Goal: Task Accomplishment & Management: Complete application form

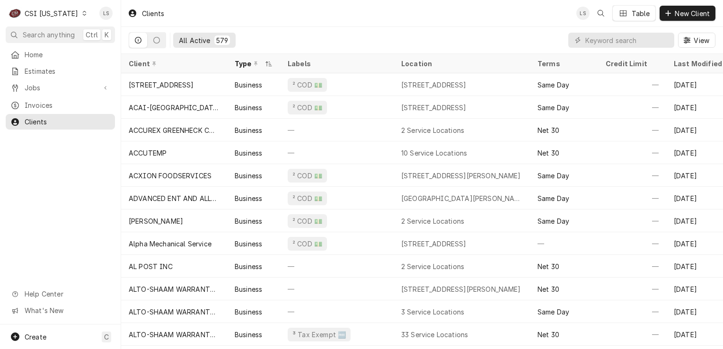
click at [650, 40] on input "Dynamic Content Wrapper" at bounding box center [628, 40] width 84 height 15
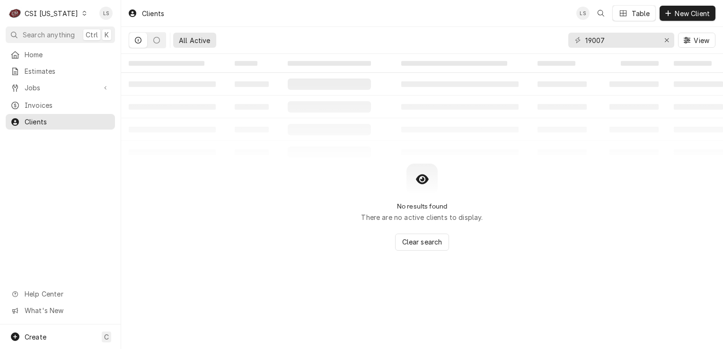
type input "19007"
click at [82, 14] on icon "Dynamic Content Wrapper" at bounding box center [84, 13] width 4 height 5
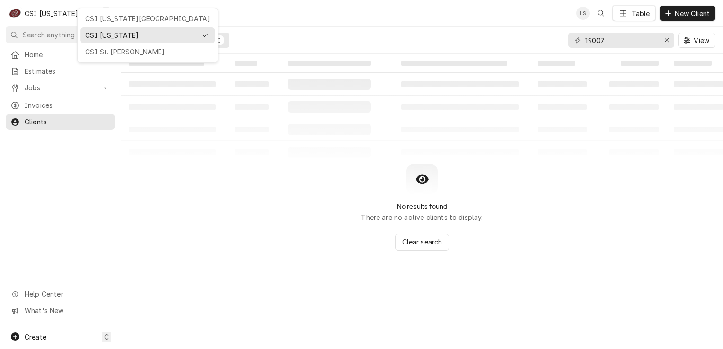
click at [85, 16] on div "CSI [US_STATE][GEOGRAPHIC_DATA]" at bounding box center [147, 19] width 131 height 12
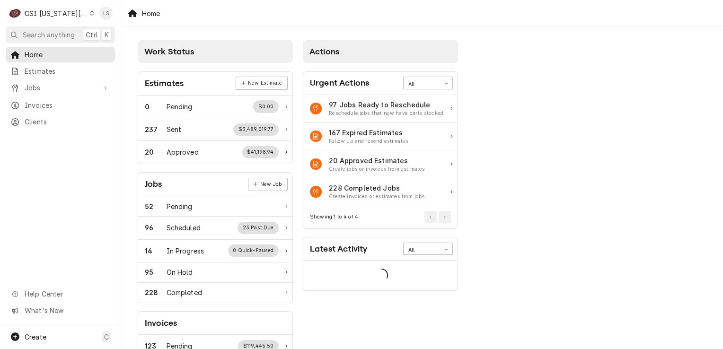
click at [47, 86] on span "Jobs" at bounding box center [60, 88] width 71 height 10
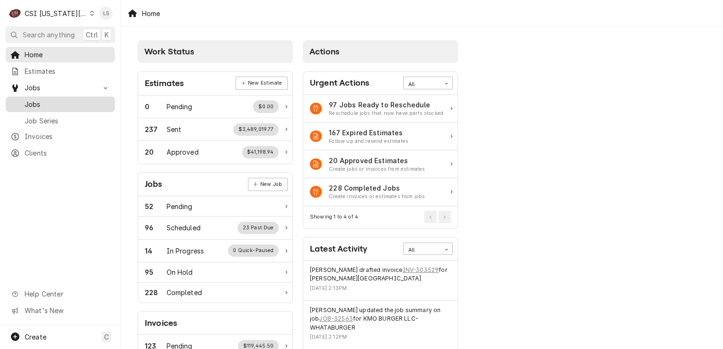
click at [44, 103] on span "Jobs" at bounding box center [68, 104] width 86 height 10
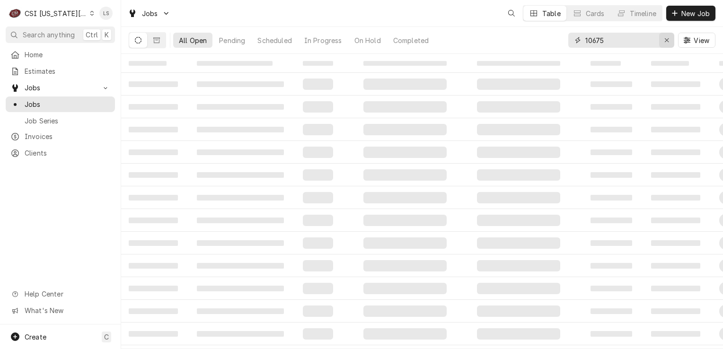
click at [667, 38] on icon "Erase input" at bounding box center [667, 40] width 5 height 7
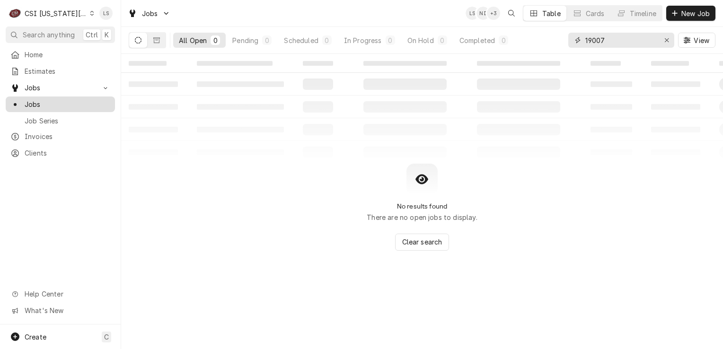
type input "19007"
click at [49, 103] on span "Jobs" at bounding box center [68, 104] width 86 height 10
click at [157, 45] on button "Dynamic Content Wrapper" at bounding box center [157, 40] width 18 height 15
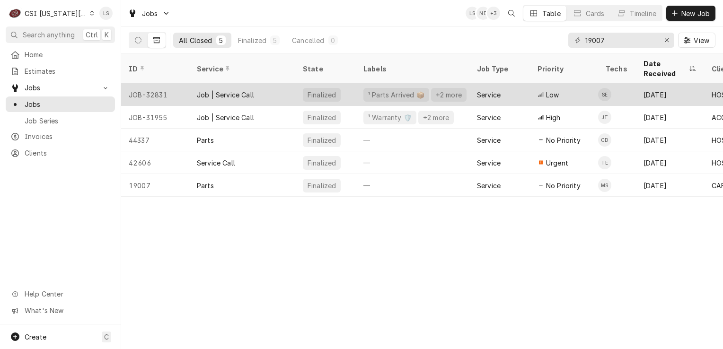
click at [163, 83] on div "JOB-32831" at bounding box center [155, 94] width 68 height 23
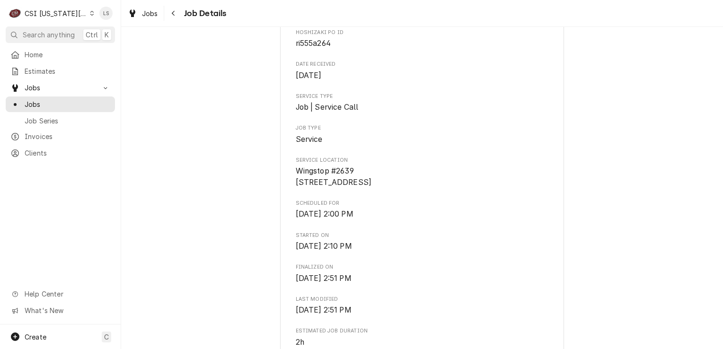
scroll to position [189, 0]
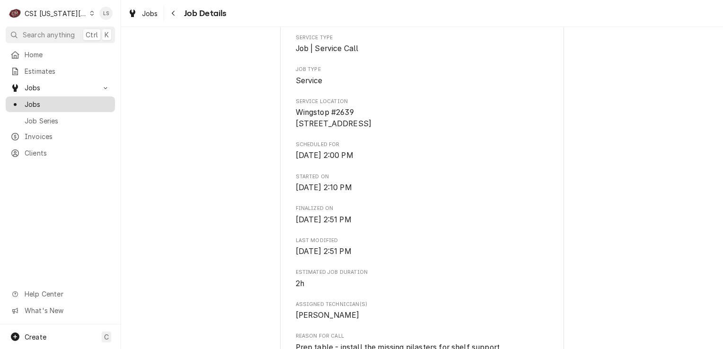
click at [64, 103] on span "Jobs" at bounding box center [68, 104] width 86 height 10
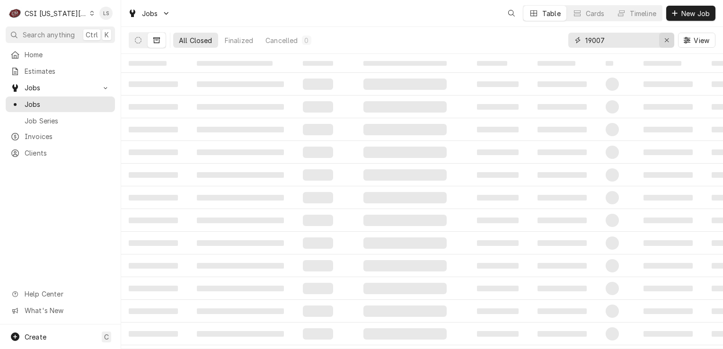
click at [668, 44] on div "Erase input" at bounding box center [666, 40] width 9 height 9
type input "5"
type input "15516"
drag, startPoint x: 125, startPoint y: 41, endPoint x: 136, endPoint y: 41, distance: 11.4
click at [125, 41] on div "All Closed Finalized Cancelled 1 15516 View" at bounding box center [422, 40] width 602 height 27
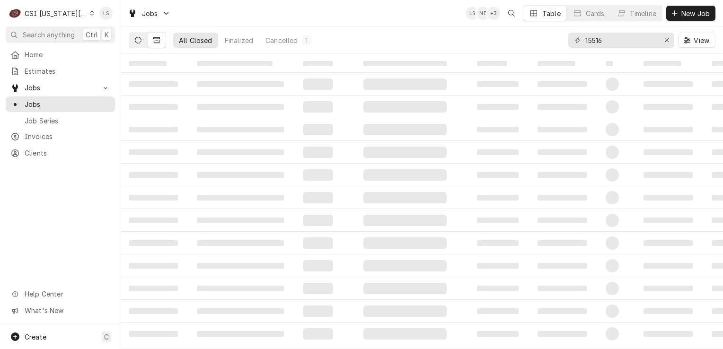
click at [136, 42] on icon "Dynamic Content Wrapper" at bounding box center [138, 40] width 7 height 7
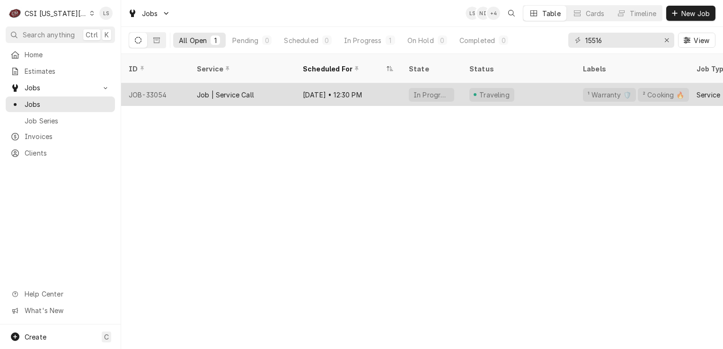
click at [151, 83] on div "JOB-33054" at bounding box center [155, 94] width 68 height 23
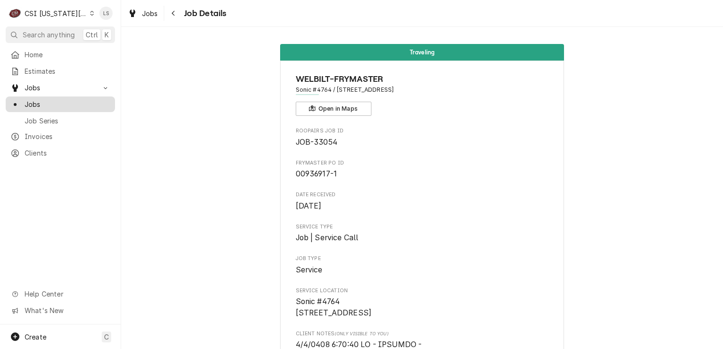
click at [32, 102] on span "Jobs" at bounding box center [68, 104] width 86 height 10
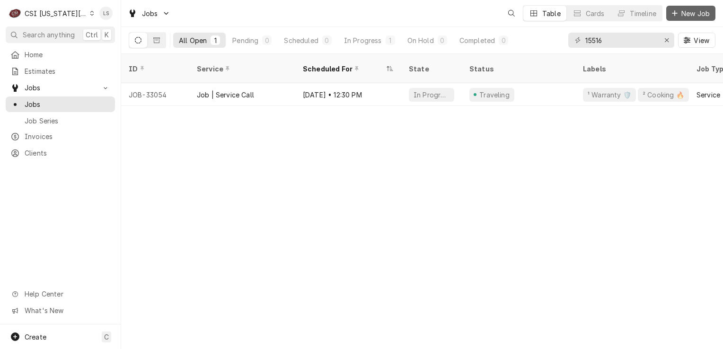
click at [674, 18] on div "Dynamic Content Wrapper" at bounding box center [674, 13] width 9 height 9
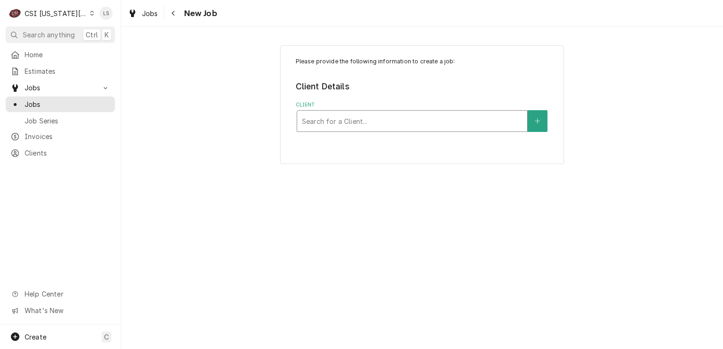
click at [344, 118] on div "Client" at bounding box center [412, 121] width 221 height 17
type input "[PERSON_NAME]"
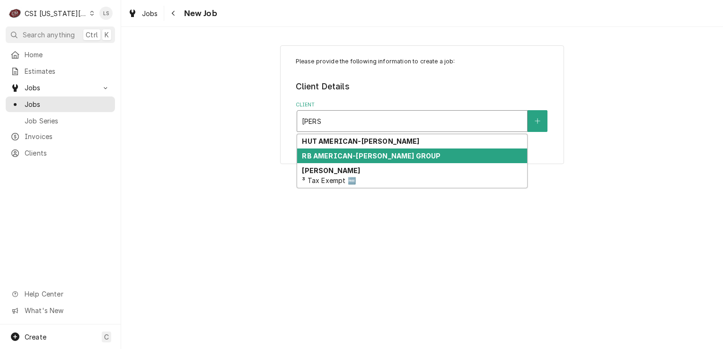
click at [340, 153] on strong "RB AMERICAN-[PERSON_NAME] GROUP" at bounding box center [371, 156] width 139 height 8
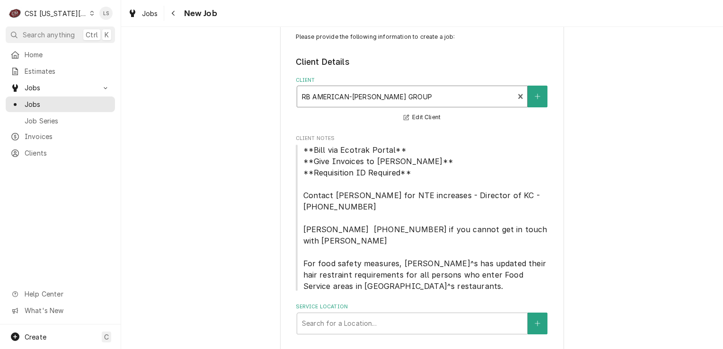
scroll to position [38, 0]
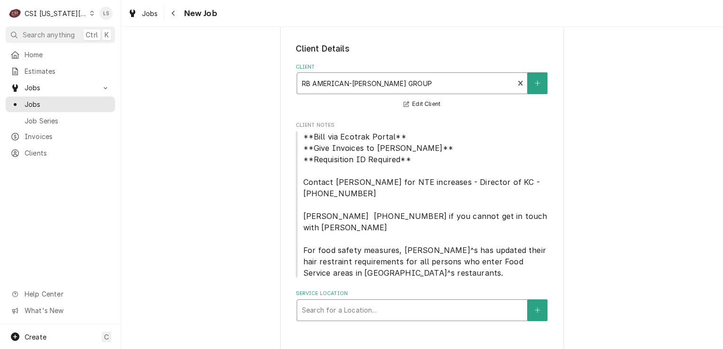
click at [367, 302] on div "Service Location" at bounding box center [412, 310] width 221 height 17
type input "9525"
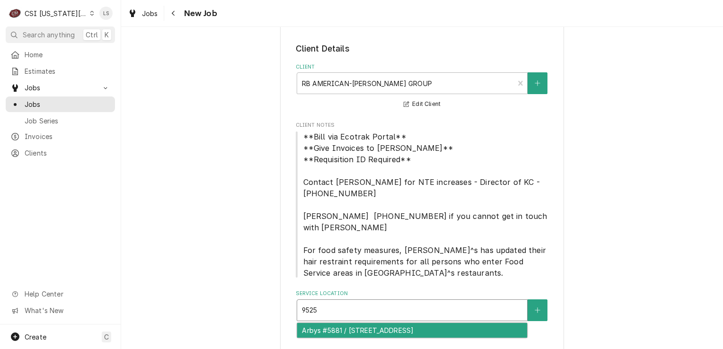
click at [375, 323] on div "Arbys #5881 / 9525 Santa Fe Drive, Overland Park, KS 66212" at bounding box center [412, 330] width 230 height 15
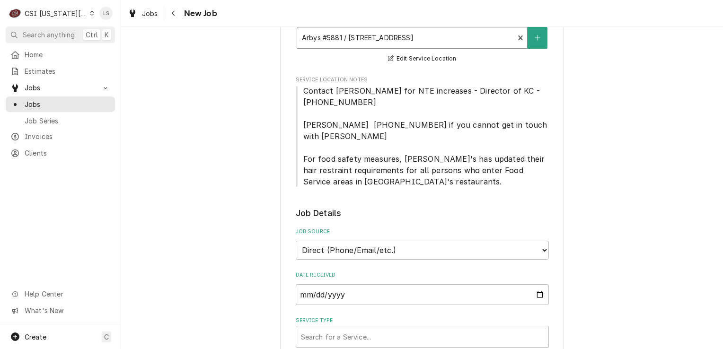
scroll to position [417, 0]
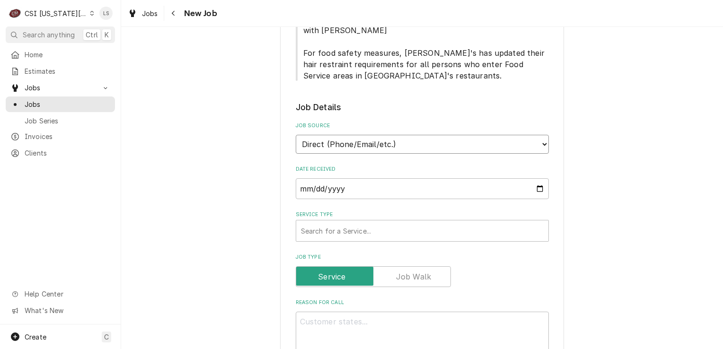
click at [314, 135] on select "Direct (Phone/Email/etc.) Service Channel Corrigo Ecotrak Other" at bounding box center [422, 144] width 253 height 19
select select "3"
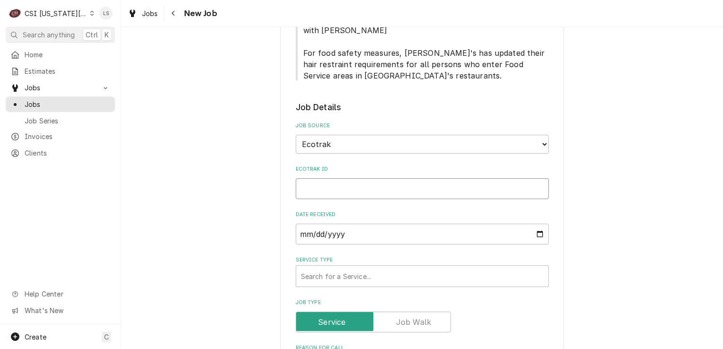
paste input "3931616"
type textarea "x"
type input "3931616"
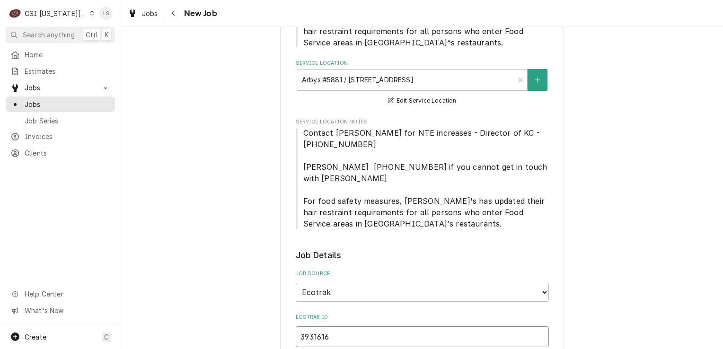
type textarea "x"
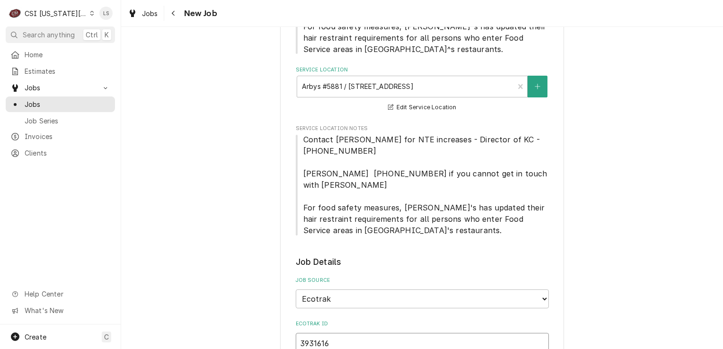
scroll to position [180, 0]
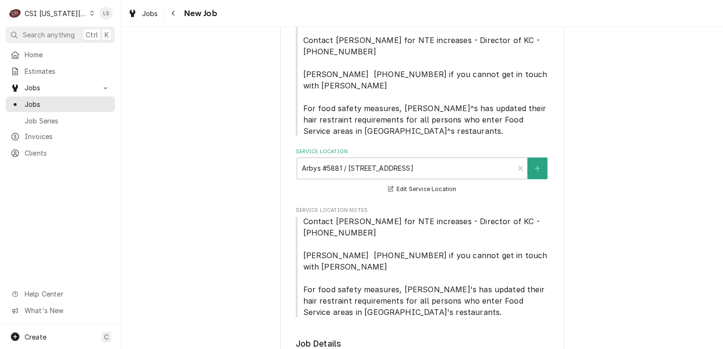
type input "3931616"
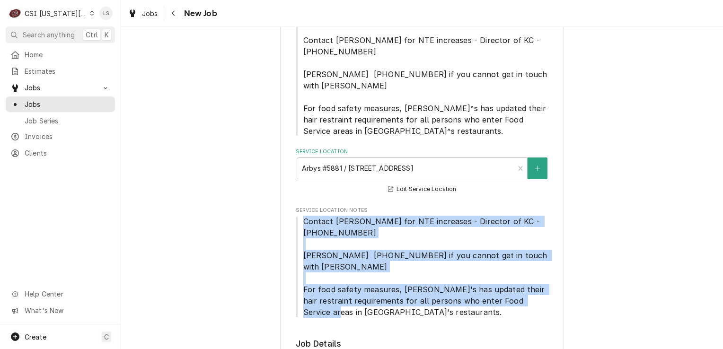
drag, startPoint x: 357, startPoint y: 289, endPoint x: 294, endPoint y: 207, distance: 103.6
click at [296, 216] on span "Contact Brandon Johnson for NTE increases - Director of KC - 816-723-7062 Matt …" at bounding box center [422, 267] width 253 height 102
copy span "Contact Brandon Johnson for NTE increases - Director of KC - 816-723-7062 Matt …"
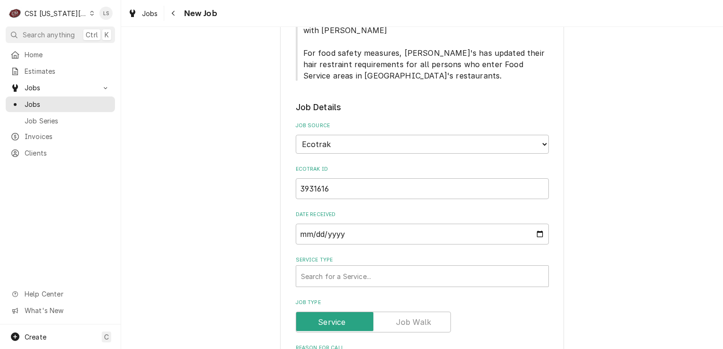
scroll to position [464, 0]
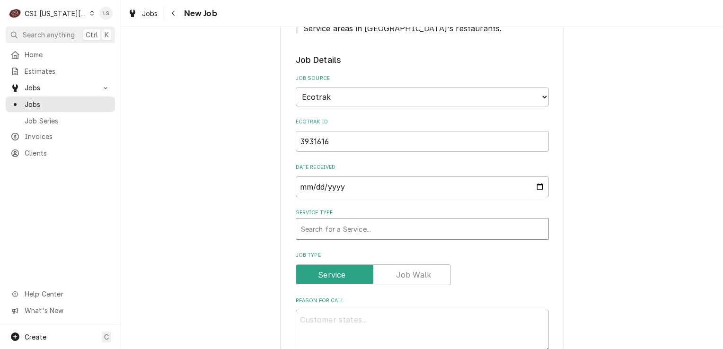
click at [342, 221] on div "Service Type" at bounding box center [422, 229] width 243 height 17
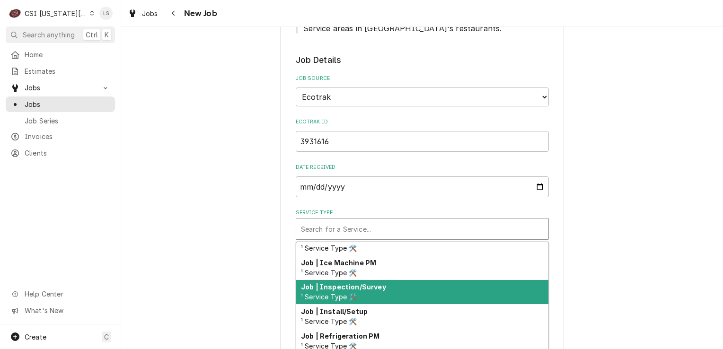
scroll to position [547, 0]
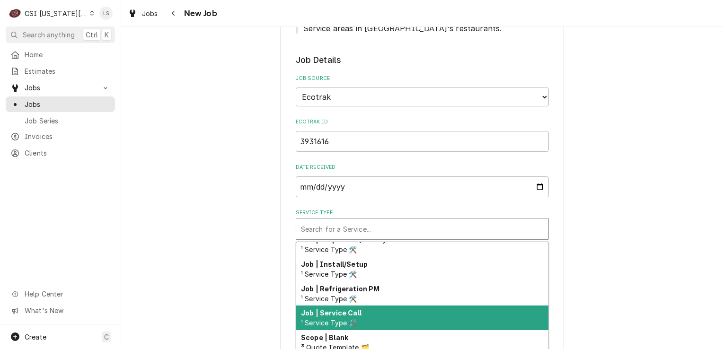
click at [330, 319] on span "¹ Service Type 🛠️" at bounding box center [329, 323] width 56 height 8
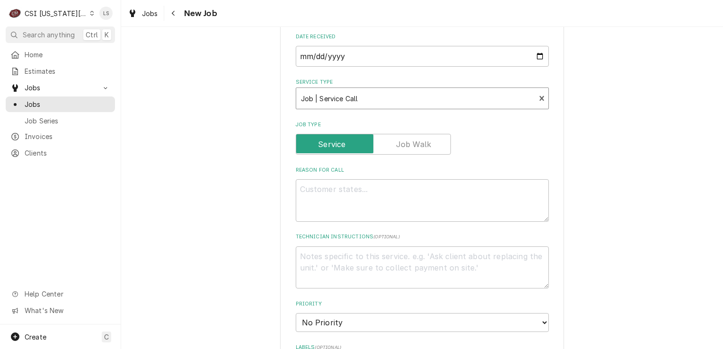
scroll to position [653, 0]
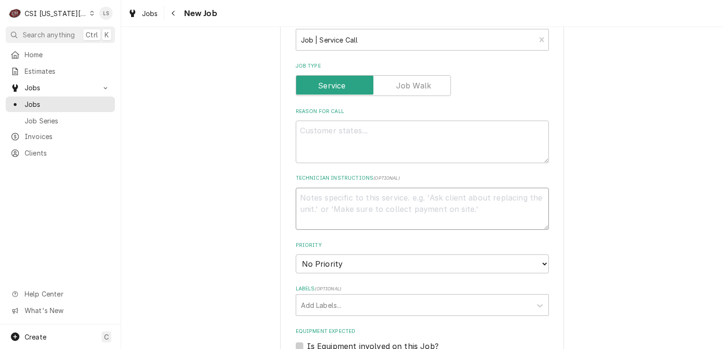
paste textarea "Contact Brandon Johnson for NTE increases - Director of KC - 816-723-7062 Matt …"
type textarea "x"
type textarea "Contact Brandon Johnson for NTE increases - Director of KC - 816-723-7062 Matt …"
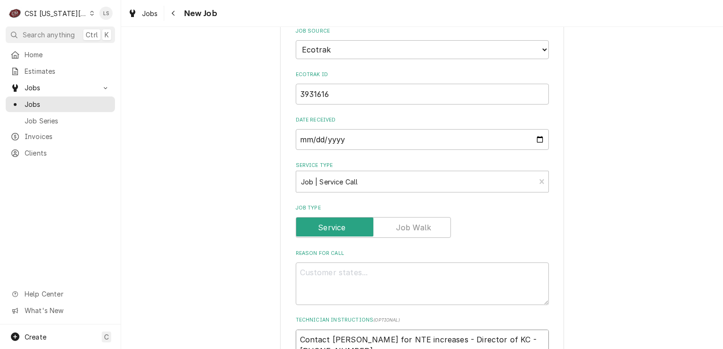
type textarea "x"
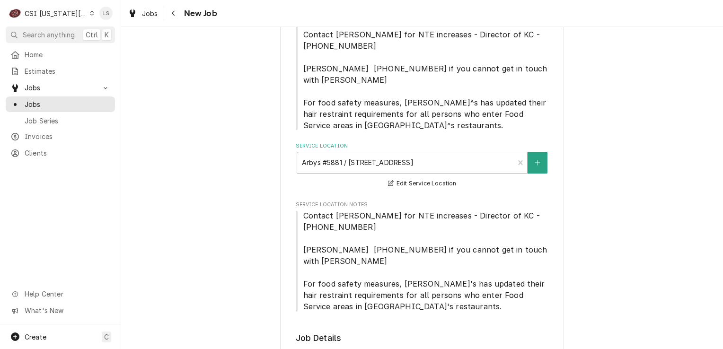
scroll to position [180, 0]
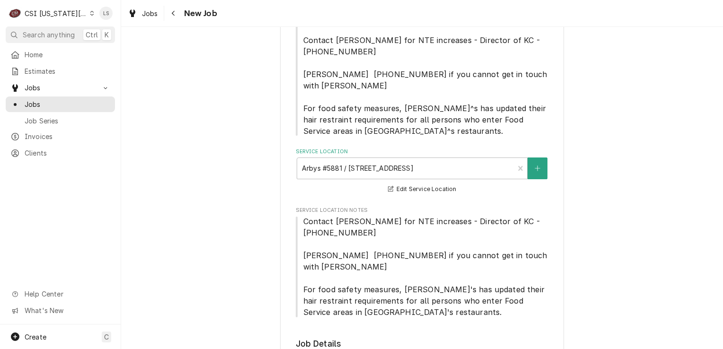
type textarea "Contact Brandon Johnson for NTE increases - Director of KC - 816-723-7062 Matt …"
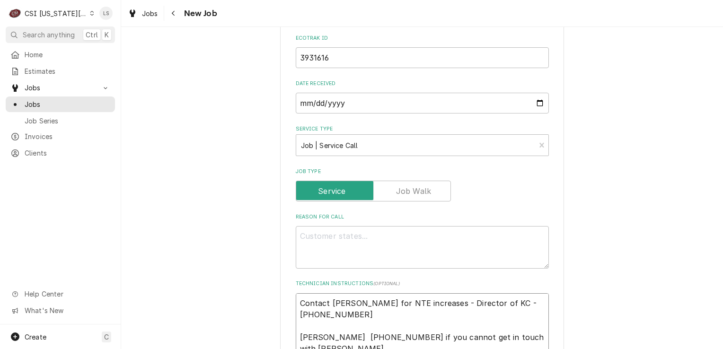
scroll to position [606, 0]
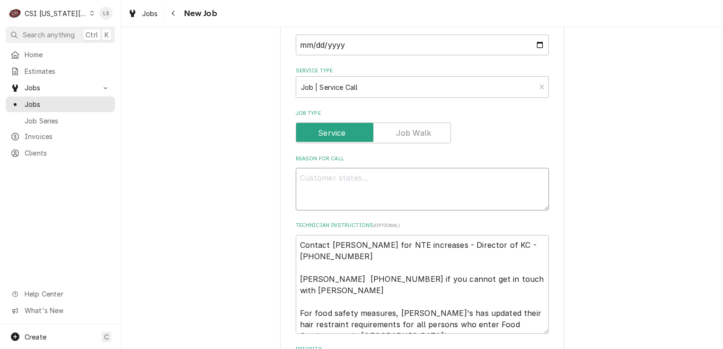
click at [348, 170] on textarea "Reason For Call" at bounding box center [422, 189] width 253 height 43
type textarea "x"
type textarea "f"
type textarea "x"
type textarea "fr"
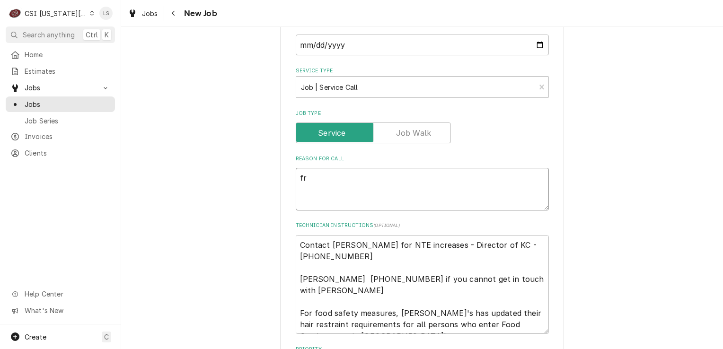
type textarea "x"
type textarea "fry"
type textarea "x"
type textarea "frye"
type textarea "x"
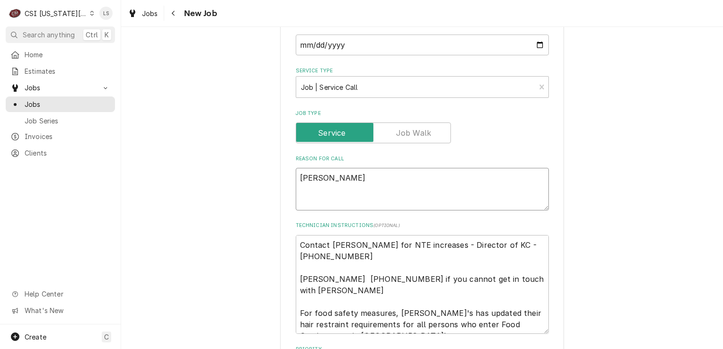
type textarea "fryer"
type textarea "x"
type textarea "fryer"
type textarea "x"
type textarea "fryer"
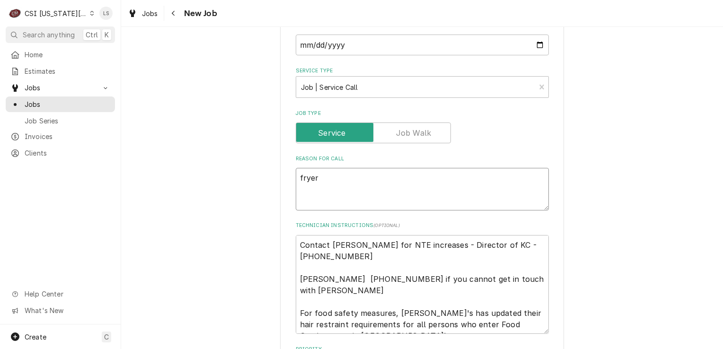
type textarea "x"
type textarea "frye"
type textarea "x"
type textarea "fry"
type textarea "x"
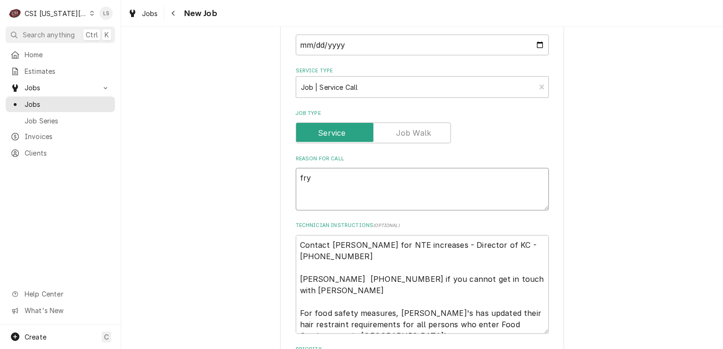
type textarea "fr"
type textarea "x"
type textarea "f"
type textarea "x"
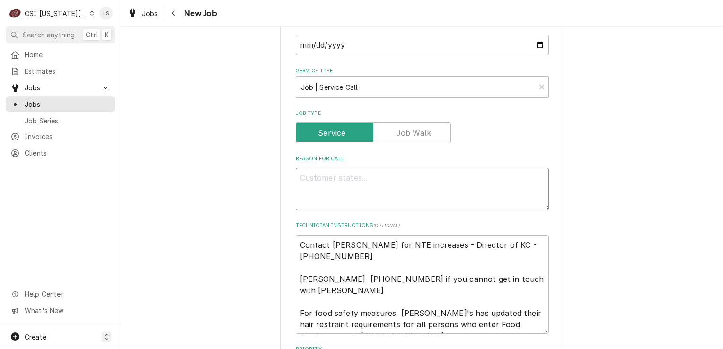
type textarea "F"
type textarea "x"
type textarea "Fr"
type textarea "x"
type textarea "Fry"
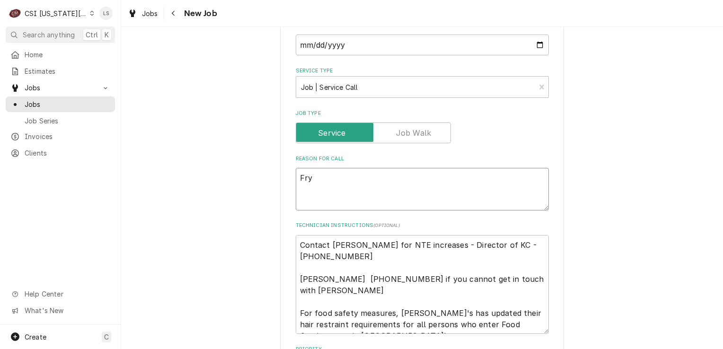
type textarea "x"
type textarea "Frye"
type textarea "x"
type textarea "Fryer"
type textarea "x"
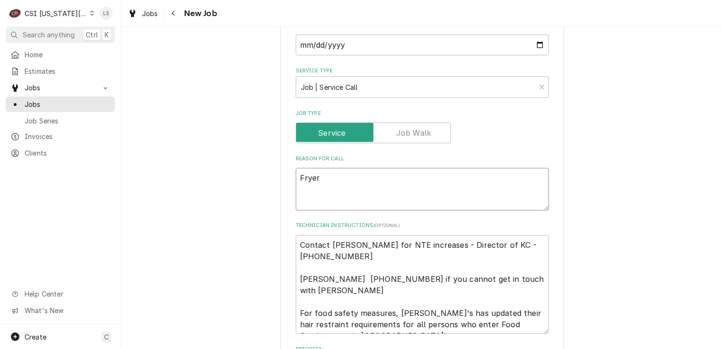
type textarea "Fryer"
type textarea "x"
type textarea "Fryer -"
type textarea "x"
type textarea "Fryer -"
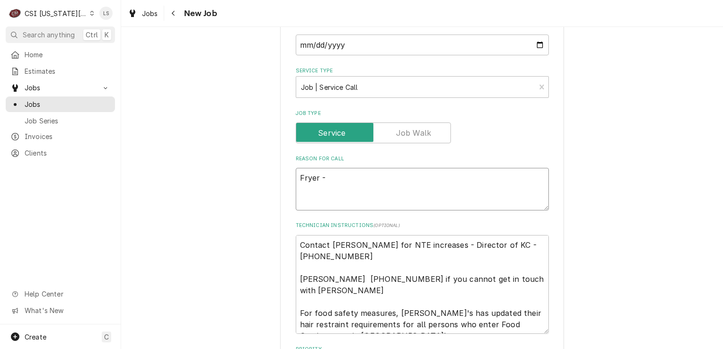
paste textarea "Jib broken, the hose that connects to the oil has a screw on piece that has bro…"
type textarea "x"
type textarea "Fryer - Jib broken, the hose that connects to the oil has a screw on piece that…"
type textarea "x"
type textarea "Fryer - Jib broken, the hose that connects to the oil has a screw on piece that…"
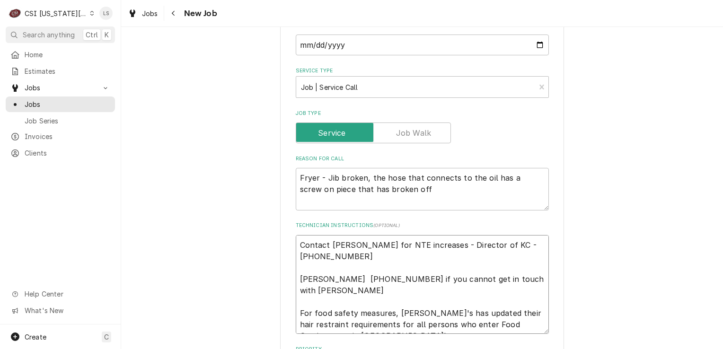
click at [296, 235] on textarea "Contact Brandon Johnson for NTE increases - Director of KC - 816-723-7062 Matt …" at bounding box center [422, 284] width 253 height 99
type textarea "x"
type textarea "Contact Brandon Johnson for NTE increases - Director of KC - 816-723-7062 Matt …"
type textarea "x"
type textarea "Contact Brandon Johnson for NTE increases - Director of KC - 816-723-7062 Matt …"
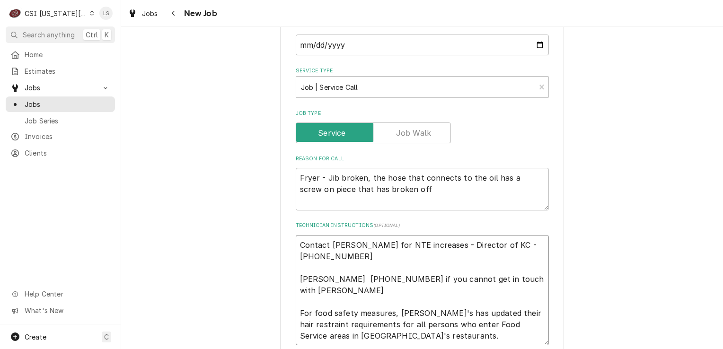
click at [296, 235] on textarea "Contact Brandon Johnson for NTE increases - Director of KC - 816-723-7062 Matt …" at bounding box center [422, 290] width 253 height 111
type textarea "x"
type textarea "N Contact Brandon Johnson for NTE increases - Director of KC - 816-723-7062 Mat…"
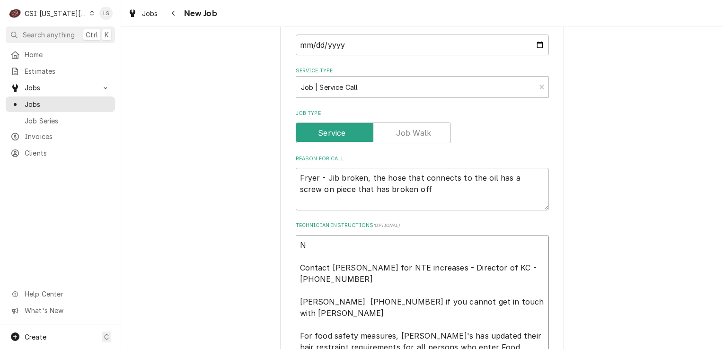
type textarea "x"
type textarea "NT Contact Brandon Johnson for NTE increases - Director of KC - 816-723-7062 Ma…"
type textarea "x"
type textarea "NTE Contact Brandon Johnson for NTE increases - Director of KC - 816-723-7062 M…"
type textarea "x"
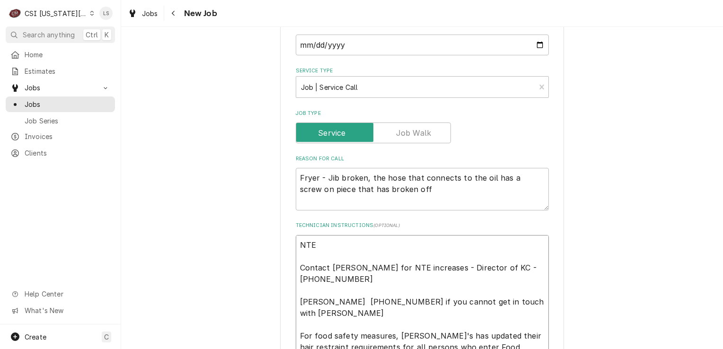
type textarea "NTE Contact Brandon Johnson for NTE increases - Director of KC - 816-723-7062 M…"
type textarea "x"
type textarea "NTE $ Contact Brandon Johnson for NTE increases - Director of KC - 816-723-7062…"
type textarea "x"
type textarea "NTE $ Contact Brandon Johnson for NTE increases - Director of KC - 816-723-7062…"
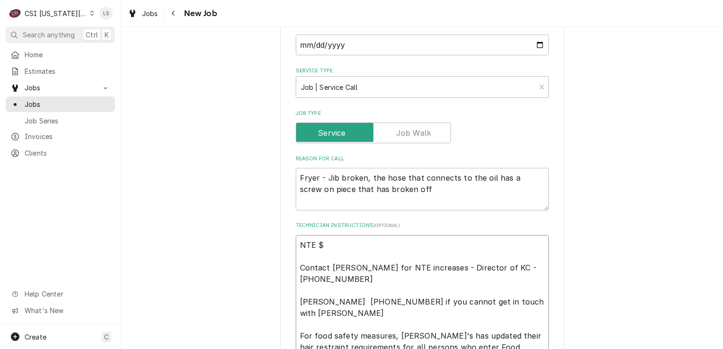
type textarea "x"
type textarea "NTE $2 Contact Brandon Johnson for NTE increases - Director of KC - 816-723-706…"
type textarea "x"
type textarea "NTE $25 Contact Brandon Johnson for NTE increases - Director of KC - 816-723-70…"
type textarea "x"
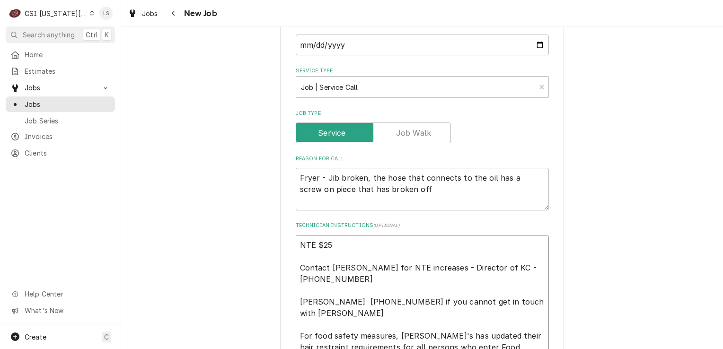
type textarea "NTE $250 Contact Brandon Johnson for NTE increases - Director of KC - 816-723-7…"
type textarea "x"
type textarea "NTE $250 Contact Brandon Johnson for NTE increases - Director of KC - 816-723-7…"
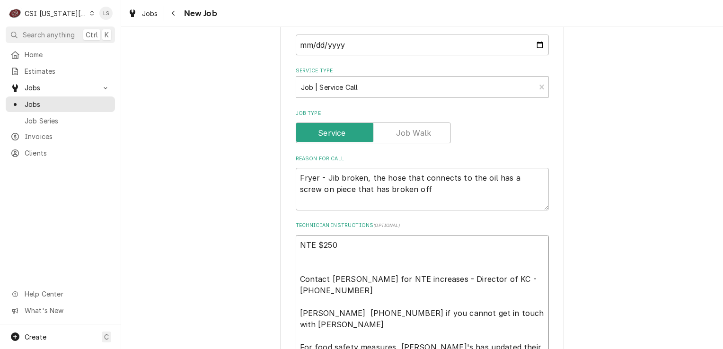
paste textarea "Priority: L3 - 24 Hours"
type textarea "x"
type textarea "NTE $250 Priority: L3 - 24 Hours Contact Brandon Johnson for NTE increases - Di…"
type textarea "x"
type textarea "NTE $250 Priority: L3 - 24 Hours Contact Brandon Johnson for NTE increases - Di…"
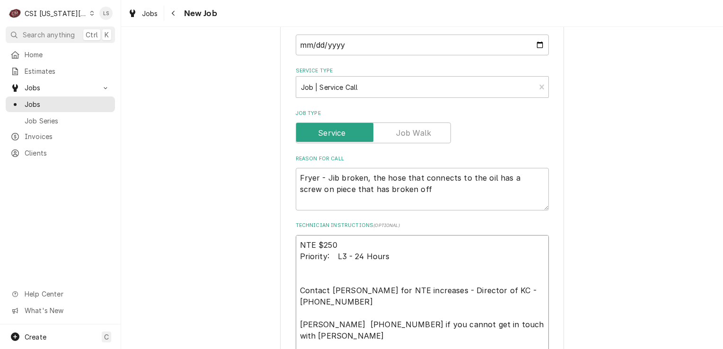
type textarea "x"
type textarea "NTE $250 Priority: L3 - 24 Hours Contact Brandon Johnson for NTE increases - Di…"
paste textarea "Overtime is NOT approved for this Work Order. Please Provide a Proposal if the …"
type textarea "x"
type textarea "NTE $250 Priority: L3 - 24 Hours Overtime is NOT approved for this Work Order. …"
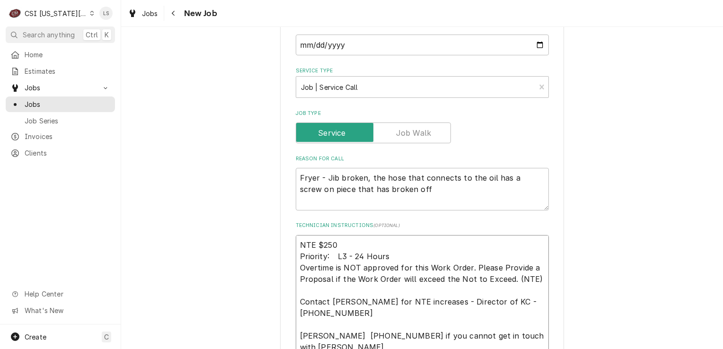
type textarea "x"
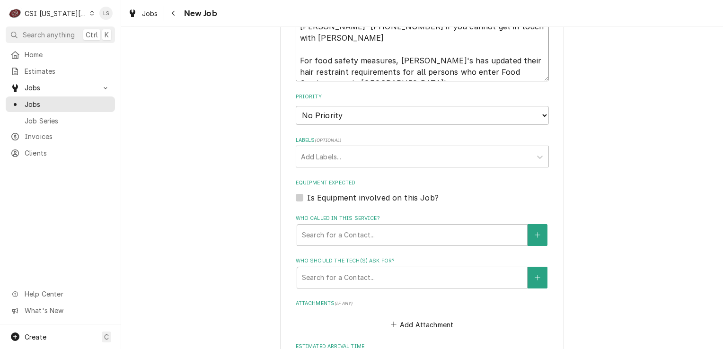
scroll to position [937, 0]
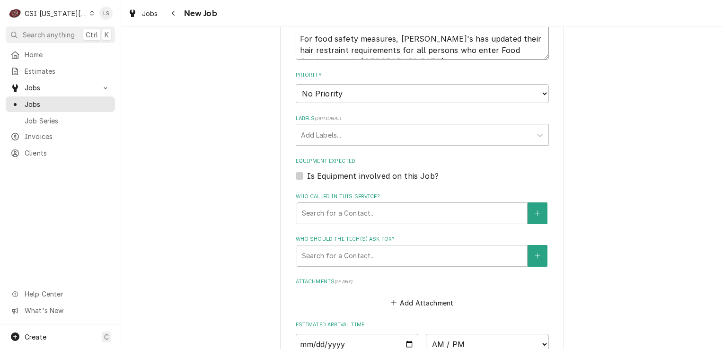
type textarea "NTE $250 Priority: L3 - 24 Hours Overtime is NOT approved for this Work Order. …"
click at [316, 84] on select "No Priority Urgent High Medium Low" at bounding box center [422, 93] width 253 height 19
select select "2"
click at [296, 84] on select "No Priority Urgent High Medium Low" at bounding box center [422, 93] width 253 height 19
click at [311, 126] on div "Labels" at bounding box center [414, 134] width 226 height 17
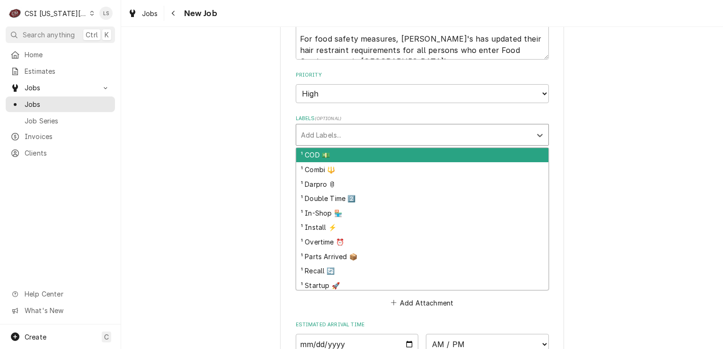
type textarea "x"
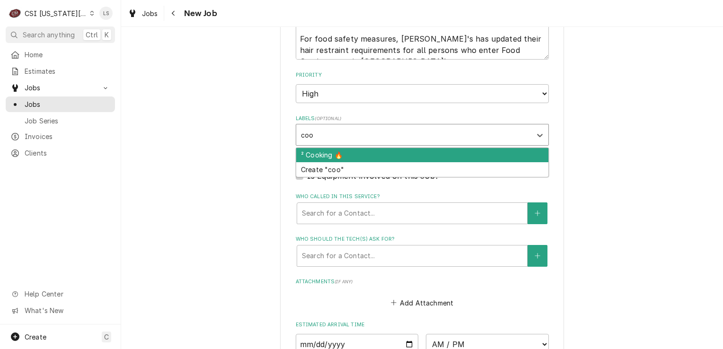
type input "cook"
type textarea "x"
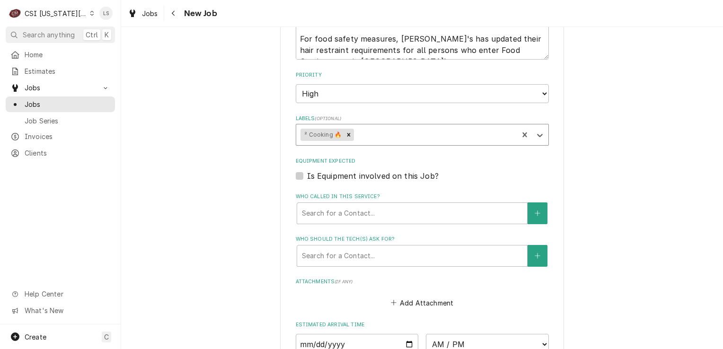
type textarea "x"
click at [307, 170] on label "Is Equipment involved on this Job?" at bounding box center [373, 175] width 132 height 11
click at [307, 170] on input "Equipment Expected" at bounding box center [433, 180] width 253 height 21
checkbox input "true"
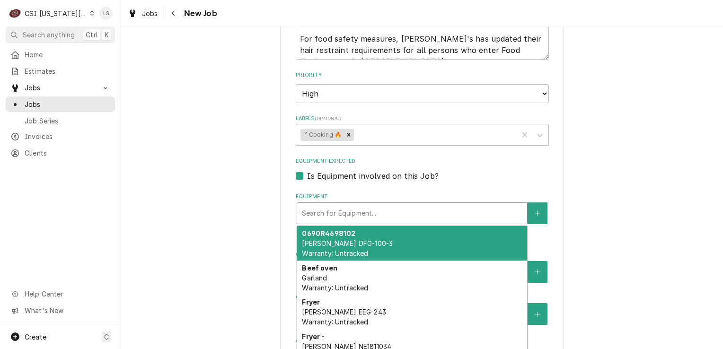
click at [347, 205] on div "Equipment" at bounding box center [412, 213] width 221 height 17
paste input "NE1811034"
type textarea "x"
type input "NE1811034"
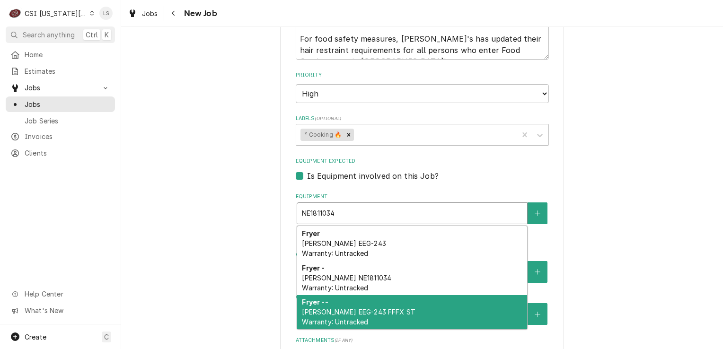
click at [329, 308] on span "Henny Penny EEG-243 FFFX ST Warranty: Untracked" at bounding box center [359, 317] width 114 height 18
type textarea "x"
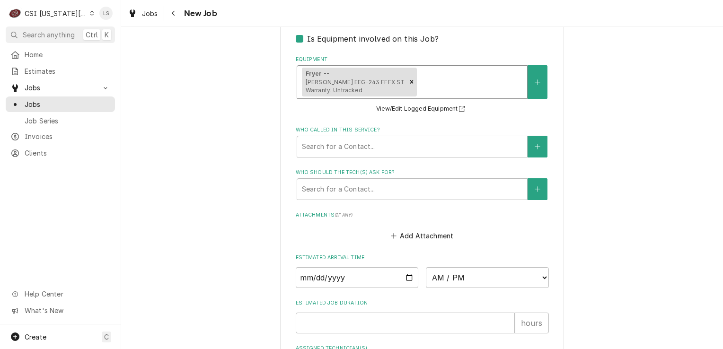
scroll to position [1127, 0]
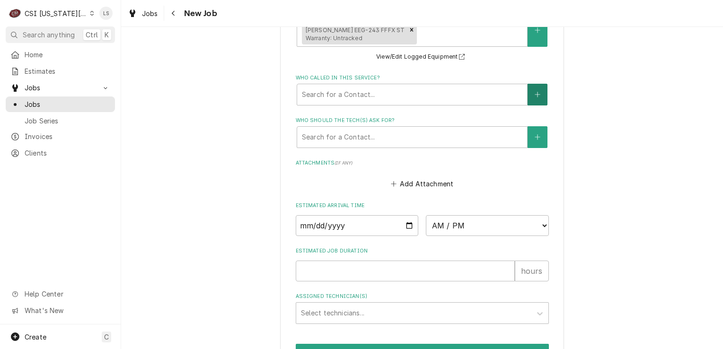
click at [535, 91] on icon "Create New Contact" at bounding box center [538, 94] width 6 height 7
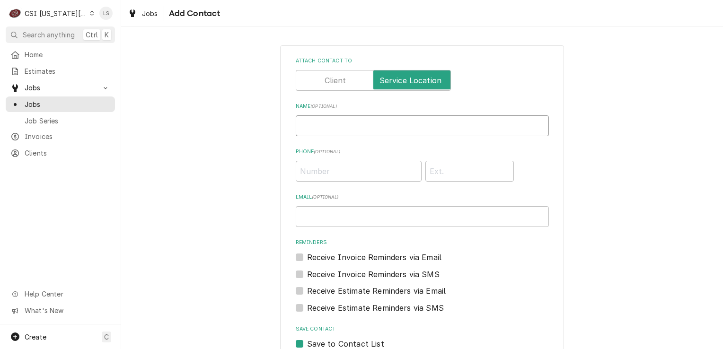
click at [338, 129] on input "Name ( optional )" at bounding box center [422, 126] width 253 height 21
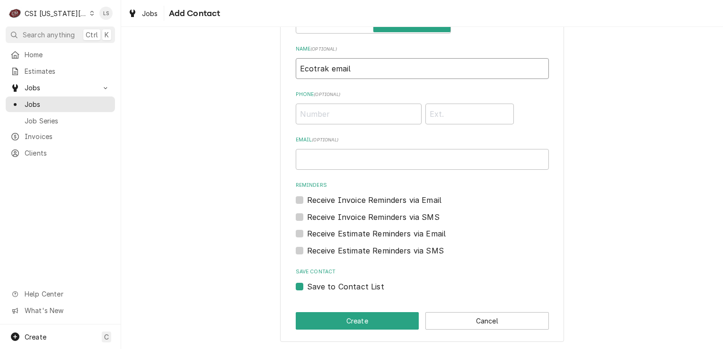
type input "Ecotrak email"
click at [307, 285] on label "Save to Contact List" at bounding box center [345, 286] width 77 height 11
click at [307, 285] on input "Save to Contact List" at bounding box center [433, 291] width 253 height 21
checkbox input "false"
click at [307, 316] on button "Create" at bounding box center [358, 321] width 124 height 18
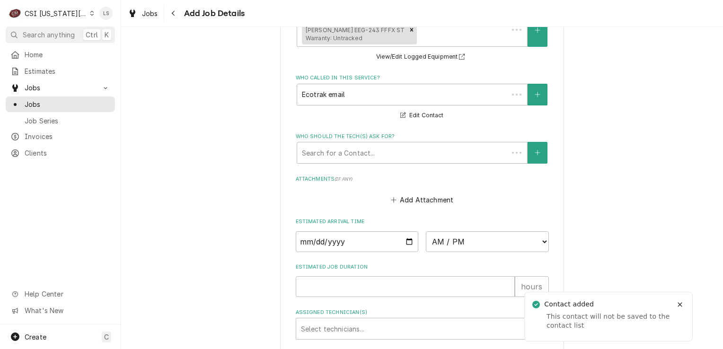
scroll to position [1115, 0]
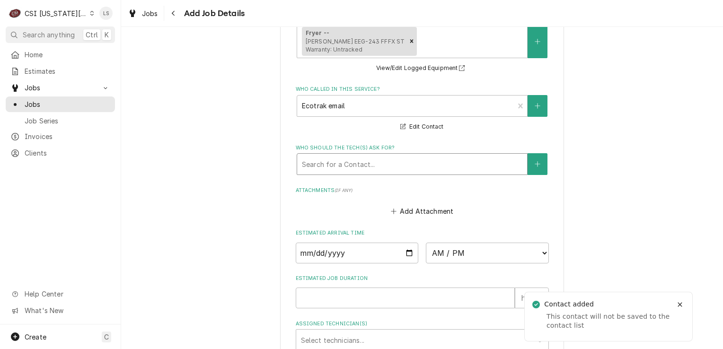
click at [331, 156] on div "Who should the tech(s) ask for?" at bounding box center [412, 164] width 221 height 17
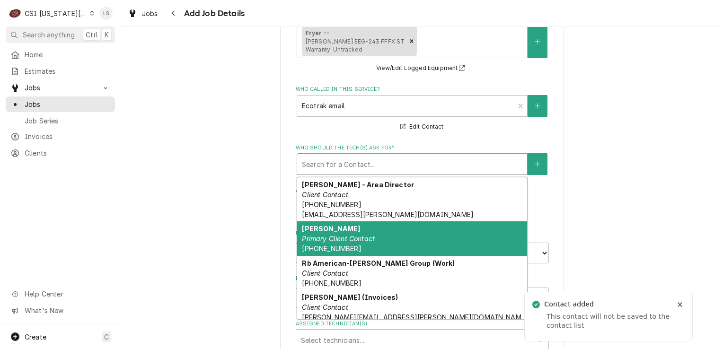
scroll to position [40, 0]
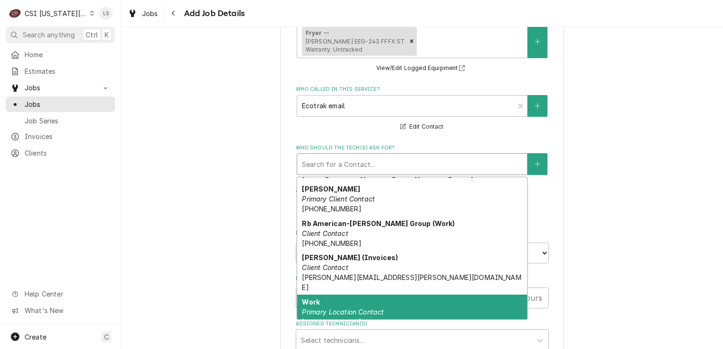
click at [326, 308] on em "Primary Location Contact" at bounding box center [343, 312] width 82 height 8
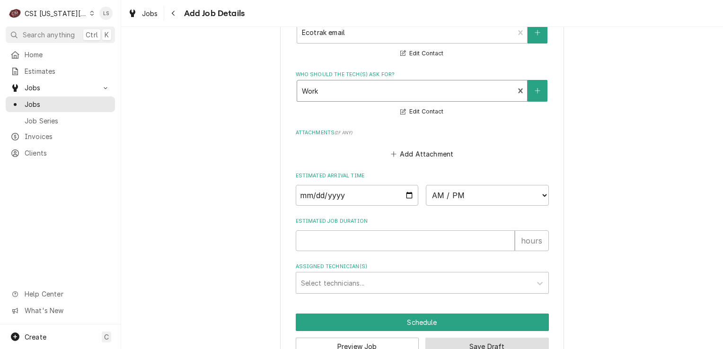
click at [453, 338] on button "Save Draft" at bounding box center [488, 347] width 124 height 18
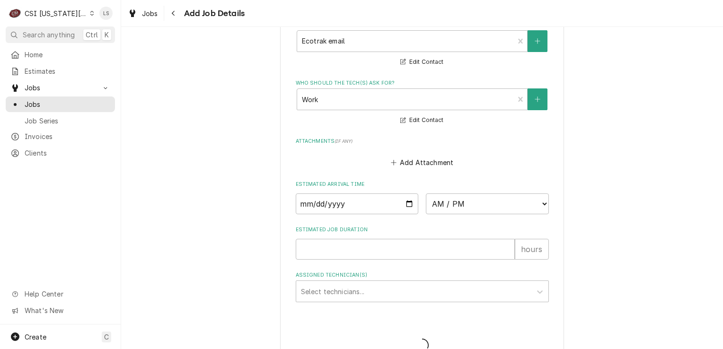
type textarea "x"
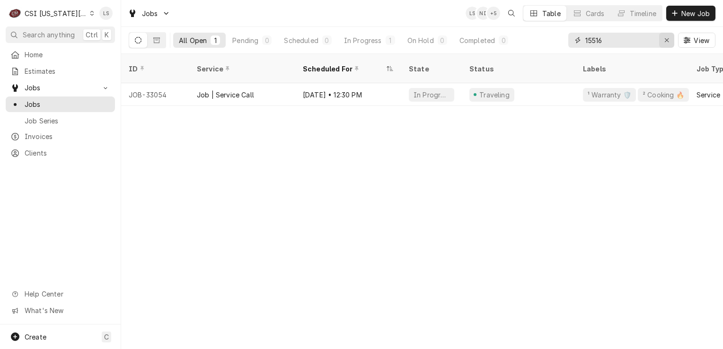
click at [667, 39] on icon "Erase input" at bounding box center [667, 40] width 5 height 7
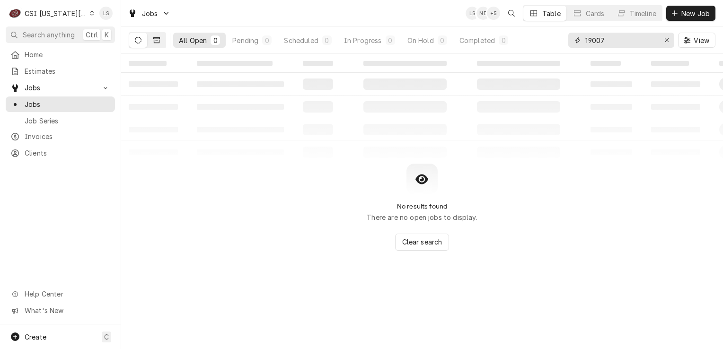
type input "19007"
click at [161, 36] on button "Dynamic Content Wrapper" at bounding box center [157, 40] width 18 height 15
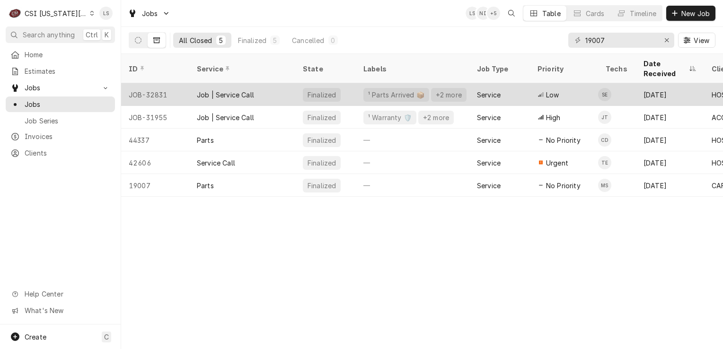
click at [147, 89] on div "JOB-32831" at bounding box center [155, 94] width 68 height 23
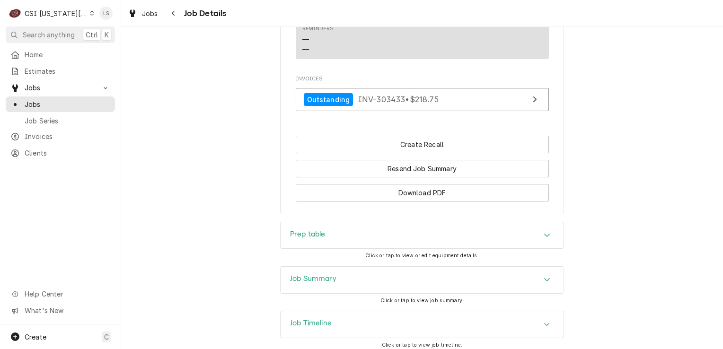
scroll to position [970, 0]
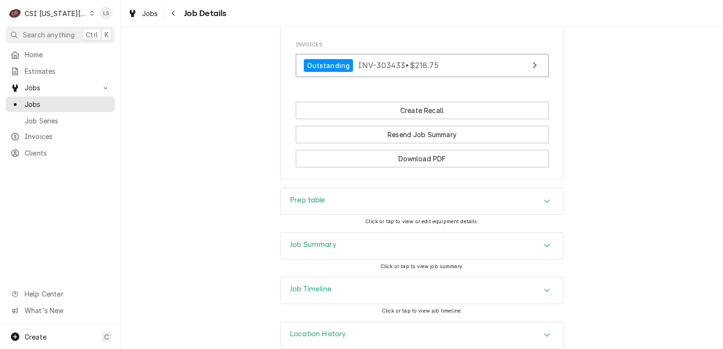
click at [541, 240] on div "Accordion Header" at bounding box center [547, 245] width 14 height 11
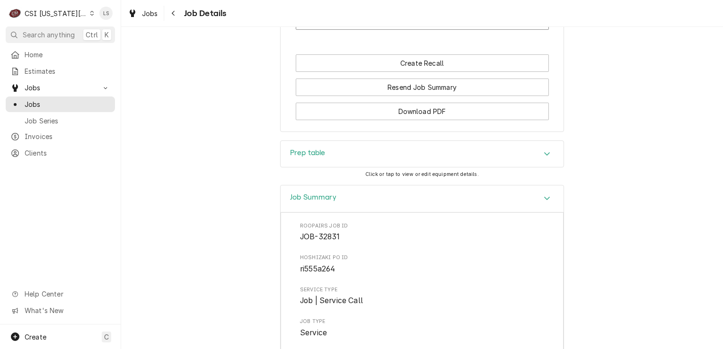
click at [540, 193] on div "Accordion Header" at bounding box center [547, 198] width 14 height 11
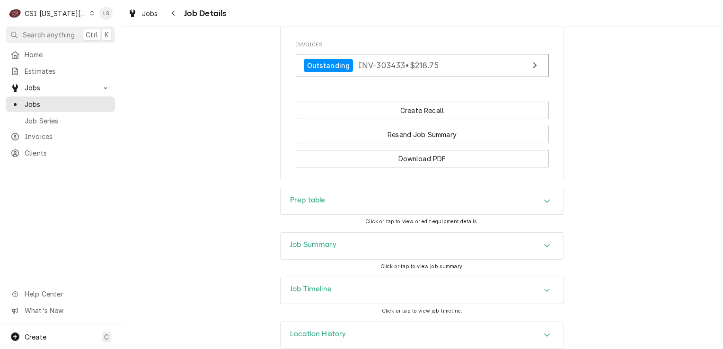
click at [531, 233] on div "Job Summary" at bounding box center [422, 246] width 283 height 27
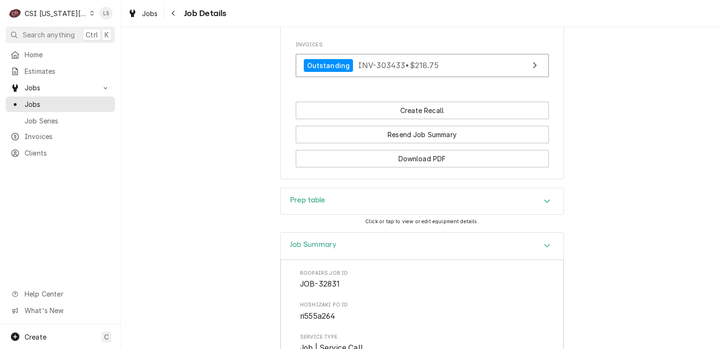
click at [534, 233] on div "Job Summary" at bounding box center [422, 246] width 283 height 27
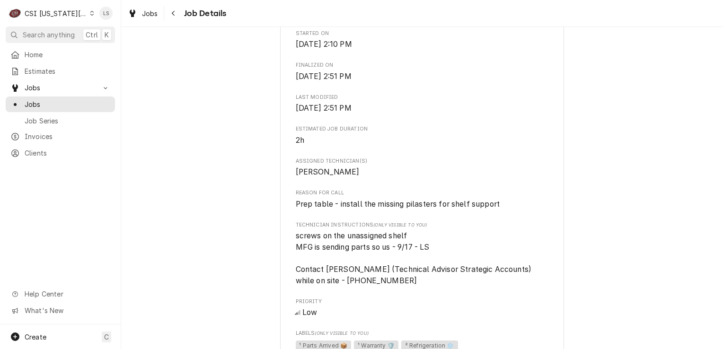
scroll to position [0, 0]
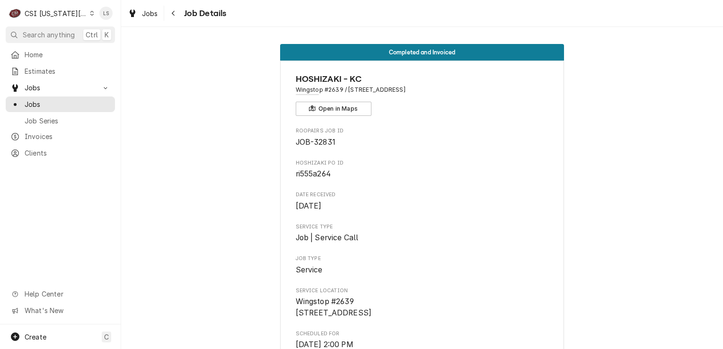
click at [87, 12] on div "C CSI Kansas City" at bounding box center [51, 13] width 91 height 19
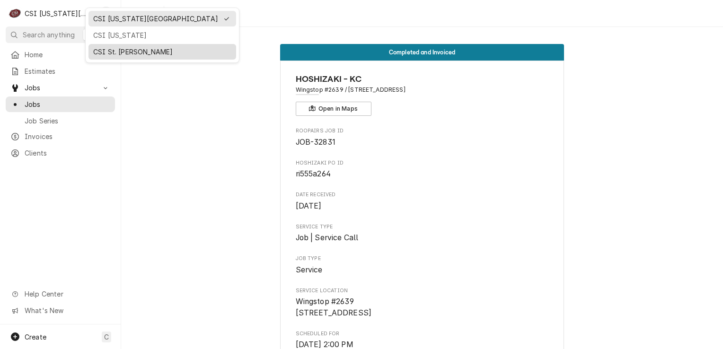
click at [114, 49] on div "CSI St. [PERSON_NAME]" at bounding box center [162, 52] width 138 height 10
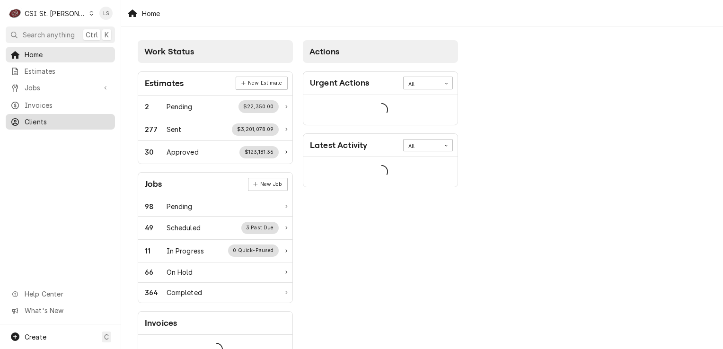
click at [41, 117] on span "Clients" at bounding box center [68, 122] width 86 height 10
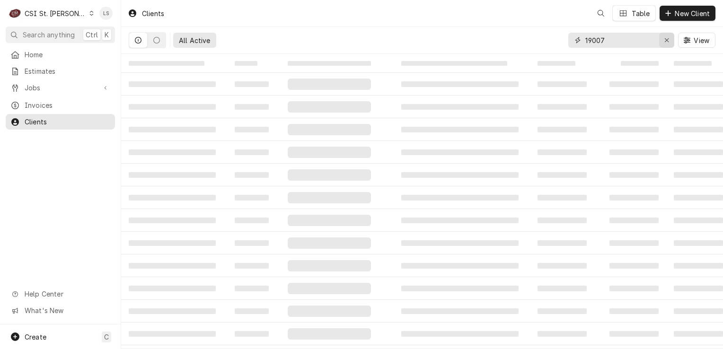
click at [672, 38] on button "Erase input" at bounding box center [666, 40] width 15 height 15
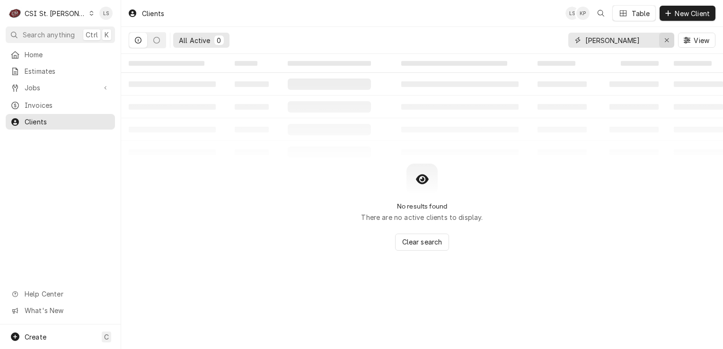
type input "[PERSON_NAME]"
click at [668, 38] on icon "Erase input" at bounding box center [667, 40] width 5 height 7
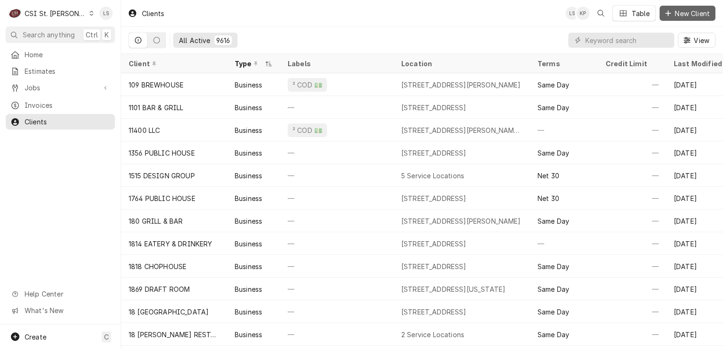
click at [693, 18] on button "New Client" at bounding box center [688, 13] width 56 height 15
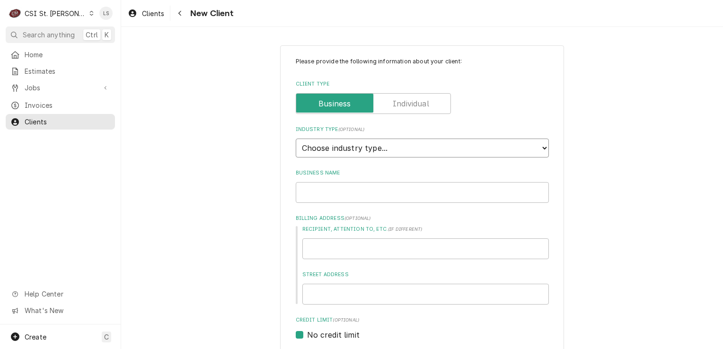
click at [337, 154] on select "Choose industry type... Residential Commercial Industrial Government" at bounding box center [422, 148] width 253 height 19
select select "2"
click at [296, 139] on select "Choose industry type... Residential Commercial Industrial Government" at bounding box center [422, 148] width 253 height 19
click at [323, 194] on input "Business Name" at bounding box center [422, 192] width 253 height 21
type textarea "x"
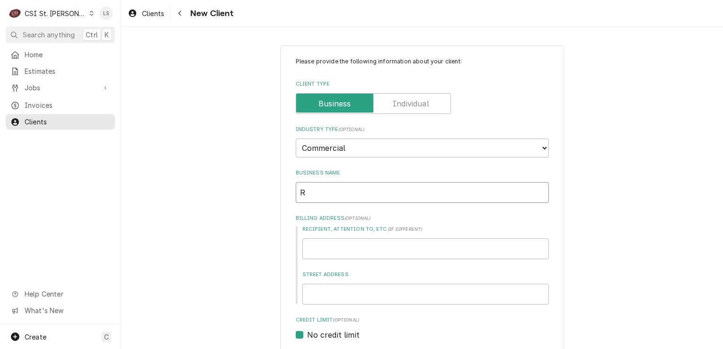
type input "R"
type textarea "x"
type input "Ru"
type textarea "x"
type input "Rue"
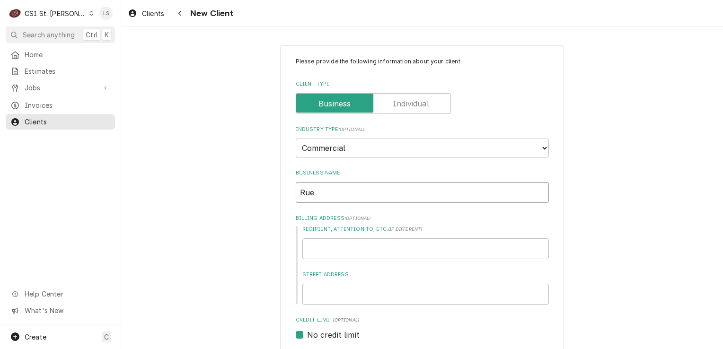
type textarea "x"
type input "Rueb"
type textarea "x"
type input "Ruebe"
type textarea "x"
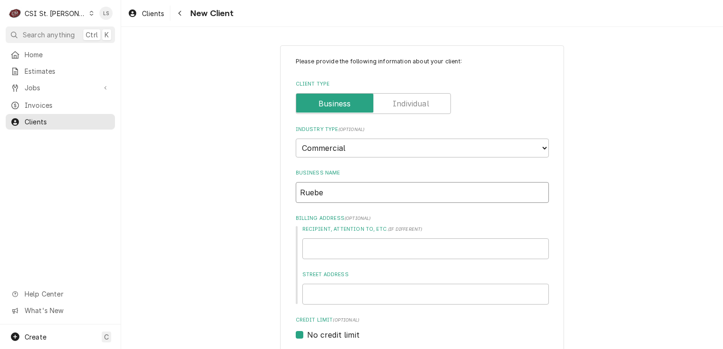
type input "Ruebel"
type textarea "x"
type input "Ruebel"
type textarea "x"
type input "Ruebel H"
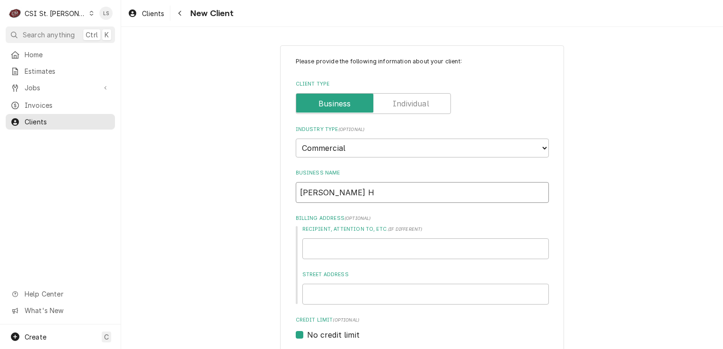
type textarea "x"
type input "Ruebel Ho"
type textarea "x"
type input "Ruebel Hot"
type textarea "x"
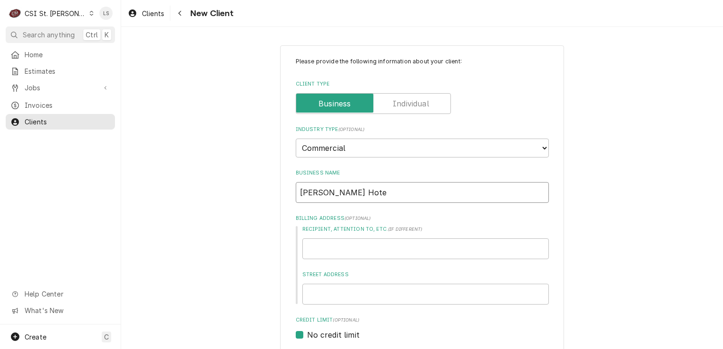
type input "Ruebel Hotel"
type textarea "x"
type input "Ruebel Hotel"
click at [372, 294] on input "Street Address" at bounding box center [426, 294] width 247 height 21
type textarea "x"
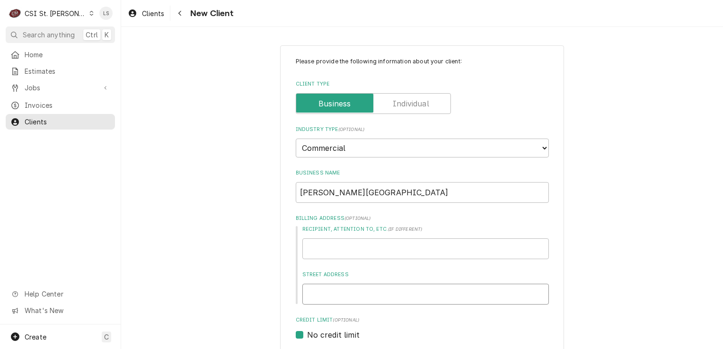
type input "3"
type textarea "x"
type input "2"
type textarea "x"
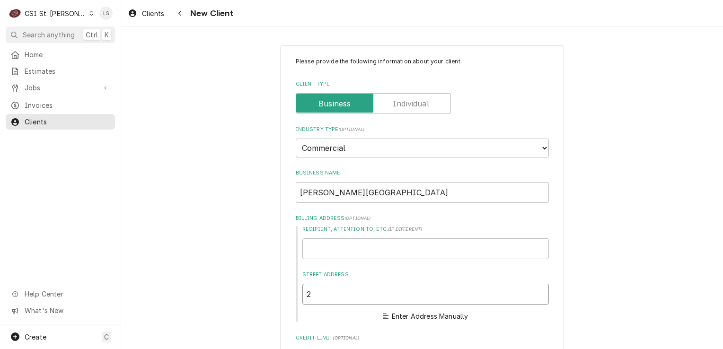
type input "21"
type textarea "x"
type input "217"
type textarea "x"
type input "217"
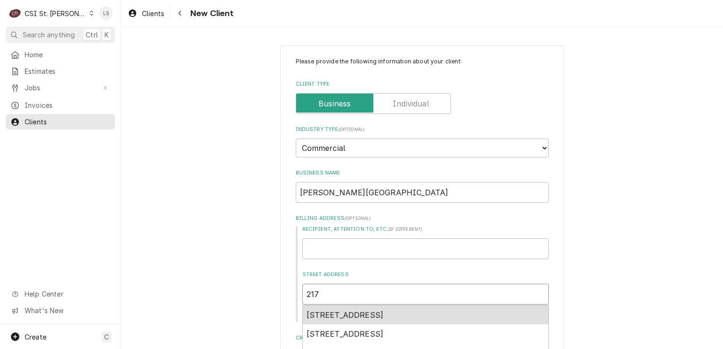
type textarea "x"
type input "217 e"
type textarea "x"
type input "217 e"
type textarea "x"
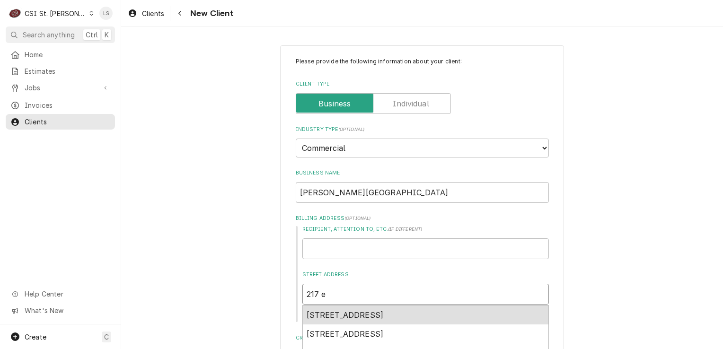
type input "217 e m"
type textarea "x"
type input "217 e ma"
type textarea "x"
type input "217 e mai"
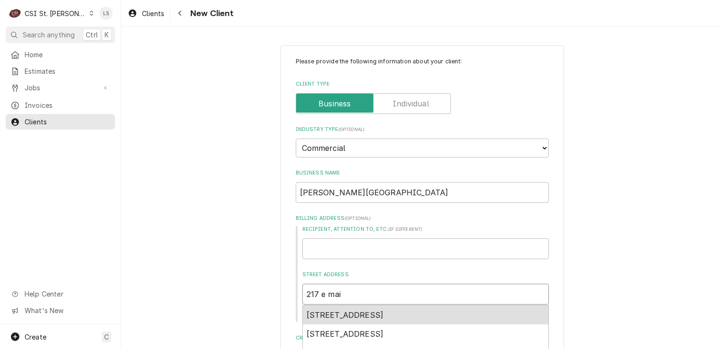
click at [383, 312] on span "217 East Main Street, East Alton, IL, USA" at bounding box center [345, 315] width 77 height 9
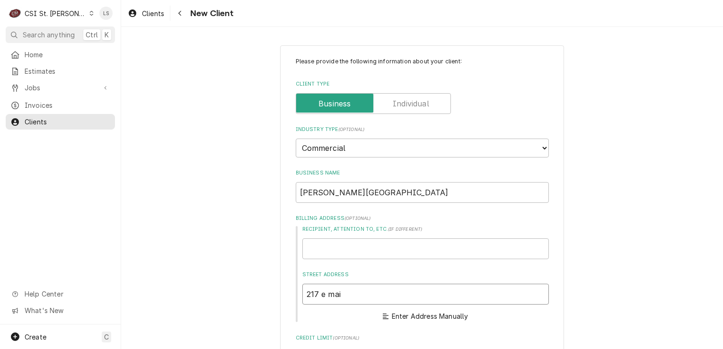
type textarea "x"
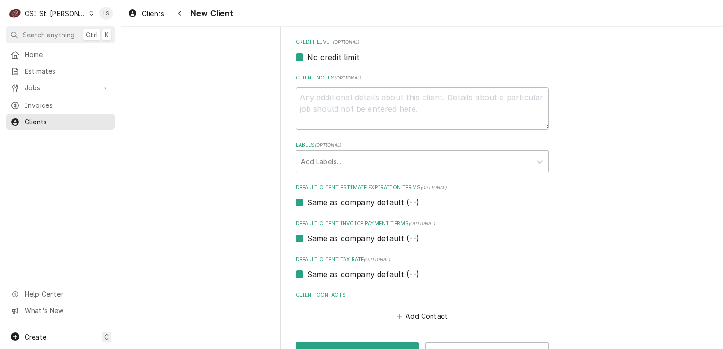
scroll to position [444, 0]
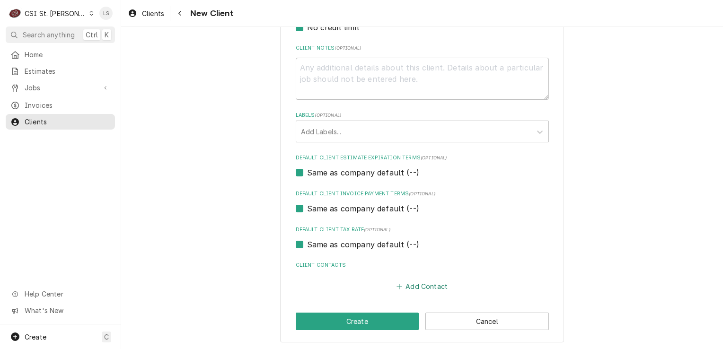
type input "217 E Main St"
click at [406, 286] on button "Add Contact" at bounding box center [422, 286] width 54 height 13
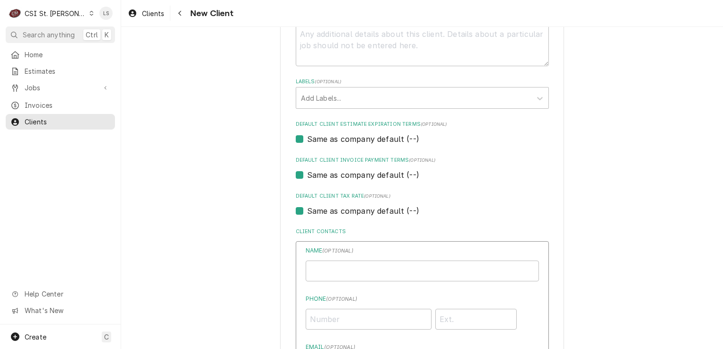
scroll to position [539, 0]
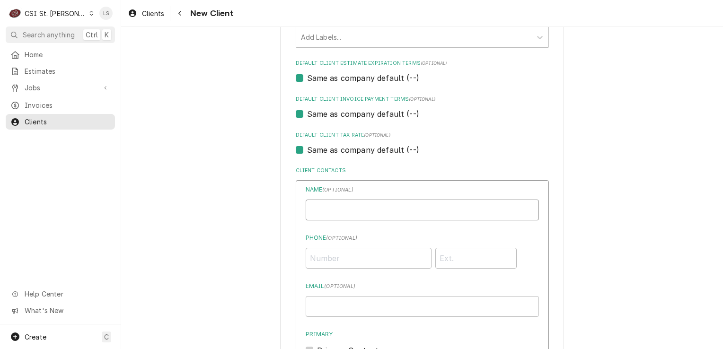
click at [345, 211] on input "Business Name" at bounding box center [422, 210] width 233 height 21
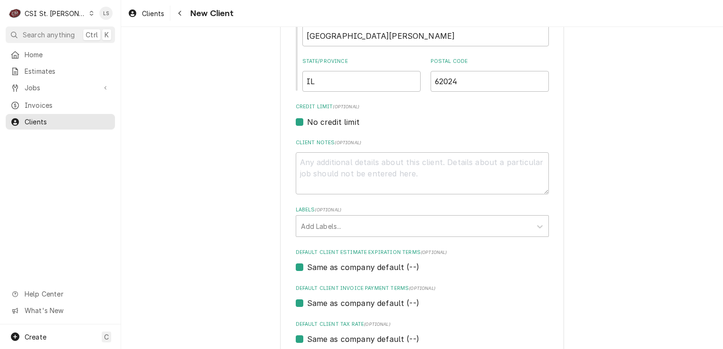
scroll to position [207, 0]
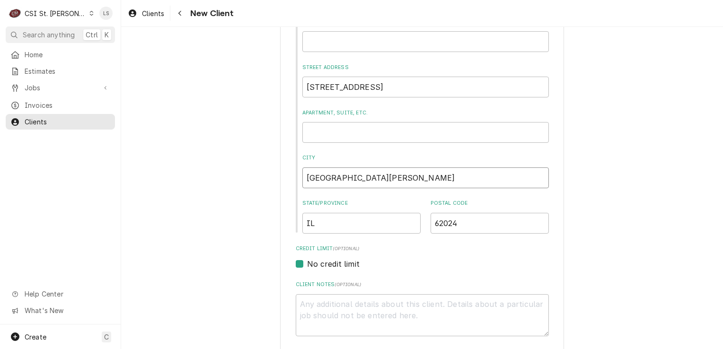
click at [350, 177] on input "East Alton" at bounding box center [426, 178] width 247 height 21
type textarea "x"
type input "East Alto"
type textarea "x"
type input "East Alt"
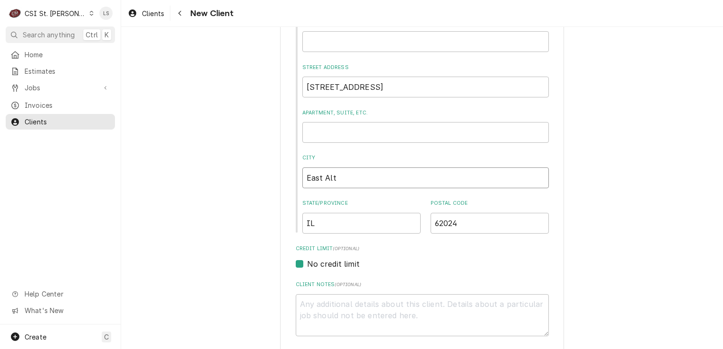
type textarea "x"
type input "East Al"
type textarea "x"
type input "East A"
type textarea "x"
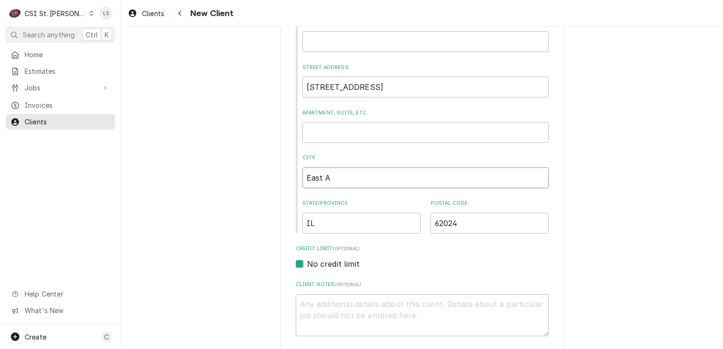
type input "East"
type textarea "x"
type input "East"
type textarea "x"
type input "Eas"
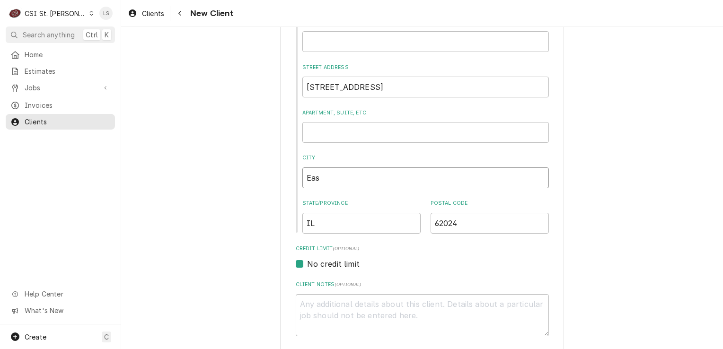
type textarea "x"
type input "Ea"
type textarea "x"
type input "E"
type textarea "x"
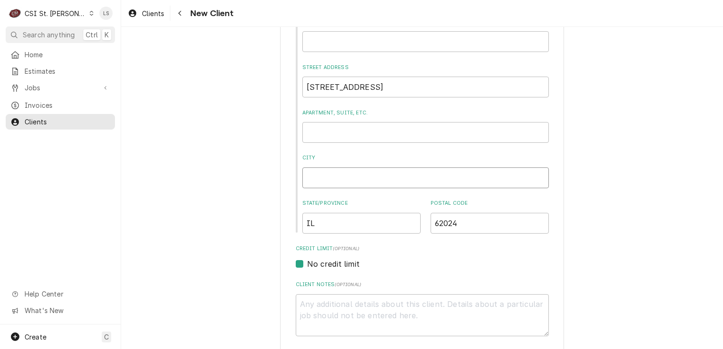
type textarea "x"
type input "g"
type textarea "x"
type input "gr"
type textarea "x"
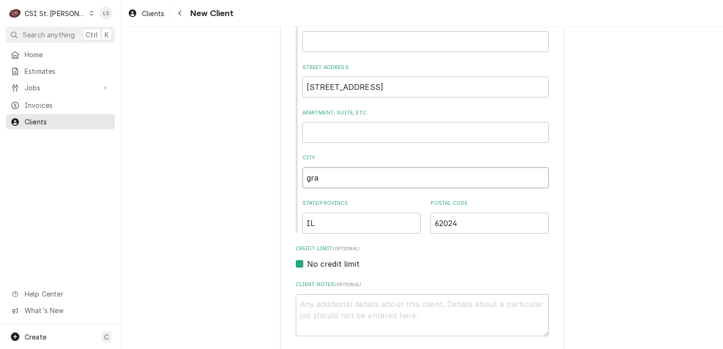
type input "graf"
type textarea "x"
type input "graft"
type textarea "x"
type input "grafto"
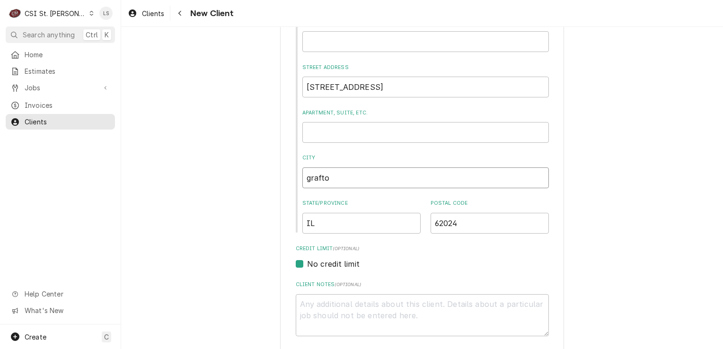
type textarea "x"
type input "grafton"
drag, startPoint x: 350, startPoint y: 177, endPoint x: 271, endPoint y: 172, distance: 79.2
type textarea "x"
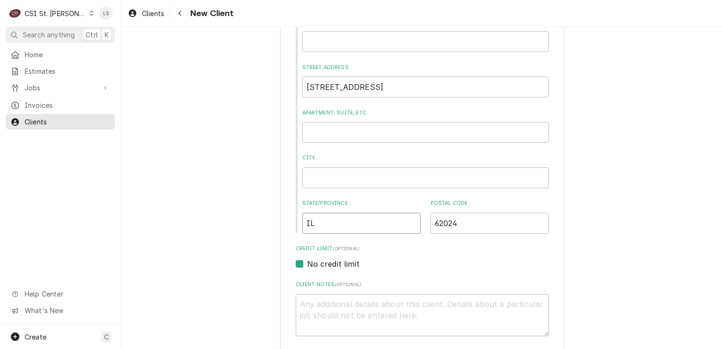
drag, startPoint x: 280, startPoint y: 224, endPoint x: 329, endPoint y: 220, distance: 48.5
type textarea "x"
drag, startPoint x: 451, startPoint y: 224, endPoint x: 409, endPoint y: 220, distance: 42.3
click at [400, 223] on div "State/Province Postal Code 62024" at bounding box center [426, 217] width 247 height 34
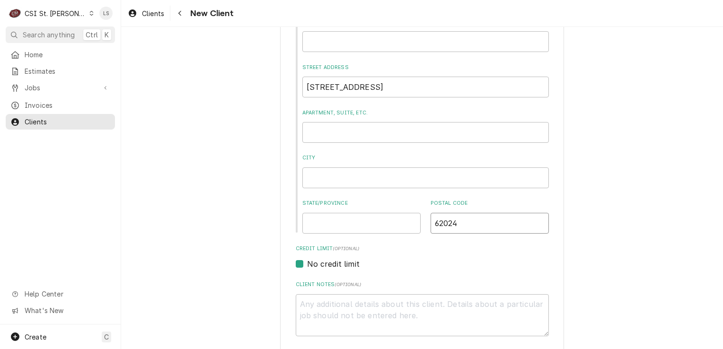
type textarea "x"
click at [401, 88] on input "217 E Main St" at bounding box center [426, 87] width 247 height 21
type textarea "x"
type input "217 E Main St"
type textarea "x"
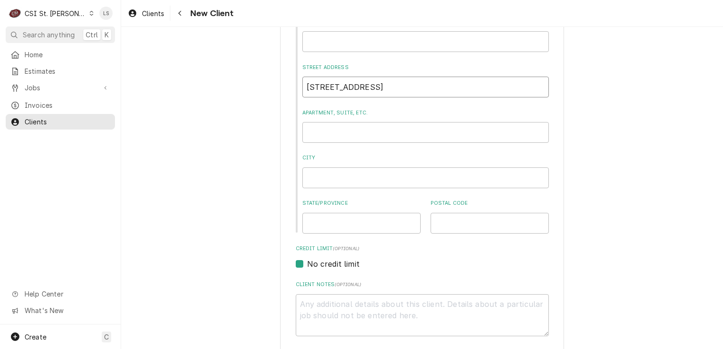
type input "217 E Main St g"
type textarea "x"
type input "217 E Main St gr"
type textarea "x"
type input "217 E Main St gra"
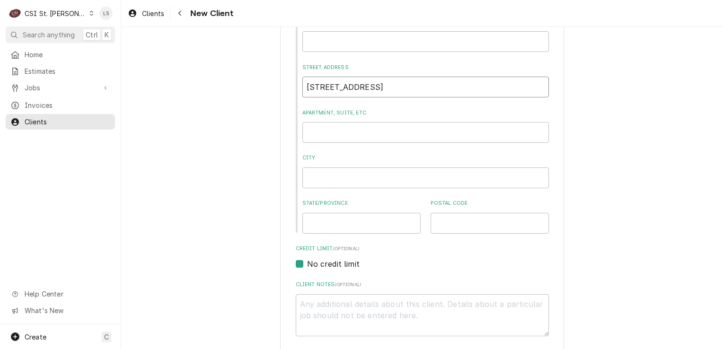
type textarea "x"
type input "217 E Main St gray"
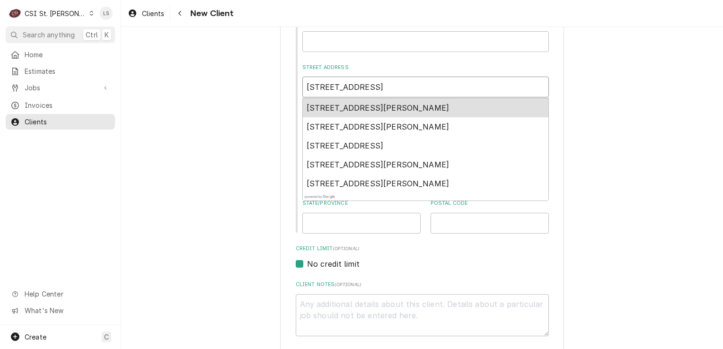
type textarea "x"
type input "217 E Main St gra"
type textarea "x"
type input "217 E Main St graf"
type textarea "x"
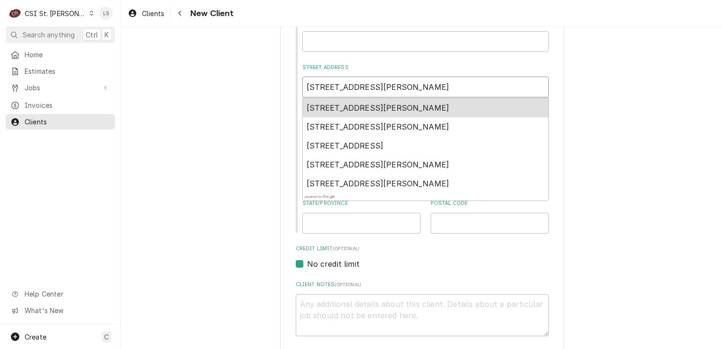
type input "217 E Main St graft"
type textarea "x"
type input "217 E Main St grafto"
type textarea "x"
type input "217 E Main St grafton"
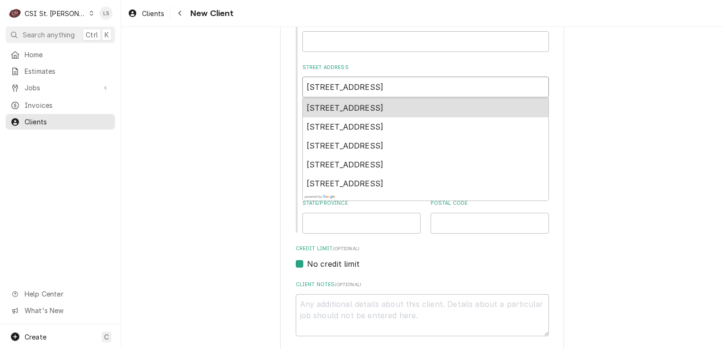
click at [384, 105] on span "217 E Main St, Grafton, IL, USA" at bounding box center [345, 107] width 77 height 9
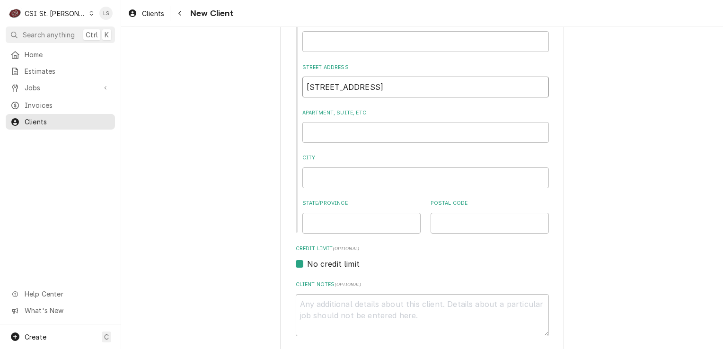
type textarea "x"
type input "[STREET_ADDRESS]"
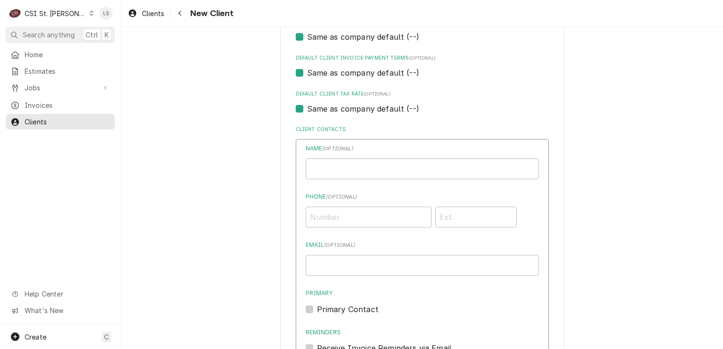
scroll to position [586, 0]
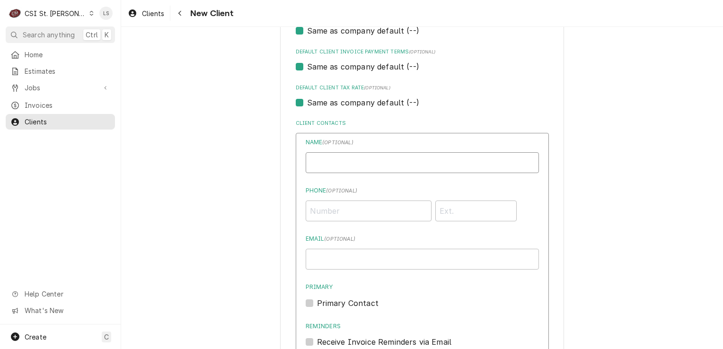
click at [337, 164] on input "Business Name" at bounding box center [422, 162] width 233 height 21
click at [358, 166] on input "Business Name" at bounding box center [422, 162] width 233 height 21
type input "[PERSON_NAME]"
click at [358, 208] on input "Phone ( optional )" at bounding box center [369, 211] width 126 height 21
click at [360, 208] on input "Phone ( optional )" at bounding box center [369, 211] width 126 height 21
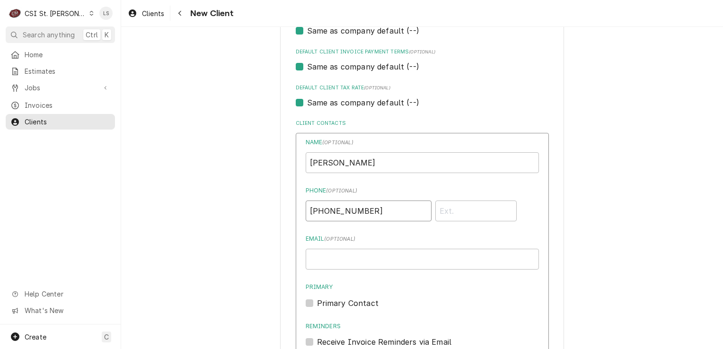
type input "[PHONE_NUMBER]"
click at [351, 251] on input "Email ( optional )" at bounding box center [422, 259] width 233 height 21
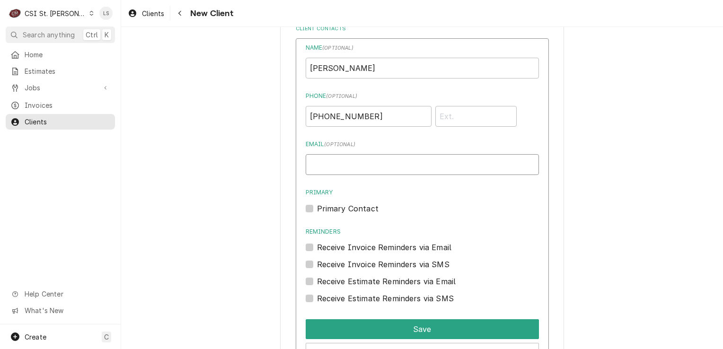
click at [354, 156] on input "Email ( optional )" at bounding box center [422, 164] width 233 height 21
type input "[EMAIL_ADDRESS][DOMAIN_NAME]"
click at [317, 206] on label "Primary Contact" at bounding box center [348, 208] width 62 height 11
click at [317, 206] on input "Primary" at bounding box center [433, 213] width 233 height 21
checkbox input "true"
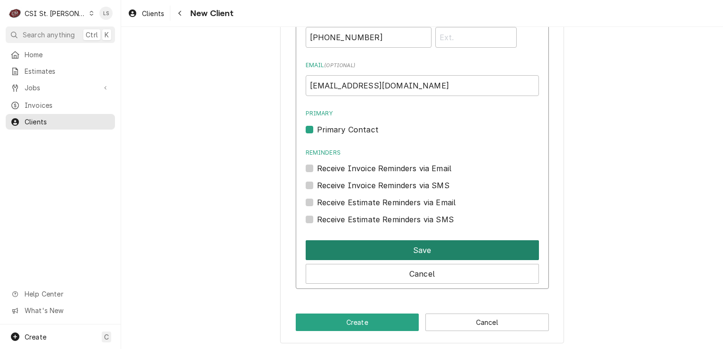
click at [335, 246] on button "Save" at bounding box center [422, 250] width 233 height 20
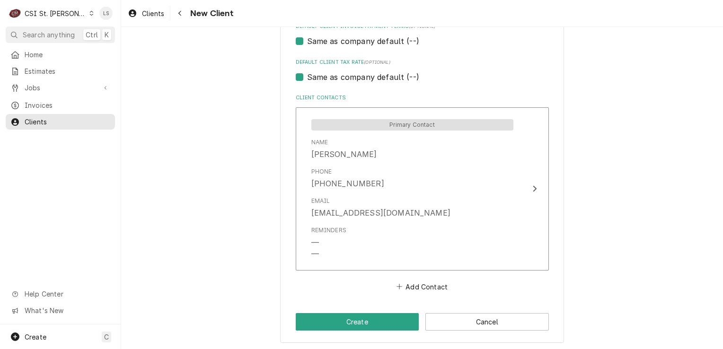
click at [339, 318] on button "Create" at bounding box center [358, 322] width 124 height 18
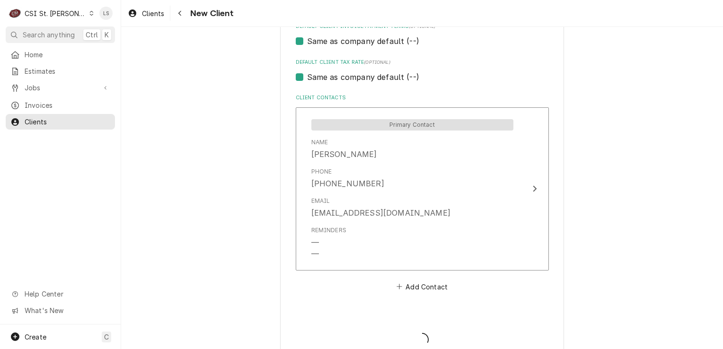
type textarea "x"
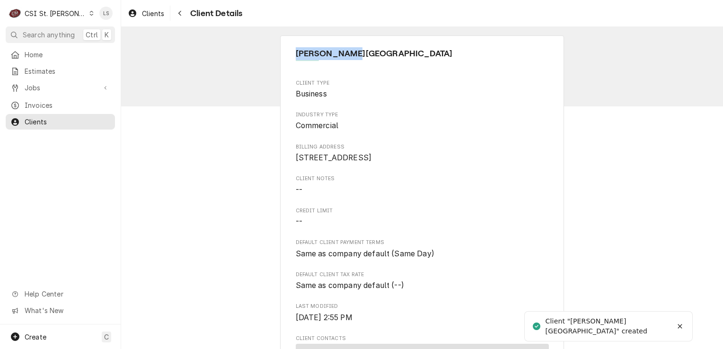
drag, startPoint x: 345, startPoint y: 59, endPoint x: 290, endPoint y: 56, distance: 55.5
click at [290, 56] on div "[PERSON_NAME][GEOGRAPHIC_DATA] Client Type Business Industry Type Commercial Bi…" at bounding box center [422, 314] width 284 height 557
copy span "[PERSON_NAME][GEOGRAPHIC_DATA]"
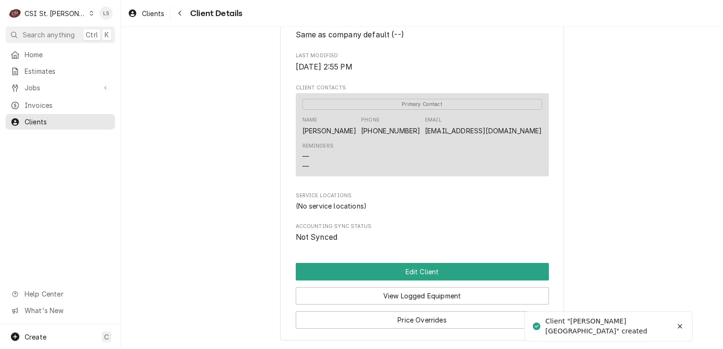
scroll to position [305, 0]
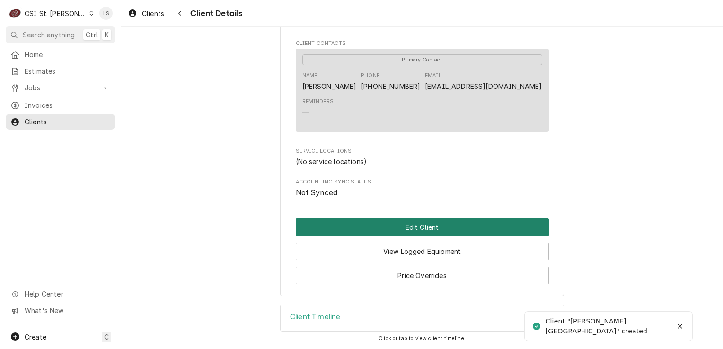
click at [400, 229] on button "Edit Client" at bounding box center [422, 228] width 253 height 18
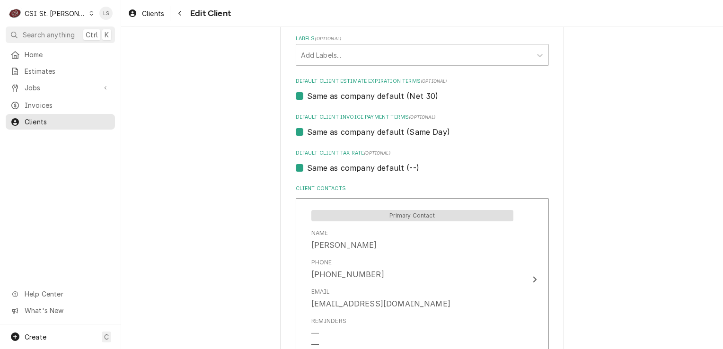
scroll to position [654, 0]
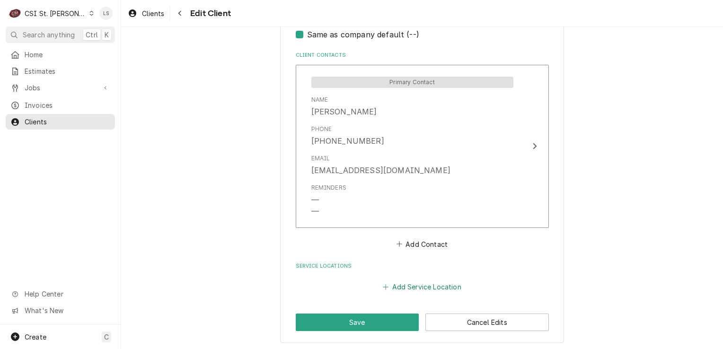
click at [401, 286] on button "Add Service Location" at bounding box center [422, 287] width 81 height 13
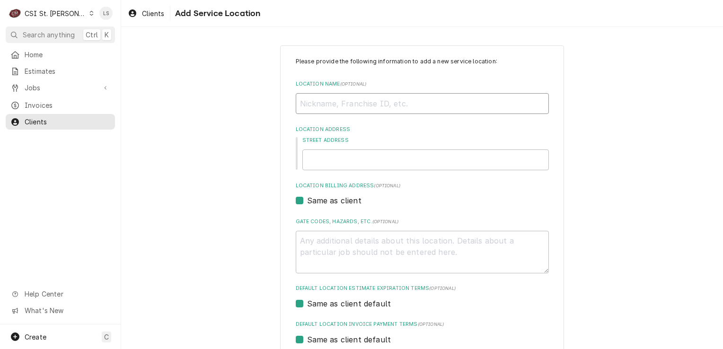
click at [327, 107] on input "Location Name ( optional )" at bounding box center [422, 103] width 253 height 21
paste input "[PERSON_NAME][GEOGRAPHIC_DATA]"
type textarea "x"
type input "[PERSON_NAME][GEOGRAPHIC_DATA]"
click at [334, 161] on input "Street Address" at bounding box center [426, 160] width 247 height 21
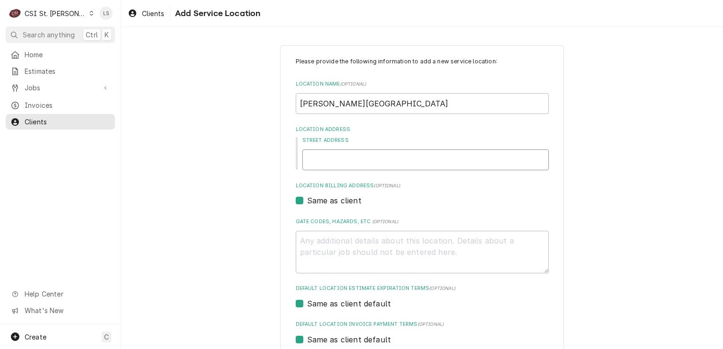
type textarea "x"
type input "3"
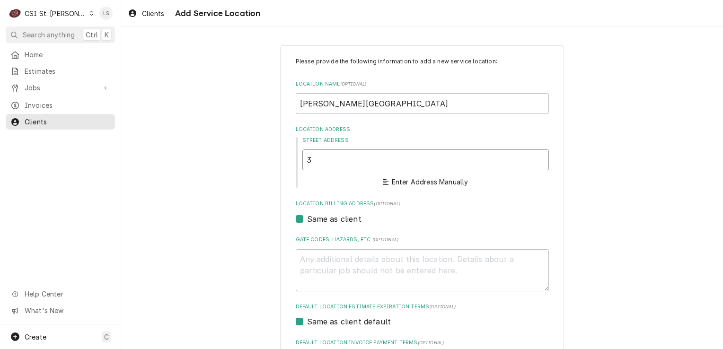
type textarea "x"
type input "31"
type textarea "x"
type input "317"
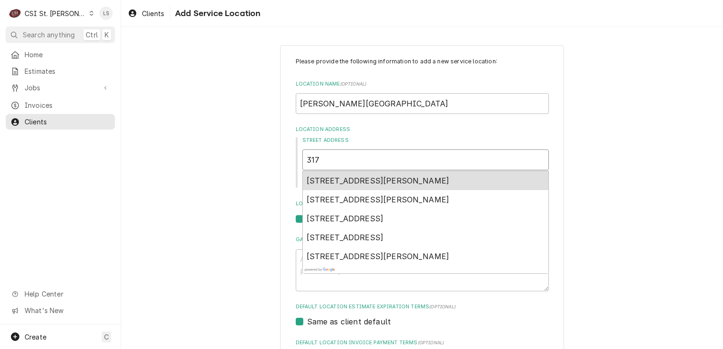
type textarea "x"
type input "31"
type textarea "x"
type input "3"
type textarea "x"
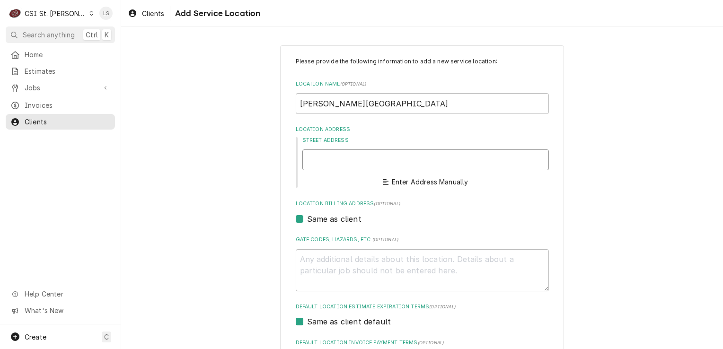
type textarea "x"
type input "h"
type textarea "x"
type input "hr"
type textarea "x"
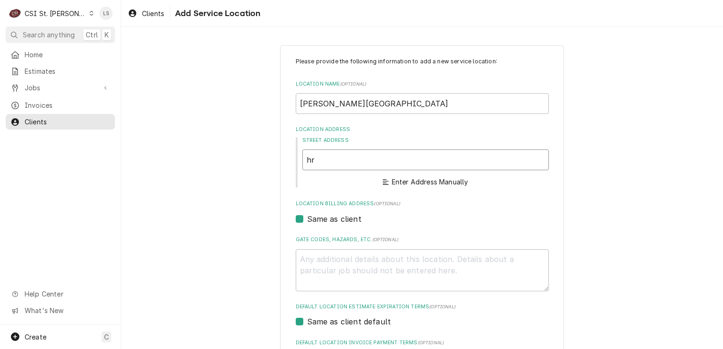
type input "hra"
type textarea "x"
type input "hraf"
type textarea "x"
type input "hraft"
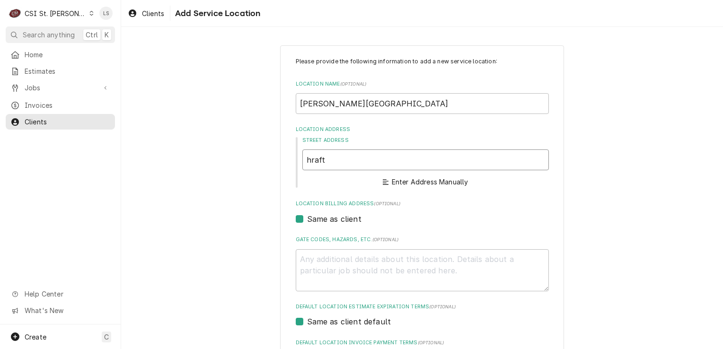
type textarea "x"
type input "hrafto"
type textarea "x"
type input "hraft"
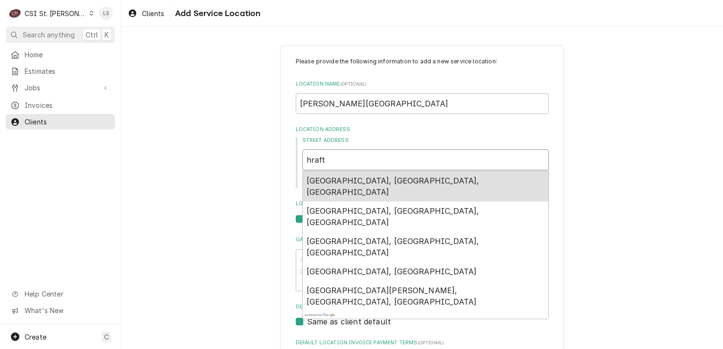
type textarea "x"
type input "hraf"
type textarea "x"
type input "hra"
type textarea "x"
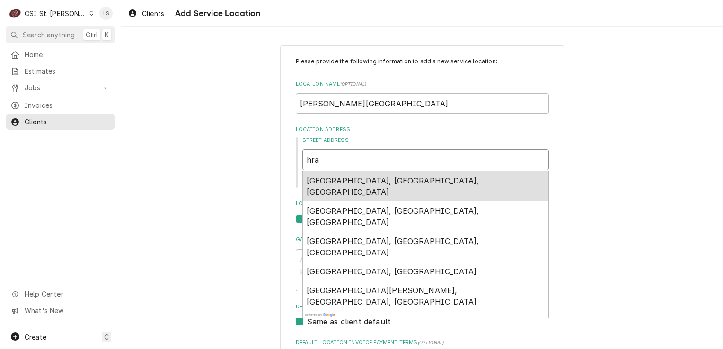
type input "hr"
type textarea "x"
type input "h"
type textarea "x"
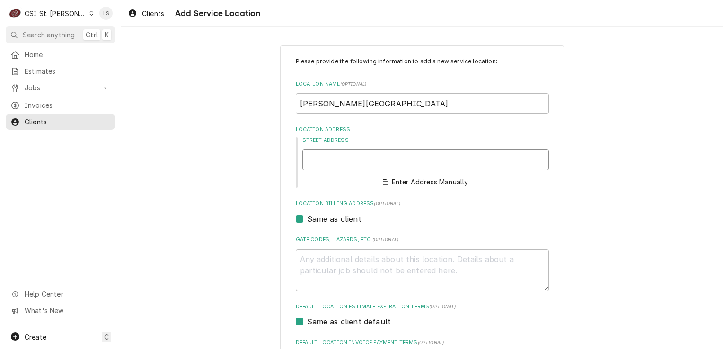
type textarea "x"
type input "g"
type textarea "x"
type input "gr"
type textarea "x"
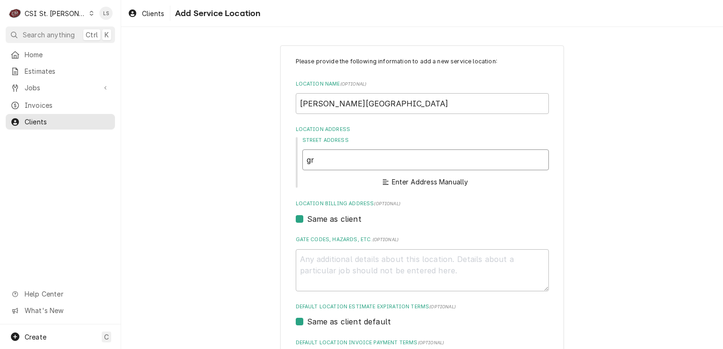
type input "gra"
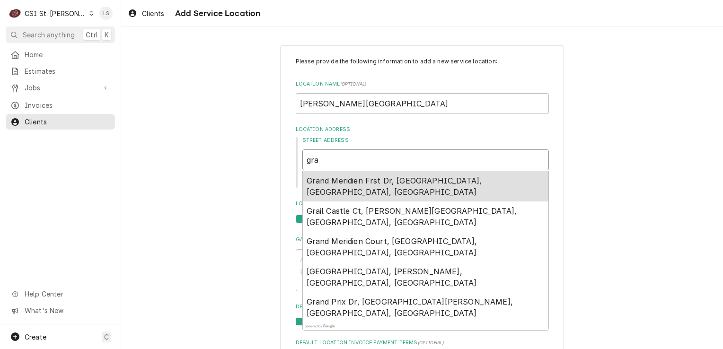
type textarea "x"
type input "grat"
type textarea "x"
type input "grato"
type textarea "x"
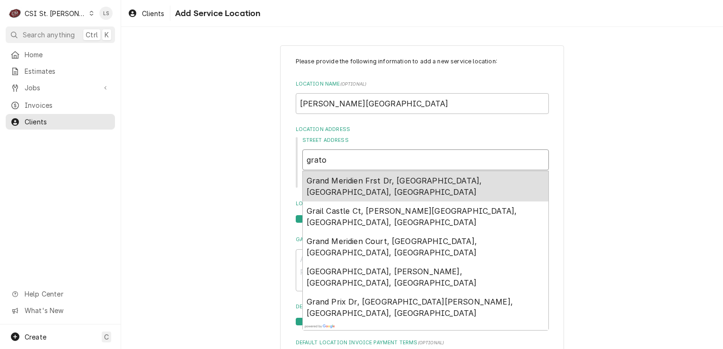
type input "graton"
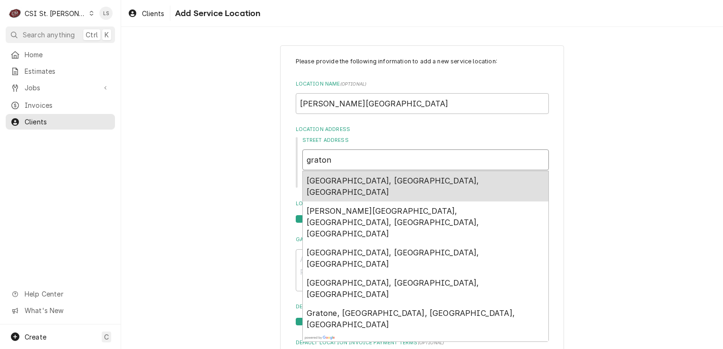
type textarea "x"
type input "graton"
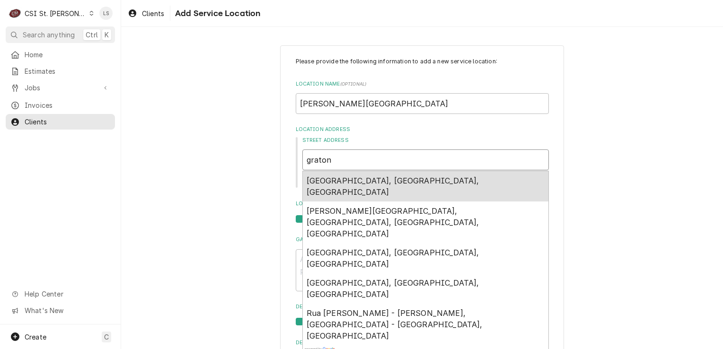
type textarea "x"
type input "graton"
type textarea "x"
type input "grato"
type textarea "x"
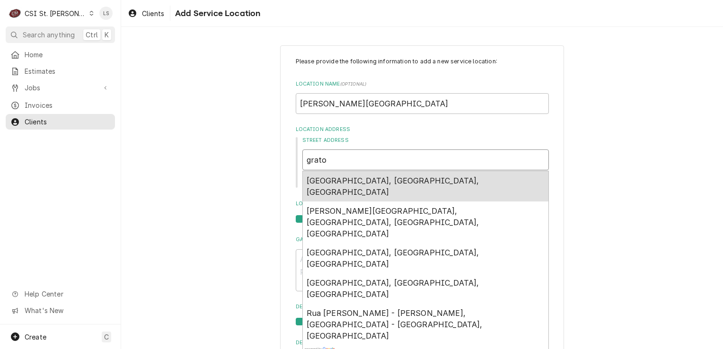
type input "grat"
type textarea "x"
type input "gra"
type textarea "x"
type input "graf"
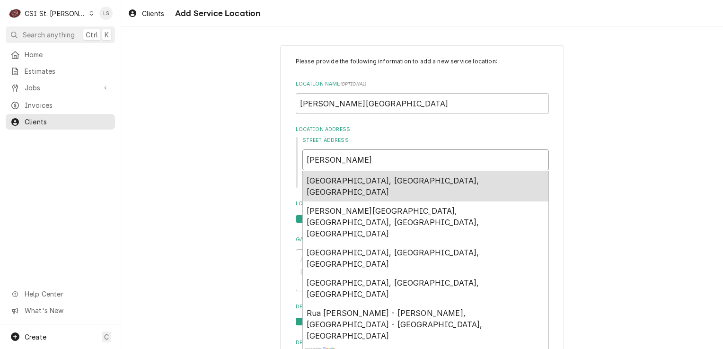
type textarea "x"
type input "grafto"
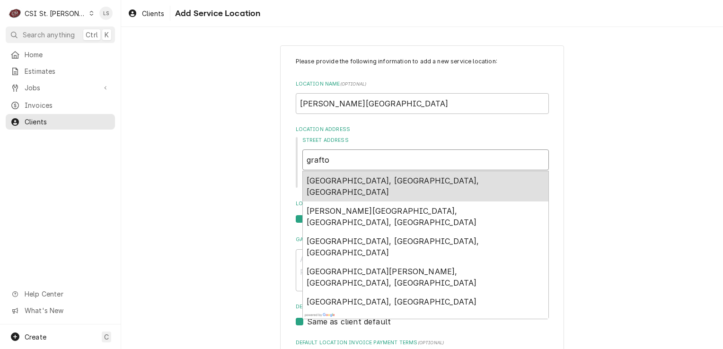
type textarea "x"
type input "grafton"
type textarea "x"
type input "grafton"
type textarea "x"
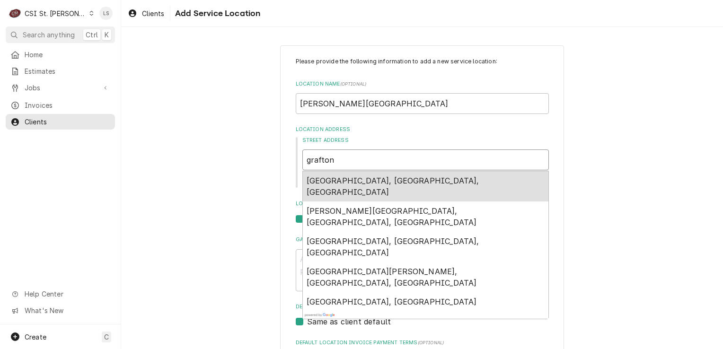
type input "grafton i"
type textarea "x"
type input "grafton il"
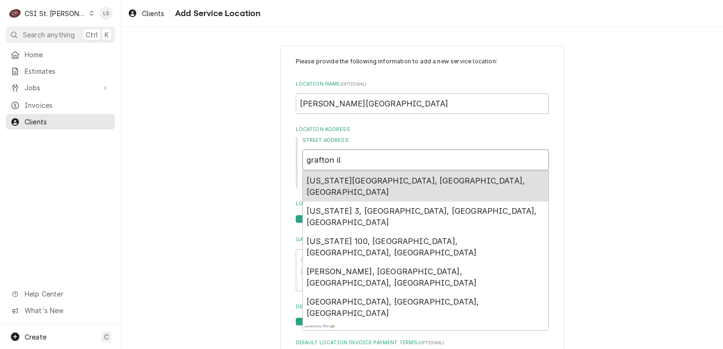
type textarea "x"
type input "grafton i"
type textarea "x"
type input "grafton"
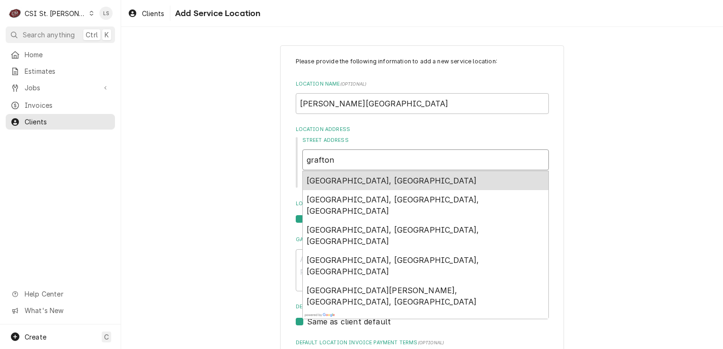
type textarea "x"
type input "grafton"
type textarea "x"
type input "grafto"
type textarea "x"
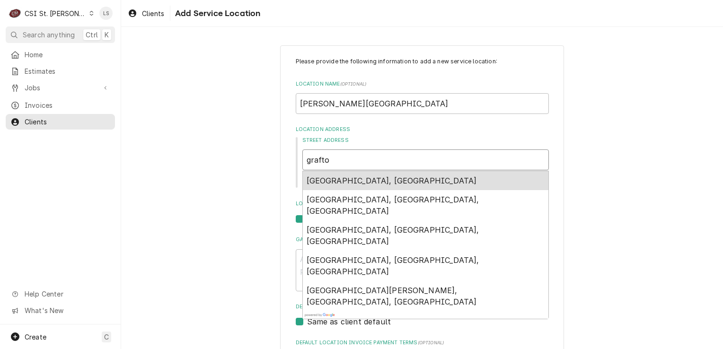
type input "graft"
type textarea "x"
type input "graf"
type textarea "x"
type input "gra"
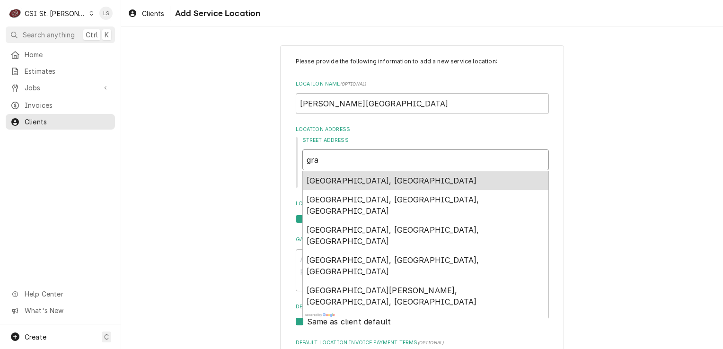
type textarea "x"
type input "gr"
type textarea "x"
type input "g"
type textarea "x"
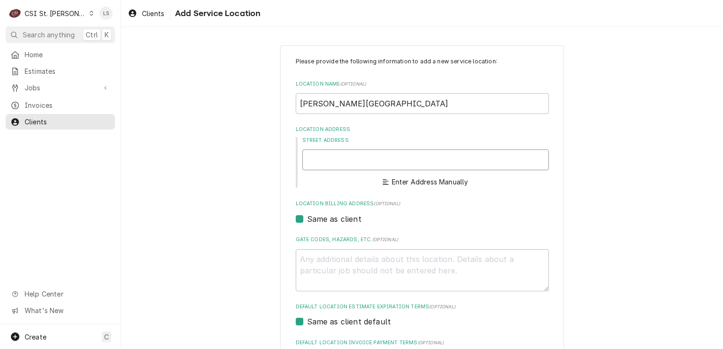
type textarea "x"
type input "2"
type textarea "x"
type input "21"
type textarea "x"
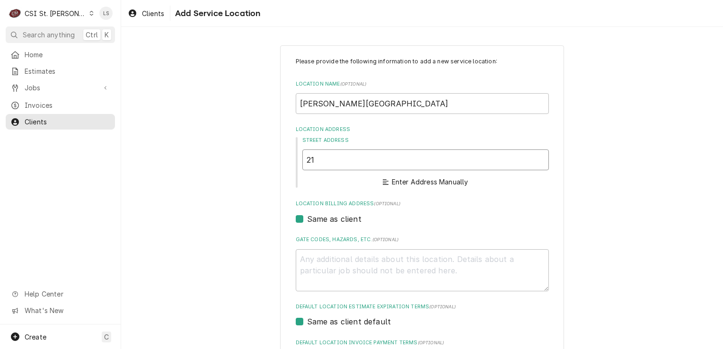
type input "217"
type textarea "x"
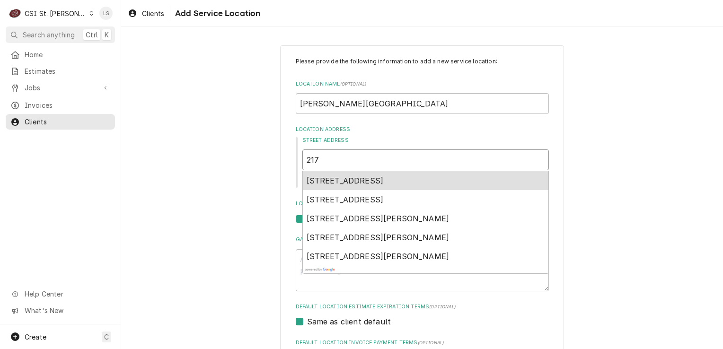
type input "217 e"
type textarea "x"
type input "217 e"
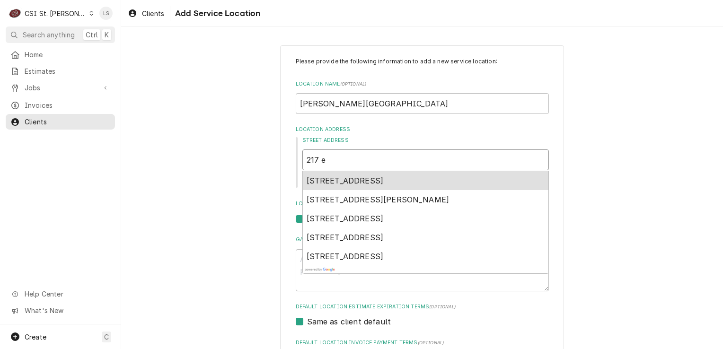
type textarea "x"
type input "217 e m"
type textarea "x"
type input "217 e ma"
type textarea "x"
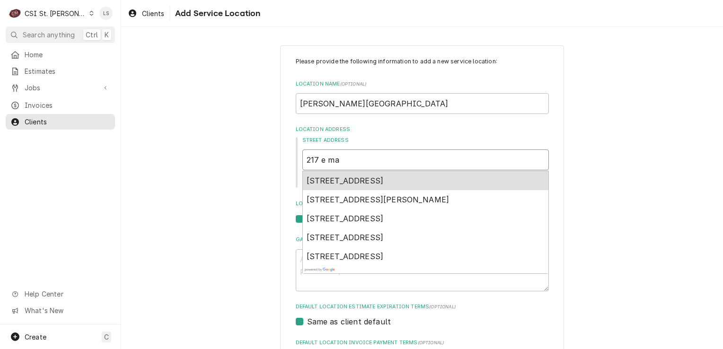
type input "217 e mai"
type textarea "x"
type input "217 e main"
type textarea "x"
type input "217 e main"
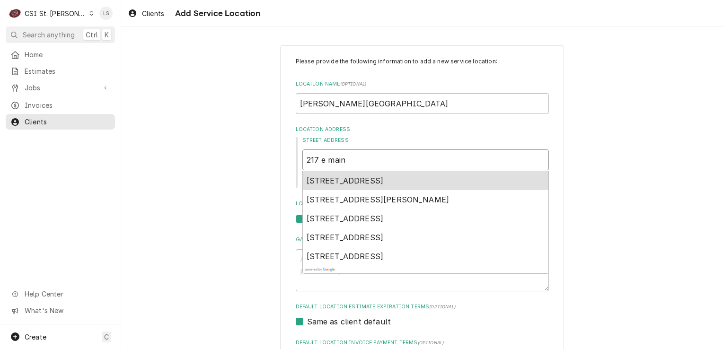
type textarea "x"
type input "217 e main s"
type textarea "x"
type input "217 e main st"
type textarea "x"
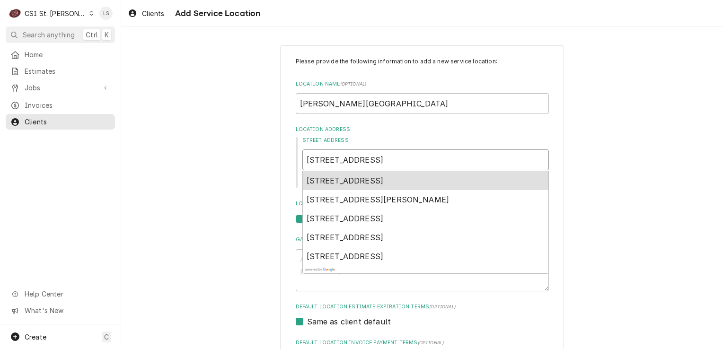
type input "217 e main str"
type textarea "x"
type input "217 e main stre"
type textarea "x"
type input "217 e main stree"
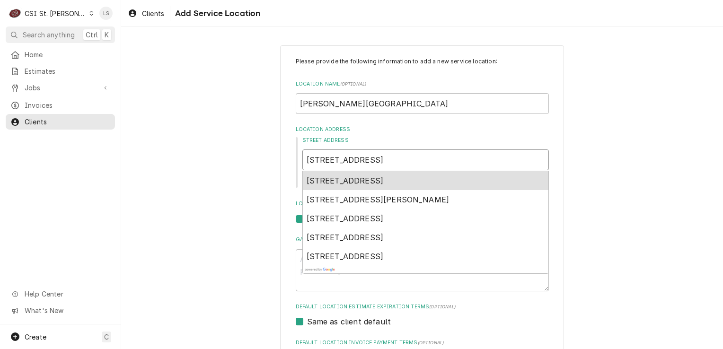
type textarea "x"
type input "217 e main street"
type textarea "x"
type input "217 e main street"
type textarea "x"
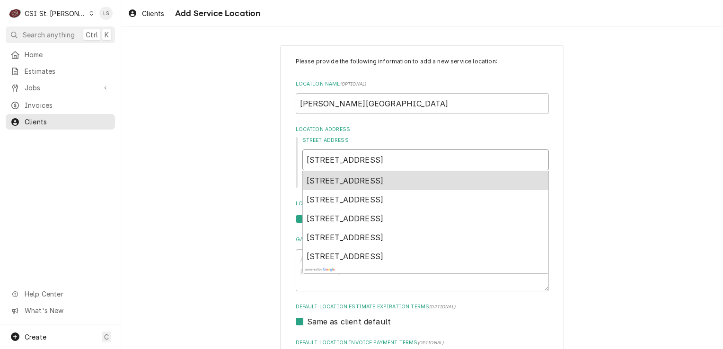
type input "217 e main street g"
type textarea "x"
type input "217 e main street gr"
type textarea "x"
type input "217 e main street gra"
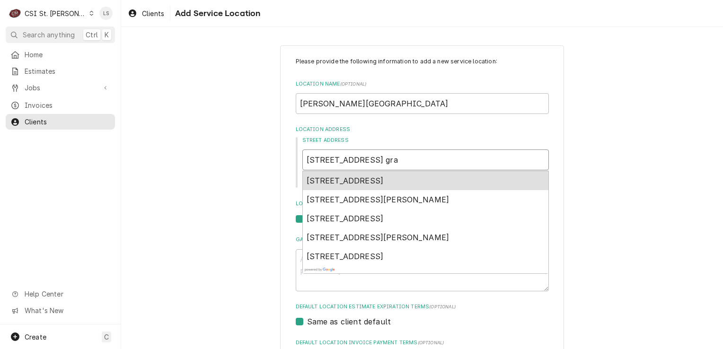
click at [384, 184] on span "217 East Main Street, Grafton, IL, USA" at bounding box center [345, 180] width 77 height 9
type textarea "x"
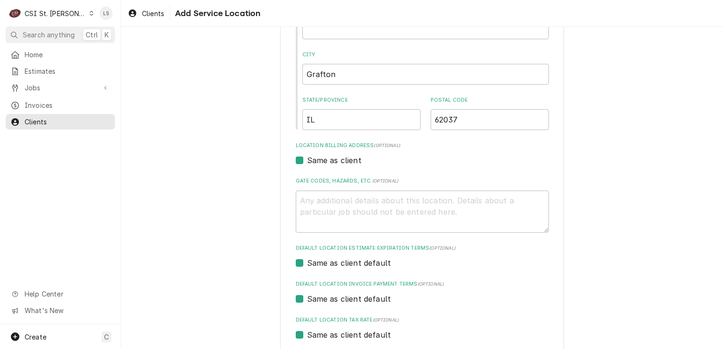
scroll to position [268, 0]
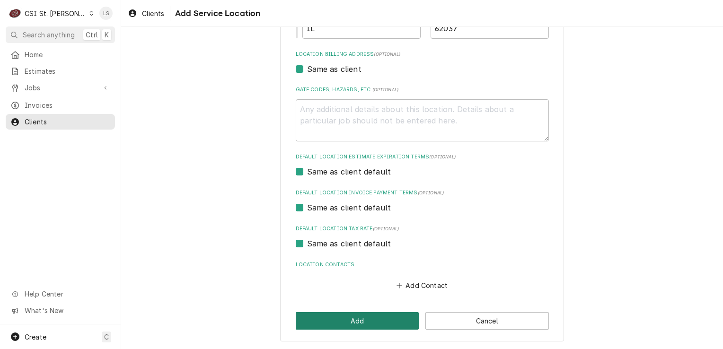
type input "217 E Main St"
click at [350, 325] on button "Add" at bounding box center [358, 321] width 124 height 18
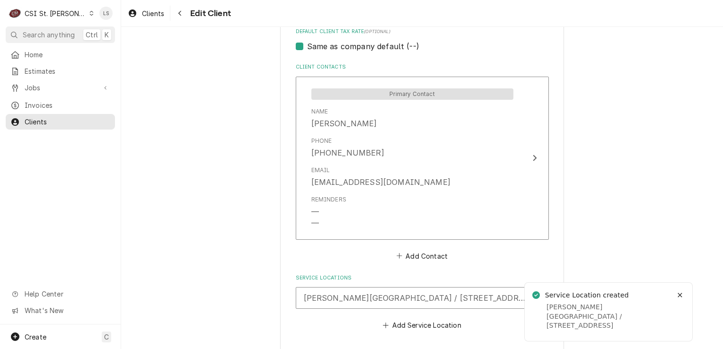
scroll to position [681, 0]
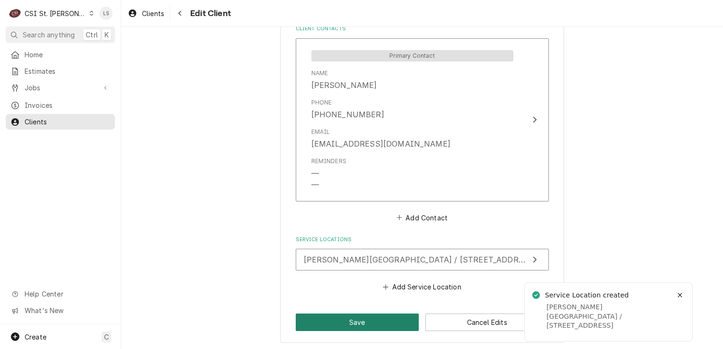
click at [348, 322] on button "Save" at bounding box center [358, 323] width 124 height 18
type textarea "x"
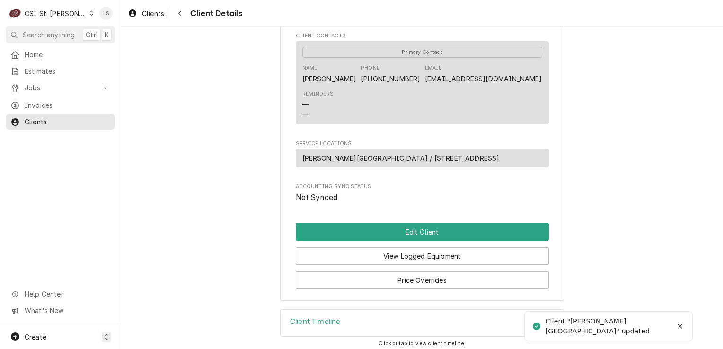
scroll to position [317, 0]
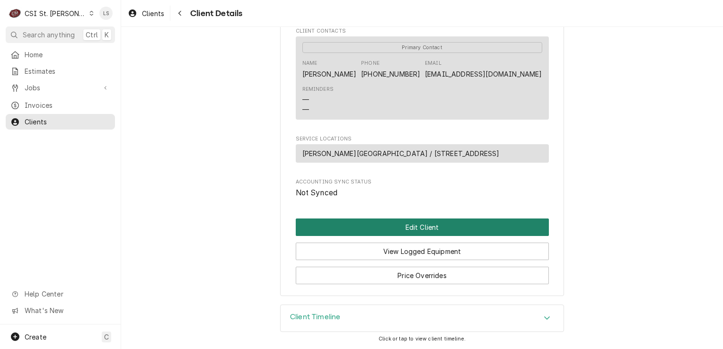
click at [392, 228] on button "Edit Client" at bounding box center [422, 228] width 253 height 18
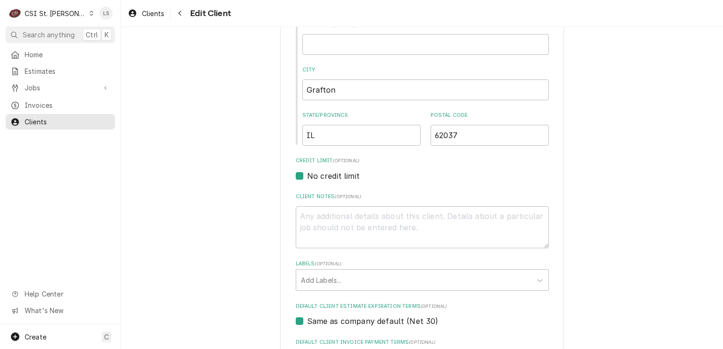
scroll to position [379, 0]
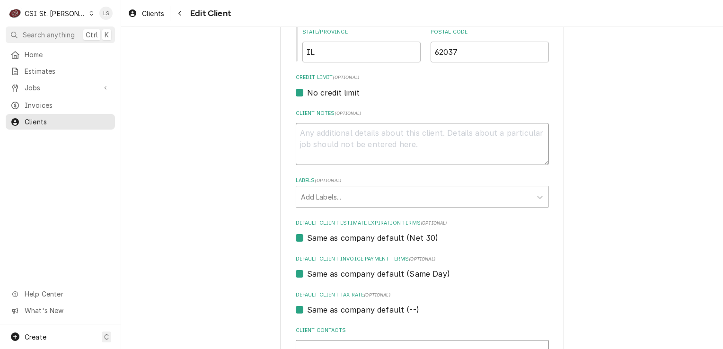
click at [353, 151] on textarea "Client Notes ( optional )" at bounding box center [422, 144] width 253 height 43
type textarea "x"
type textarea "C"
type textarea "x"
type textarea "Cr"
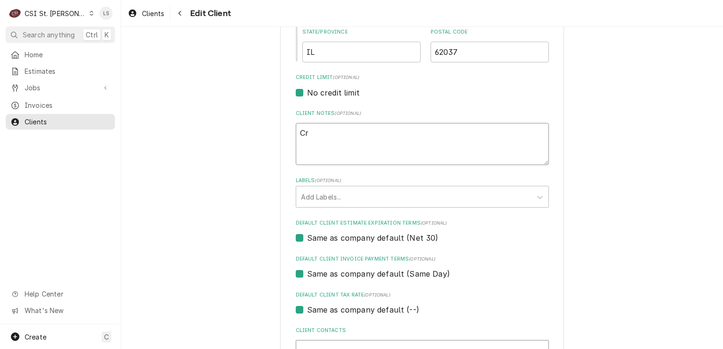
type textarea "x"
type textarea "Cre"
type textarea "x"
type textarea "Credi"
type textarea "x"
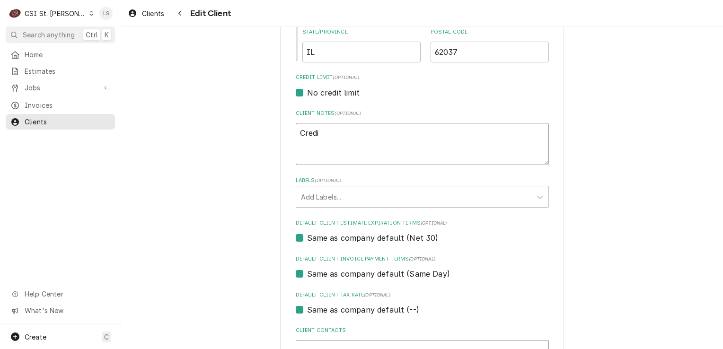
type textarea "Credit"
type textarea "x"
type textarea "Credit"
type textarea "x"
type textarea "Credit c"
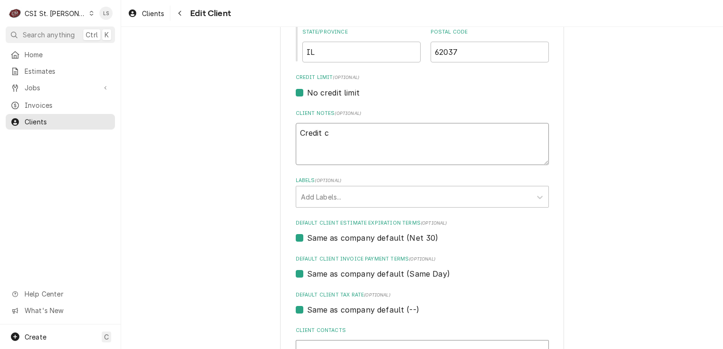
type textarea "x"
type textarea "Credit ca"
type textarea "x"
type textarea "Credit car"
type textarea "x"
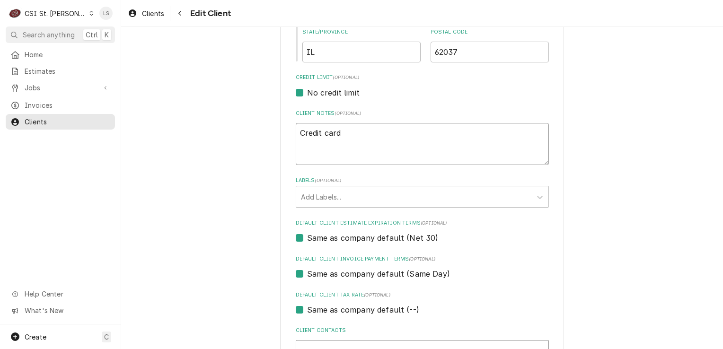
type textarea "Credit card"
type textarea "x"
type textarea "Credit card n"
type textarea "x"
type textarea "Credit card nu"
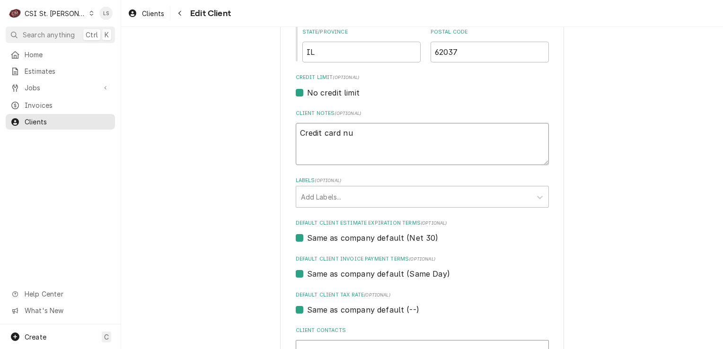
type textarea "x"
type textarea "Credit card num"
type textarea "x"
type textarea "Credit card numb"
type textarea "x"
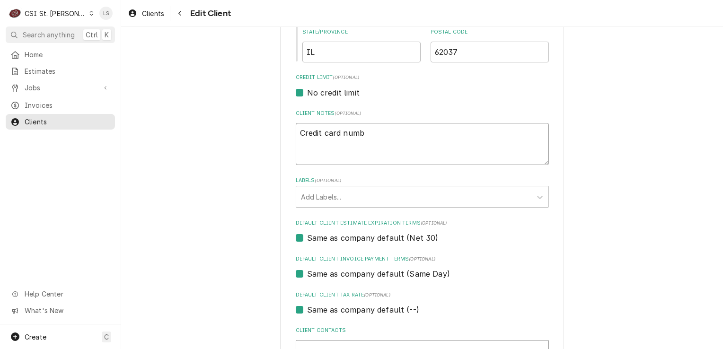
type textarea "Credit card numbe"
type textarea "x"
type textarea "Credit card number"
type textarea "x"
type textarea "Credit card numberL"
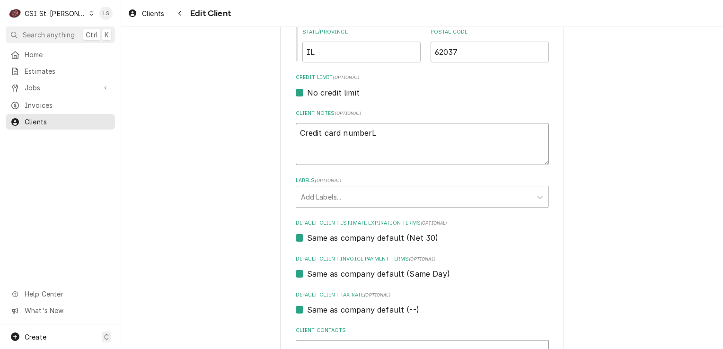
type textarea "x"
type textarea "Credit card number"
type textarea "x"
type textarea "Credit card number:"
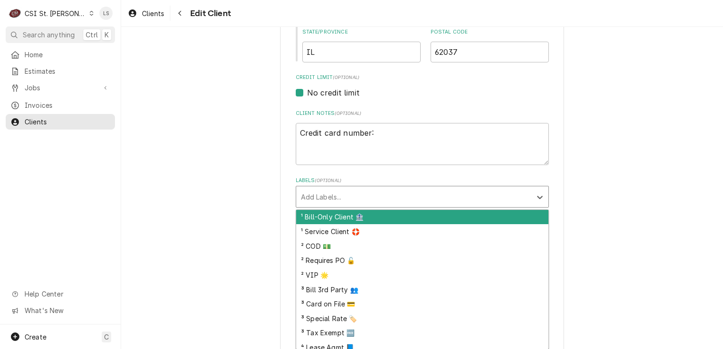
click at [335, 204] on div "Labels" at bounding box center [414, 196] width 226 height 17
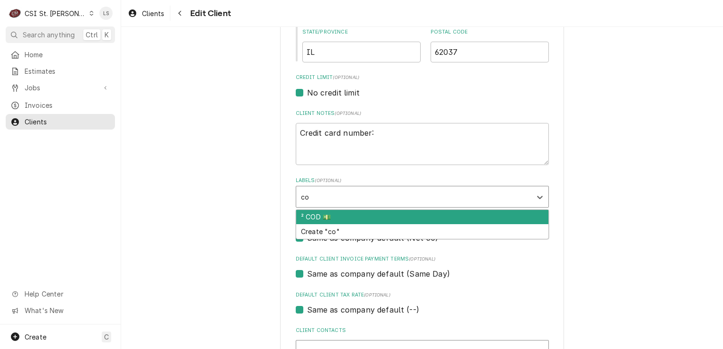
type input "cod"
type textarea "x"
type input "card"
type textarea "x"
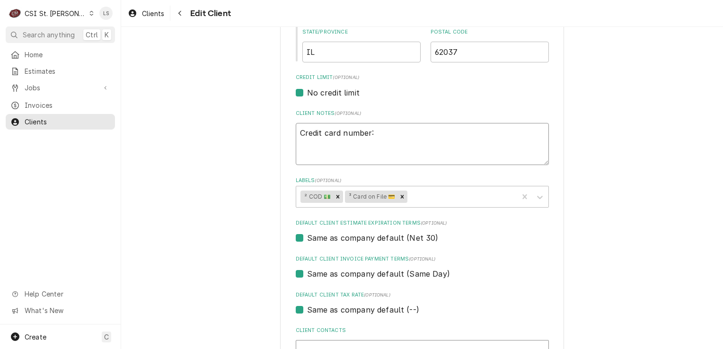
click at [395, 133] on textarea "Credit card number:" at bounding box center [422, 144] width 253 height 43
type textarea "x"
type textarea "Credit card number:"
type textarea "x"
type textarea "Credit card number: 5"
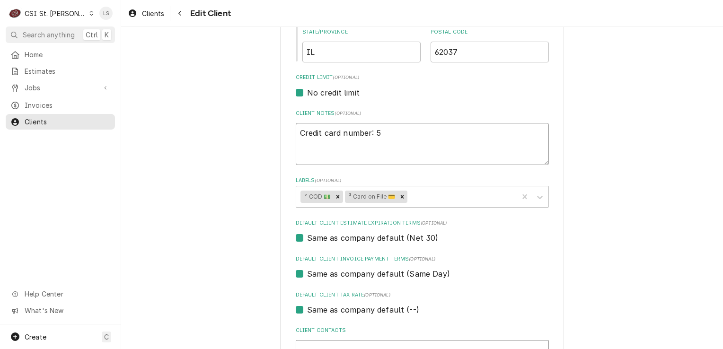
type textarea "x"
type textarea "Credit card number: 52"
type textarea "x"
type textarea "Credit card number: 528"
type textarea "x"
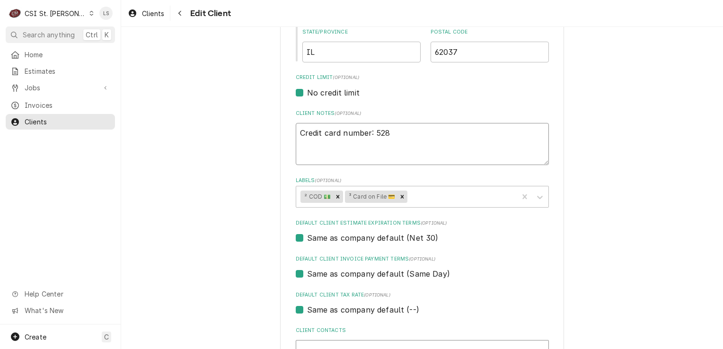
type textarea "Credit card number: 5282"
type textarea "x"
type textarea "Credit card number: 5282"
type textarea "x"
type textarea "Credit card number: 5282 2"
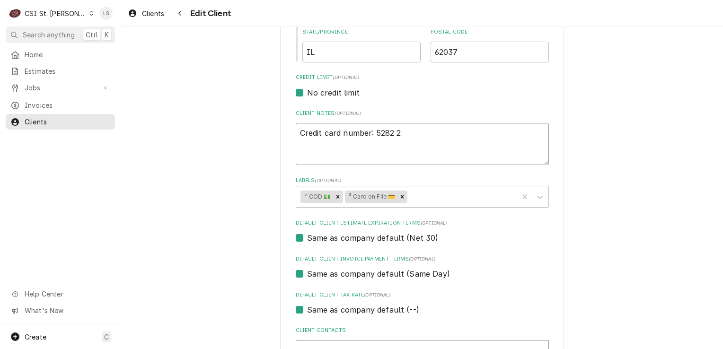
type textarea "x"
type textarea "Credit card number: 5282 28"
type textarea "x"
type textarea "Credit card number: 5282 280"
type textarea "x"
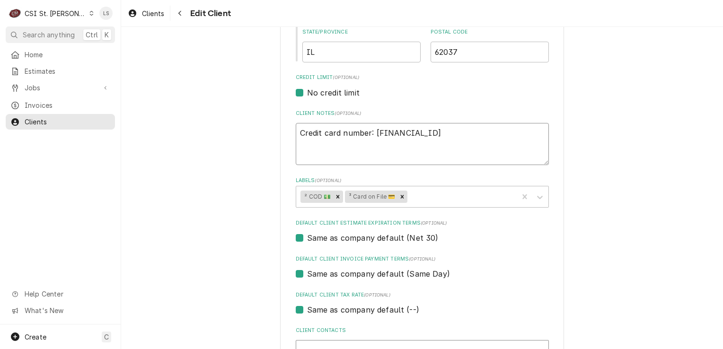
type textarea "Credit card number: 5282 2803"
type textarea "x"
type textarea "Credit card number: 5282 2803"
type textarea "x"
type textarea "Credit card number: 5282 2803 0"
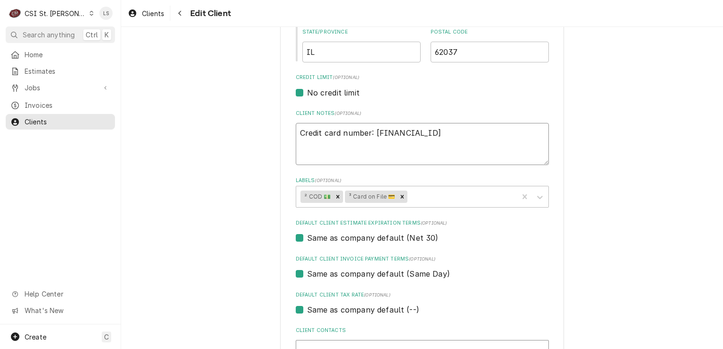
type textarea "x"
type textarea "Credit card number: 5282 2803 02"
type textarea "x"
type textarea "Credit card number: 5282 2803 020"
type textarea "x"
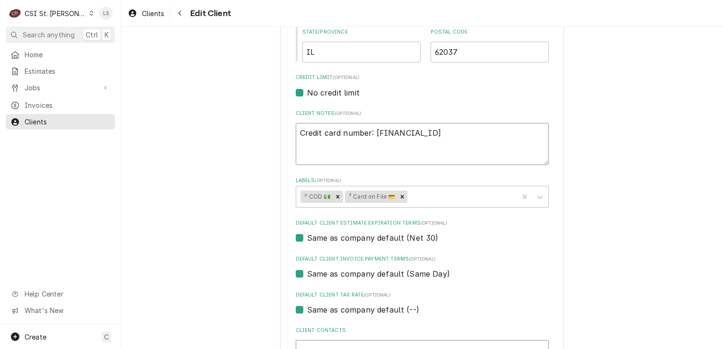
type textarea "Credit card number: 5282 2803 0206"
type textarea "x"
type textarea "Credit card number: 5282 2803 0206"
type textarea "x"
type textarea "Credit card number: 5282 2803 0206 2"
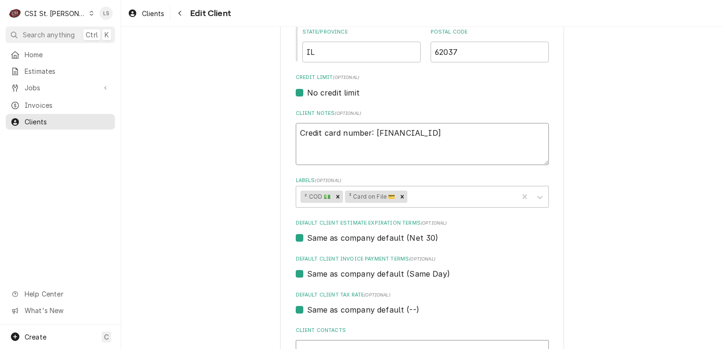
type textarea "x"
type textarea "Credit card number: 5282 2803 0206 26"
type textarea "x"
type textarea "Credit card number: 5282 2803 0206 268"
type textarea "x"
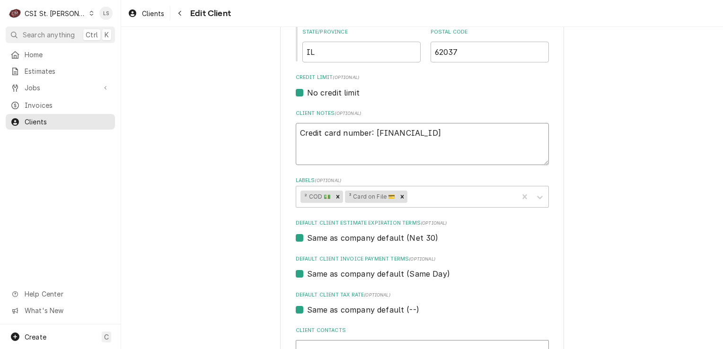
type textarea "Credit card number: 5282 2803 0206 2688"
type textarea "x"
type textarea "Credit card number: 5282 2803 0206 2688"
type textarea "x"
type textarea "Credit card number: 5282 2803 0206 2688 e"
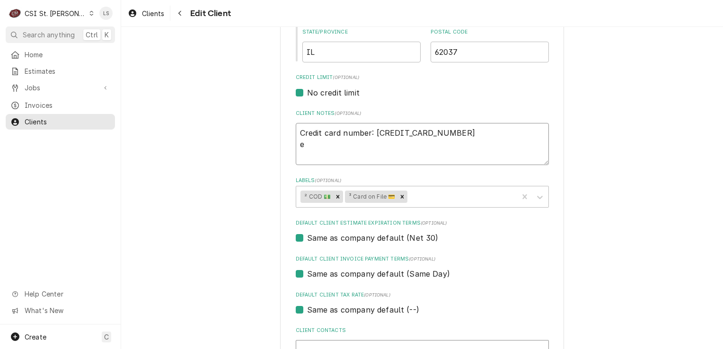
type textarea "x"
type textarea "Credit card number: 5282 2803 0206 2688"
type textarea "x"
type textarea "Credit card number: 5282 2803 0206 2688 e"
type textarea "x"
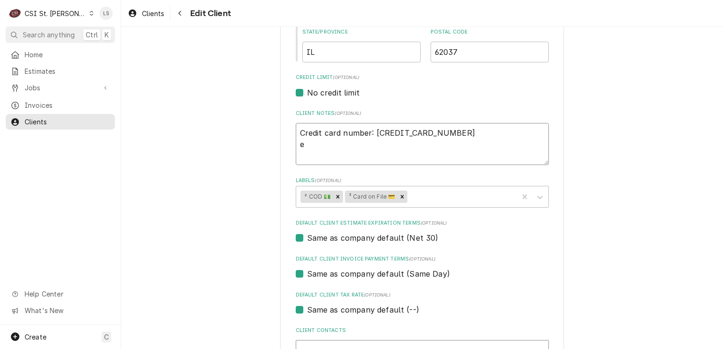
type textarea "Credit card number: 5282 2803 0206 2688 ex"
type textarea "x"
type textarea "Credit card number: 5282 2803 0206 2688 e"
type textarea "x"
type textarea "Credit card number: 5282 2803 0206 2688"
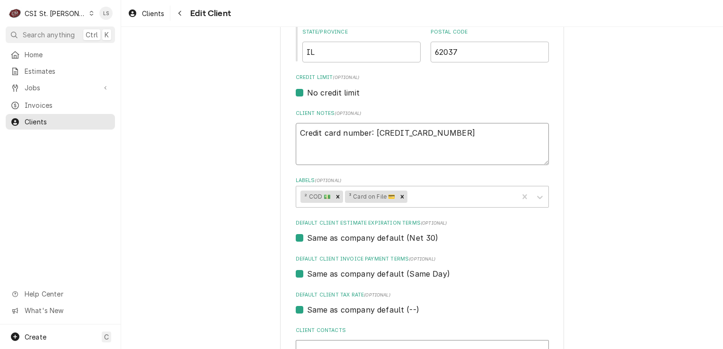
type textarea "x"
type textarea "Credit card number: 5282 2803 0206 2688 E"
type textarea "x"
type textarea "Credit card number: 5282 2803 0206 2688 Ex"
type textarea "x"
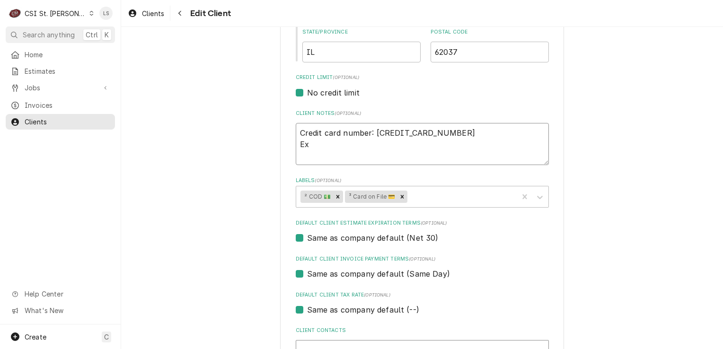
type textarea "Credit card number: 5282 2803 0206 2688 Exp"
type textarea "x"
type textarea "Credit card number: 5282 2803 0206 2688 Exp"
type textarea "x"
type textarea "Credit card number: 5282 2803 0206 2688 Exp d"
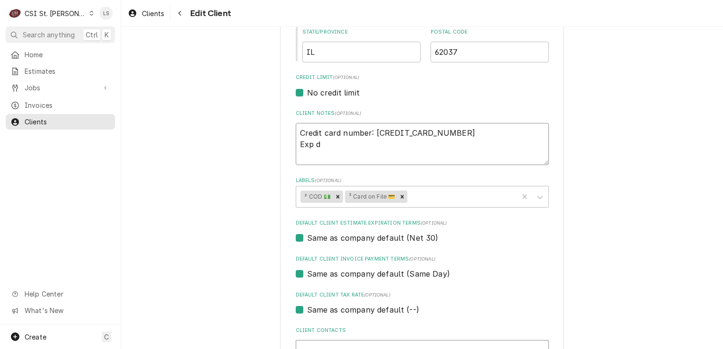
type textarea "x"
type textarea "Credit card number: 5282 2803 0206 2688 Exp da"
type textarea "x"
type textarea "Credit card number: 5282 2803 0206 2688 Exp date"
type textarea "x"
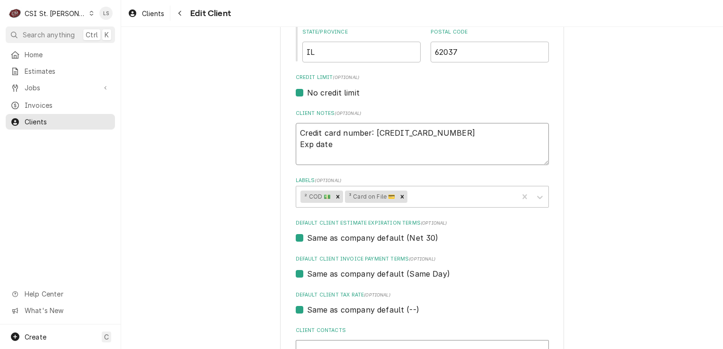
type textarea "Credit card number: 5282 2803 0206 2688 Exp date:"
type textarea "x"
type textarea "Credit card number: 5282 2803 0206 2688 Exp date:"
type textarea "x"
type textarea "Credit card number: 5282 2803 0206 2688 Exp date: 0"
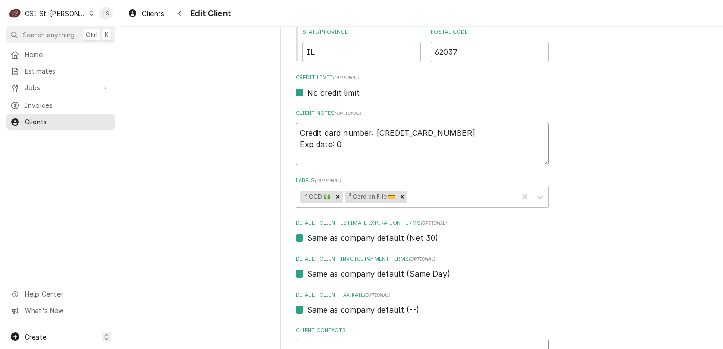
type textarea "x"
type textarea "Credit card number: 5282 2803 0206 2688 Exp date: 08"
type textarea "x"
type textarea "Credit card number: 5282 2803 0206 2688 Exp date: 08/"
type textarea "x"
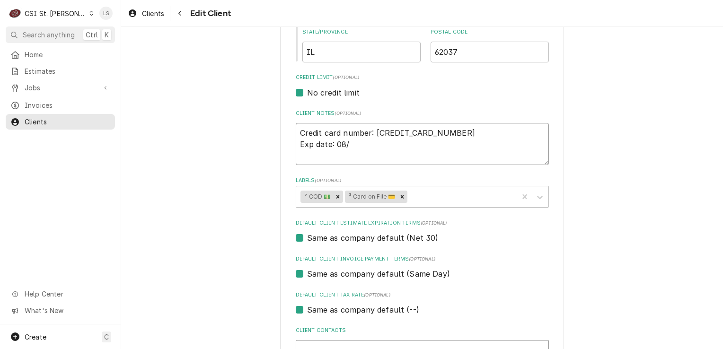
type textarea "Credit card number: 5282 2803 0206 2688 Exp date: 08/2"
type textarea "x"
type textarea "Credit card number: 5282 2803 0206 2688 Exp date: 08/20"
type textarea "x"
type textarea "Credit card number: 5282 2803 0206 2688 Exp date: 08/202"
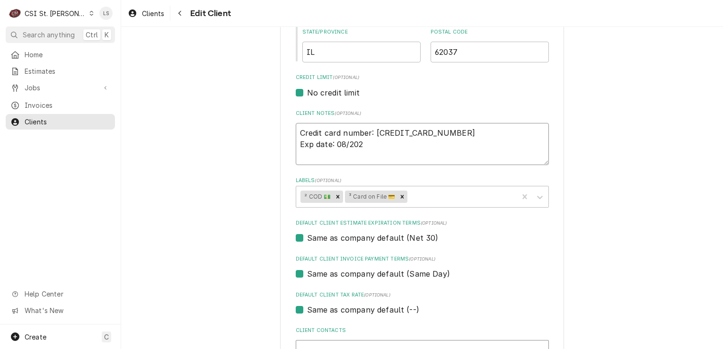
type textarea "x"
type textarea "Credit card number: 5282 2803 0206 2688 Exp date: 08/2027"
type textarea "x"
type textarea "Credit card number: 5282 2803 0206 2688 Exp date: 08/2027"
type textarea "x"
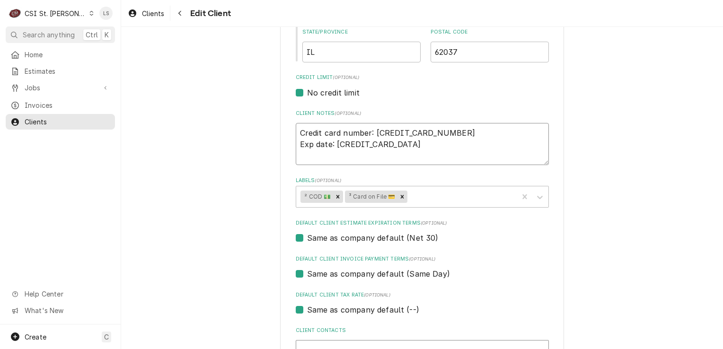
type textarea "Credit card number: 5282 2803 0206 2688 Exp date: 08/2027 C"
type textarea "x"
type textarea "Credit card number: 5282 2803 0206 2688 Exp date: 08/2027 CC"
type textarea "x"
type textarea "Credit card number: 5282 2803 0206 2688 Exp date: 08/2027 CCV"
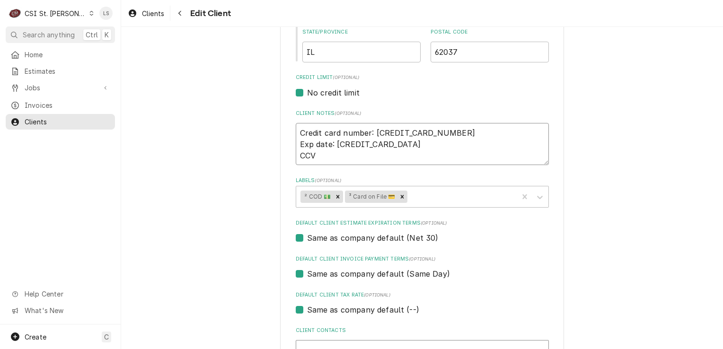
type textarea "x"
type textarea "Credit card number: 5282 2803 0206 2688 Exp date: 08/2027 CCV:"
type textarea "x"
type textarea "Credit card number: 5282 2803 0206 2688 Exp date: 08/2027 CCV:"
type textarea "x"
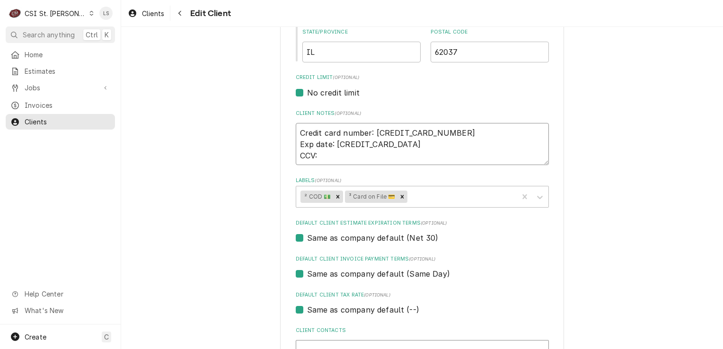
type textarea "Credit card number: 5282 2803 0206 2688 Exp date: 08/2027 CCV: 4"
type textarea "x"
type textarea "Credit card number: 5282 2803 0206 2688 Exp date: 08/2027 CCV: 44"
type textarea "x"
type textarea "Credit card number: 5282 2803 0206 2688 Exp date: 08/2027 CCV: 445"
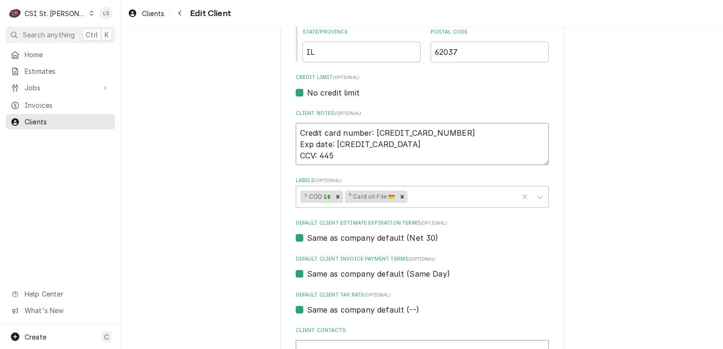
type textarea "x"
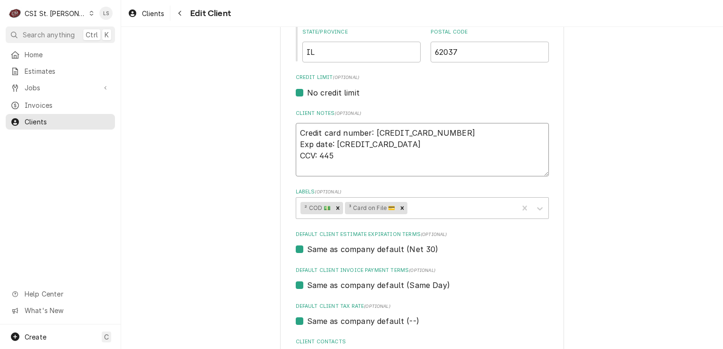
type textarea "Credit card number: 5282 2803 0206 2688 Exp date: 08/2027 CCV: 445 N"
type textarea "x"
type textarea "Credit card number: 5282 2803 0206 2688 Exp date: 08/2027 CCV: 445 Na"
type textarea "x"
type textarea "Credit card number: 5282 2803 0206 2688 Exp date: 08/2027 CCV: 445 Nam"
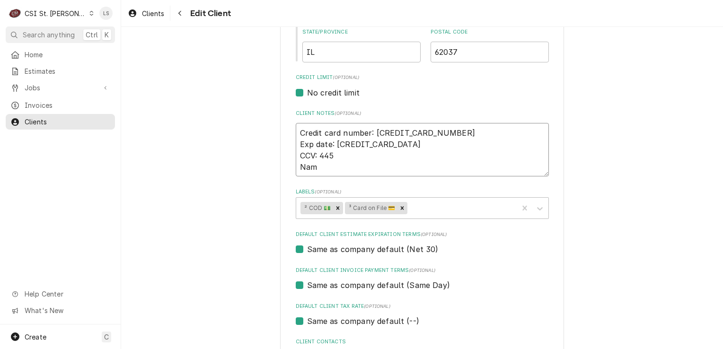
type textarea "x"
type textarea "Credit card number: 5282 2803 0206 2688 Exp date: 08/2027 CCV: 445 Name"
type textarea "x"
type textarea "Credit card number: 5282 2803 0206 2688 Exp date: 08/2027 CCV: 445 Name"
type textarea "x"
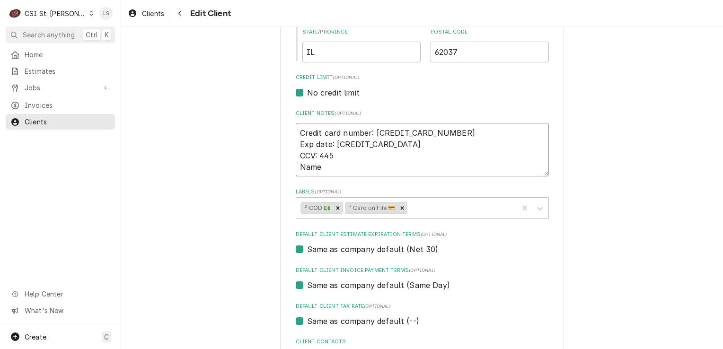
type textarea "Credit card number: 5282 2803 0206 2688 Exp date: 08/2027 CCV: 445 Name o"
type textarea "x"
type textarea "Credit card number: 5282 2803 0206 2688 Exp date: 08/2027 CCV: 445 Name on"
type textarea "x"
type textarea "Credit card number: 5282 2803 0206 2688 Exp date: 08/2027 CCV: 445 Name on"
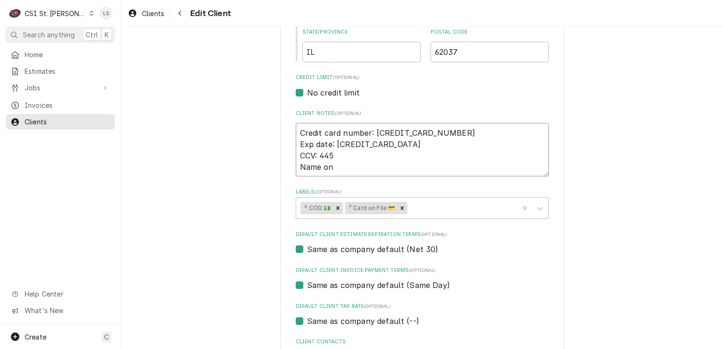
type textarea "x"
type textarea "Credit card number: 5282 2803 0206 2688 Exp date: 08/2027 CCV: 445 Name on c"
type textarea "x"
type textarea "Credit card number: 5282 2803 0206 2688 Exp date: 08/2027 CCV: 445 Name on ca"
type textarea "x"
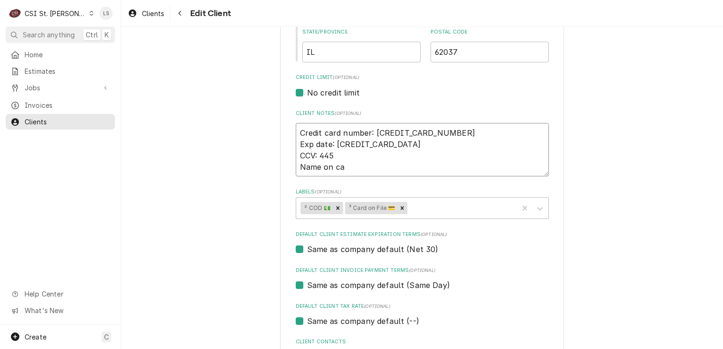
type textarea "Credit card number: 5282 2803 0206 2688 Exp date: 08/2027 CCV: 445 Name on car"
type textarea "x"
type textarea "Credit card number: 5282 2803 0206 2688 Exp date: 08/2027 CCV: 445 Name on card"
type textarea "x"
type textarea "Credit card number: 5282 2803 0206 2688 Exp date: 08/2027 CCV: 445 Name on card:"
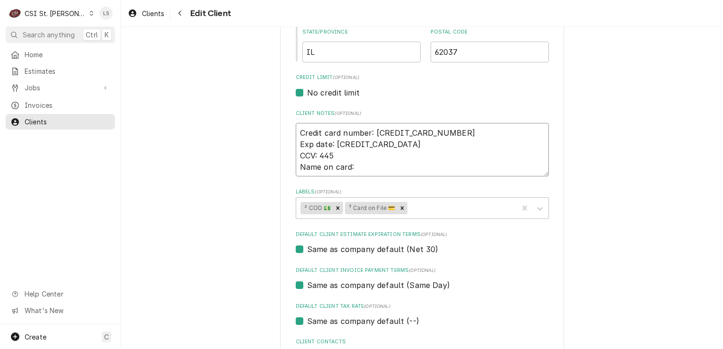
type textarea "x"
type textarea "Credit card number: 5282 2803 0206 2688 Exp date: 08/2027 CCV: 445 Name on card:"
type textarea "x"
type textarea "Credit card number: 5282 2803 0206 2688 Exp date: 08/2027 CCV: 445 Name on card…"
type textarea "x"
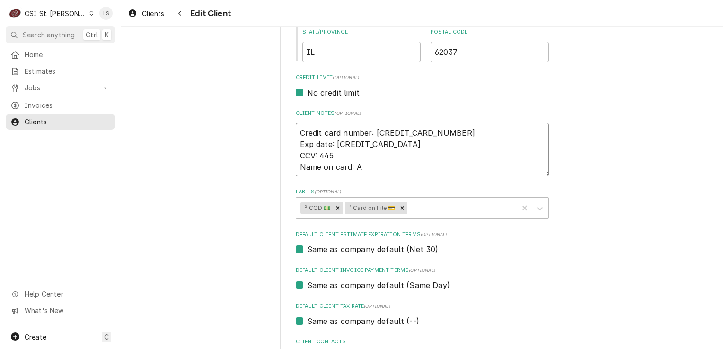
type textarea "Credit card number: 5282 2803 0206 2688 Exp date: 08/2027 CCV: 445 Name on card…"
type textarea "x"
type textarea "Credit card number: 5282 2803 0206 2688 Exp date: 08/2027 CCV: 445 Name on card…"
type textarea "x"
type textarea "Credit card number: 5282 2803 0206 2688 Exp date: 08/2027 CCV: 445 Name on card…"
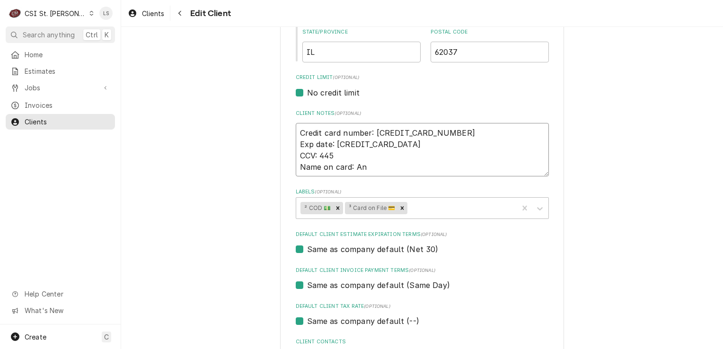
type textarea "x"
type textarea "Credit card number: 5282 2803 0206 2688 Exp date: 08/2027 CCV: 445 Name on card…"
type textarea "x"
type textarea "Credit card number: 5282 2803 0206 2688 Exp date: 08/2027 CCV: 445 Name on card…"
type textarea "x"
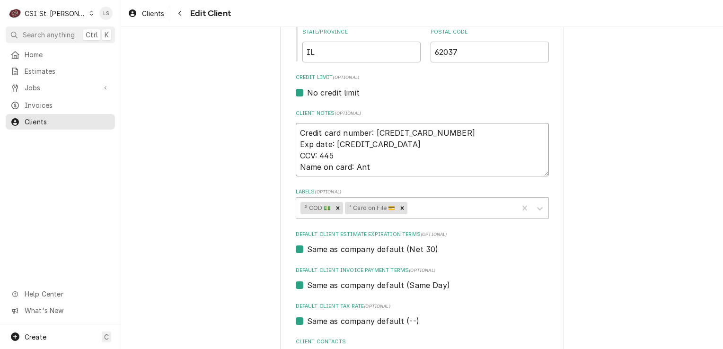
type textarea "Credit card number: 5282 2803 0206 2688 Exp date: 08/2027 CCV: 445 Name on card…"
type textarea "x"
type textarea "Credit card number: 5282 2803 0206 2688 Exp date: 08/2027 CCV: 445 Name on card…"
type textarea "x"
type textarea "Credit card number: 5282 2803 0206 2688 Exp date: 08/2027 CCV: 445 Name on card…"
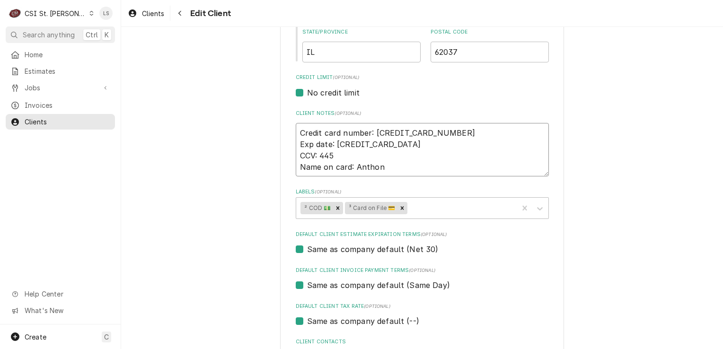
type textarea "x"
type textarea "Credit card number: 5282 2803 0206 2688 Exp date: 08/2027 CCV: 445 Name on card…"
type textarea "x"
type textarea "Credit card number: 5282 2803 0206 2688 Exp date: 08/2027 CCV: 445 Name on card…"
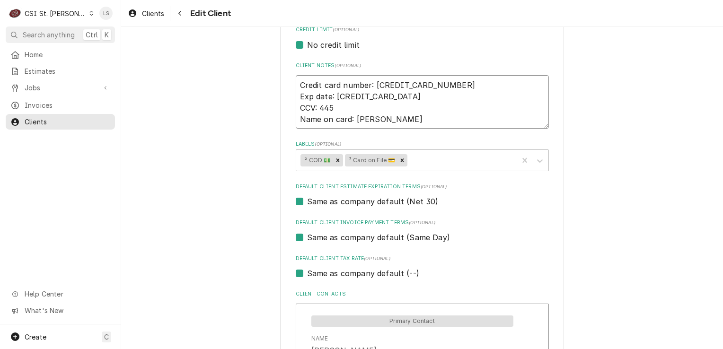
scroll to position [426, 0]
type textarea "x"
type textarea "Credit card number: 5282 2803 0206 2688 Exp date: 08/2027 CCV: 445 Name on card…"
type textarea "x"
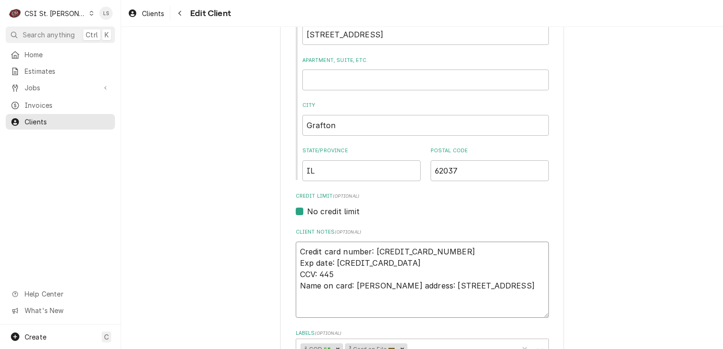
scroll to position [276, 0]
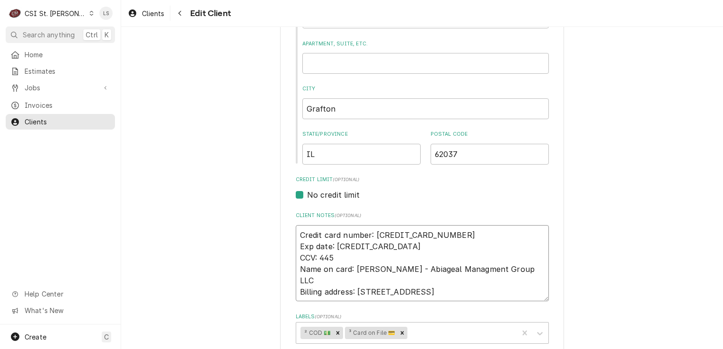
click at [296, 294] on textarea "Credit card number: 5282 2803 0206 2688 Exp date: 08/2027 CCV: 445 Name on card…" at bounding box center [422, 263] width 253 height 77
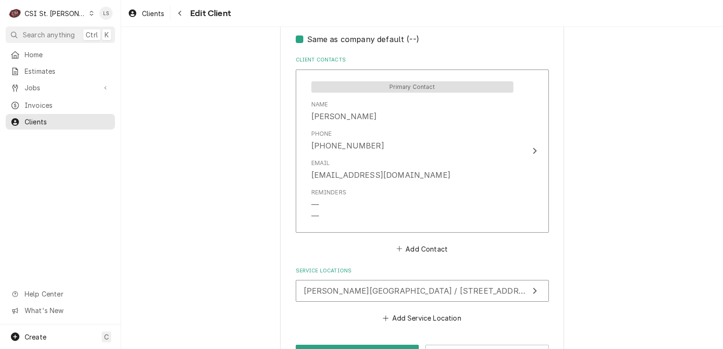
scroll to position [715, 0]
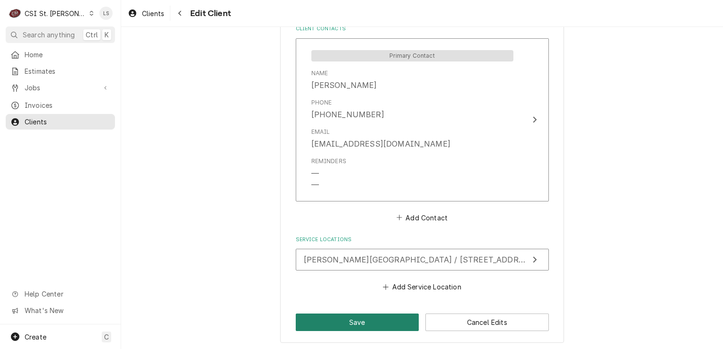
click at [368, 321] on button "Save" at bounding box center [358, 323] width 124 height 18
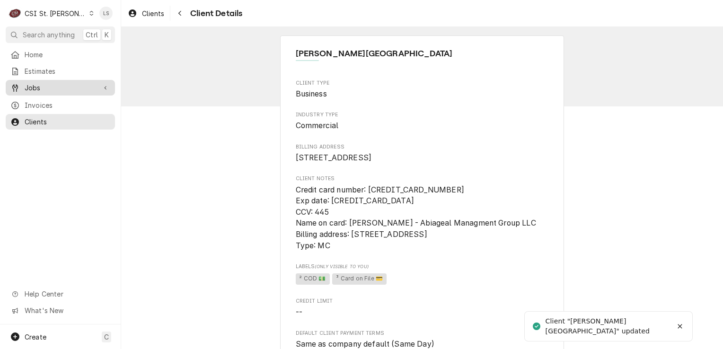
click at [44, 85] on span "Jobs" at bounding box center [60, 88] width 71 height 10
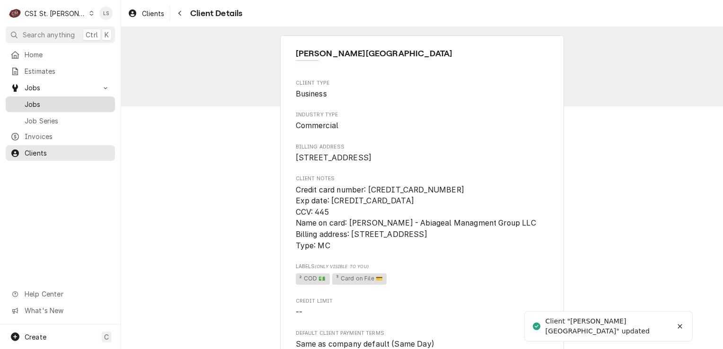
click at [48, 107] on link "Jobs" at bounding box center [60, 105] width 109 height 16
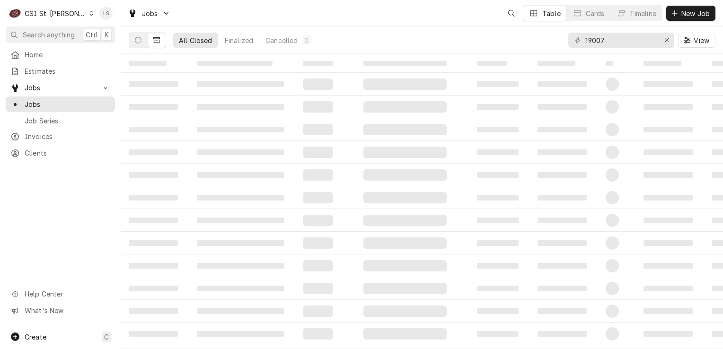
click at [678, 15] on div "Dynamic Content Wrapper" at bounding box center [674, 13] width 9 height 9
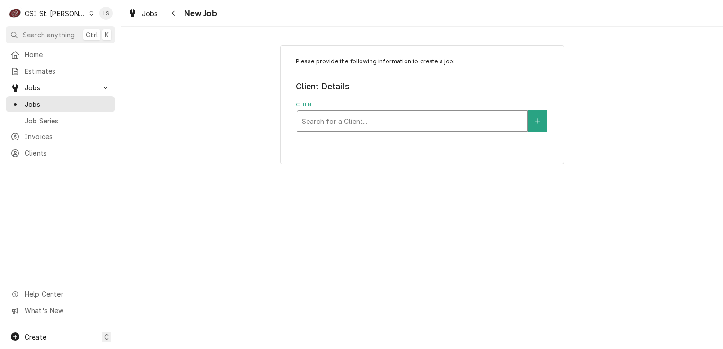
click at [348, 126] on div "Client" at bounding box center [412, 121] width 221 height 17
type input "[PERSON_NAME]"
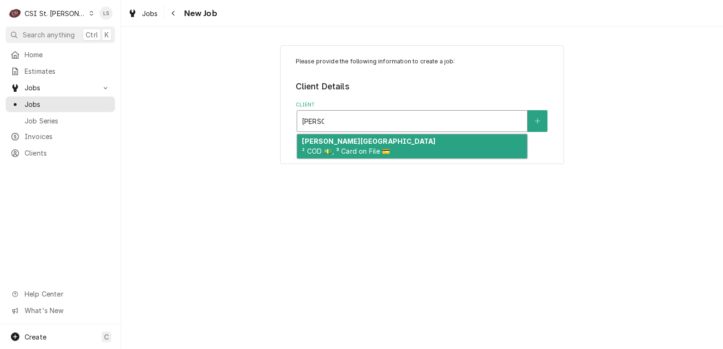
click at [351, 139] on div "[PERSON_NAME][GEOGRAPHIC_DATA] ² COD 💵, ³ Card on File 💳" at bounding box center [412, 146] width 230 height 25
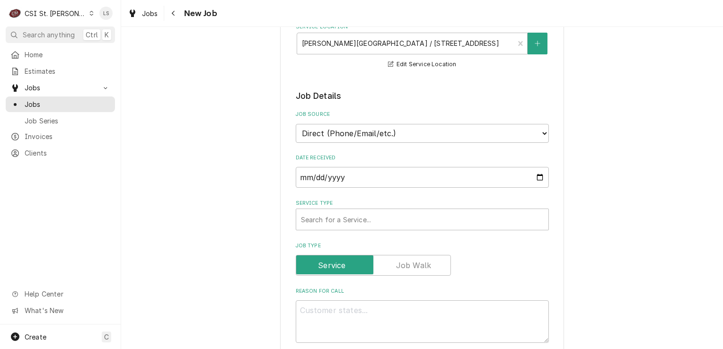
scroll to position [284, 0]
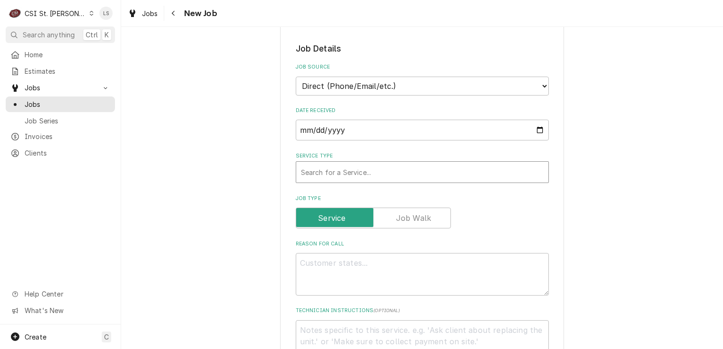
click at [360, 164] on div "Service Type" at bounding box center [422, 172] width 243 height 17
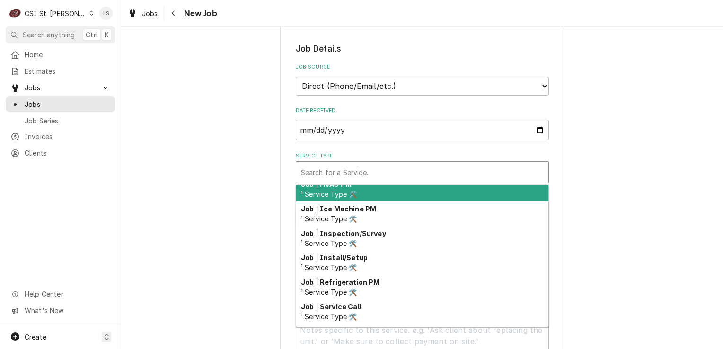
scroll to position [551, 0]
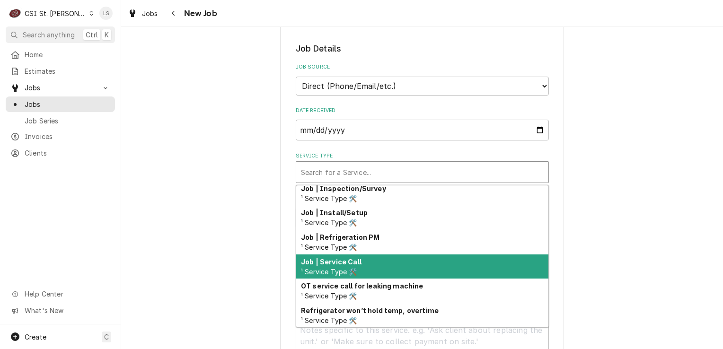
click at [341, 255] on div "Job | Service Call ¹ Service Type 🛠️" at bounding box center [422, 267] width 252 height 25
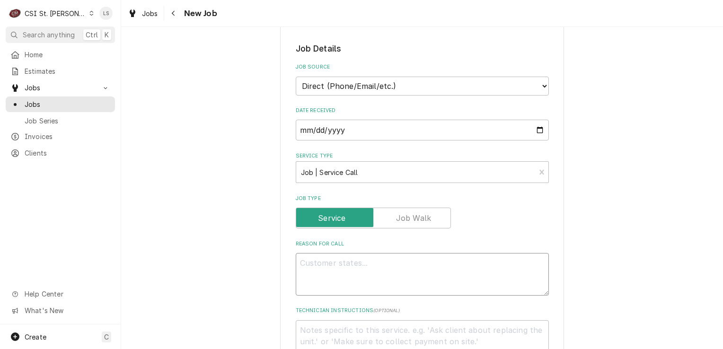
click at [326, 257] on textarea "Reason For Call" at bounding box center [422, 274] width 253 height 43
type textarea "x"
type textarea "P"
type textarea "x"
type textarea "Pi"
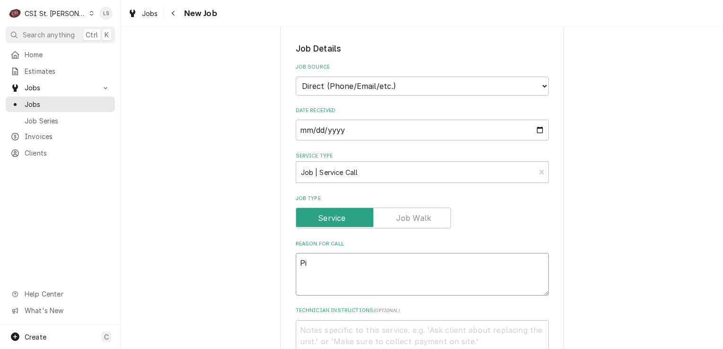
type textarea "x"
type textarea "Piz"
type textarea "x"
type textarea "Pizz"
type textarea "x"
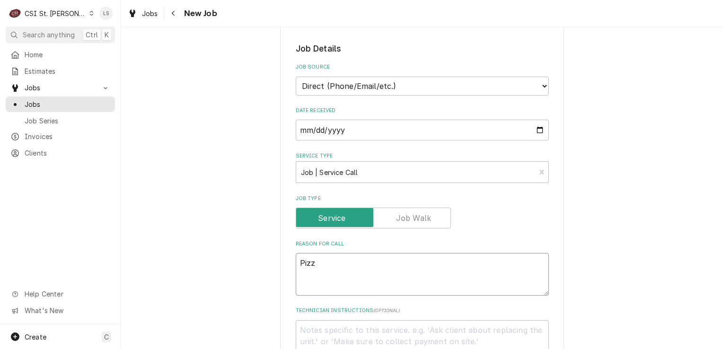
type textarea "Pizza"
type textarea "x"
type textarea "Pizza"
type textarea "x"
type textarea "Pizza o"
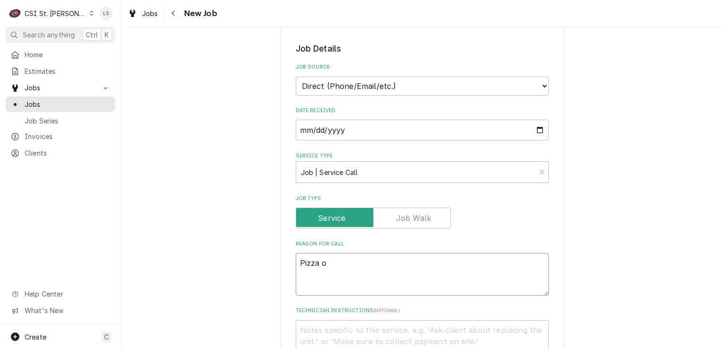
type textarea "x"
type textarea "Pizza ov"
type textarea "x"
type textarea "Pizza oven"
type textarea "x"
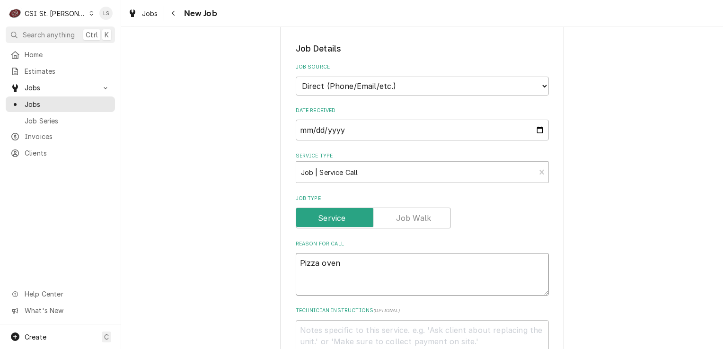
type textarea "Pizza oven"
type textarea "x"
type textarea "Pizza oven -"
type textarea "x"
type textarea "Pizza oven -"
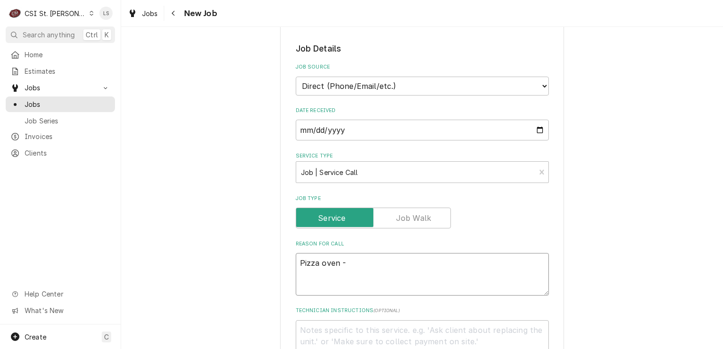
type textarea "x"
type textarea "Pizza oven - u"
type textarea "x"
type textarea "Pizza oven - un"
type textarea "x"
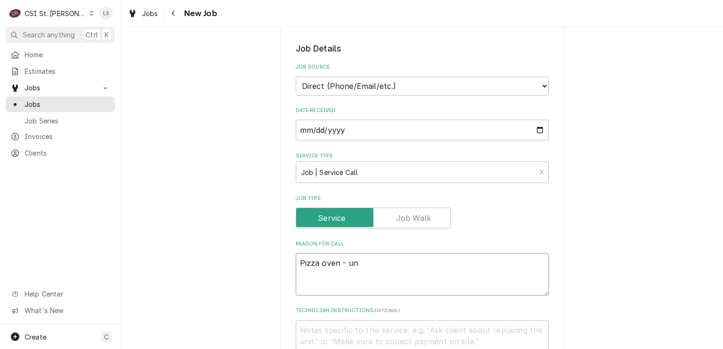
type textarea "Pizza oven - uni"
type textarea "x"
type textarea "Pizza oven - unit"
type textarea "x"
type textarea "Pizza oven - unit"
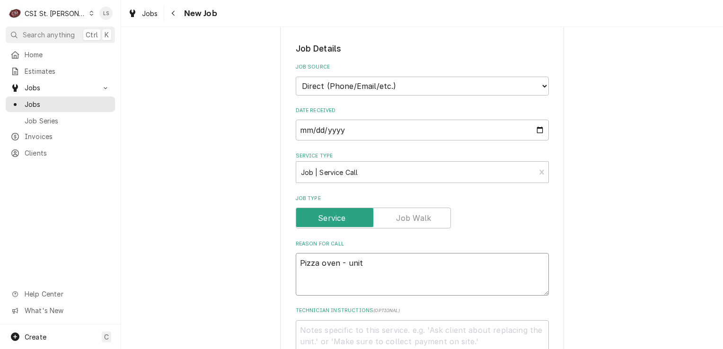
type textarea "x"
type textarea "Pizza oven - unit is"
type textarea "x"
type textarea "Pizza oven - unit is"
type textarea "x"
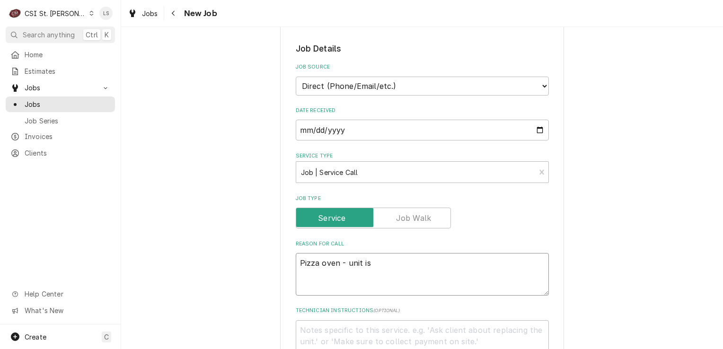
type textarea "Pizza oven - unit is n"
type textarea "x"
type textarea "Pizza oven - unit is no"
type textarea "x"
type textarea "Pizza oven - unit is not"
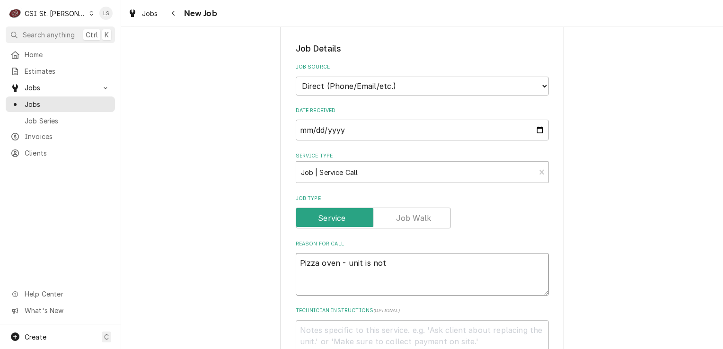
type textarea "x"
type textarea "Pizza oven - unit is not"
type textarea "x"
type textarea "Pizza oven - unit is not h"
type textarea "x"
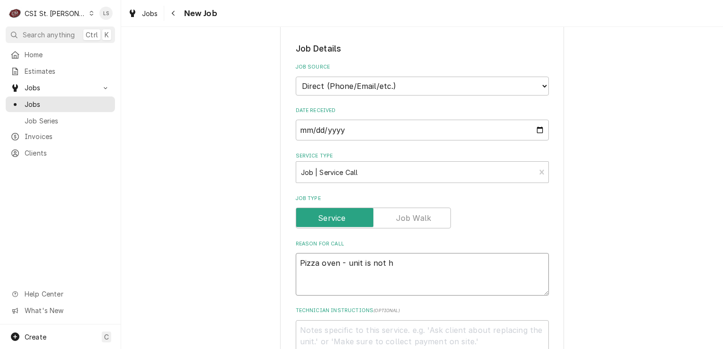
type textarea "Pizza oven - unit is not he"
type textarea "x"
type textarea "Pizza oven - unit is not hea"
type textarea "x"
type textarea "Pizza oven - unit is not heat"
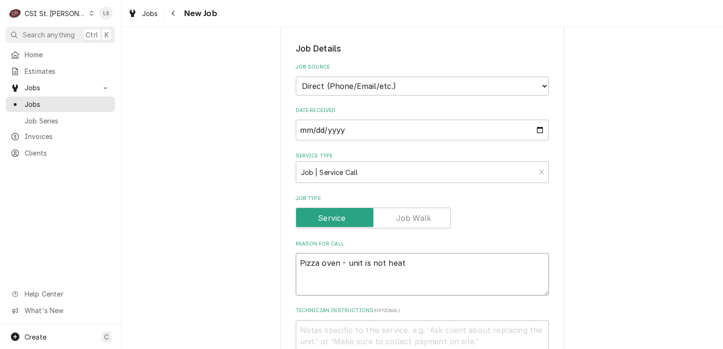
type textarea "x"
type textarea "Pizza oven - unit is not heati"
type textarea "x"
type textarea "Pizza oven - unit is not heatin"
type textarea "x"
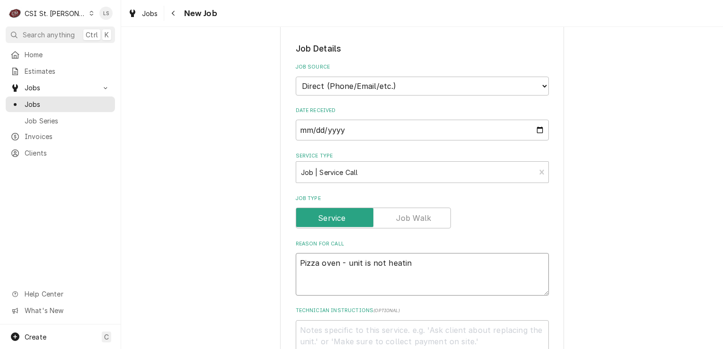
type textarea "Pizza oven - unit is not heating"
type textarea "x"
type textarea "Pizza oven - unit is not heating"
type textarea "x"
type textarea "Pizza oven - unit is not heating u"
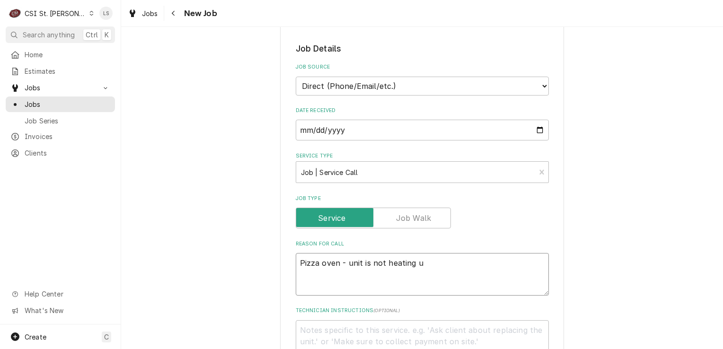
type textarea "x"
type textarea "Pizza oven - unit is not heating up"
type textarea "x"
type textarea "Pizza oven - unit is not heating up,"
type textarea "x"
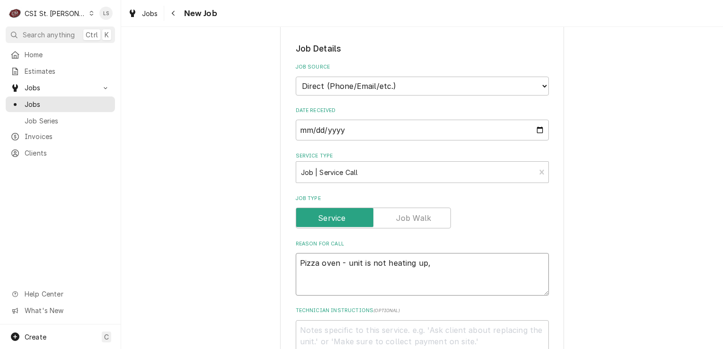
type textarea "Pizza oven - unit is not heating up,"
type textarea "x"
type textarea "Pizza oven - unit is not heating up, c"
type textarea "x"
type textarea "Pizza oven - unit is not heating up, cu"
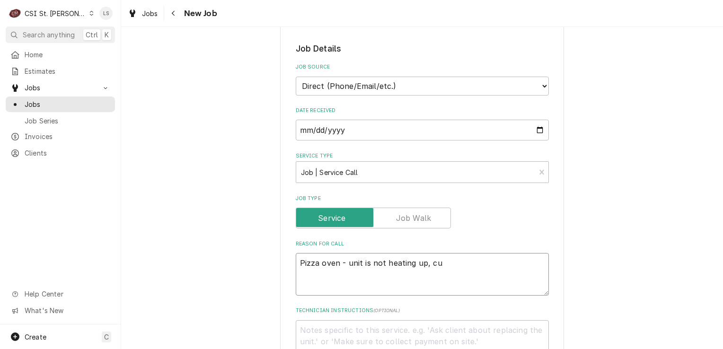
type textarea "x"
type textarea "Pizza oven - unit is not heating up, cus"
type textarea "x"
type textarea "Pizza oven - unit is not heating up, custo"
type textarea "x"
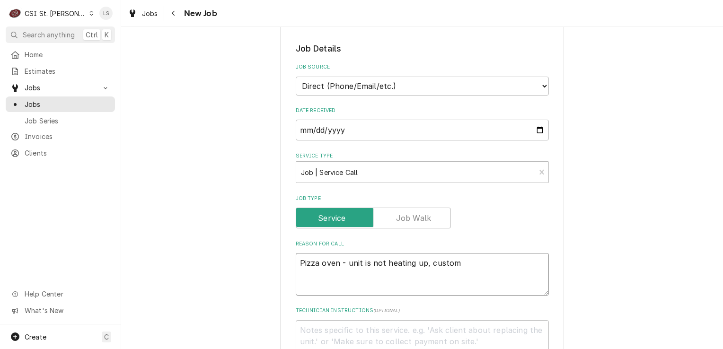
type textarea "Pizza oven - unit is not heating up, custome"
type textarea "x"
type textarea "Pizza oven - unit is not heating up, customer"
type textarea "x"
type textarea "Pizza oven - unit is not heating up, customer"
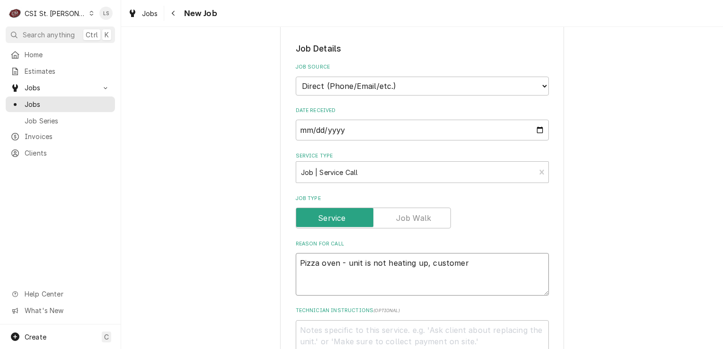
type textarea "x"
type textarea "Pizza oven - unit is not heating up, customer t"
type textarea "x"
type textarea "Pizza oven - unit is not heating up, customer th"
type textarea "x"
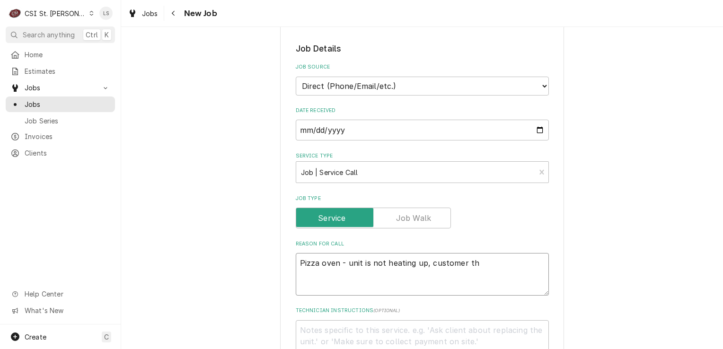
type textarea "Pizza oven - unit is not heating up, customer thi"
type textarea "x"
type textarea "Pizza oven - unit is not heating up, customer thin"
type textarea "x"
type textarea "Pizza oven - unit is not heating up, customer think"
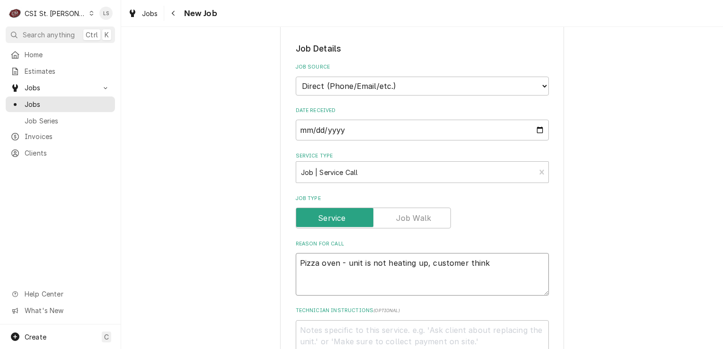
type textarea "x"
type textarea "Pizza oven - unit is not heating up, customer thinks"
type textarea "x"
type textarea "Pizza oven - unit is not heating up, customer thinks"
type textarea "x"
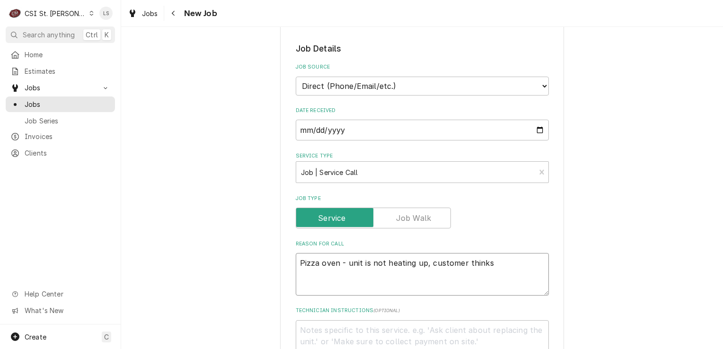
type textarea "Pizza oven - unit is not heating up, customer thinks i"
type textarea "x"
type textarea "Pizza oven - unit is not heating up, customer thinks it"
type textarea "x"
type textarea "Pizza oven - unit is not heating up, customer thinks it'"
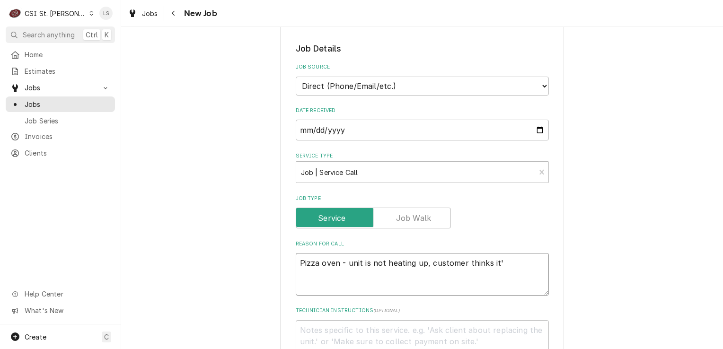
type textarea "x"
type textarea "Pizza oven - unit is not heating up, customer thinks it's"
type textarea "x"
type textarea "Pizza oven - unit is not heating up, customer thinks it's th"
type textarea "x"
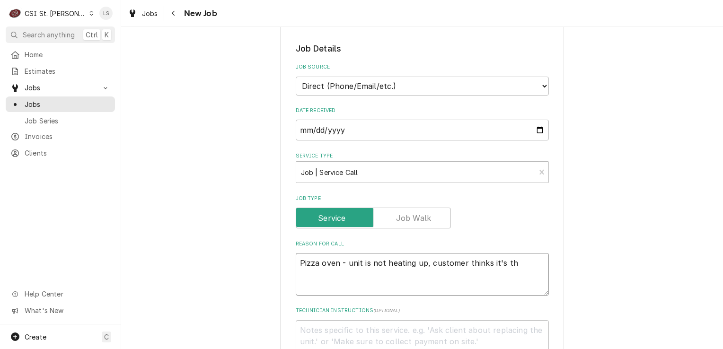
type textarea "Pizza oven - unit is not heating up, customer thinks it's the"
type textarea "x"
type textarea "Pizza oven - unit is not heating up, customer thinks it's the"
type textarea "x"
type textarea "Pizza oven - unit is not heating up, customer thinks it's the t"
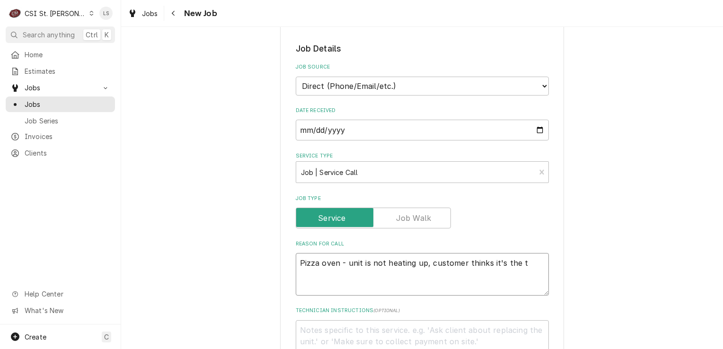
type textarea "x"
type textarea "Pizza oven - unit is not heating up, customer thinks it's the th"
type textarea "x"
type textarea "Pizza oven - unit is not heating up, customer thinks it's the the"
type textarea "x"
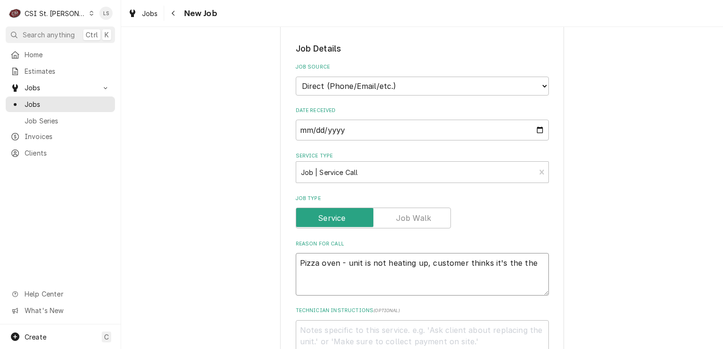
type textarea "Pizza oven - unit is not heating up, customer thinks it's the ther"
type textarea "x"
type textarea "Pizza oven - unit is not heating up, customer thinks it's the therm"
type textarea "x"
type textarea "Pizza oven - unit is not heating up, customer thinks it's the thermo"
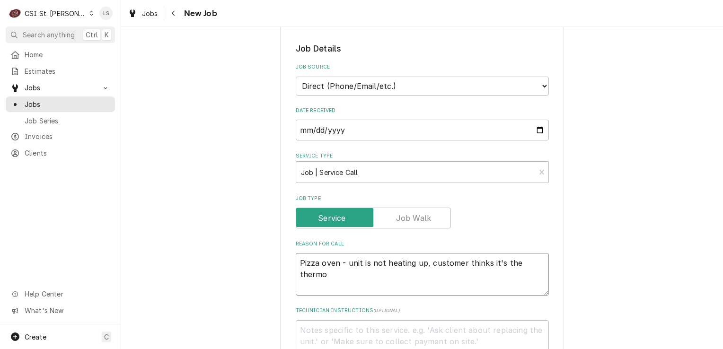
type textarea "x"
type textarea "Pizza oven - unit is not heating up, customer thinks it's the thermoc"
type textarea "x"
type textarea "Pizza oven - unit is not heating up, customer thinks it's the thermocu"
type textarea "x"
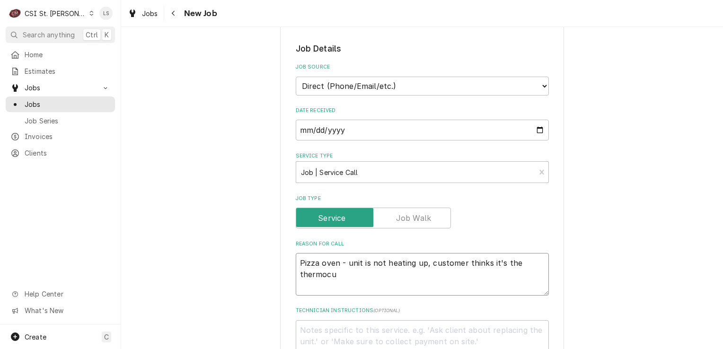
type textarea "Pizza oven - unit is not heating up, customer thinks it's the thermocup"
type textarea "x"
type textarea "Pizza oven - unit is not heating up, customer thinks it's the thermocupl"
type textarea "x"
type textarea "Pizza oven - unit is not heating up, customer thinks it's the thermocuple"
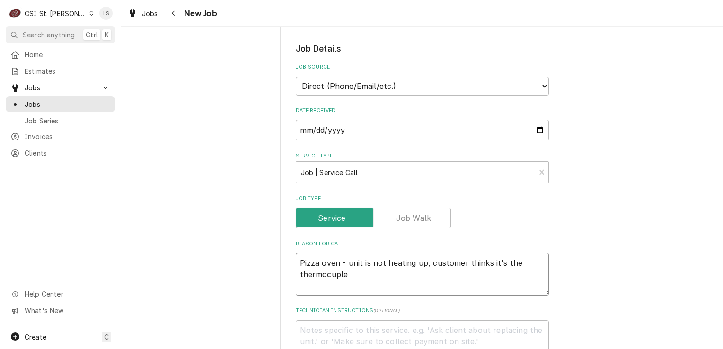
type textarea "x"
type textarea "Pizza oven - unit is not heating up, customer thinks it's the thermocupler"
type textarea "x"
type textarea "Pizza oven - unit is not heating up, customer thinks it's the thermocupler"
type textarea "x"
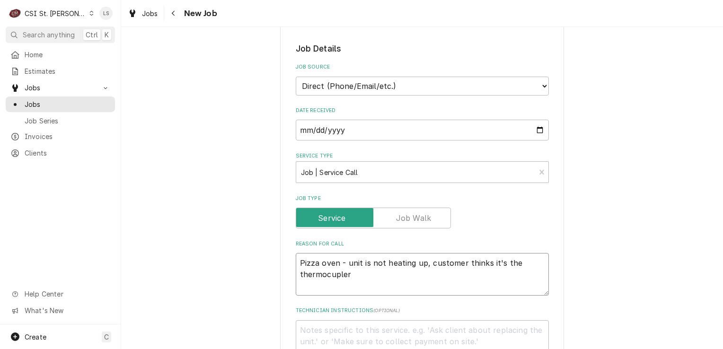
type textarea "Pizza oven - unit is not heating up, customer thinks it's the thermocouple"
type textarea "x"
type textarea "Pizza oven - unit is not heating up, customer thinks it's the thermocoupler"
type textarea "x"
type textarea "Pizza oven - unit is not heating up, customer thinks it's the thermocoupler"
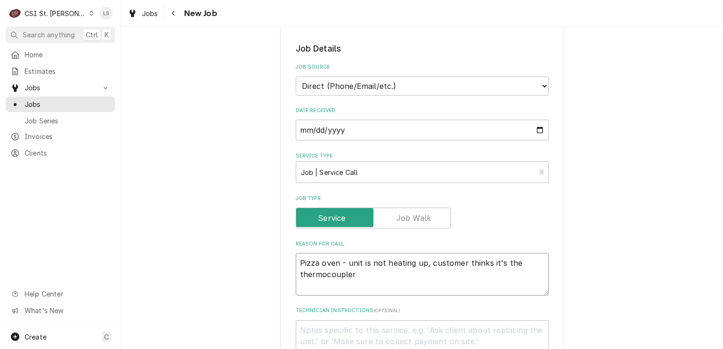
type textarea "x"
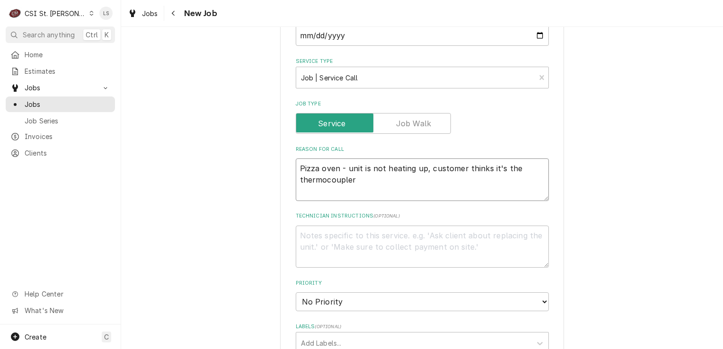
type textarea "Pizza oven - unit is not heating up, customer thinks it's the thermocoupler"
click at [365, 226] on textarea "Technician Instructions ( optional )" at bounding box center [422, 247] width 253 height 43
click at [349, 230] on textarea "Technician Instructions ( optional )" at bounding box center [422, 247] width 253 height 43
type textarea "x"
type textarea "2"
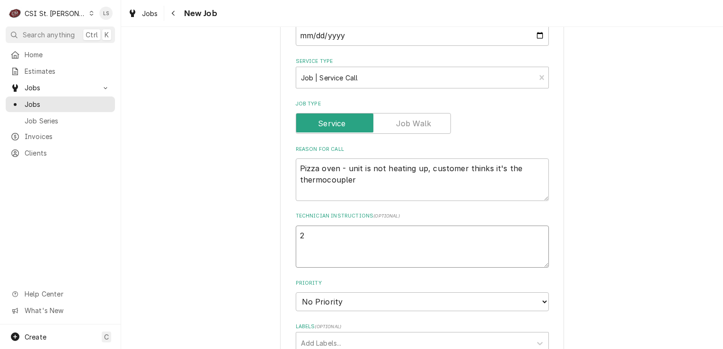
type textarea "x"
type textarea "2/"
type textarea "x"
type textarea "2"
type textarea "x"
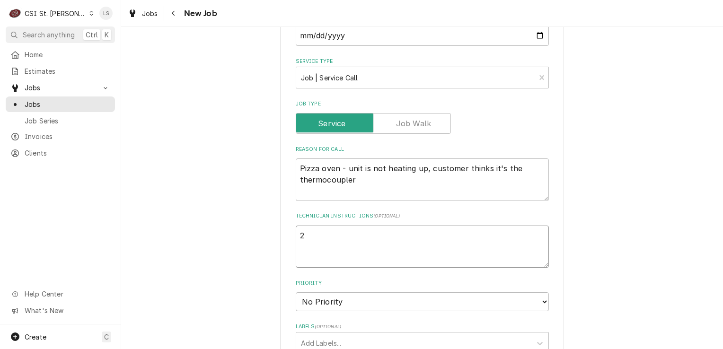
type textarea "24"
type textarea "x"
type textarea "24/"
type textarea "x"
type textarea "24/7"
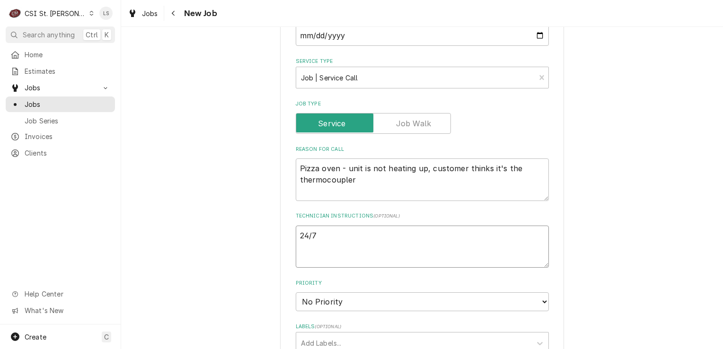
type textarea "x"
type textarea "24/7"
type textarea "x"
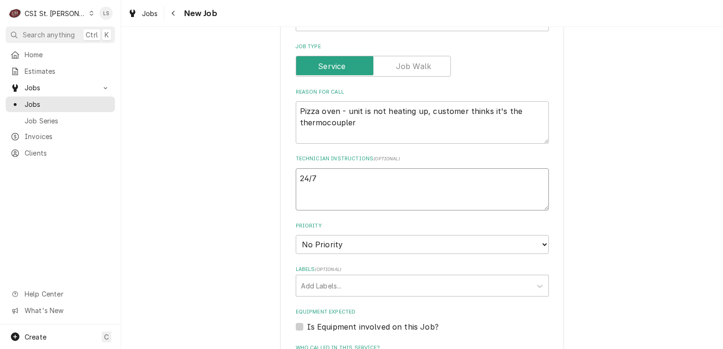
scroll to position [473, 0]
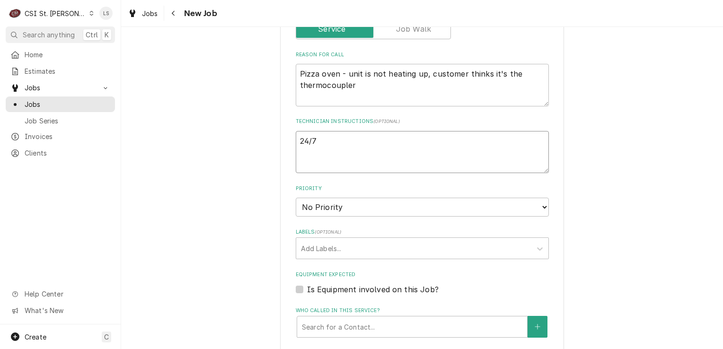
type textarea "24/7"
click at [325, 201] on select "No Priority Urgent High Medium Low" at bounding box center [422, 207] width 253 height 19
select select "4"
click at [296, 198] on select "No Priority Urgent High Medium Low" at bounding box center [422, 207] width 253 height 19
type textarea "x"
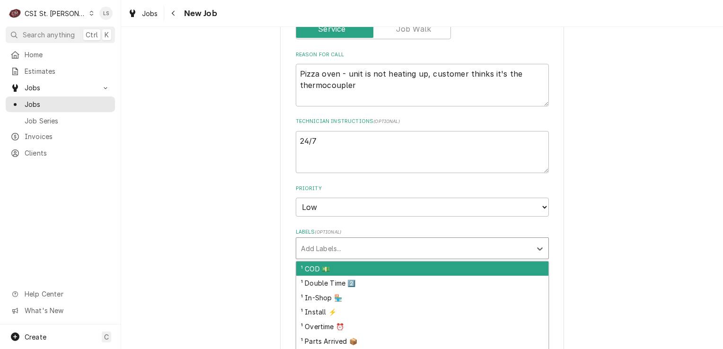
click at [340, 240] on div "Labels" at bounding box center [414, 248] width 226 height 17
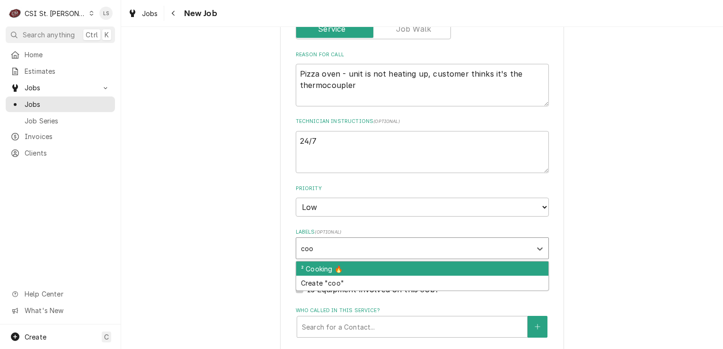
type input "cook"
type textarea "x"
type input "cod"
type textarea "x"
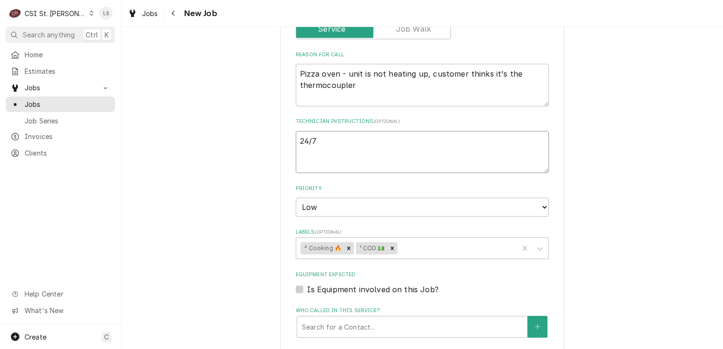
click at [296, 131] on textarea "24/7" at bounding box center [422, 152] width 253 height 43
type textarea "x"
type textarea "24/7"
type textarea "x"
type textarea "24/7"
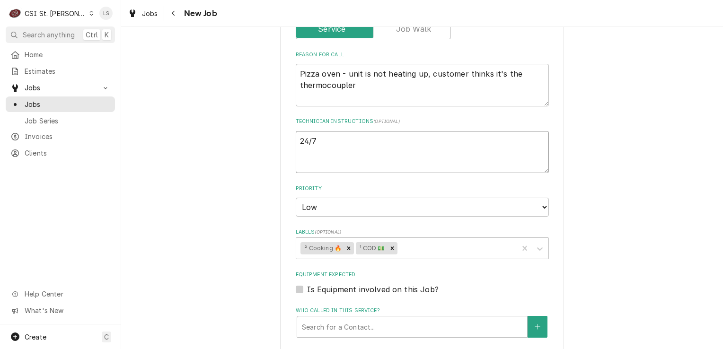
click at [296, 131] on textarea "24/7" at bounding box center [422, 152] width 253 height 43
type textarea "x"
type textarea "* 24/7"
type textarea "x"
type textarea "** 24/7"
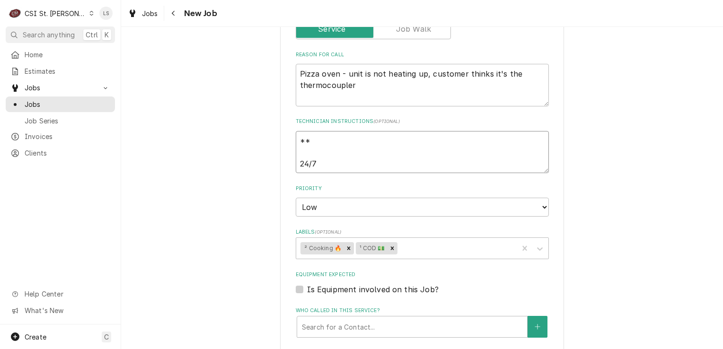
type textarea "x"
type textarea "** 24/7"
type textarea "x"
type textarea "** C 24/7"
type textarea "x"
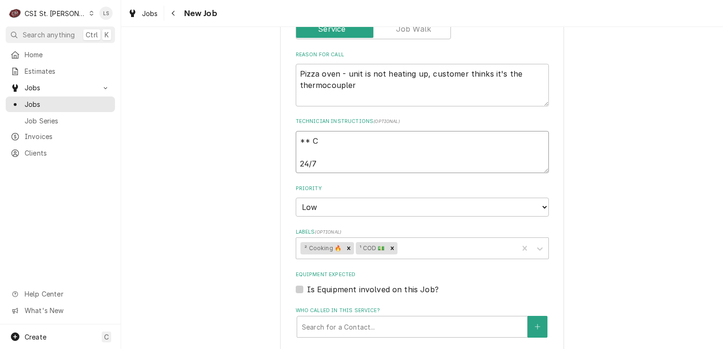
type textarea "** CO 24/7"
type textarea "x"
type textarea "** COD 24/7"
type textarea "x"
type textarea "** COD 24/7"
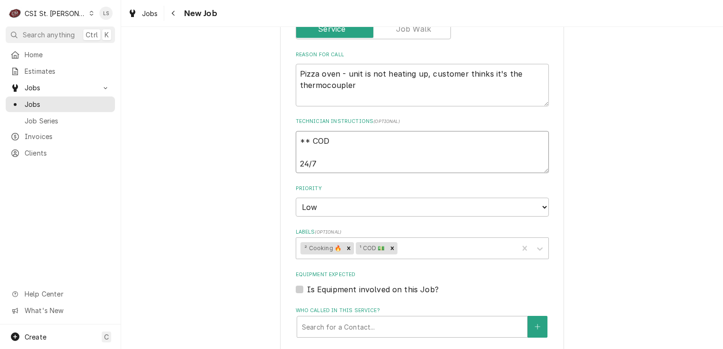
type textarea "x"
type textarea "** COD * 24/7"
type textarea "x"
type textarea "** COD ** 24/7"
type textarea "x"
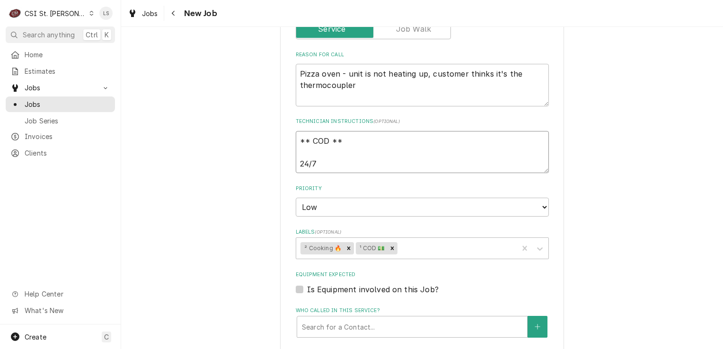
scroll to position [568, 0]
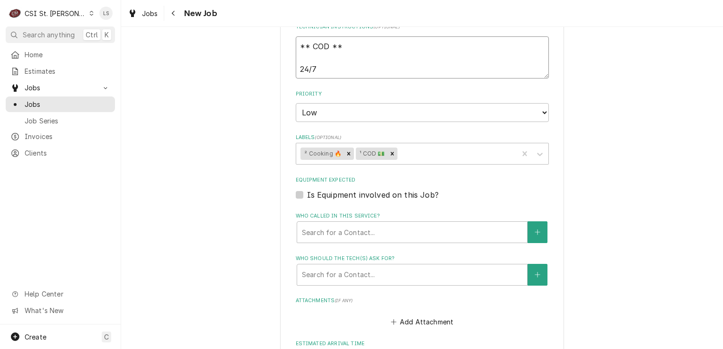
type textarea "** COD ** 24/7"
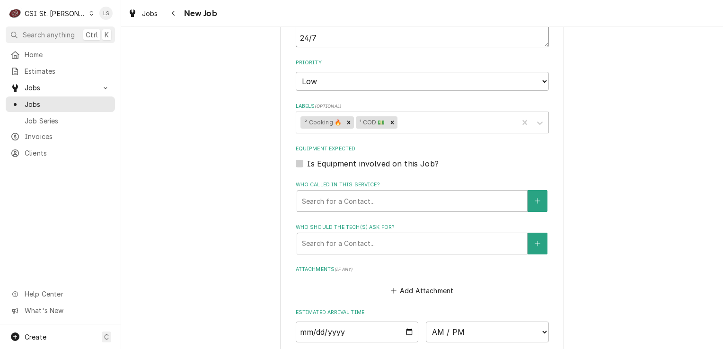
scroll to position [615, 0]
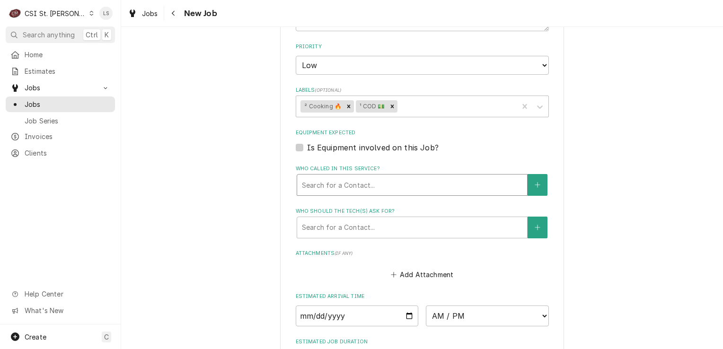
click at [348, 177] on div "Who called in this service?" at bounding box center [412, 185] width 221 height 17
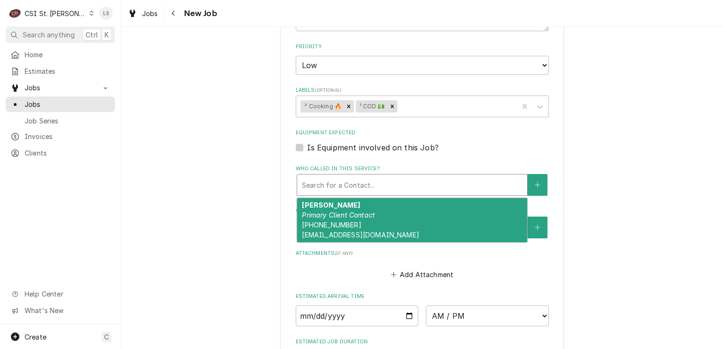
click at [345, 221] on span "(618) 786-2315 ruebeltl@gmail.com" at bounding box center [360, 230] width 117 height 18
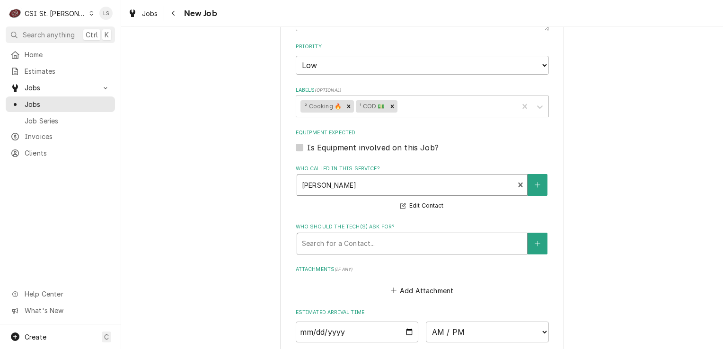
click at [334, 235] on div "Who should the tech(s) ask for?" at bounding box center [412, 243] width 221 height 17
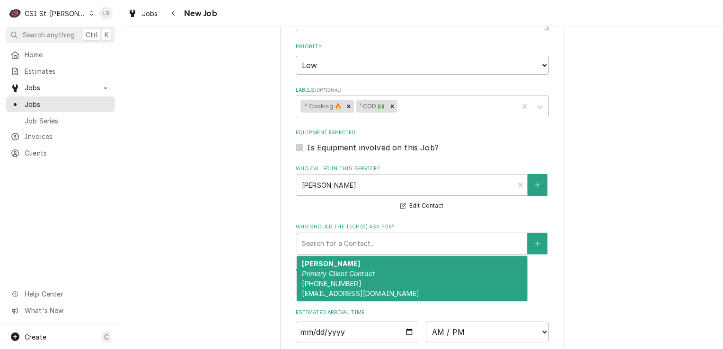
click at [333, 270] on em "Primary Client Contact" at bounding box center [338, 274] width 73 height 8
type textarea "x"
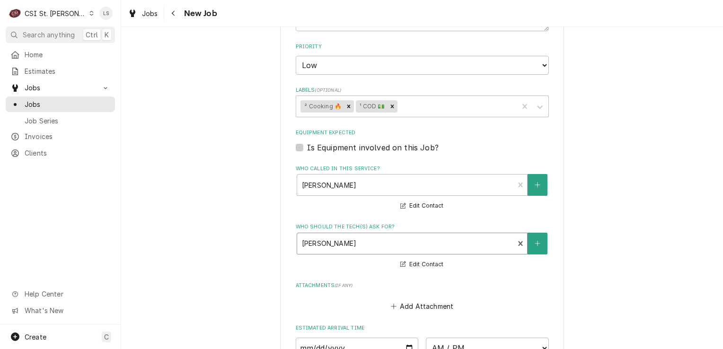
click at [307, 142] on label "Is Equipment involved on this Job?" at bounding box center [373, 147] width 132 height 11
click at [307, 142] on input "Equipment Expected" at bounding box center [433, 152] width 253 height 21
checkbox input "true"
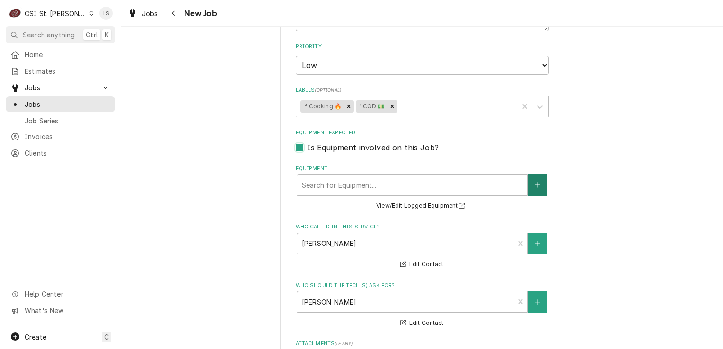
type textarea "x"
click at [534, 175] on button "Equipment" at bounding box center [538, 185] width 20 height 22
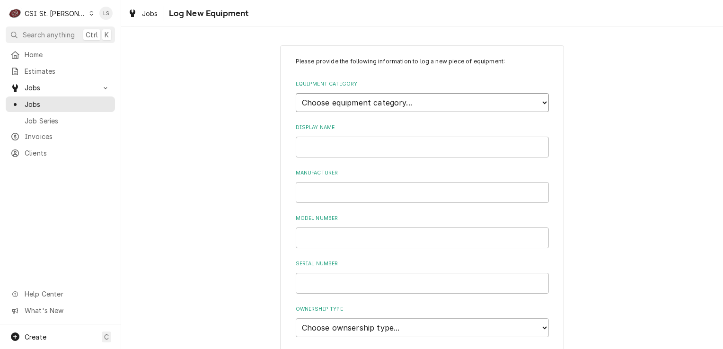
click at [346, 102] on select "Choose equipment category... Cooking Equipment Fryers Ice Machines Ovens and Ra…" at bounding box center [422, 102] width 253 height 19
select select "4"
click at [296, 93] on select "Choose equipment category... Cooking Equipment Fryers Ice Machines Ovens and Ra…" at bounding box center [422, 102] width 253 height 19
click at [320, 146] on select "Choose equipment type... Combi Oven Convection Oven Countertop Electric Range C…" at bounding box center [422, 146] width 253 height 19
select select "32"
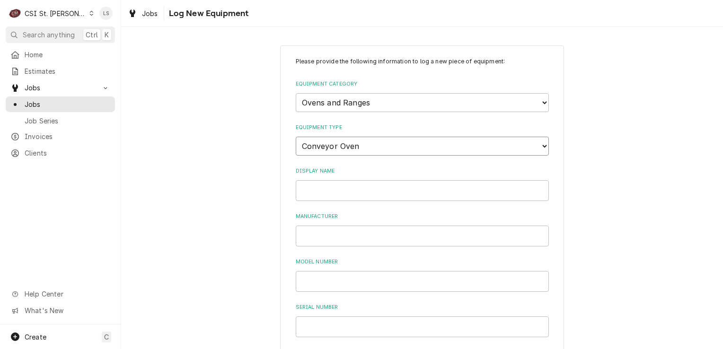
click at [296, 137] on select "Choose equipment type... Combi Oven Convection Oven Countertop Electric Range C…" at bounding box center [422, 146] width 253 height 19
click at [341, 192] on input "Display Name" at bounding box center [422, 190] width 253 height 21
click at [334, 226] on input "Manufacturer" at bounding box center [422, 236] width 253 height 21
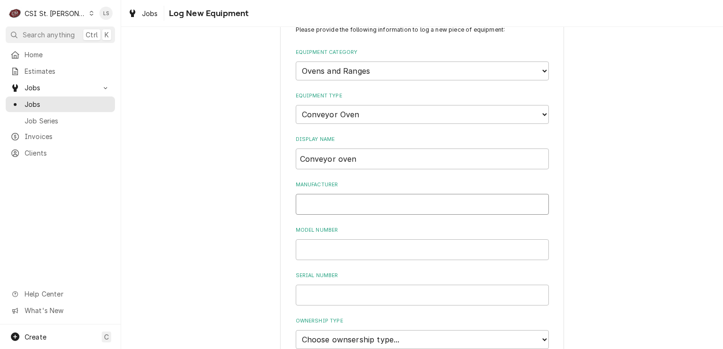
scroll to position [95, 0]
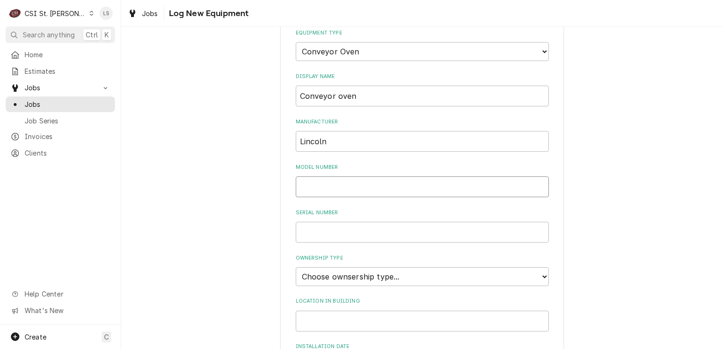
click at [328, 187] on input "Model Number" at bounding box center [422, 187] width 253 height 21
click at [320, 276] on select "Choose ownsership type... Unknown Owned Leased Rented" at bounding box center [422, 276] width 253 height 19
click at [296, 267] on select "Choose ownsership type... Unknown Owned Leased Rented" at bounding box center [422, 276] width 253 height 19
click at [320, 181] on input "Model Number" at bounding box center [422, 187] width 253 height 21
click at [326, 235] on input "Serial Number" at bounding box center [422, 232] width 253 height 21
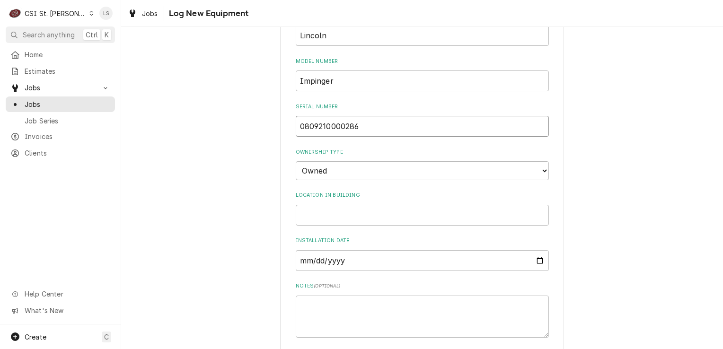
scroll to position [287, 0]
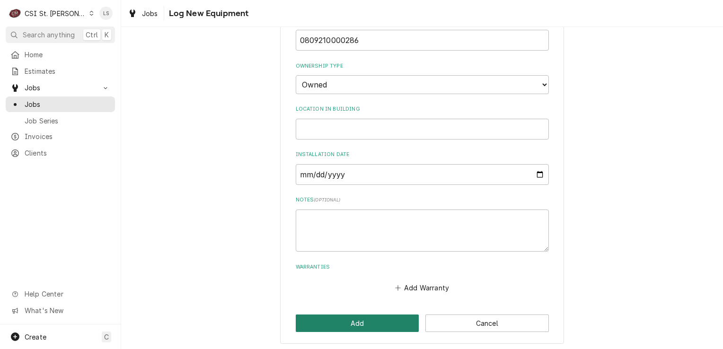
click at [347, 321] on button "Add" at bounding box center [358, 324] width 124 height 18
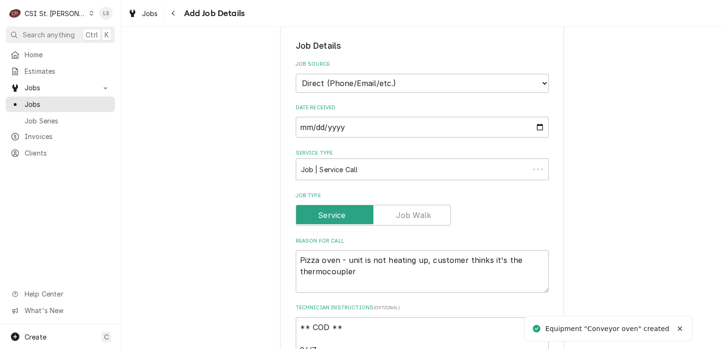
scroll to position [615, 0]
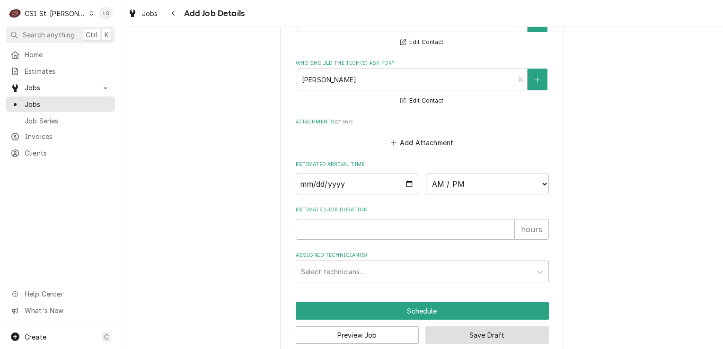
click at [455, 327] on button "Save Draft" at bounding box center [488, 336] width 124 height 18
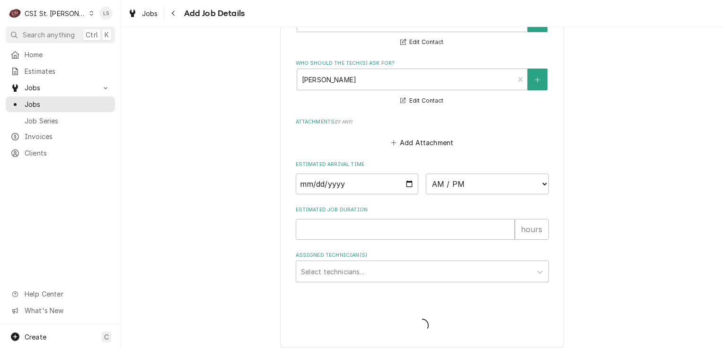
scroll to position [841, 0]
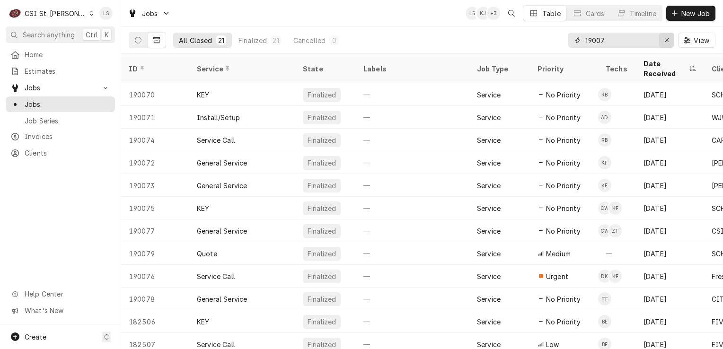
click at [660, 40] on button "Erase input" at bounding box center [666, 40] width 15 height 15
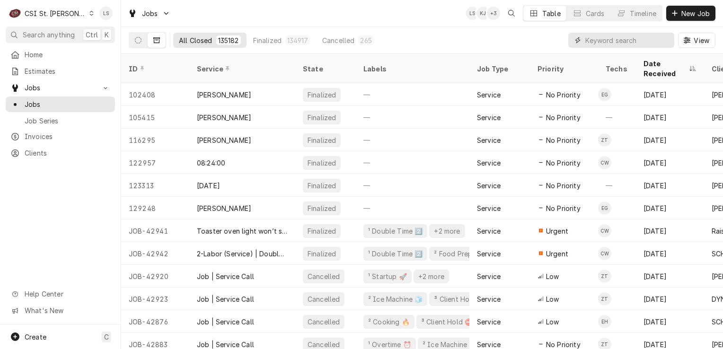
click at [623, 41] on input "Dynamic Content Wrapper" at bounding box center [628, 40] width 84 height 15
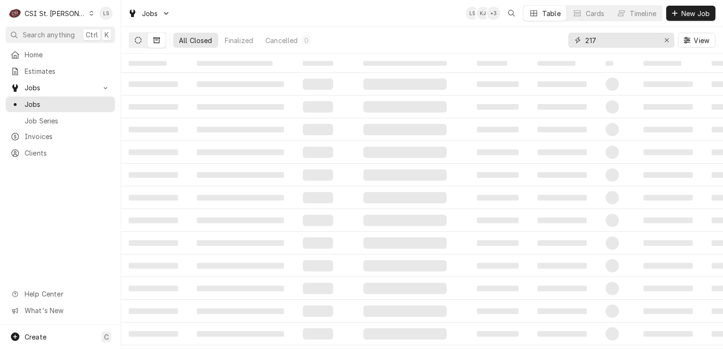
type input "217"
click at [136, 37] on icon "Dynamic Content Wrapper" at bounding box center [138, 40] width 7 height 7
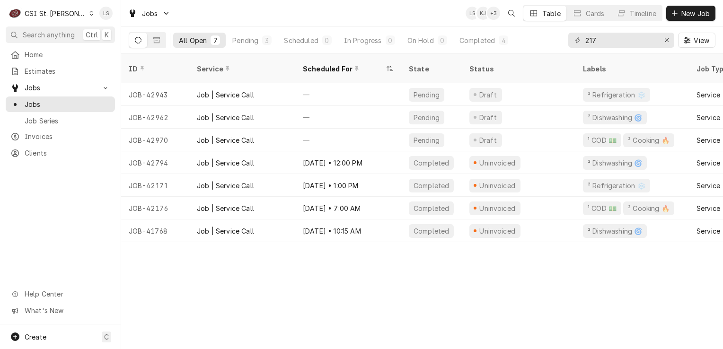
click at [89, 16] on div "Dynamic Content Wrapper" at bounding box center [91, 13] width 5 height 7
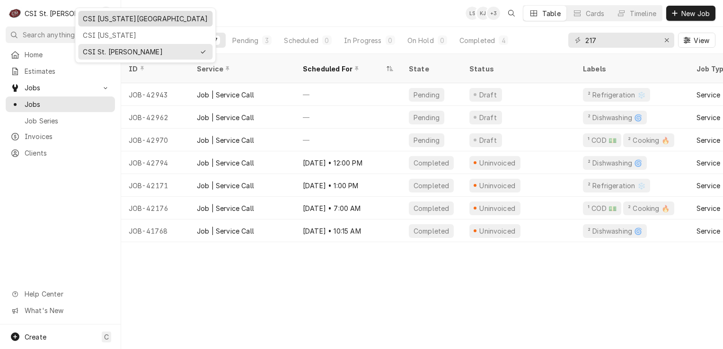
click at [82, 18] on div "CSI [US_STATE][GEOGRAPHIC_DATA]" at bounding box center [145, 19] width 131 height 12
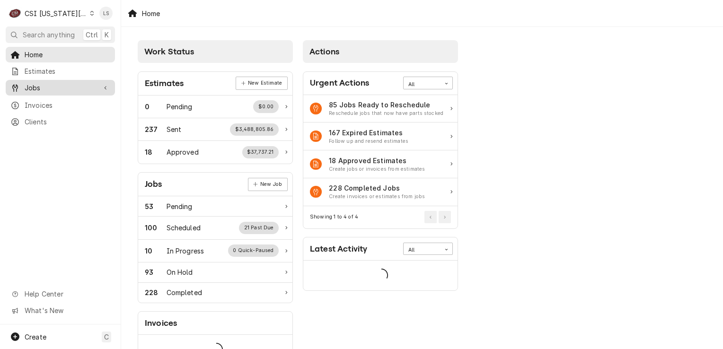
click at [45, 83] on span "Jobs" at bounding box center [60, 88] width 71 height 10
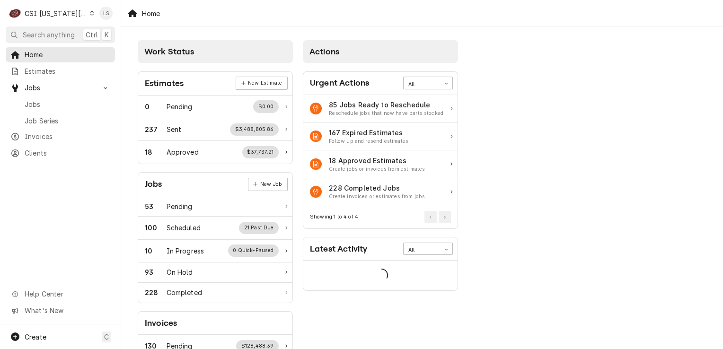
click at [38, 99] on span "Jobs" at bounding box center [68, 104] width 86 height 10
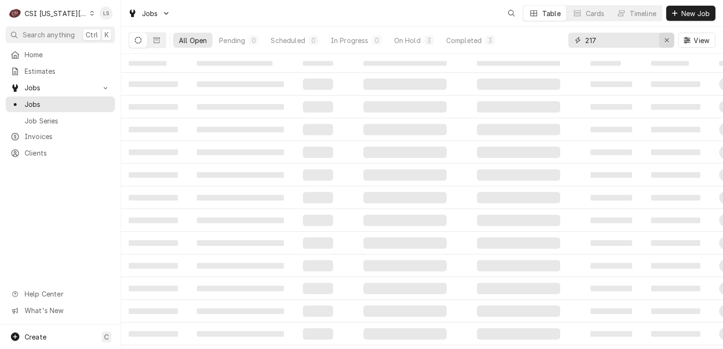
click at [662, 45] on button "Erase input" at bounding box center [666, 40] width 15 height 15
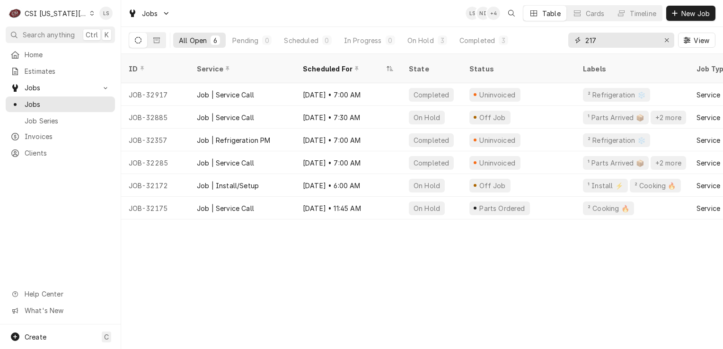
type input "217"
click at [161, 37] on button "Dynamic Content Wrapper" at bounding box center [157, 40] width 18 height 15
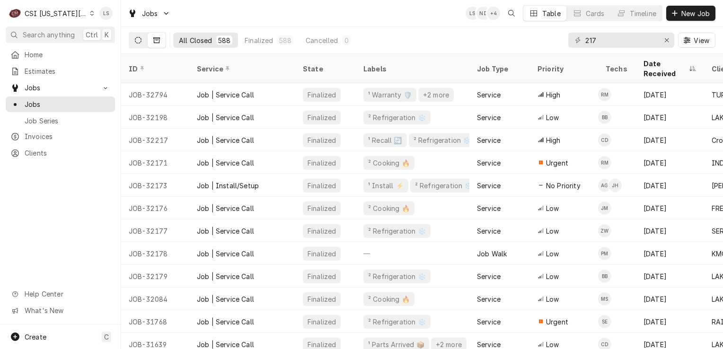
click at [139, 41] on icon "Dynamic Content Wrapper" at bounding box center [138, 40] width 7 height 7
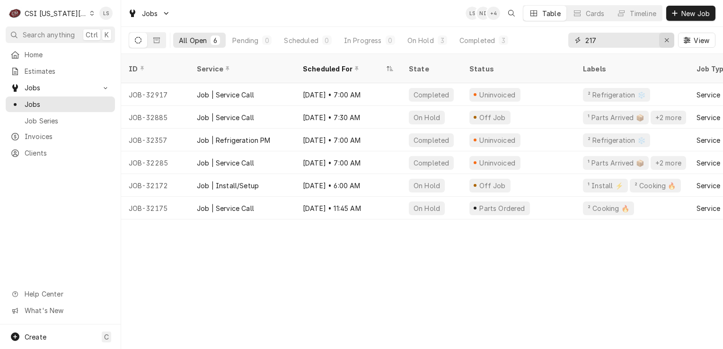
click at [665, 38] on icon "Erase input" at bounding box center [667, 40] width 5 height 7
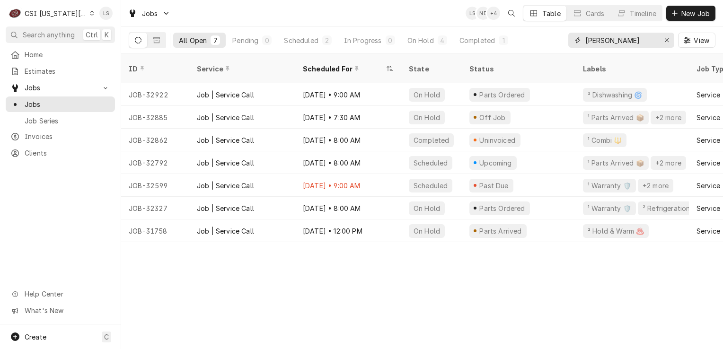
type input "[PERSON_NAME]"
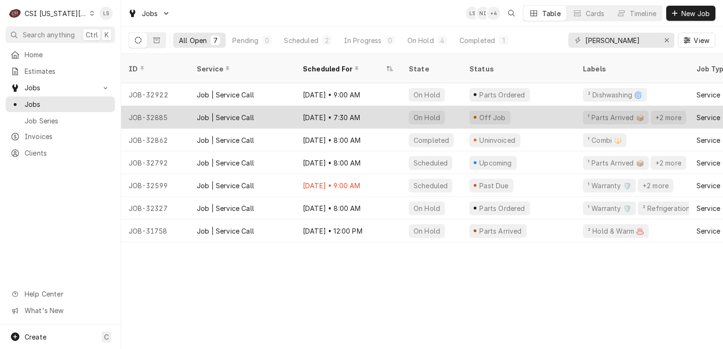
click at [170, 106] on div "JOB-32885" at bounding box center [155, 117] width 68 height 23
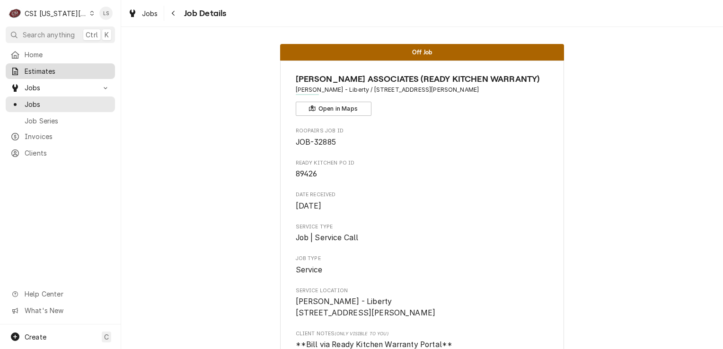
click at [47, 72] on span "Estimates" at bounding box center [68, 71] width 86 height 10
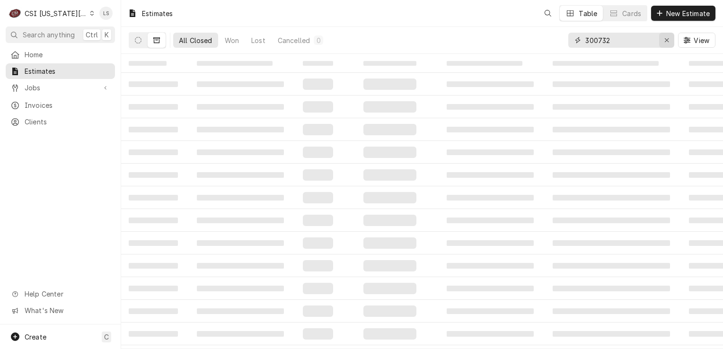
click at [667, 39] on icon "Erase input" at bounding box center [667, 40] width 5 height 7
paste input "300750"
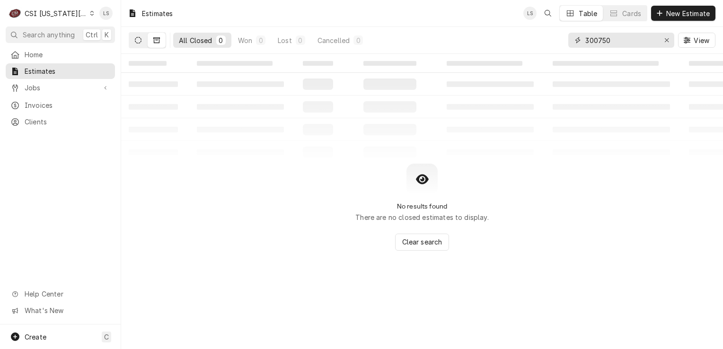
type input "300750"
click at [139, 37] on icon "Dynamic Content Wrapper" at bounding box center [138, 40] width 7 height 7
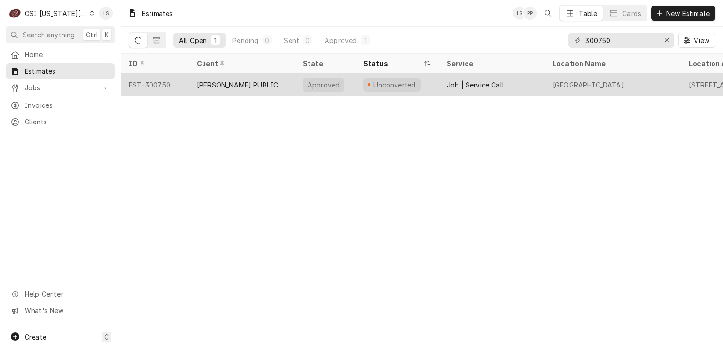
click at [150, 85] on div "EST-300750" at bounding box center [155, 84] width 68 height 23
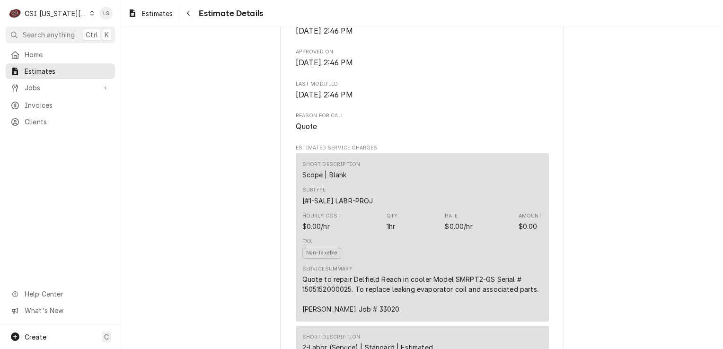
scroll to position [568, 0]
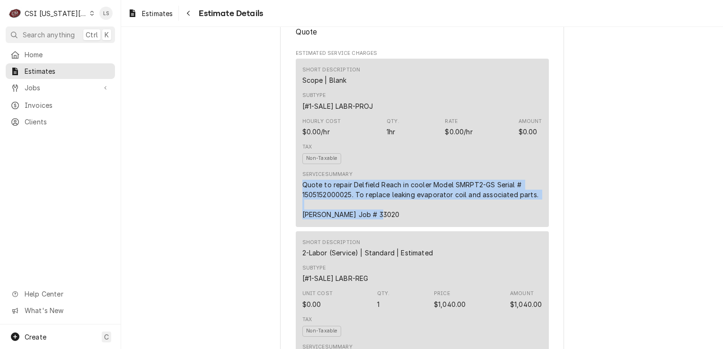
drag, startPoint x: 380, startPoint y: 245, endPoint x: 283, endPoint y: 214, distance: 102.1
copy div "Quote to repair Delfield Reach in cooler Model SMRPT2-GS Serial # 1505152000025…"
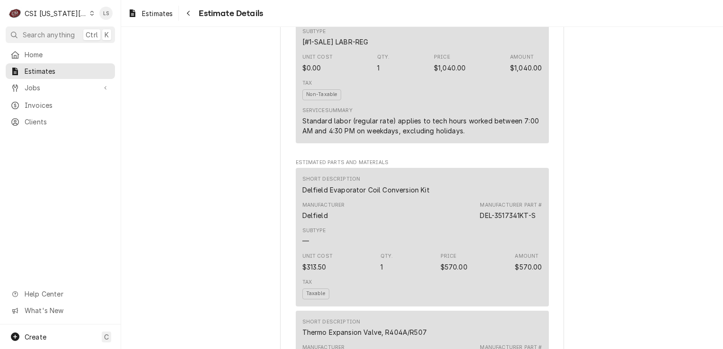
scroll to position [899, 0]
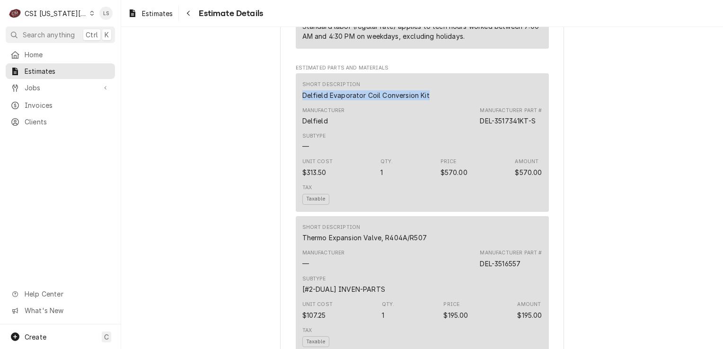
drag, startPoint x: 307, startPoint y: 124, endPoint x: 256, endPoint y: 124, distance: 51.1
copy div "Delfield Evaporator Coil Conversion Kit"
drag, startPoint x: 537, startPoint y: 154, endPoint x: 474, endPoint y: 152, distance: 63.0
click at [474, 129] on div "Manufacturer Delfield Manufacturer Part # DEL-3517341KT-S" at bounding box center [423, 117] width 240 height 26
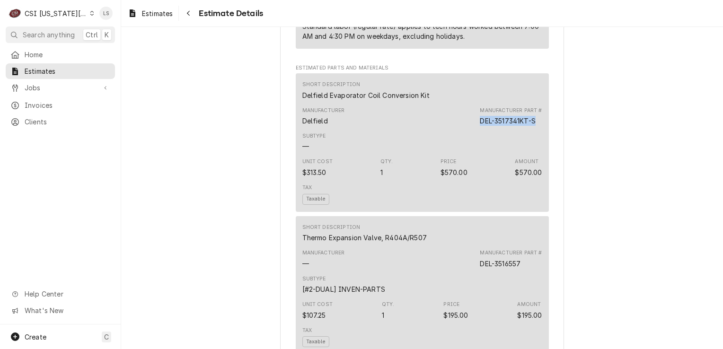
copy div "DEL-3517341KT-S"
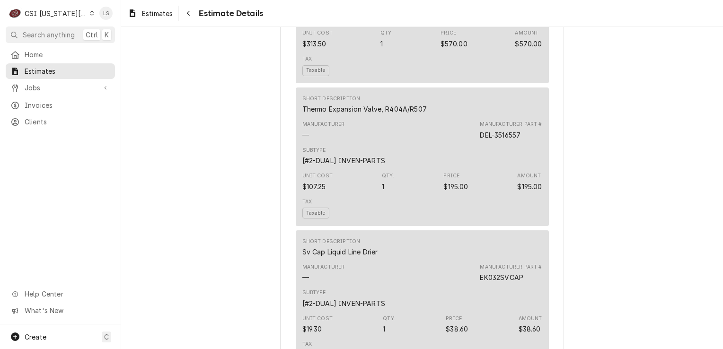
scroll to position [1042, 0]
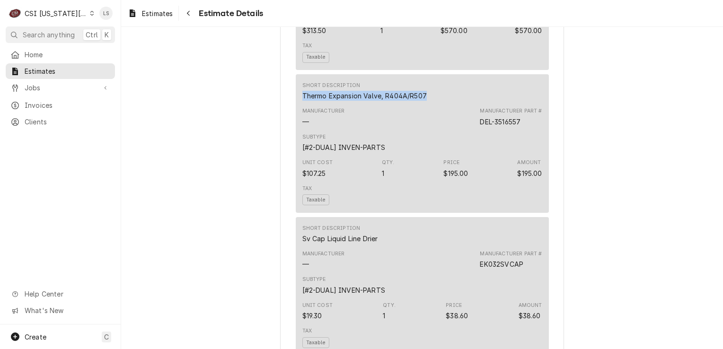
drag, startPoint x: 424, startPoint y: 125, endPoint x: 286, endPoint y: 125, distance: 137.8
click at [286, 125] on div "Sender CSI [US_STATE] City CSI Commercial Services [STREET_ADDRESS][PERSON_NAME…" at bounding box center [422, 331] width 284 height 2644
copy div "Thermo Expansion Valve, R404A/R507"
drag, startPoint x: 521, startPoint y: 156, endPoint x: 470, endPoint y: 152, distance: 51.2
click at [470, 130] on div "Manufacturer — Manufacturer Part # DEL-3516557" at bounding box center [423, 117] width 240 height 26
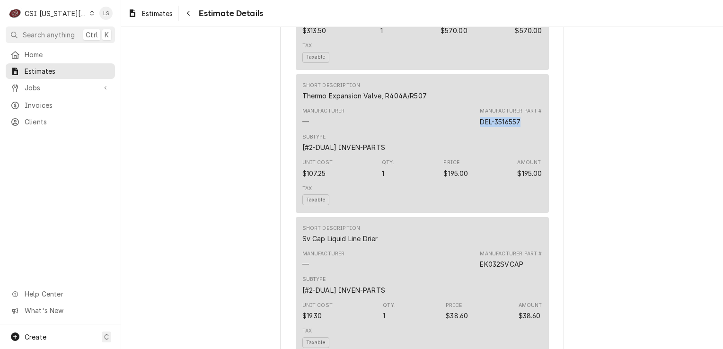
copy div "DEL-3516557"
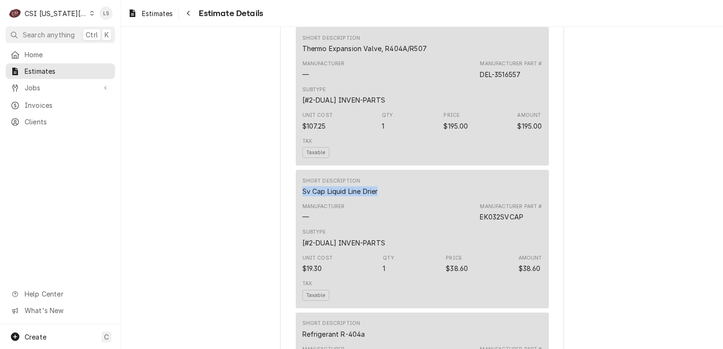
drag, startPoint x: 376, startPoint y: 221, endPoint x: 290, endPoint y: 219, distance: 86.6
click at [290, 219] on div "Sender CSI [US_STATE] City CSI Commercial Services [STREET_ADDRESS][PERSON_NAME…" at bounding box center [422, 284] width 284 height 2644
copy div "Sv Cap Liquid Line Drier"
drag, startPoint x: 523, startPoint y: 250, endPoint x: 473, endPoint y: 249, distance: 49.7
click at [473, 225] on div "Manufacturer — Manufacturer Part # EK032SVCAP" at bounding box center [423, 213] width 240 height 26
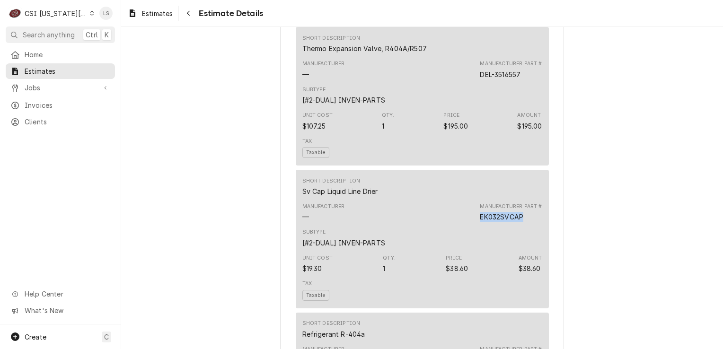
copy div "EK032SVCAP"
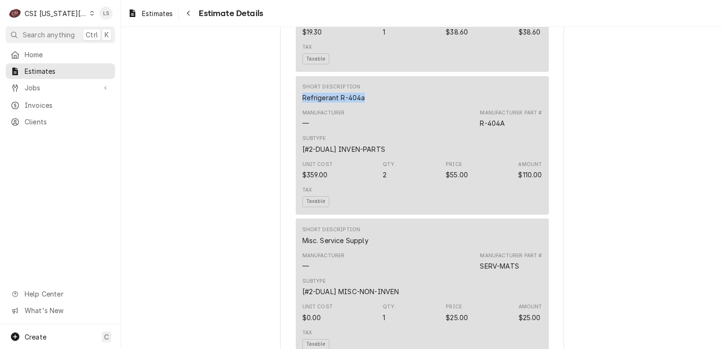
drag, startPoint x: 362, startPoint y: 130, endPoint x: 281, endPoint y: 125, distance: 80.7
click at [281, 125] on div "Sender CSI [US_STATE] City CSI Commercial Services [STREET_ADDRESS][PERSON_NAME…" at bounding box center [422, 47] width 284 height 2644
copy div "Refrigerant R-404a"
drag, startPoint x: 509, startPoint y: 155, endPoint x: 463, endPoint y: 154, distance: 46.9
click at [463, 132] on div "Manufacturer — Manufacturer Part # R-404A" at bounding box center [423, 119] width 240 height 26
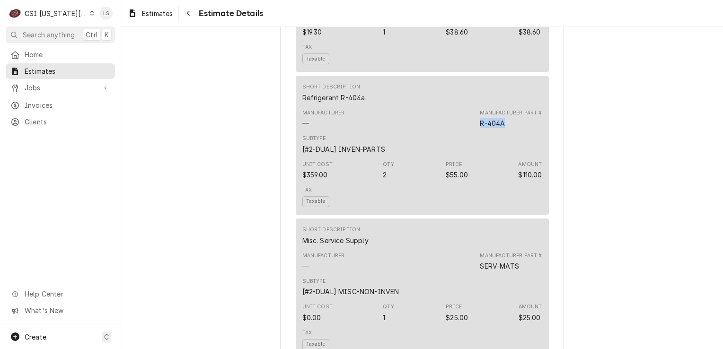
copy div "R-404A"
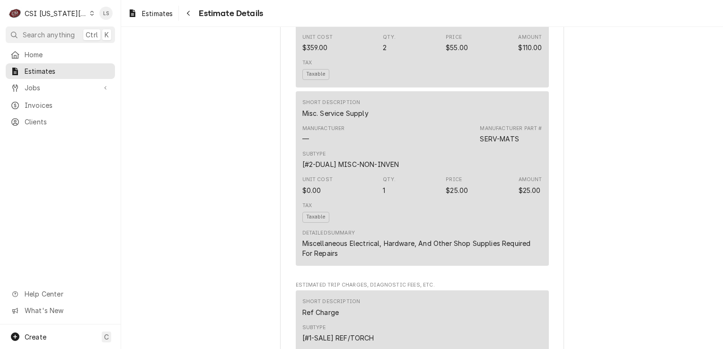
scroll to position [1468, 0]
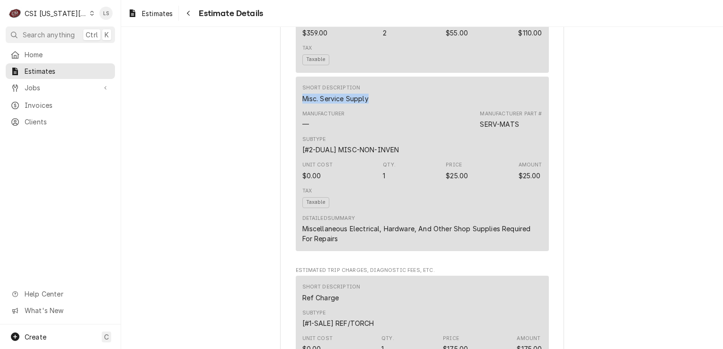
drag, startPoint x: 371, startPoint y: 133, endPoint x: 297, endPoint y: 129, distance: 74.4
click at [297, 129] on div "Short Description Misc. Service Supply Manufacturer — Manufacturer Part # SERV-…" at bounding box center [422, 164] width 253 height 174
copy div "Misc. Service Supply"
drag, startPoint x: 524, startPoint y: 156, endPoint x: 475, endPoint y: 151, distance: 49.0
click at [475, 133] on div "Manufacturer — Manufacturer Part # SERV-MATS" at bounding box center [423, 120] width 240 height 26
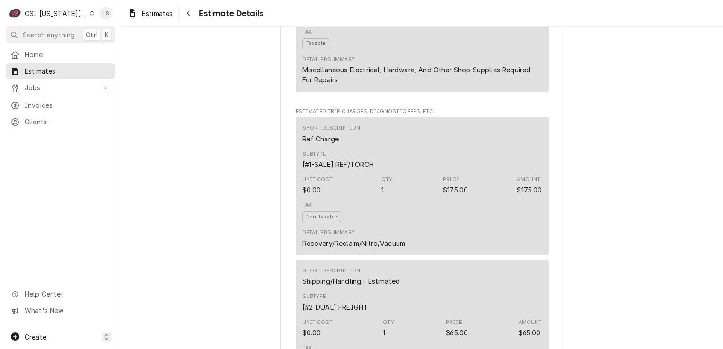
scroll to position [1704, 0]
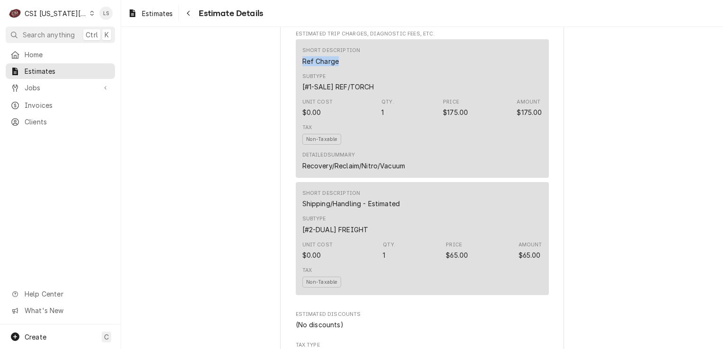
drag, startPoint x: 337, startPoint y: 88, endPoint x: 290, endPoint y: 89, distance: 47.4
click at [63, 84] on span "Jobs" at bounding box center [60, 88] width 71 height 10
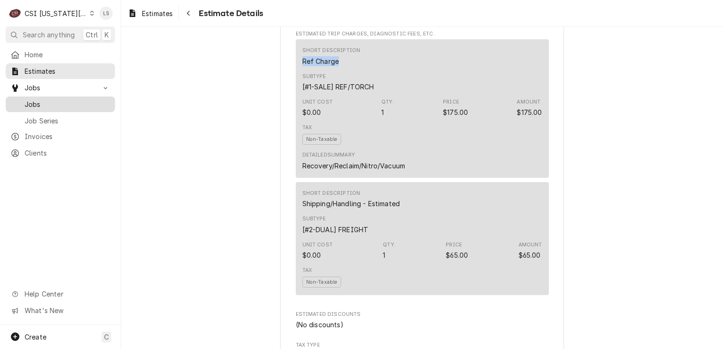
drag, startPoint x: 44, startPoint y: 96, endPoint x: 74, endPoint y: 94, distance: 29.9
click at [44, 98] on div "Jobs" at bounding box center [61, 104] width 106 height 12
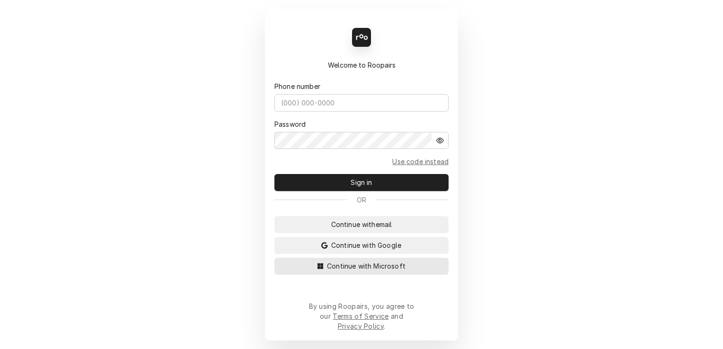
click at [431, 275] on button "Continue with Microsoft" at bounding box center [362, 266] width 174 height 17
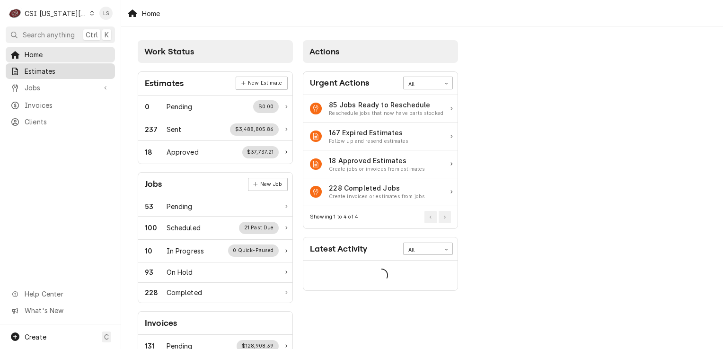
click at [46, 74] on div "Estimates" at bounding box center [61, 71] width 106 height 12
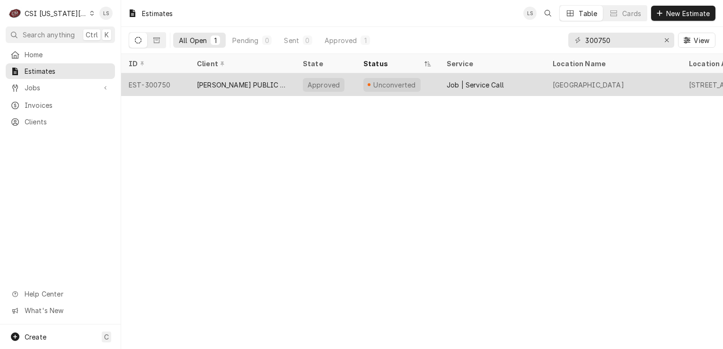
click at [156, 89] on div "EST-300750" at bounding box center [155, 84] width 68 height 23
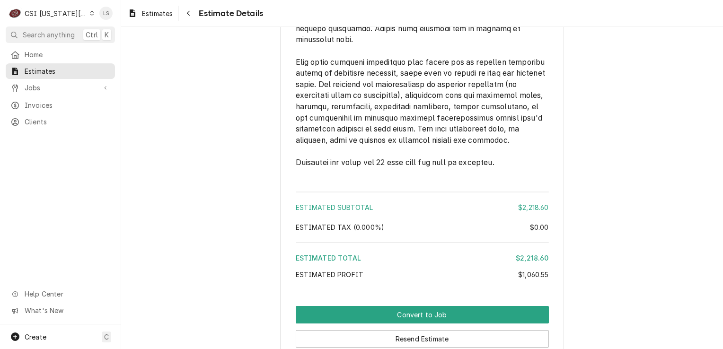
scroll to position [2422, 0]
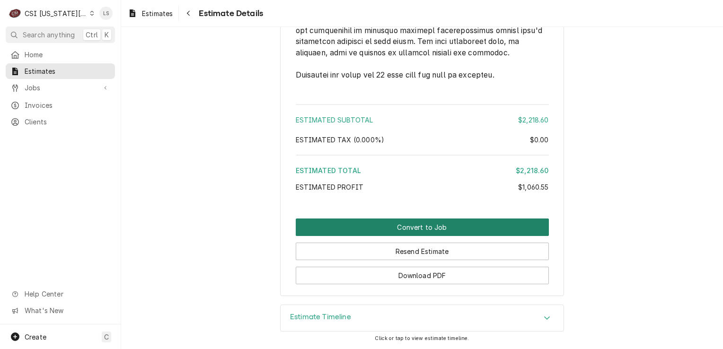
click at [436, 231] on button "Convert to Job" at bounding box center [422, 228] width 253 height 18
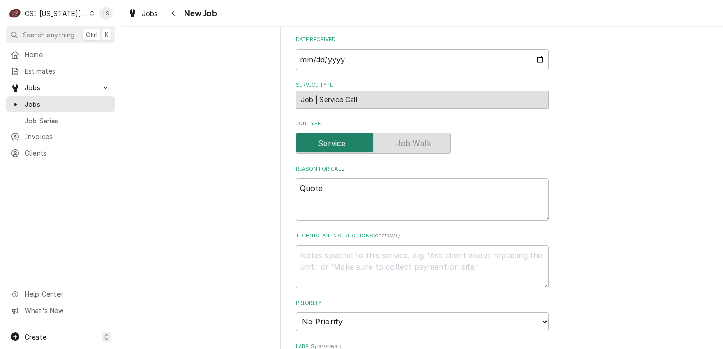
scroll to position [426, 0]
drag, startPoint x: 346, startPoint y: 191, endPoint x: 311, endPoint y: 190, distance: 34.6
click at [311, 190] on textarea "Quote" at bounding box center [422, 198] width 253 height 43
type textarea "x"
type textarea "Quo"
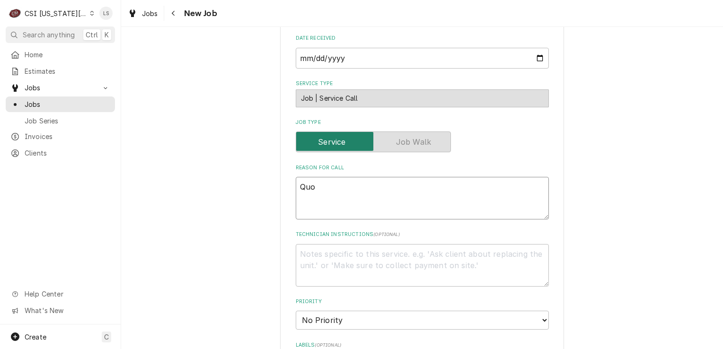
type textarea "x"
type textarea "Qu"
type textarea "x"
type textarea "Q"
type textarea "x"
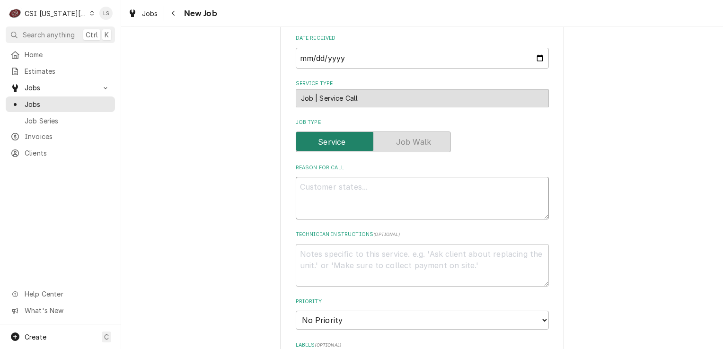
paste textarea "Quote to repair Delfield Reach in cooler Model SMRPT2-GS Serial # 1505152000025…"
type textarea "x"
type textarea "Quote to repair Delfield Reach in cooler Model SMRPT2-GS Serial # 1505152000025…"
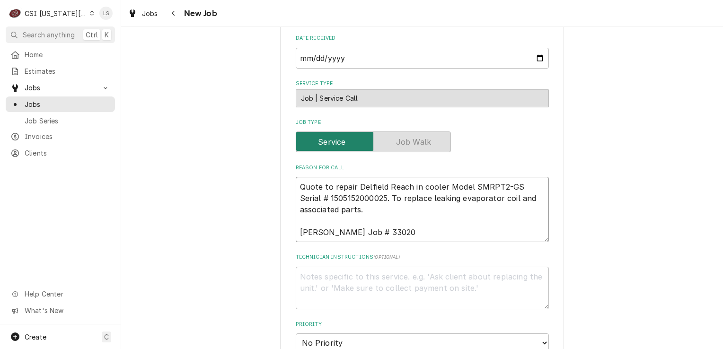
type textarea "x"
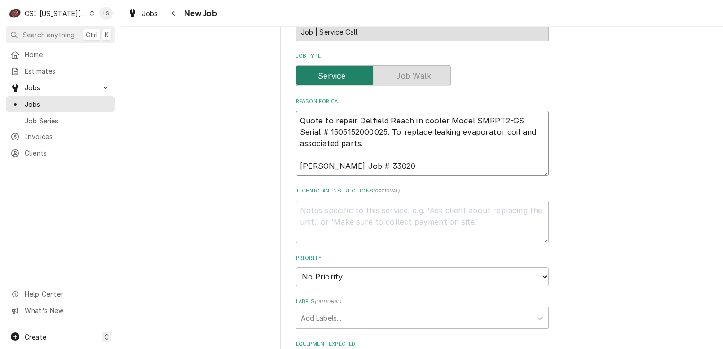
scroll to position [521, 0]
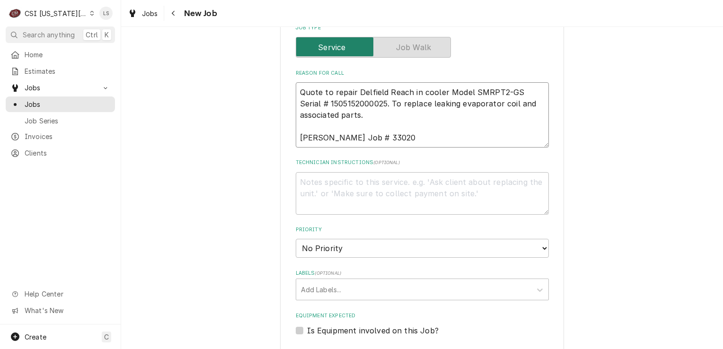
type textarea "Quote to repair Delfield Reach in cooler Model SMRPT2-GS Serial # 1505152000025…"
click at [340, 191] on textarea "Technician Instructions ( optional )" at bounding box center [422, 193] width 253 height 43
paste textarea "Delfield Evaporator Coil Conversion Kit"
type textarea "x"
type textarea "Delfield Evaporator Coil Conversion Kit"
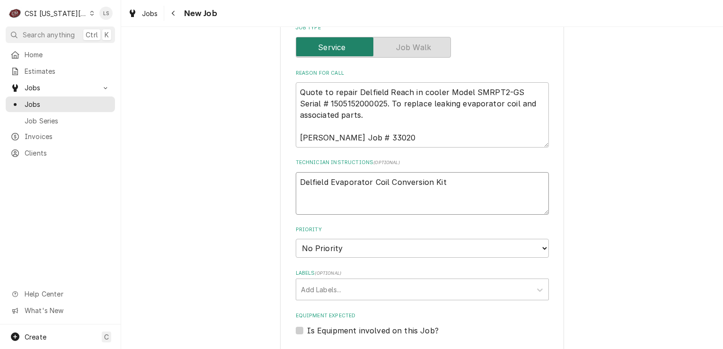
type textarea "x"
type textarea "Delfield Evaporator Coil Conversion Kit"
type textarea "x"
type textarea "Delfield Evaporator Coil Conversion Kit -"
type textarea "x"
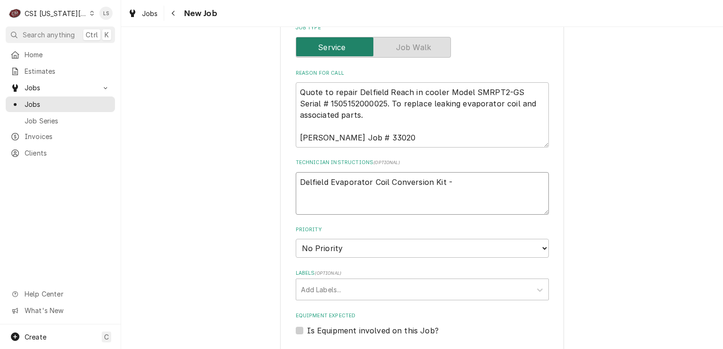
type textarea "Delfield Evaporator Coil Conversion Kit -"
type textarea "x"
type textarea "Delfield Evaporator Coil Conversion Kit -"
paste textarea "DEL-3517341KT-S"
type textarea "x"
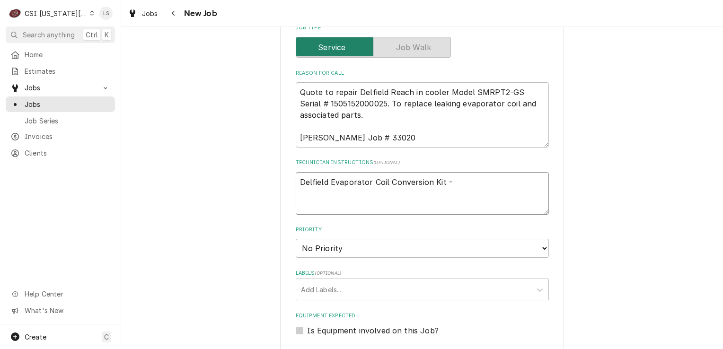
type textarea "Delfield Evaporator Coil Conversion Kit - DEL-3517341KT-S"
type textarea "x"
type textarea "Delfield Evaporator Coil Conversion Kit - DEL-3517341KT-S"
type textarea "x"
type textarea "Delfield Evaporator Coil Conversion Kit - DEL-3517341KT-S -"
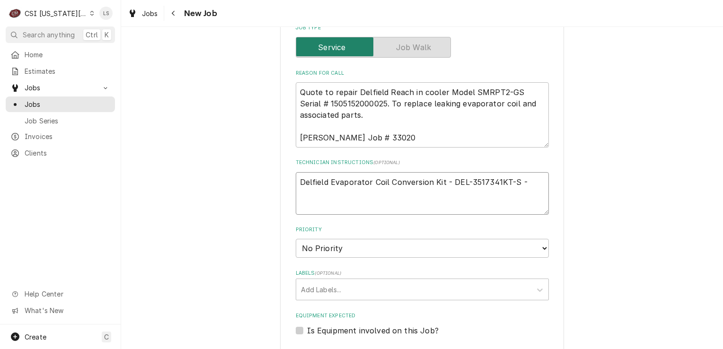
type textarea "x"
type textarea "Delfield Evaporator Coil Conversion Kit - DEL-3517341KT-S -"
type textarea "x"
type textarea "Delfield Evaporator Coil Conversion Kit - DEL-3517341KT-S - q"
type textarea "x"
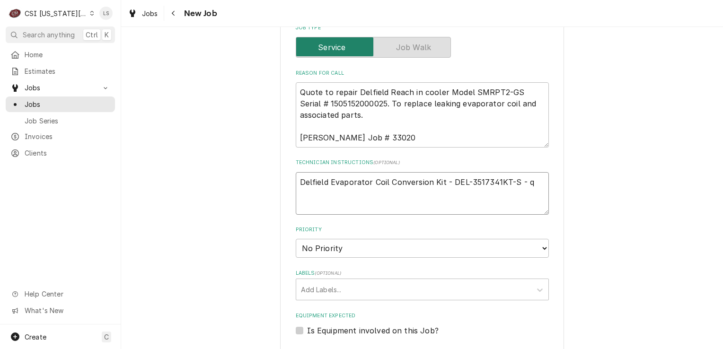
type textarea "Delfield Evaporator Coil Conversion Kit - DEL-3517341KT-S - qt"
type textarea "x"
type textarea "Delfield Evaporator Coil Conversion Kit - DEL-3517341KT-S - qty"
type textarea "x"
type textarea "Delfield Evaporator Coil Conversion Kit - DEL-3517341KT-S - qty"
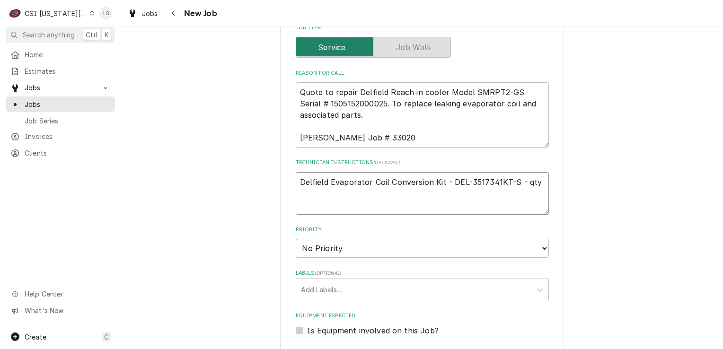
type textarea "x"
type textarea "Delfield Evaporator Coil Conversion Kit - DEL-3517341KT-S - qty 1"
type textarea "x"
type textarea "Delfield Evaporator Coil Conversion Kit - DEL-3517341KT-S - qty 1"
type textarea "x"
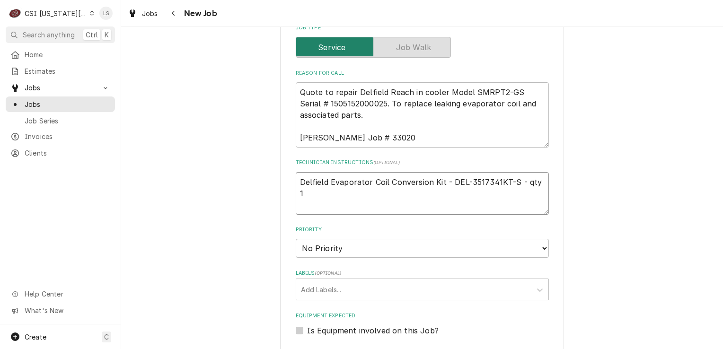
type textarea "Delfield Evaporator Coil Conversion Kit - DEL-3517341KT-S - qty 1"
paste textarea "Thermo Expansion Valve, R404A/R507"
type textarea "x"
type textarea "Delfield Evaporator Coil Conversion Kit - DEL-3517341KT-S - qty 1 Thermo Expans…"
type textarea "x"
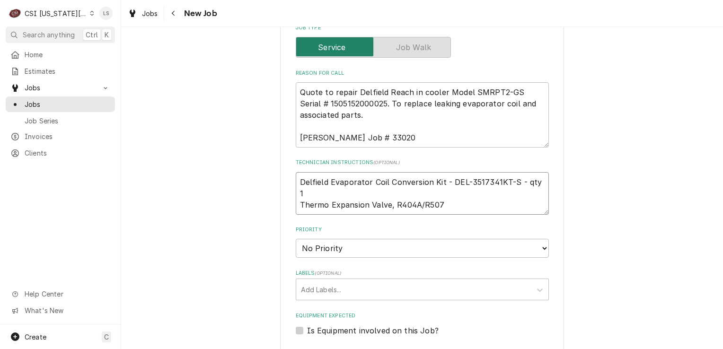
type textarea "Delfield Evaporator Coil Conversion Kit - DEL-3517341KT-S - qty 1 Thermo Expans…"
type textarea "x"
type textarea "Delfield Evaporator Coil Conversion Kit - DEL-3517341KT-S - qty 1 Thermo Expans…"
type textarea "x"
type textarea "Delfield Evaporator Coil Conversion Kit - DEL-3517341KT-S - qty 1 Thermo Expans…"
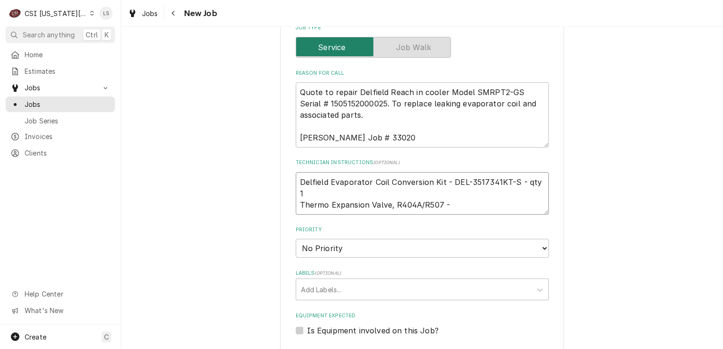
type textarea "x"
type textarea "Delfield Evaporator Coil Conversion Kit - DEL-3517341KT-S - qty 1 Thermo Expans…"
paste textarea "DEL-3516557"
type textarea "x"
type textarea "Delfield Evaporator Coil Conversion Kit - DEL-3517341KT-S - qty 1 Thermo Expans…"
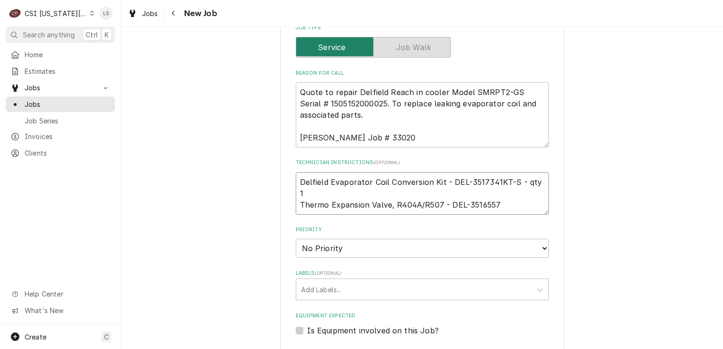
type textarea "x"
type textarea "Delfield Evaporator Coil Conversion Kit - DEL-3517341KT-S - qty 1 Thermo Expans…"
type textarea "x"
type textarea "Delfield Evaporator Coil Conversion Kit - DEL-3517341KT-S - qty 1 Thermo Expans…"
type textarea "x"
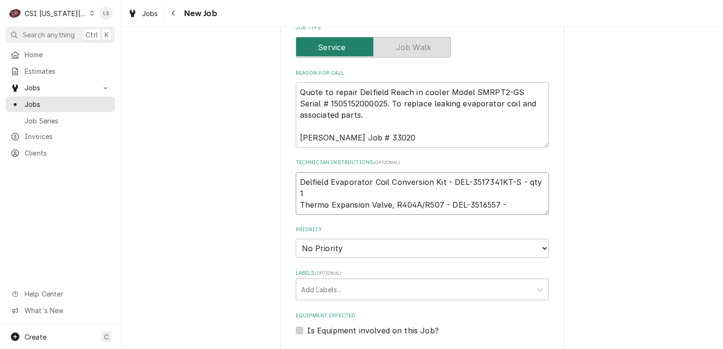
type textarea "Delfield Evaporator Coil Conversion Kit - DEL-3517341KT-S - qty 1 Thermo Expans…"
type textarea "x"
type textarea "Delfield Evaporator Coil Conversion Kit - DEL-3517341KT-S - qty 1 Thermo Expans…"
type textarea "x"
type textarea "Delfield Evaporator Coil Conversion Kit - DEL-3517341KT-S - qty 1 Thermo Expans…"
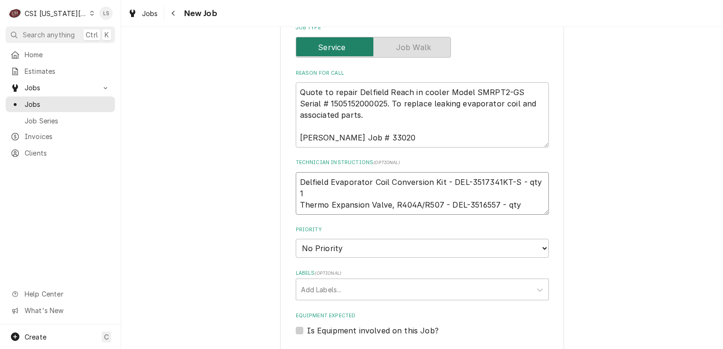
type textarea "x"
type textarea "Delfield Evaporator Coil Conversion Kit - DEL-3517341KT-S - qty 1 Thermo Expans…"
type textarea "x"
type textarea "Delfield Evaporator Coil Conversion Kit - DEL-3517341KT-S - qty 1 Thermo Expans…"
type textarea "x"
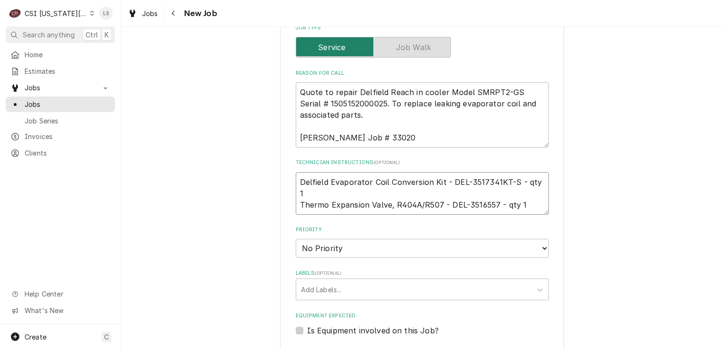
type textarea "Delfield Evaporator Coil Conversion Kit - DEL-3517341KT-S - qty 1 Thermo Expans…"
type textarea "x"
type textarea "Delfield Evaporator Coil Conversion Kit - DEL-3517341KT-S - qty 1 Thermo Expans…"
paste textarea "Sv Cap Liquid Line Drier"
type textarea "x"
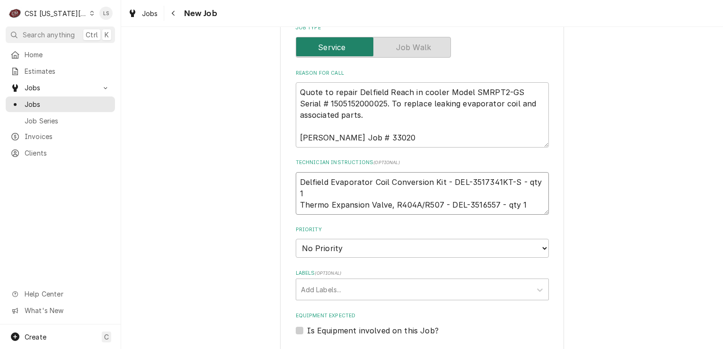
type textarea "Delfield Evaporator Coil Conversion Kit - DEL-3517341KT-S - qty 1 Thermo Expans…"
type textarea "x"
type textarea "Delfield Evaporator Coil Conversion Kit - DEL-3517341KT-S - qty 1 Thermo Expans…"
type textarea "x"
type textarea "Delfield Evaporator Coil Conversion Kit - DEL-3517341KT-S - qty 1 Thermo Expans…"
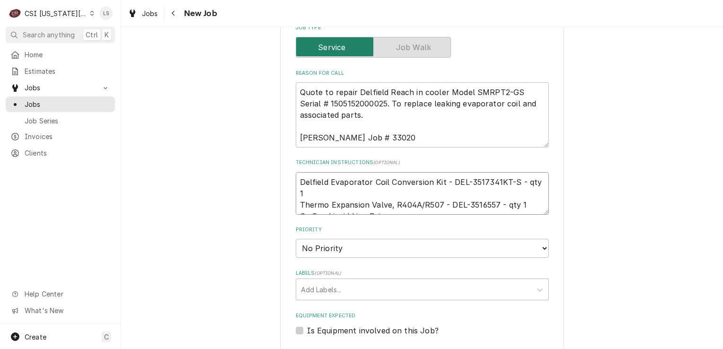
type textarea "x"
type textarea "Delfield Evaporator Coil Conversion Kit - DEL-3517341KT-S - qty 1 Thermo Expans…"
type textarea "x"
type textarea "Delfield Evaporator Coil Conversion Kit - DEL-3517341KT-S - qty 1 Thermo Expans…"
paste textarea "EK032SVCAP"
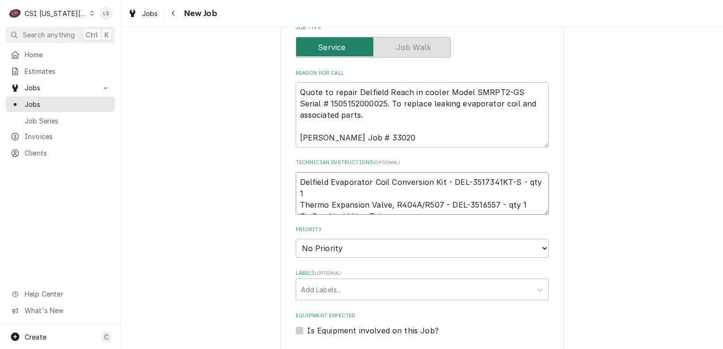
type textarea "x"
type textarea "Delfield Evaporator Coil Conversion Kit - DEL-3517341KT-S - qty 1 Thermo Expans…"
type textarea "x"
type textarea "Delfield Evaporator Coil Conversion Kit - DEL-3517341KT-S - qty 1 Thermo Expans…"
type textarea "x"
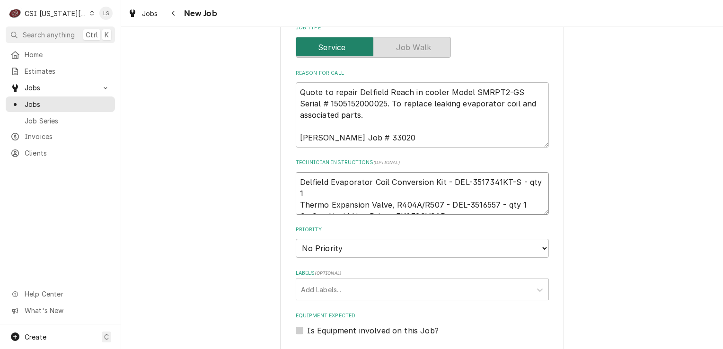
type textarea "Delfield Evaporator Coil Conversion Kit - DEL-3517341KT-S - qty 1 Thermo Expans…"
type textarea "x"
type textarea "Delfield Evaporator Coil Conversion Kit - DEL-3517341KT-S - qty 1 Thermo Expans…"
type textarea "x"
type textarea "Delfield Evaporator Coil Conversion Kit - DEL-3517341KT-S - qty 1 Thermo Expans…"
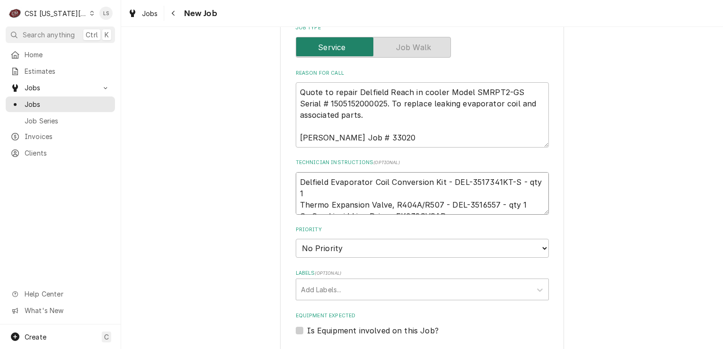
type textarea "x"
type textarea "Delfield Evaporator Coil Conversion Kit - DEL-3517341KT-S - qty 1 Thermo Expans…"
type textarea "x"
type textarea "Delfield Evaporator Coil Conversion Kit - DEL-3517341KT-S - qty 1 Thermo Expans…"
type textarea "x"
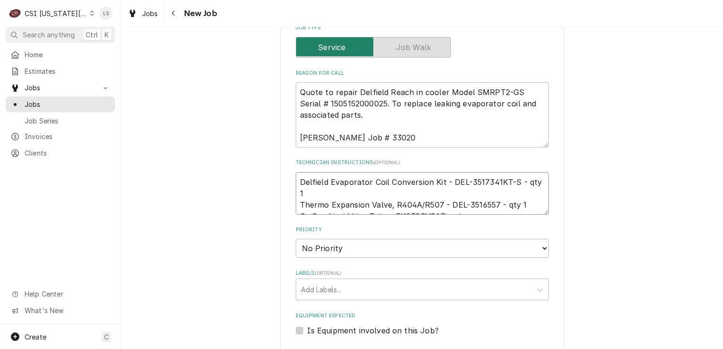
type textarea "Delfield Evaporator Coil Conversion Kit - DEL-3517341KT-S - qty 1 Thermo Expans…"
type textarea "x"
type textarea "Delfield Evaporator Coil Conversion Kit - DEL-3517341KT-S - qty 1 Thermo Expans…"
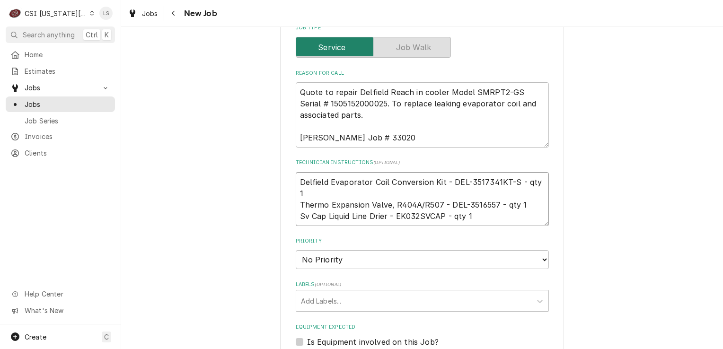
type textarea "x"
type textarea "Delfield Evaporator Coil Conversion Kit - DEL-3517341KT-S - qty 1 Thermo Expans…"
paste textarea "Refrigerant R-404a"
type textarea "x"
type textarea "Delfield Evaporator Coil Conversion Kit - DEL-3517341KT-S - qty 1 Thermo Expans…"
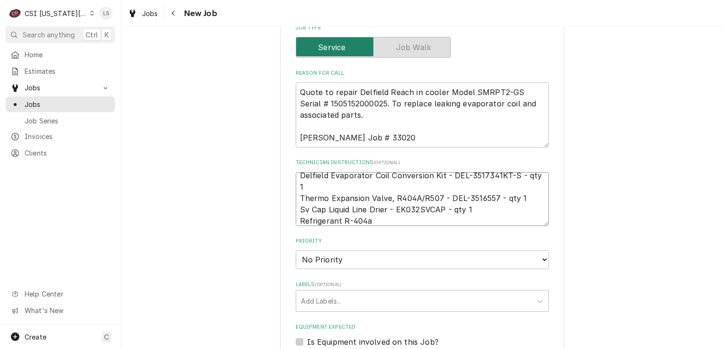
type textarea "x"
type textarea "Delfield Evaporator Coil Conversion Kit - DEL-3517341KT-S - qty 1 Thermo Expans…"
type textarea "x"
type textarea "Delfield Evaporator Coil Conversion Kit - DEL-3517341KT-S - qty 1 Thermo Expans…"
type textarea "x"
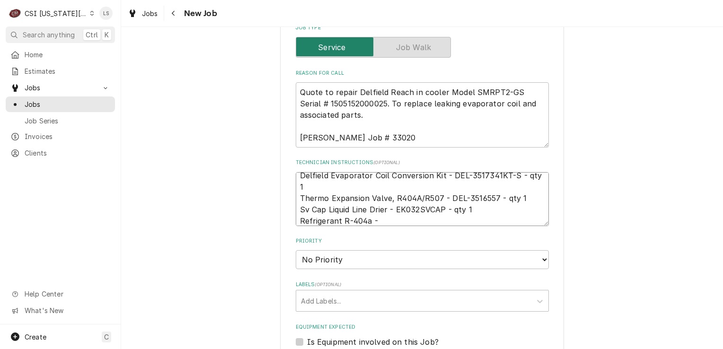
type textarea "Delfield Evaporator Coil Conversion Kit - DEL-3517341KT-S - qty 1 Thermo Expans…"
type textarea "x"
type textarea "Delfield Evaporator Coil Conversion Kit - DEL-3517341KT-S - qty 1 Thermo Expans…"
paste textarea "R-404A"
type textarea "x"
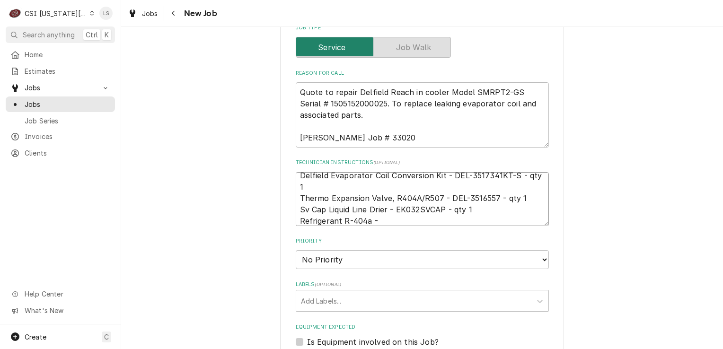
type textarea "Delfield Evaporator Coil Conversion Kit - DEL-3517341KT-S - qty 1 Thermo Expans…"
type textarea "x"
type textarea "Delfield Evaporator Coil Conversion Kit - DEL-3517341KT-S - qty 1 Thermo Expans…"
type textarea "x"
type textarea "Delfield Evaporator Coil Conversion Kit - DEL-3517341KT-S - qty 1 Thermo Expans…"
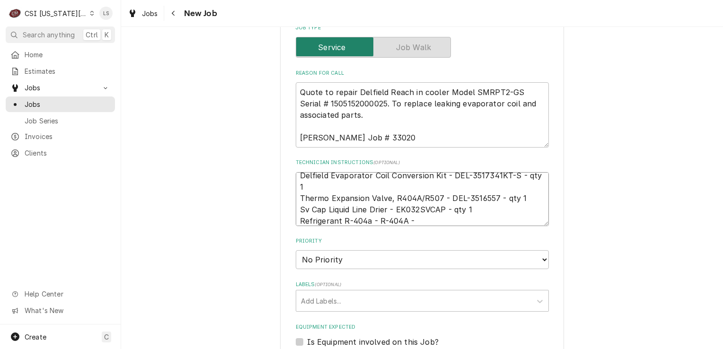
type textarea "x"
type textarea "Delfield Evaporator Coil Conversion Kit - DEL-3517341KT-S - qty 1 Thermo Expans…"
type textarea "x"
type textarea "Delfield Evaporator Coil Conversion Kit - DEL-3517341KT-S - qty 1 Thermo Expans…"
type textarea "x"
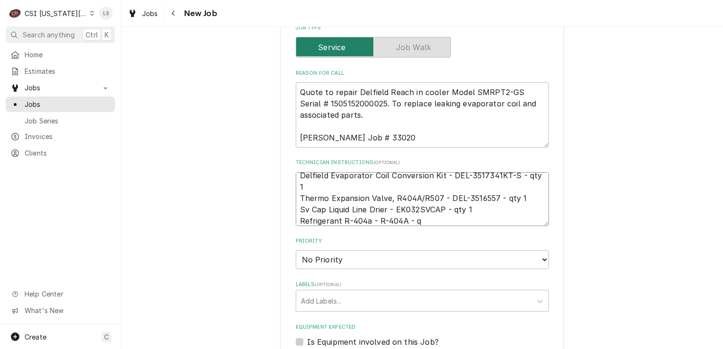
type textarea "Delfield Evaporator Coil Conversion Kit - DEL-3517341KT-S - qty 1 Thermo Expans…"
type textarea "x"
type textarea "Delfield Evaporator Coil Conversion Kit - DEL-3517341KT-S - qty 1 Thermo Expans…"
type textarea "x"
type textarea "Delfield Evaporator Coil Conversion Kit - DEL-3517341KT-S - qty 1 Thermo Expans…"
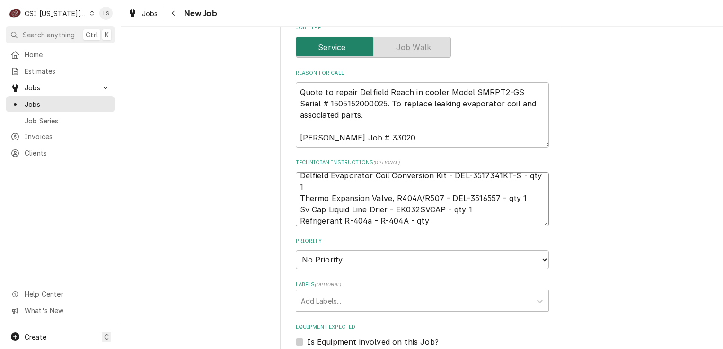
type textarea "x"
type textarea "Delfield Evaporator Coil Conversion Kit - DEL-3517341KT-S - qty 1 Thermo Expans…"
type textarea "x"
type textarea "Delfield Evaporator Coil Conversion Kit - DEL-3517341KT-S - qty 1 Thermo Expans…"
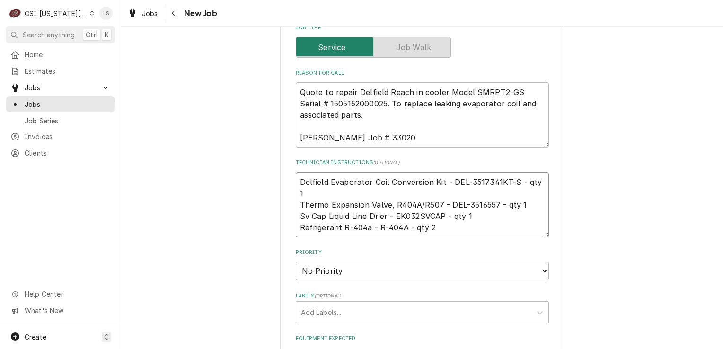
type textarea "x"
type textarea "Delfield Evaporator Coil Conversion Kit - DEL-3517341KT-S - qty 1 Thermo Expans…"
paste textarea "Misc. Service Supply"
type textarea "x"
type textarea "Delfield Evaporator Coil Conversion Kit - DEL-3517341KT-S - qty 1 Thermo Expans…"
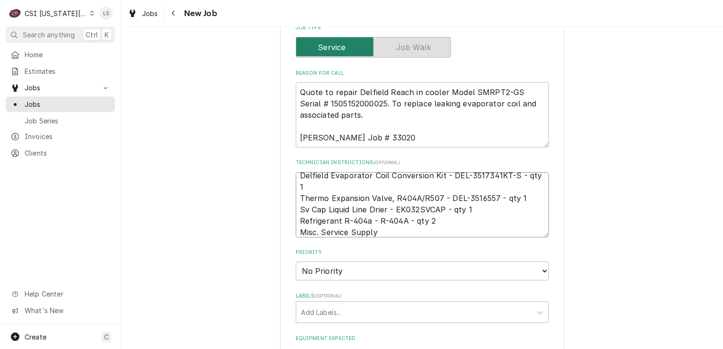
type textarea "x"
type textarea "Delfield Evaporator Coil Conversion Kit - DEL-3517341KT-S - qty 1 Thermo Expans…"
type textarea "x"
type textarea "Delfield Evaporator Coil Conversion Kit - DEL-3517341KT-S - qty 1 Thermo Expans…"
type textarea "x"
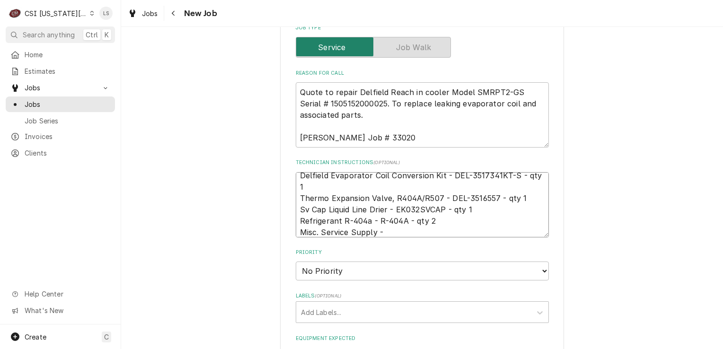
type textarea "Delfield Evaporator Coil Conversion Kit - DEL-3517341KT-S - qty 1 Thermo Expans…"
type textarea "x"
type textarea "Delfield Evaporator Coil Conversion Kit - DEL-3517341KT-S - qty 1 Thermo Expans…"
paste textarea "SERV-MATS"
type textarea "x"
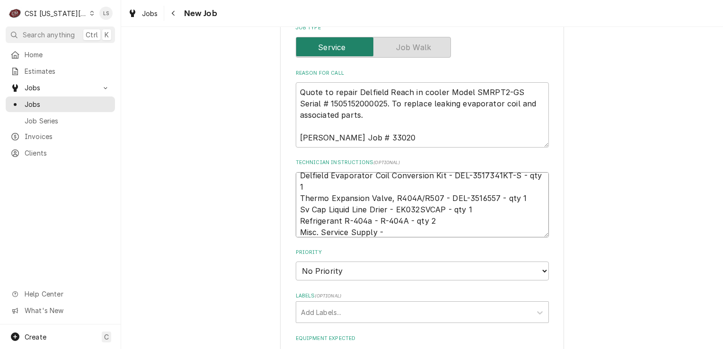
type textarea "Delfield Evaporator Coil Conversion Kit - DEL-3517341KT-S - qty 1 Thermo Expans…"
type textarea "x"
type textarea "Delfield Evaporator Coil Conversion Kit - DEL-3517341KT-S - qty 1 Thermo Expans…"
type textarea "x"
type textarea "Delfield Evaporator Coil Conversion Kit - DEL-3517341KT-S - qty 1 Thermo Expans…"
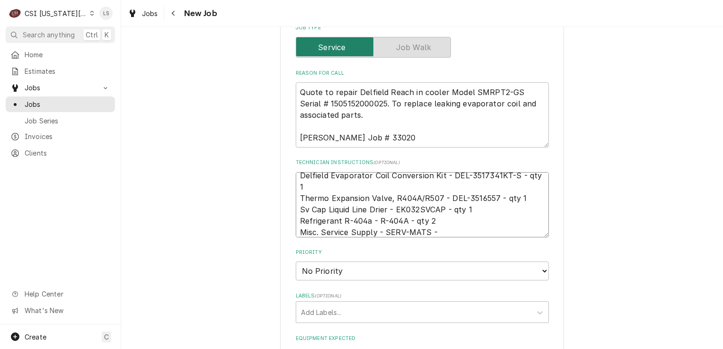
type textarea "x"
type textarea "Delfield Evaporator Coil Conversion Kit - DEL-3517341KT-S - qty 1 Thermo Expans…"
type textarea "x"
type textarea "Delfield Evaporator Coil Conversion Kit - DEL-3517341KT-S - qty 1 Thermo Expans…"
type textarea "x"
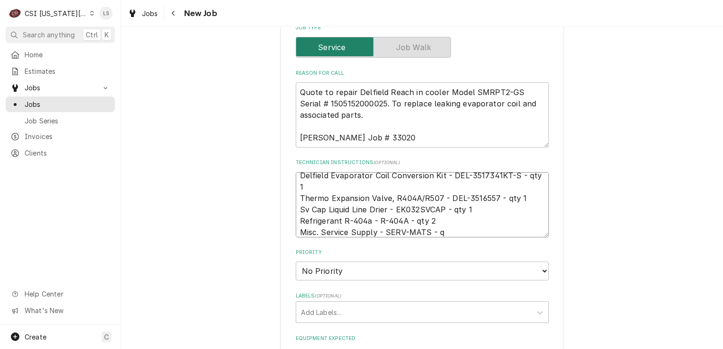
type textarea "Delfield Evaporator Coil Conversion Kit - DEL-3517341KT-S - qty 1 Thermo Expans…"
type textarea "x"
type textarea "Delfield Evaporator Coil Conversion Kit - DEL-3517341KT-S - qty 1 Thermo Expans…"
type textarea "x"
type textarea "Delfield Evaporator Coil Conversion Kit - DEL-3517341KT-S - qty 1 Thermo Expans…"
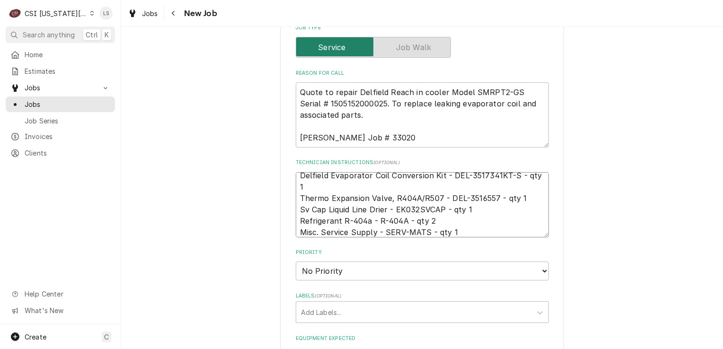
type textarea "x"
type textarea "Delfield Evaporator Coil Conversion Kit - DEL-3517341KT-S - qty 1 Thermo Expans…"
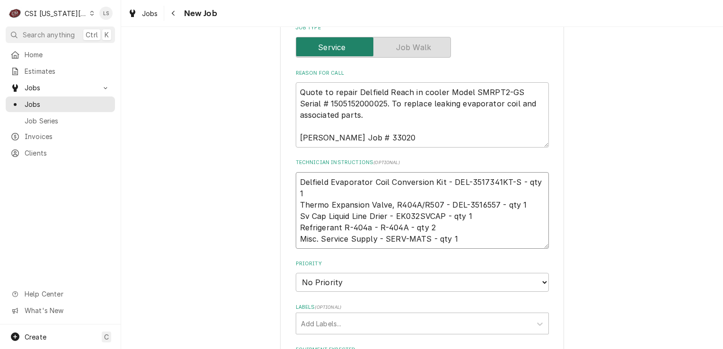
type textarea "x"
type textarea "Delfield Evaporator Coil Conversion Kit - DEL-3517341KT-S - qty 1 Thermo Expans…"
paste textarea "Ref Charge"
type textarea "x"
type textarea "Delfield Evaporator Coil Conversion Kit - DEL-3517341KT-S - qty 1 Thermo Expans…"
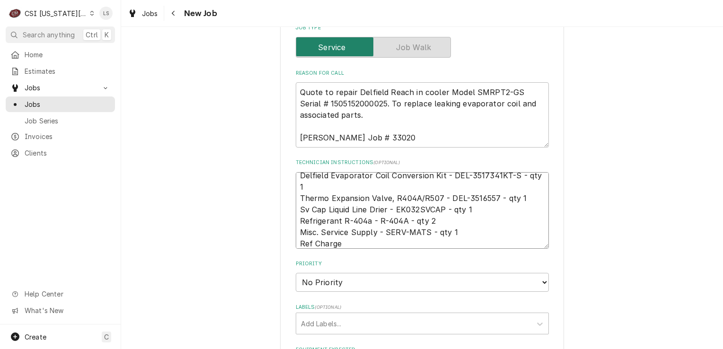
type textarea "x"
type textarea "Delfield Evaporator Coil Conversion Kit - DEL-3517341KT-S - qty 1 Thermo Expans…"
type textarea "x"
type textarea "Delfield Evaporator Coil Conversion Kit - DEL-3517341KT-S - qty 1 Thermo Expans…"
type textarea "x"
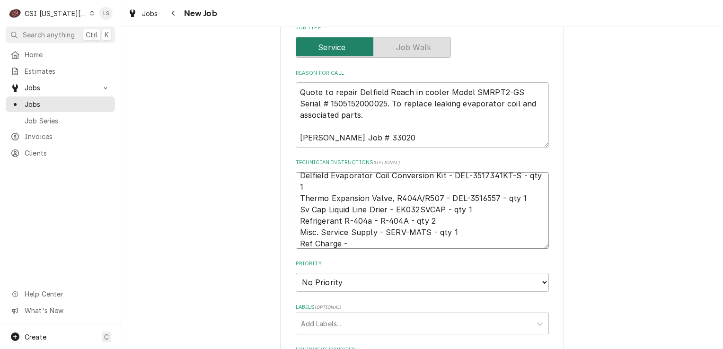
type textarea "Delfield Evaporator Coil Conversion Kit - DEL-3517341KT-S - qty 1 Thermo Expans…"
type textarea "x"
type textarea "Delfield Evaporator Coil Conversion Kit - DEL-3517341KT-S - qty 1 Thermo Expans…"
type textarea "x"
type textarea "Delfield Evaporator Coil Conversion Kit - DEL-3517341KT-S - qty 1 Thermo Expans…"
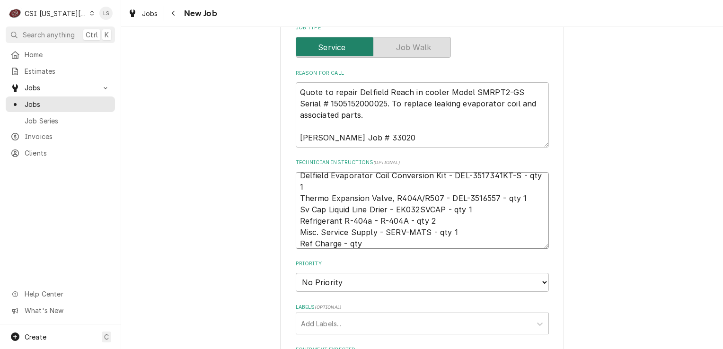
type textarea "x"
type textarea "Delfield Evaporator Coil Conversion Kit - DEL-3517341KT-S - qty 1 Thermo Expans…"
type textarea "x"
type textarea "Delfield Evaporator Coil Conversion Kit - DEL-3517341KT-S - qty 1 Thermo Expans…"
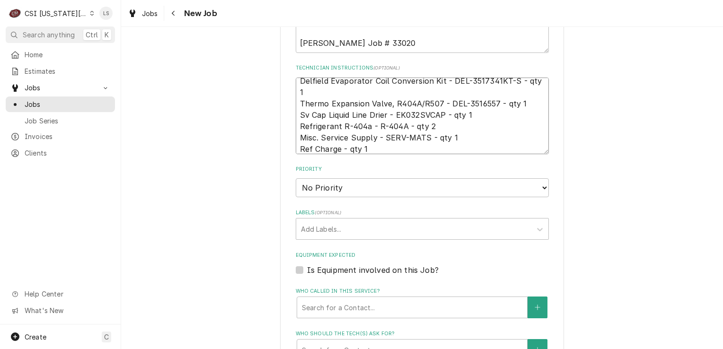
scroll to position [0, 0]
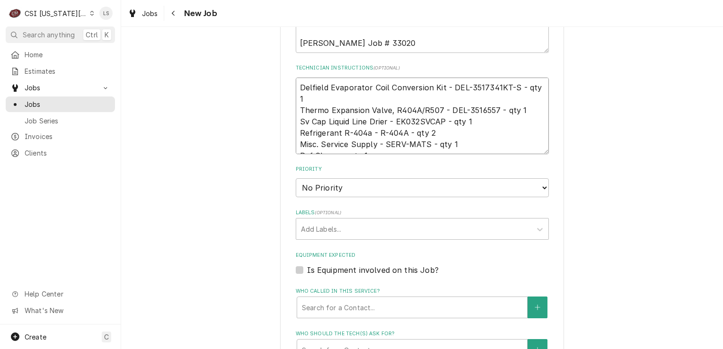
click at [296, 85] on textarea "Delfield Evaporator Coil Conversion Kit - DEL-3517341KT-S - qty 1 Thermo Expans…" at bounding box center [422, 116] width 253 height 77
type textarea "x"
type textarea "Delfield Evaporator Coil Conversion Kit - DEL-3517341KT-S - qty 1 Thermo Expans…"
type textarea "x"
type textarea "Delfield Evaporator Coil Conversion Kit - DEL-3517341KT-S - qty 1 Thermo Expans…"
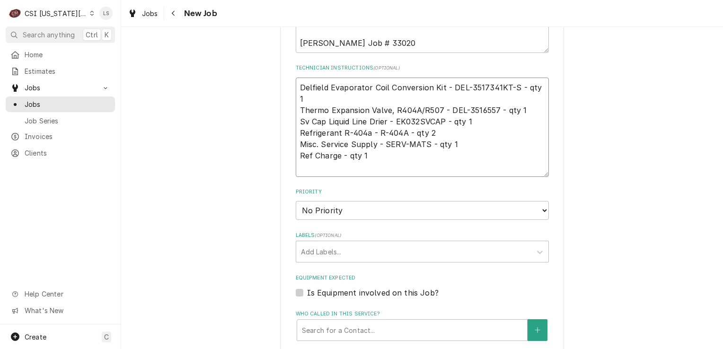
click at [296, 86] on textarea "Delfield Evaporator Coil Conversion Kit - DEL-3517341KT-S - qty 1 Thermo Expans…" at bounding box center [422, 127] width 253 height 99
type textarea "x"
type textarea "e Delfield Evaporator Coil Conversion Kit - DEL-3517341KT-S - qty 1 Thermo Expa…"
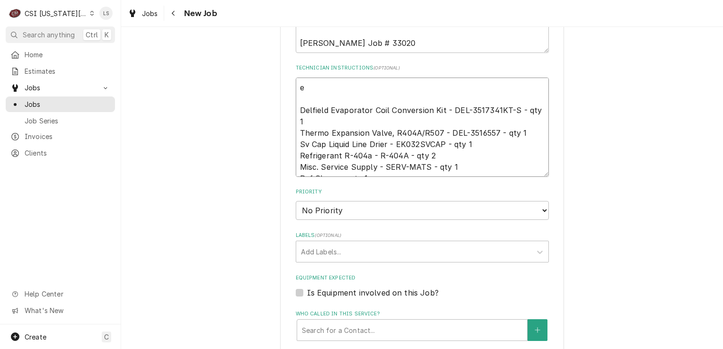
type textarea "x"
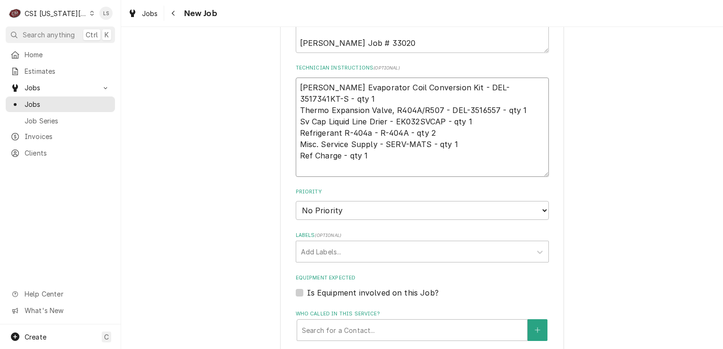
type textarea "ema Delfield Evaporator Coil Conversion Kit - DEL-3517341KT-S - qty 1 Thermo Ex…"
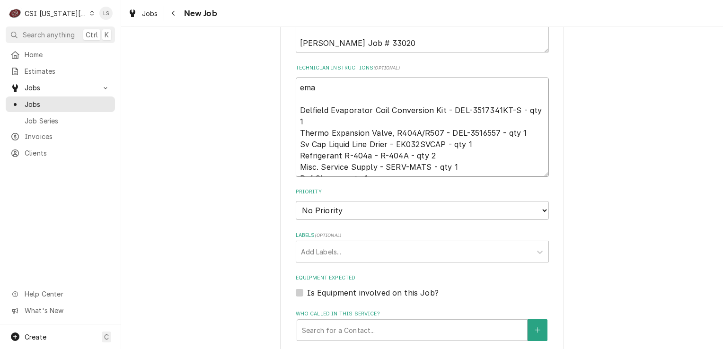
type textarea "x"
type textarea "emai Delfield Evaporator Coil Conversion Kit - DEL-3517341KT-S - qty 1 Thermo E…"
type textarea "x"
type textarea "email Delfield Evaporator Coil Conversion Kit - DEL-3517341KT-S - qty 1 Thermo …"
type textarea "x"
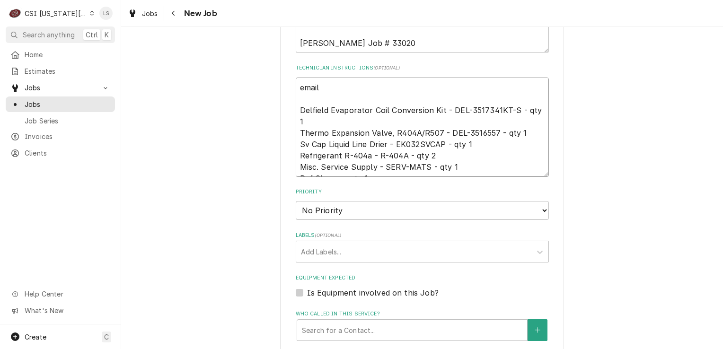
type textarea "emaile Delfield Evaporator Coil Conversion Kit - DEL-3517341KT-S - qty 1 Thermo…"
type textarea "x"
type textarea "emailed Delfield Evaporator Coil Conversion Kit - DEL-3517341KT-S - qty 1 Therm…"
type textarea "x"
type textarea "emailed Delfield Evaporator Coil Conversion Kit - DEL-3517341KT-S - qty 1 Therm…"
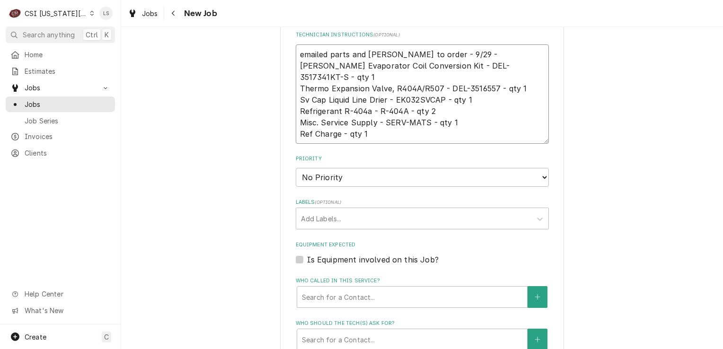
scroll to position [663, 0]
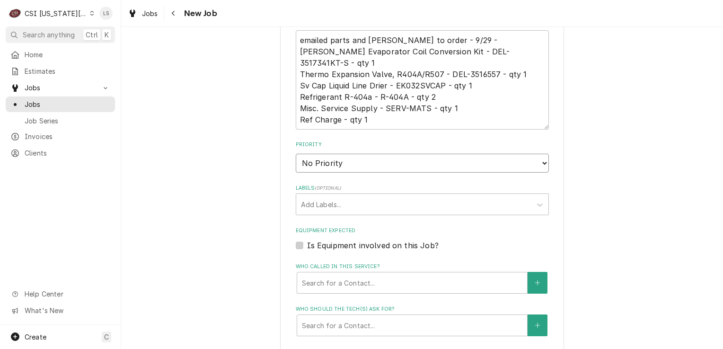
drag, startPoint x: 324, startPoint y: 160, endPoint x: 324, endPoint y: 171, distance: 11.8
click at [324, 160] on select "No Priority Urgent High Medium Low" at bounding box center [422, 163] width 253 height 19
click at [296, 154] on select "No Priority Urgent High Medium Low" at bounding box center [422, 163] width 253 height 19
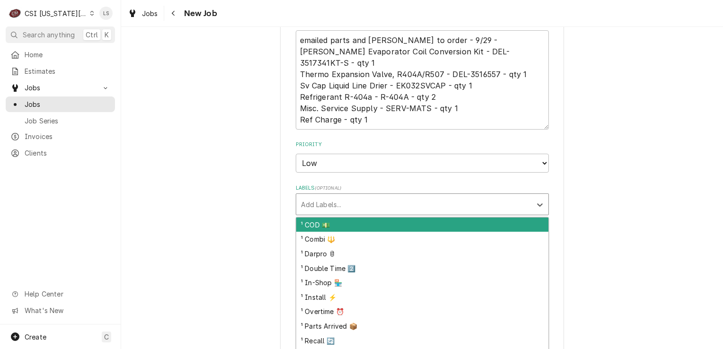
click at [306, 211] on div "Add Labels..." at bounding box center [413, 204] width 235 height 21
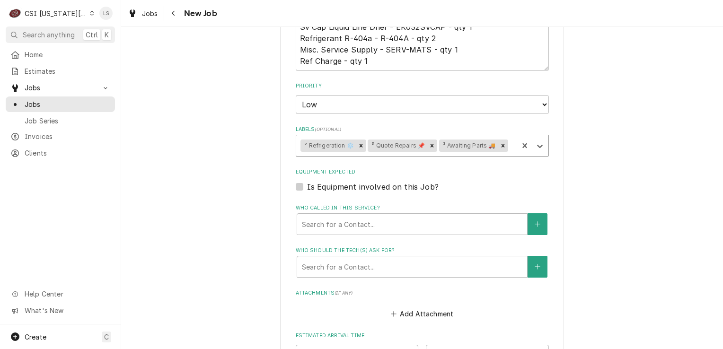
scroll to position [852, 0]
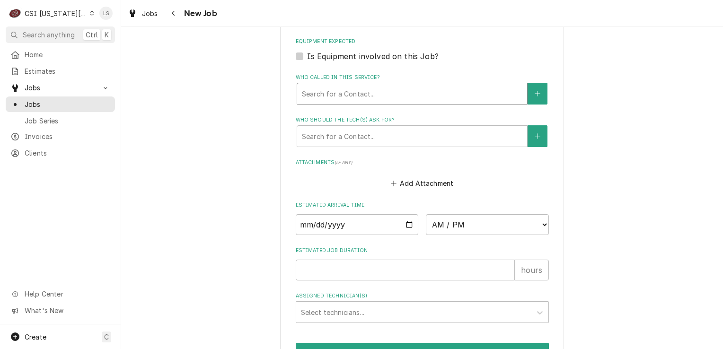
click at [329, 86] on div "Who called in this service?" at bounding box center [412, 93] width 221 height 17
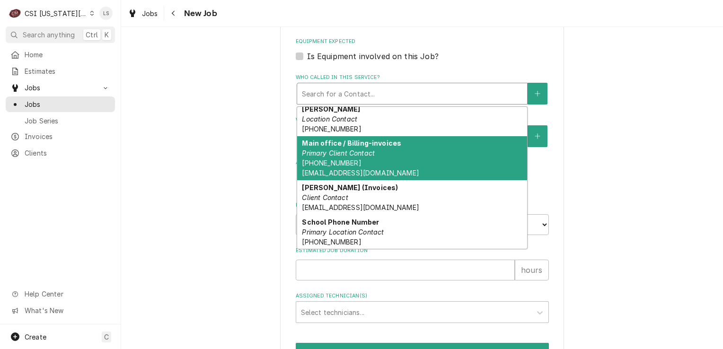
scroll to position [0, 0]
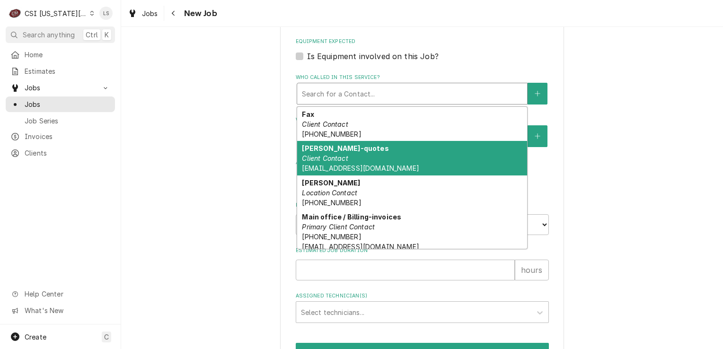
click at [326, 155] on em "Client Contact" at bounding box center [325, 158] width 46 height 8
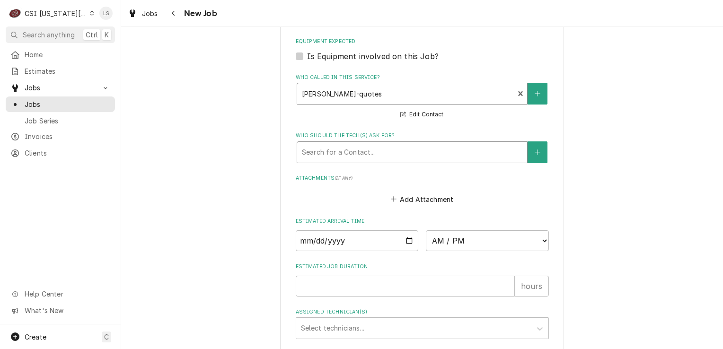
click at [336, 151] on div "Who should the tech(s) ask for?" at bounding box center [412, 152] width 221 height 17
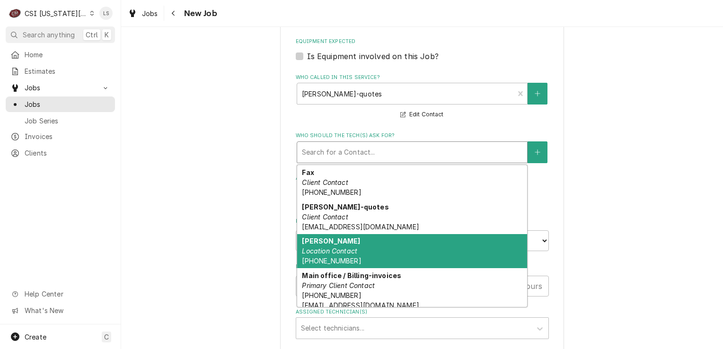
click at [336, 247] on em "Location Contact" at bounding box center [329, 251] width 55 height 8
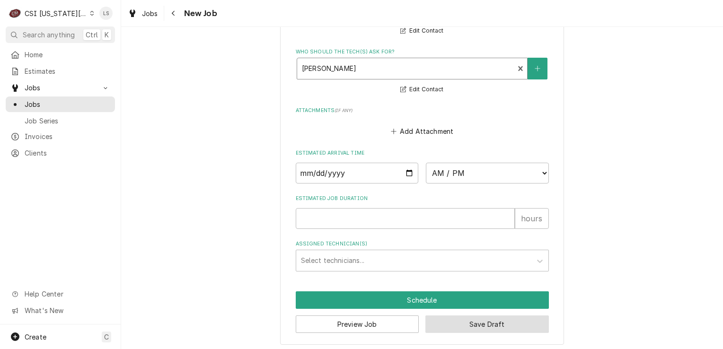
click at [501, 322] on button "Save Draft" at bounding box center [488, 325] width 124 height 18
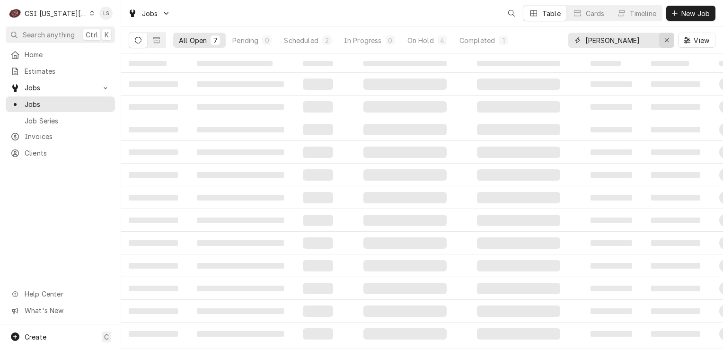
click at [664, 41] on div "Erase input" at bounding box center [666, 40] width 9 height 9
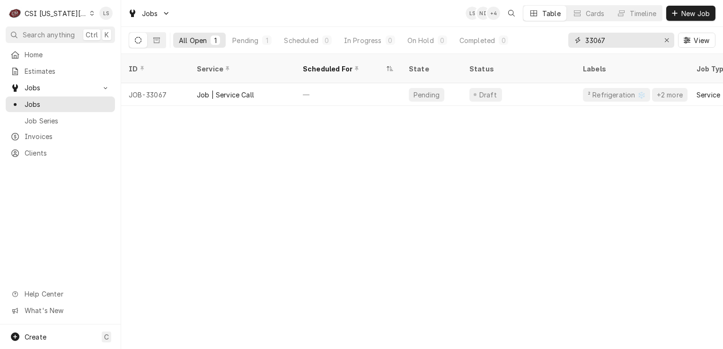
type input "33067"
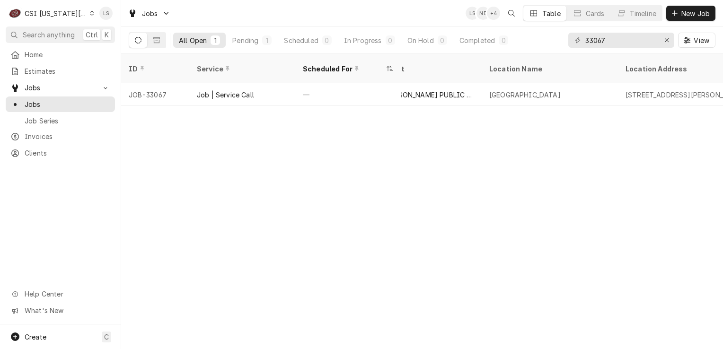
scroll to position [0, 579]
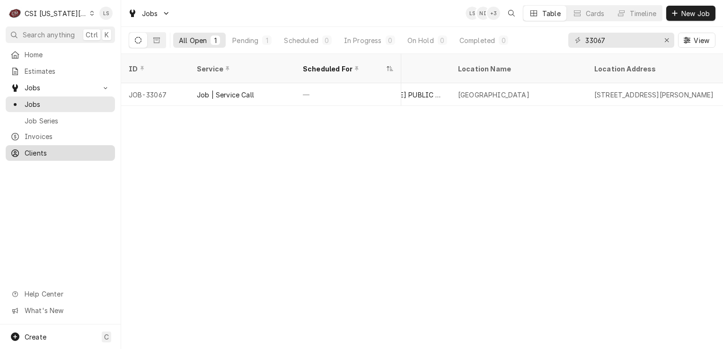
click at [50, 148] on span "Clients" at bounding box center [68, 153] width 86 height 10
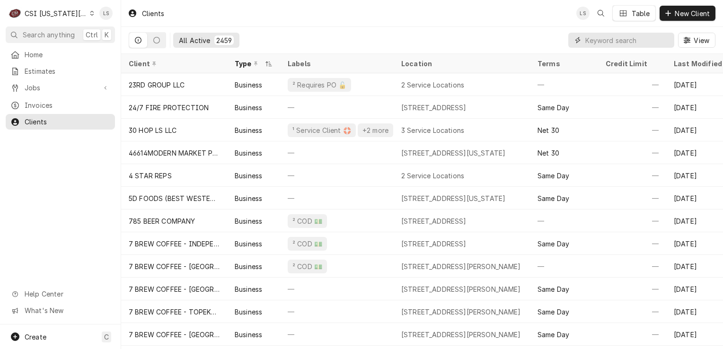
click at [614, 40] on input "Dynamic Content Wrapper" at bounding box center [628, 40] width 84 height 15
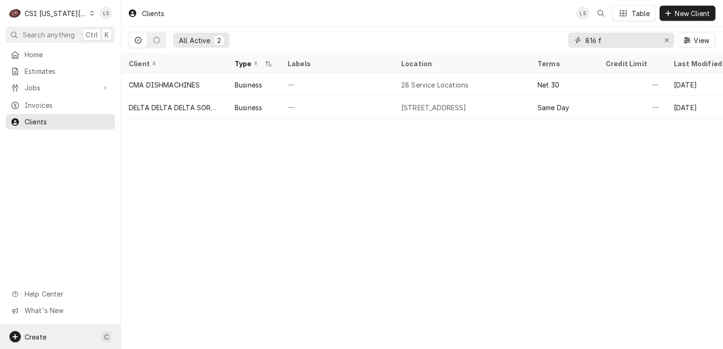
type input "816 f"
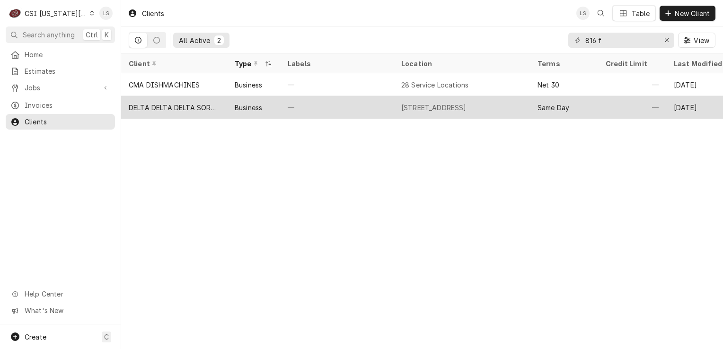
click at [159, 111] on div "DELTA DELTA DELTA SORORITY" at bounding box center [174, 107] width 106 height 23
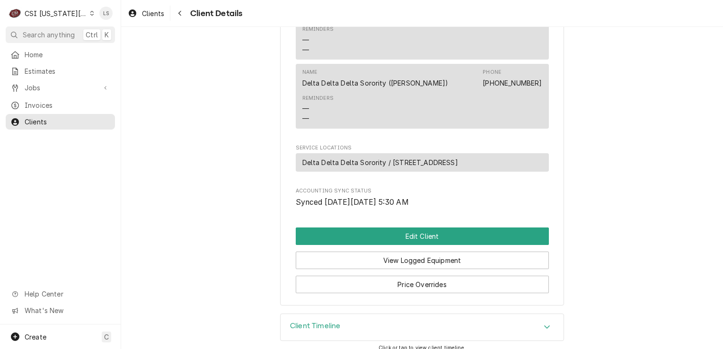
scroll to position [397, 0]
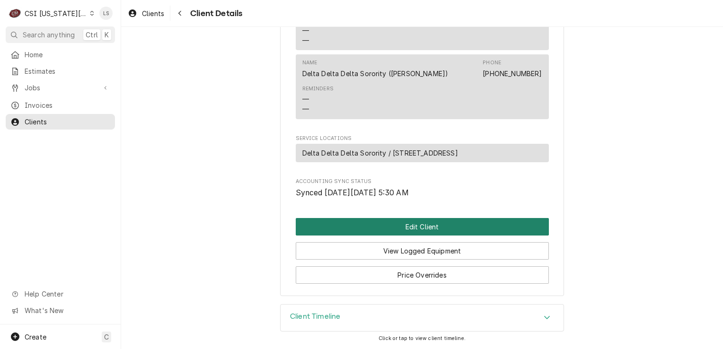
click at [387, 228] on button "Edit Client" at bounding box center [422, 227] width 253 height 18
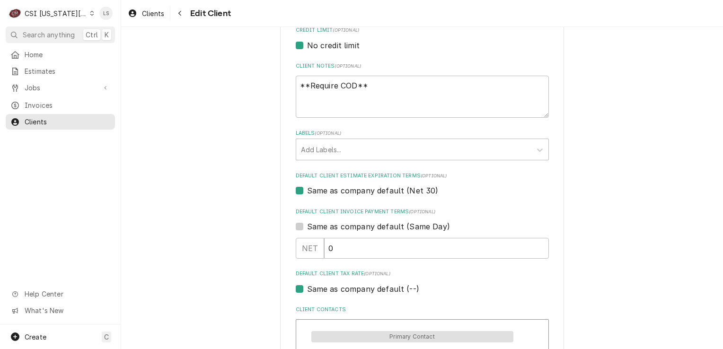
scroll to position [331, 0]
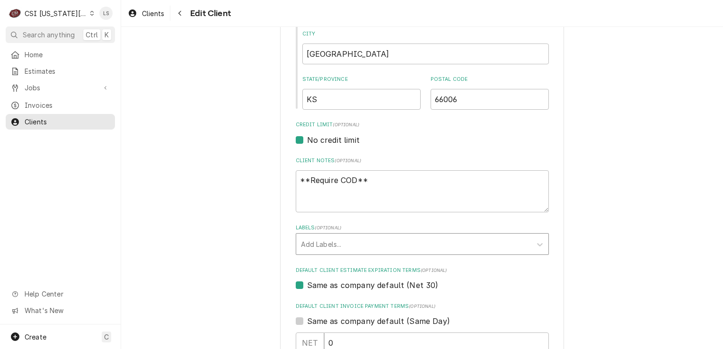
click at [337, 241] on div "Labels" at bounding box center [414, 244] width 226 height 17
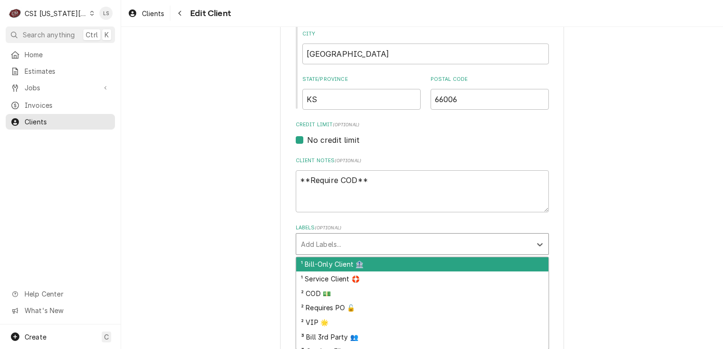
type input "o"
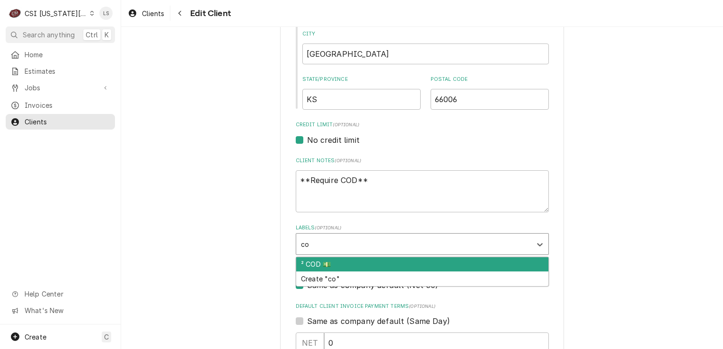
type input "cod"
type textarea "x"
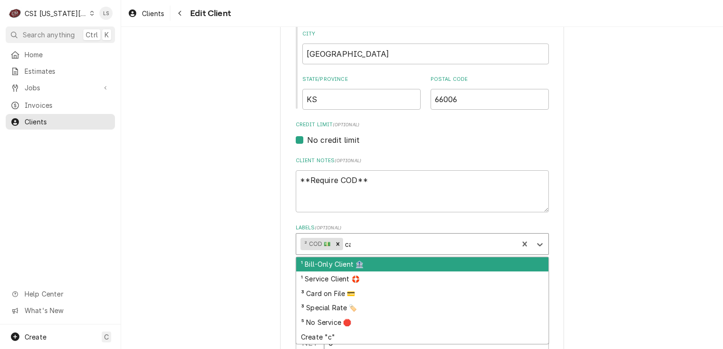
type input "car"
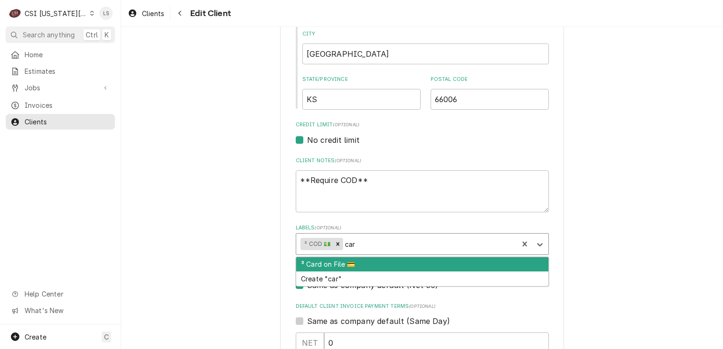
type textarea "x"
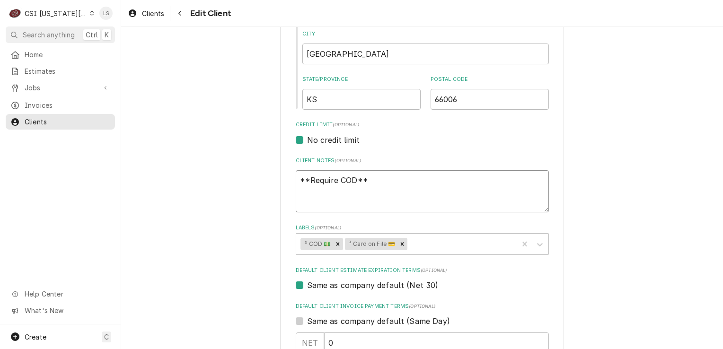
drag, startPoint x: 380, startPoint y: 178, endPoint x: 265, endPoint y: 176, distance: 115.0
click at [265, 176] on div "Please provide the following information about your client: Client Type Industr…" at bounding box center [422, 291] width 602 height 1170
type textarea "x"
type textarea "C"
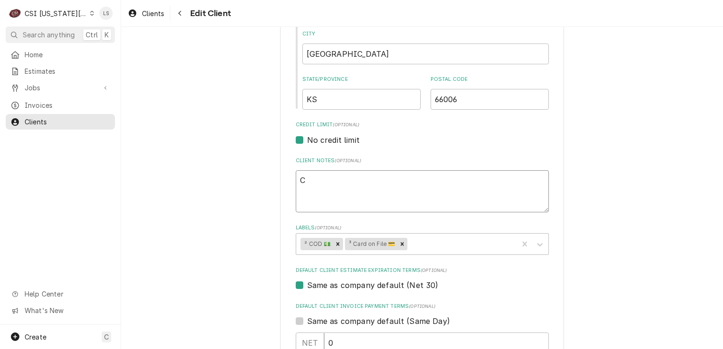
type textarea "x"
type textarea "Cr"
type textarea "x"
type textarea "Cre"
type textarea "x"
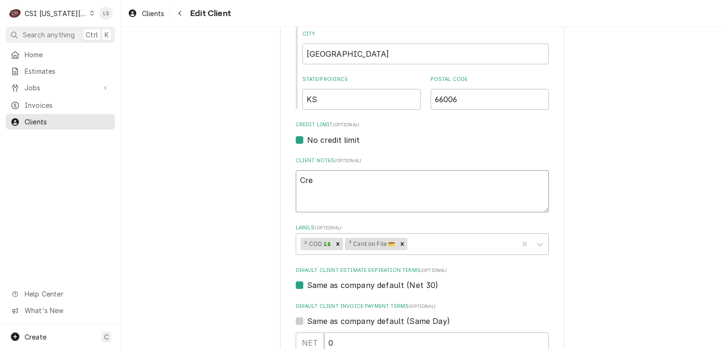
type textarea "Cred"
type textarea "x"
type textarea "Credc"
type textarea "x"
type textarea "Credca"
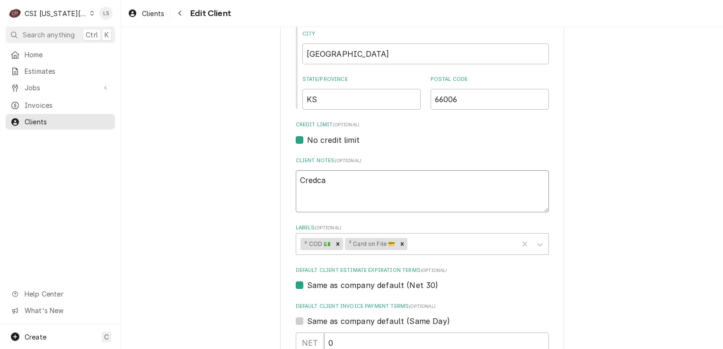
type textarea "x"
type textarea "Credc"
type textarea "x"
type textarea "Cred"
type textarea "x"
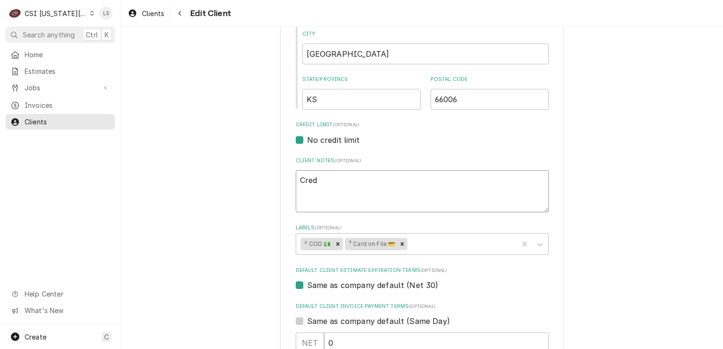
type textarea "Credi"
type textarea "x"
type textarea "Credit"
type textarea "x"
type textarea "Credit"
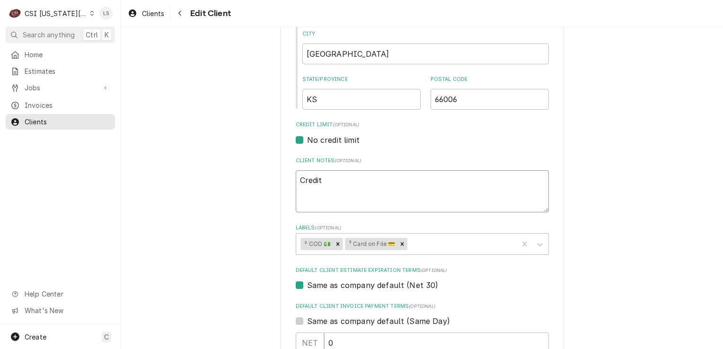
type textarea "x"
type textarea "Credit c"
type textarea "x"
type textarea "Credit ca"
type textarea "x"
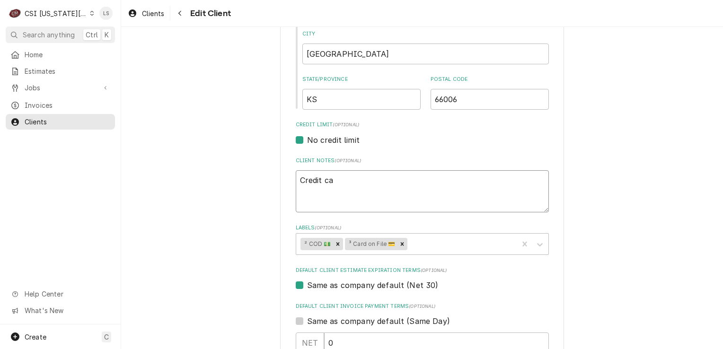
type textarea "Credit car"
type textarea "x"
type textarea "Credit card"
type textarea "x"
type textarea "Credit card"
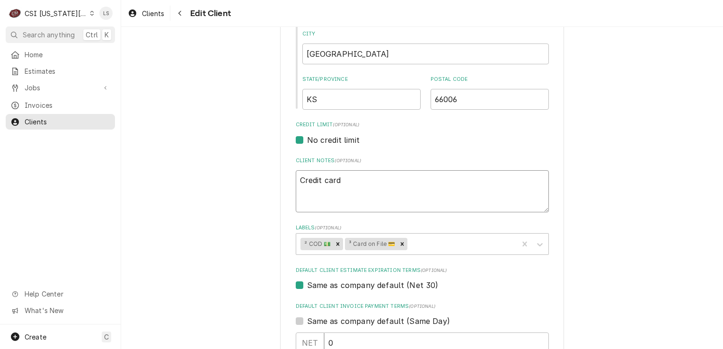
type textarea "x"
type textarea "Credit card n"
type textarea "x"
type textarea "Credit card nu"
type textarea "x"
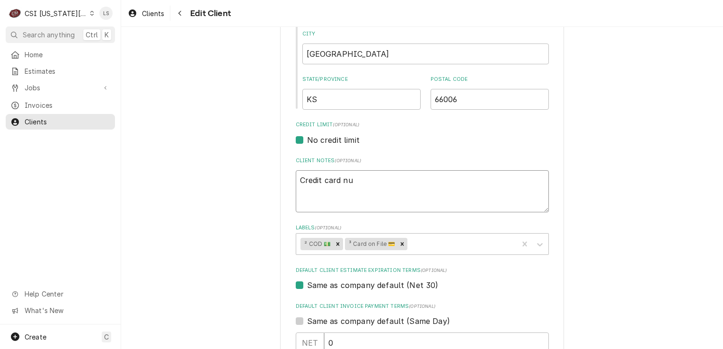
type textarea "Credit card num"
type textarea "x"
type textarea "Credit card numb"
type textarea "x"
type textarea "Credit card numbe"
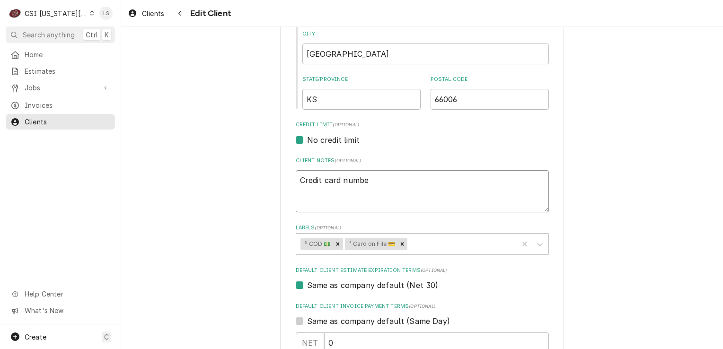
type textarea "x"
type textarea "Credit card number"
type textarea "x"
type textarea "Credit card number:"
type textarea "x"
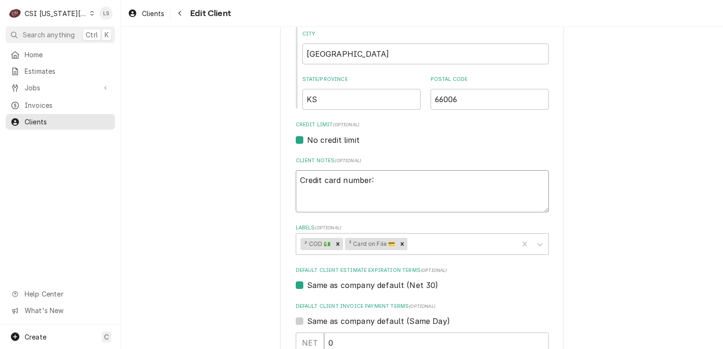
type textarea "Credit card number:"
type textarea "x"
type textarea "Credit card number: 4"
type textarea "x"
type textarea "Credit card number: 48"
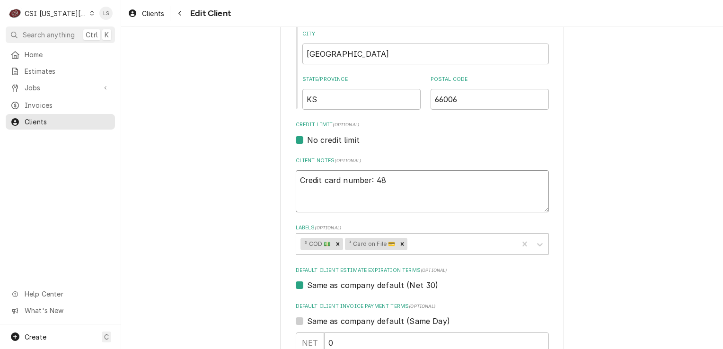
type textarea "x"
type textarea "Credit card number: 480"
type textarea "x"
type textarea "Credit card number: 4802"
type textarea "x"
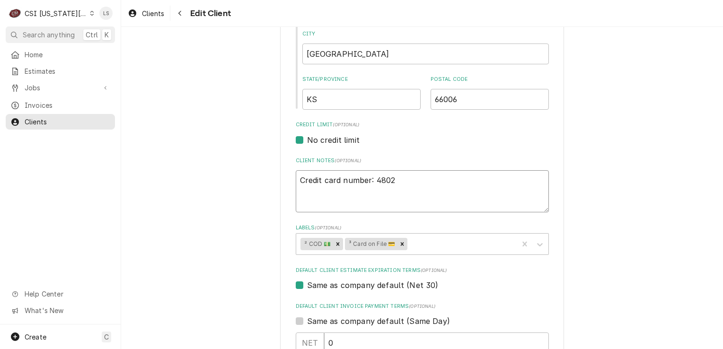
type textarea "Credit card number: 4802"
type textarea "x"
type textarea "Credit card number: 4802 1"
type textarea "x"
type textarea "Credit card number: 4802 13"
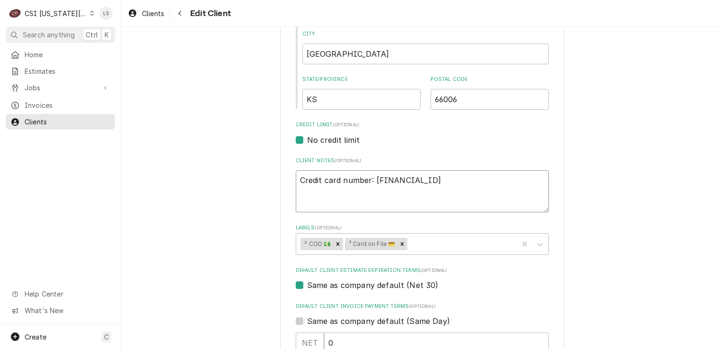
type textarea "x"
type textarea "Credit card number: 4802 138"
type textarea "x"
type textarea "Credit card number: 4802 1382"
type textarea "x"
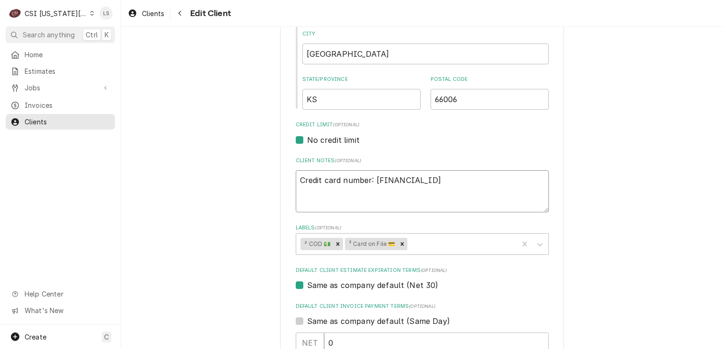
type textarea "Credit card number: 4802 1382"
type textarea "x"
type textarea "Credit card number: 4802 1382 9"
type textarea "x"
type textarea "Credit card number: 4802 1382 95"
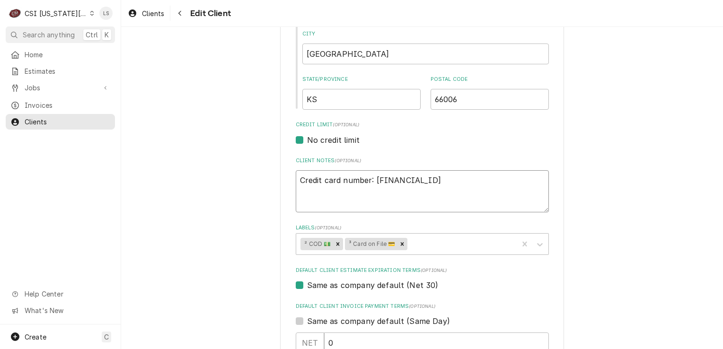
type textarea "x"
type textarea "Credit card number: 4802 1382 956"
type textarea "x"
type textarea "Credit card number: 4802 1382 9562"
type textarea "x"
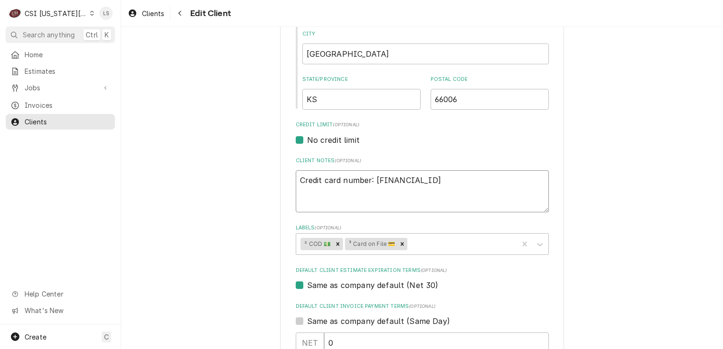
type textarea "Credit card number: 4802 1382 9562"
type textarea "x"
type textarea "Credit card number: 4802 1382 9562 3"
type textarea "x"
type textarea "Credit card number: 4802 1382 9562 36"
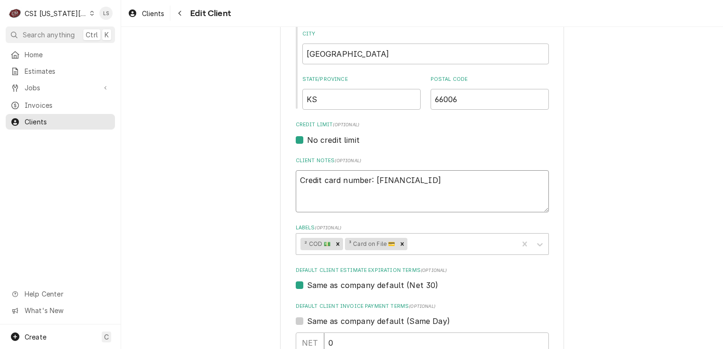
type textarea "x"
type textarea "Credit card number: 4802 1382 9562 362"
type textarea "x"
type textarea "Credit card number: 4802 1382 9562 3623"
type textarea "x"
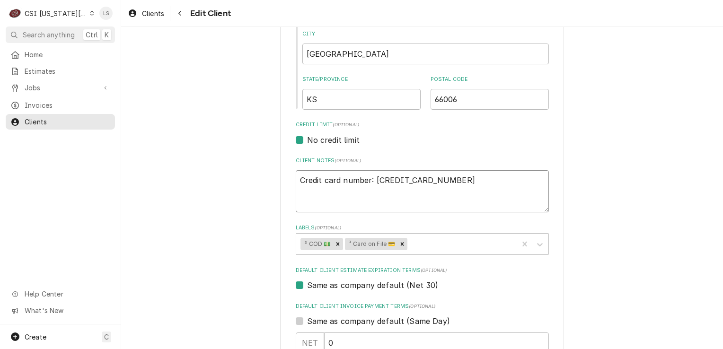
type textarea "Credit card number: 4802 1382 9562 3623"
type textarea "x"
type textarea "Credit card number: 4802 1382 9562 3623 E"
type textarea "x"
type textarea "Credit card number: 4802 1382 9562 3623 Ex"
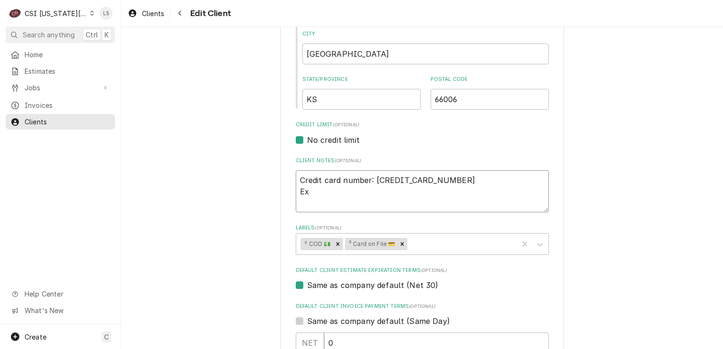
type textarea "x"
type textarea "Credit card number: 4802 1382 9562 3623 Exp"
type textarea "x"
type textarea "Credit card number: 4802 1382 9562 3623 Exp"
type textarea "x"
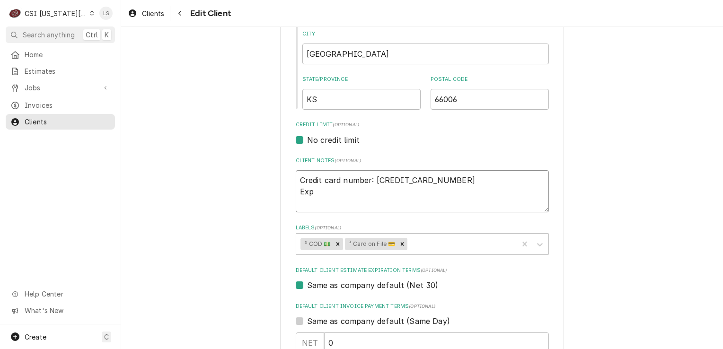
type textarea "Credit card number: 4802 1382 9562 3623 Exp d"
type textarea "x"
type textarea "Credit card number: 4802 1382 9562 3623 Exp dat"
type textarea "x"
type textarea "Credit card number: 4802 1382 9562 3623 Exp date"
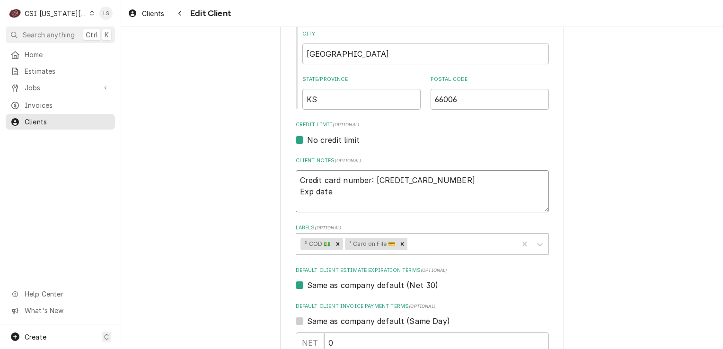
type textarea "x"
type textarea "Credit card number: 4802 1382 9562 3623 Exp date:"
type textarea "x"
type textarea "Credit card number: 4802 1382 9562 3623 Exp date:"
type textarea "x"
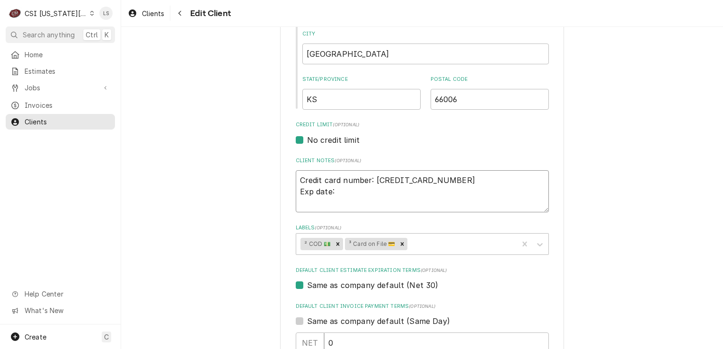
type textarea "Credit card number: 4802 1382 9562 3623 Exp date: 1"
type textarea "x"
type textarea "Credit card number: 4802 1382 9562 3623 Exp date: 12"
type textarea "x"
type textarea "Credit card number: 4802 1382 9562 3623 Exp date: 12/"
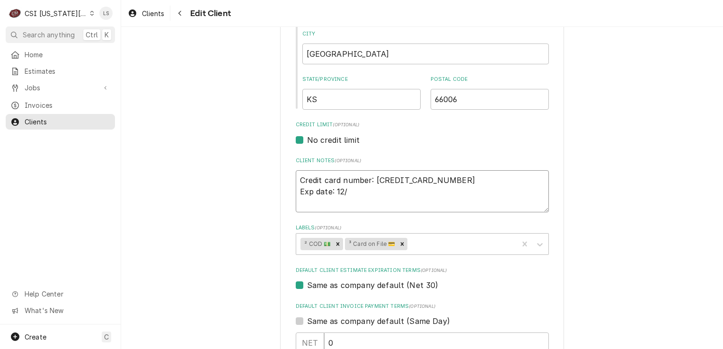
type textarea "x"
type textarea "Credit card number: 4802 1382 9562 3623 Exp date: 12/2"
type textarea "x"
type textarea "Credit card number: 4802 1382 9562 3623 Exp date: 12/20"
type textarea "x"
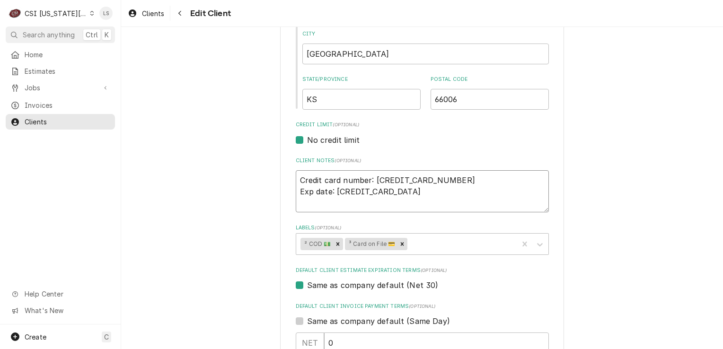
type textarea "Credit card number: 4802 1382 9562 3623 Exp date: 12/202"
type textarea "x"
type textarea "Credit card number: 4802 1382 9562 3623 Exp date: 12/2026"
type textarea "x"
type textarea "Credit card number: 4802 1382 9562 3623 Exp date: 12/2026"
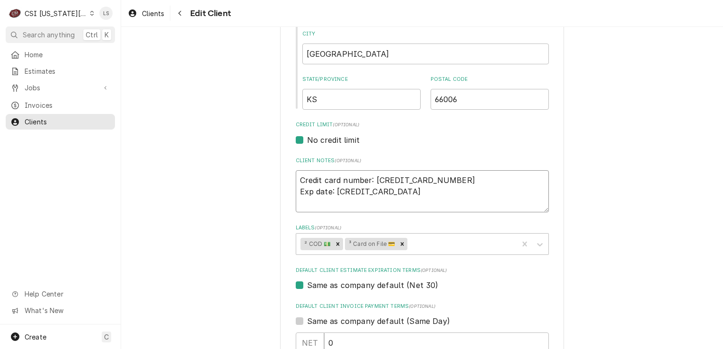
type textarea "x"
type textarea "Credit card number: 4802 1382 9562 3623 Exp date: 12/2026 C"
type textarea "x"
type textarea "Credit card number: 4802 1382 9562 3623 Exp date: 12/2026 CC"
type textarea "x"
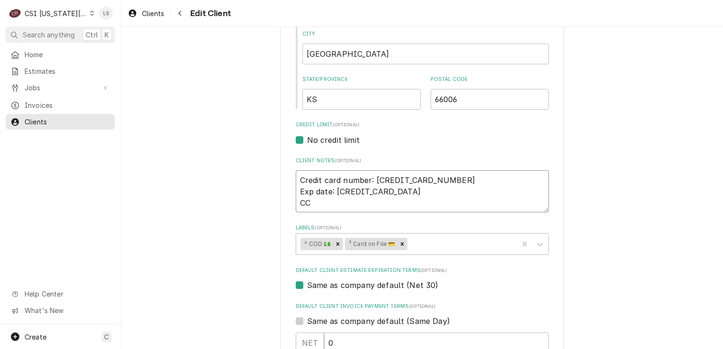
type textarea "Credit card number: 4802 1382 9562 3623 Exp date: 12/2026 CCV"
type textarea "x"
type textarea "Credit card number: 4802 1382 9562 3623 Exp date: 12/2026 CCV:"
type textarea "x"
type textarea "Credit card number: 4802 1382 9562 3623 Exp date: 12/2026 CCV:"
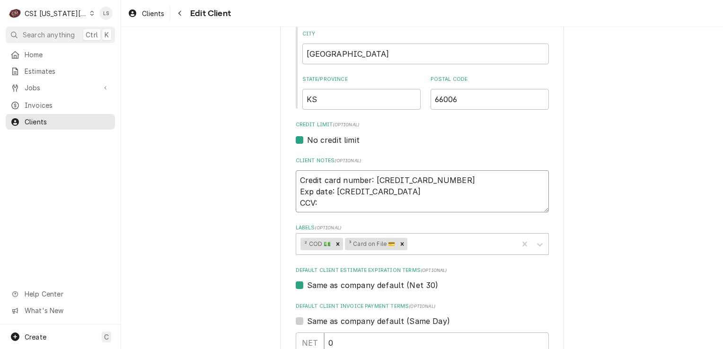
type textarea "x"
type textarea "Credit card number: 4802 1382 9562 3623 Exp date: 12/2026 CCV: 3"
type textarea "x"
type textarea "Credit card number: 4802 1382 9562 3623 Exp date: 12/2026 CCV: 38"
type textarea "x"
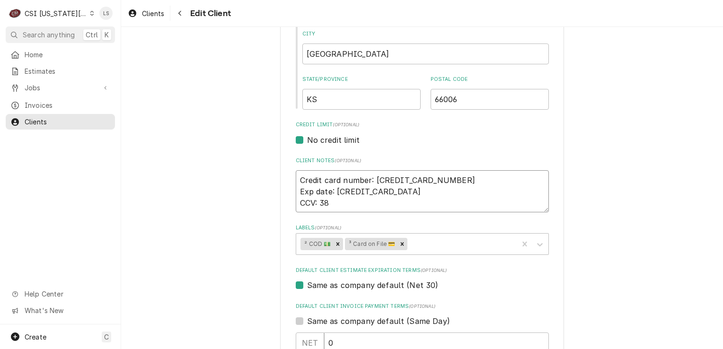
type textarea "Credit card number: 4802 1382 9562 3623 Exp date: 12/2026 CCV: 388"
type textarea "x"
type textarea "Credit card number: 4802 1382 9562 3623 Exp date: 12/2026 CCV: 388"
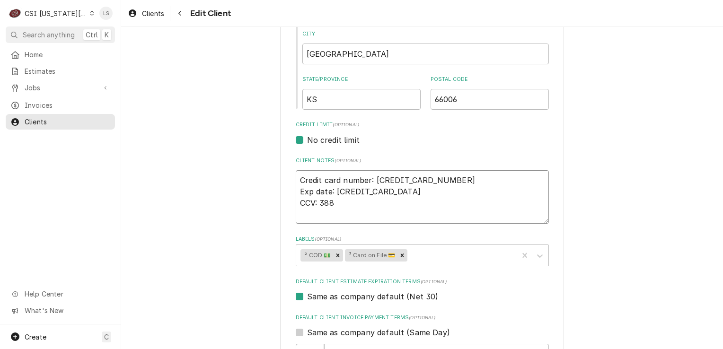
type textarea "x"
type textarea "Credit card number: 4802 1382 9562 3623 Exp date: 12/2026 CCV: 388 N"
type textarea "x"
type textarea "Credit card number: 4802 1382 9562 3623 Exp date: 12/2026 CCV: 388 Na"
type textarea "x"
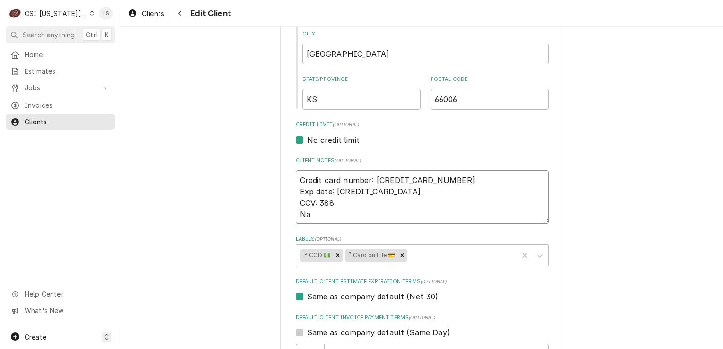
type textarea "Credit card number: 4802 1382 9562 3623 Exp date: 12/2026 CCV: 388 Nam"
type textarea "x"
type textarea "Credit card number: 4802 1382 9562 3623 Exp date: 12/2026 CCV: 388 Name"
type textarea "x"
type textarea "Credit card number: 4802 1382 9562 3623 Exp date: 12/2026 CCV: 388 Name"
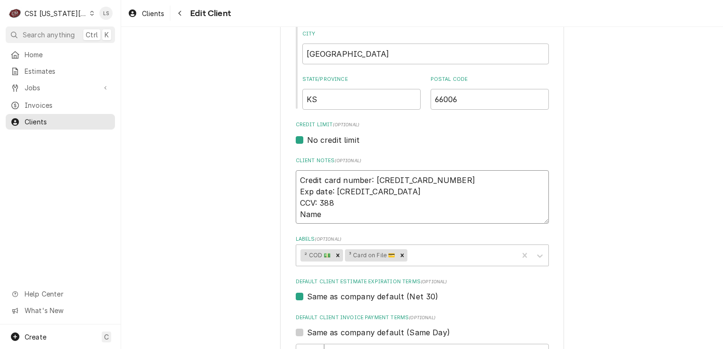
type textarea "x"
type textarea "Credit card number: 4802 1382 9562 3623 Exp date: 12/2026 CCV: 388 Name o"
type textarea "x"
type textarea "Credit card number: 4802 1382 9562 3623 Exp date: 12/2026 CCV: 388 Name on"
type textarea "x"
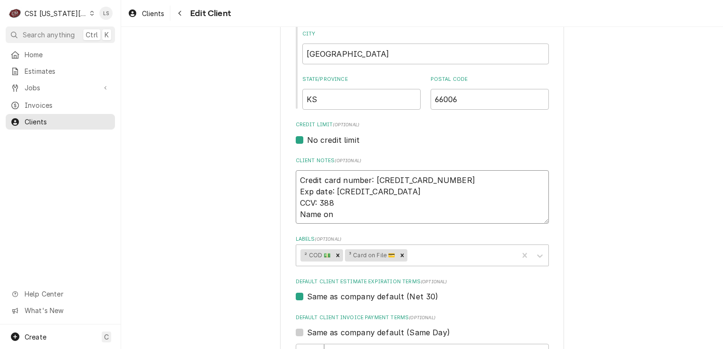
type textarea "Credit card number: 4802 1382 9562 3623 Exp date: 12/2026 CCV: 388 Name on"
type textarea "x"
type textarea "Credit card number: 4802 1382 9562 3623 Exp date: 12/2026 CCV: 388 Name on c"
type textarea "x"
type textarea "Credit card number: 4802 1382 9562 3623 Exp date: 12/2026 CCV: 388 Name on ca"
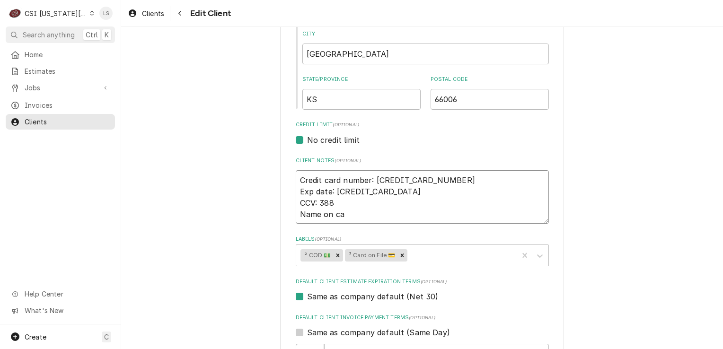
type textarea "x"
type textarea "Credit card number: 4802 1382 9562 3623 Exp date: 12/2026 CCV: 388 Name on car"
type textarea "x"
type textarea "Credit card number: 4802 1382 9562 3623 Exp date: 12/2026 CCV: 388 Name on card"
type textarea "x"
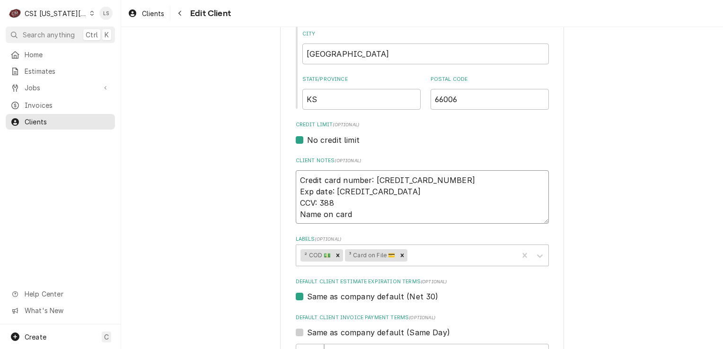
type textarea "Credit card number: 4802 1382 9562 3623 Exp date: 12/2026 CCV: 388 Name on card:"
type textarea "x"
type textarea "Credit card number: 4802 1382 9562 3623 Exp date: 12/2026 CCV: 388 Name on card:"
type textarea "x"
type textarea "Credit card number: 4802 1382 9562 3623 Exp date: 12/2026 CCV: 388 Name on card…"
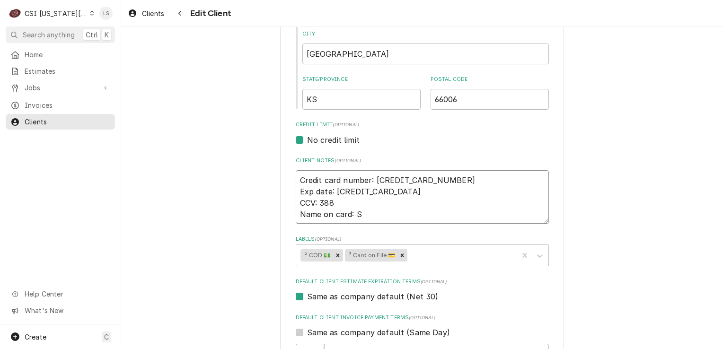
type textarea "x"
type textarea "Credit card number: 4802 1382 9562 3623 Exp date: 12/2026 CCV: 388 Name on card…"
type textarea "x"
type textarea "Credit card number: 4802 1382 9562 3623 Exp date: 12/2026 CCV: 388 Name on card…"
type textarea "x"
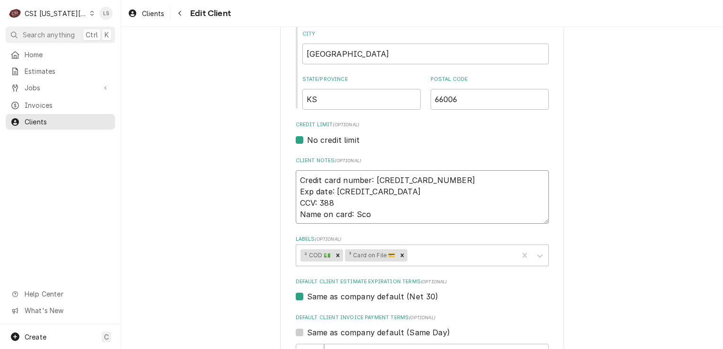
type textarea "Credit card number: 4802 1382 9562 3623 Exp date: 12/2026 CCV: 388 Name on card…"
type textarea "x"
type textarea "Credit card number: 4802 1382 9562 3623 Exp date: 12/2026 CCV: 388 Name on card…"
type textarea "x"
type textarea "Credit card number: 4802 1382 9562 3623 Exp date: 12/2026 CCV: 388 Name on card…"
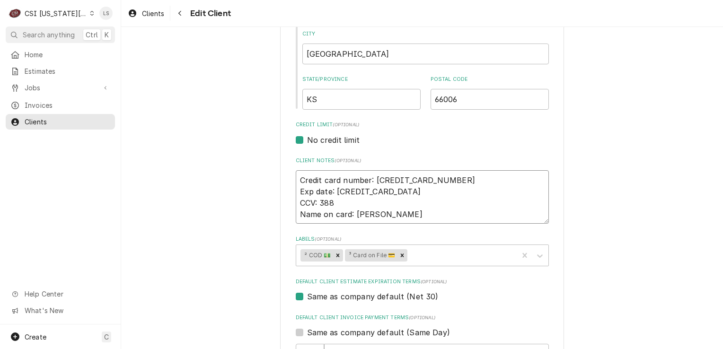
type textarea "x"
type textarea "Credit card number: 4802 1382 9562 3623 Exp date: 12/2026 CCV: 388 Name on card…"
type textarea "x"
type textarea "Credit card number: 4802 1382 9562 3623 Exp date: 12/2026 CCV: 388 Name on card…"
type textarea "x"
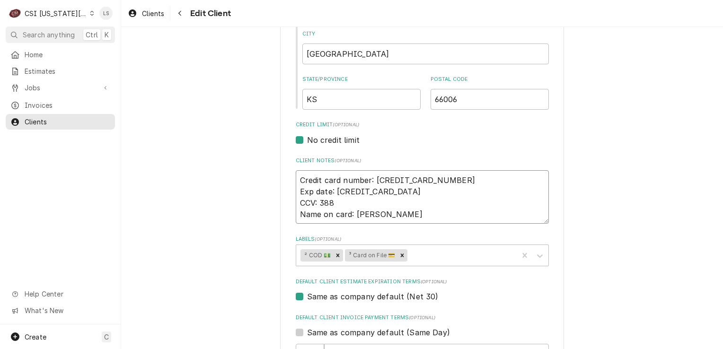
type textarea "Credit card number: 4802 1382 9562 3623 Exp date: 12/2026 CCV: 388 Name on card…"
type textarea "x"
type textarea "Credit card number: 4802 1382 9562 3623 Exp date: 12/2026 CCV: 388 Name on card…"
type textarea "x"
type textarea "Credit card number: 4802 1382 9562 3623 Exp date: 12/2026 CCV: 388 Name on card…"
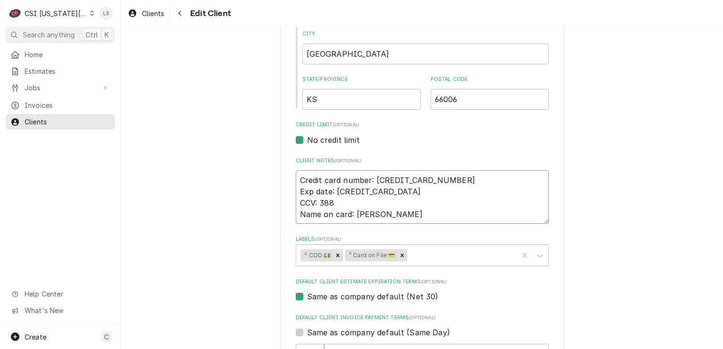
type textarea "x"
type textarea "Credit card number: 4802 1382 9562 3623 Exp date: 12/2026 CCV: 388 Name on card…"
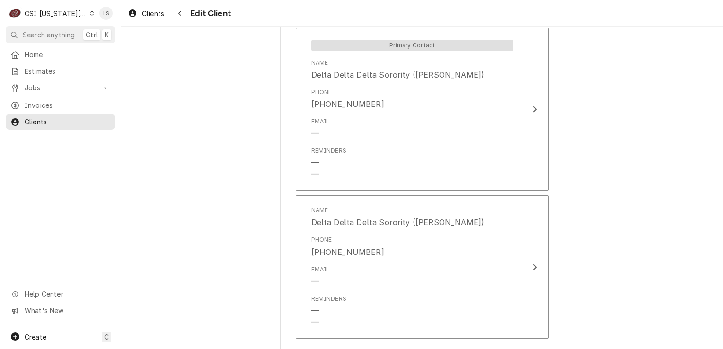
scroll to position [889, 0]
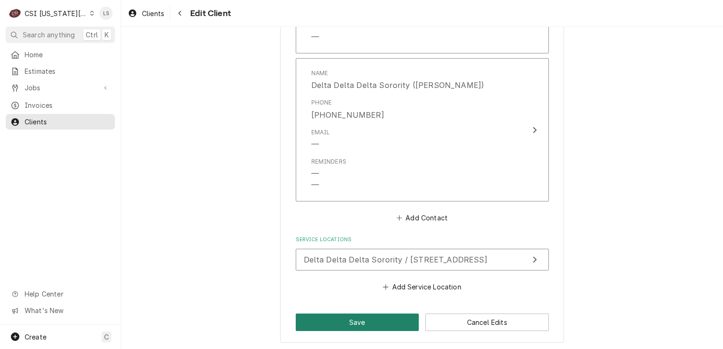
click at [361, 319] on button "Save" at bounding box center [358, 323] width 124 height 18
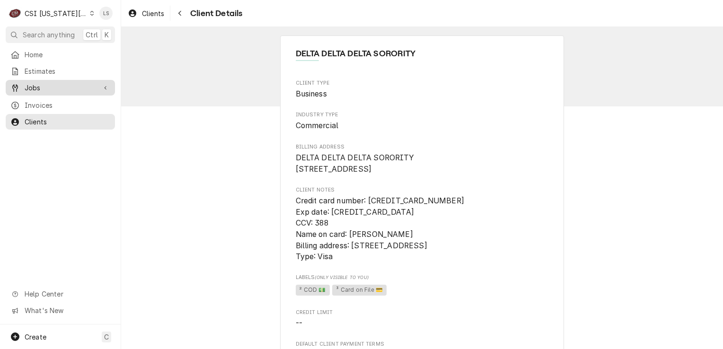
click at [69, 85] on span "Jobs" at bounding box center [60, 88] width 71 height 10
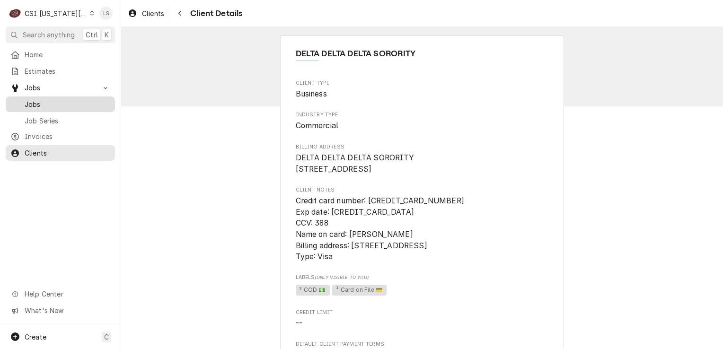
click at [70, 101] on span "Jobs" at bounding box center [68, 104] width 86 height 10
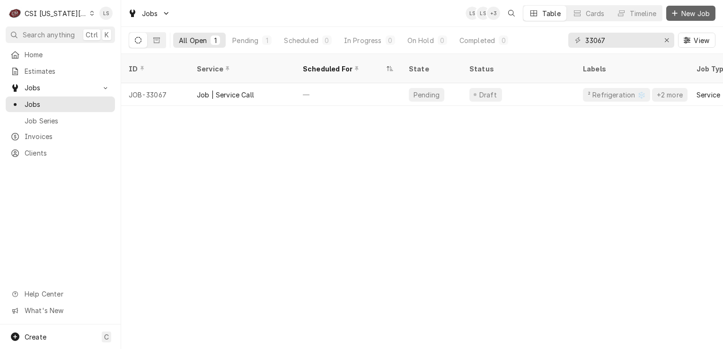
click at [688, 12] on span "New Job" at bounding box center [696, 14] width 32 height 10
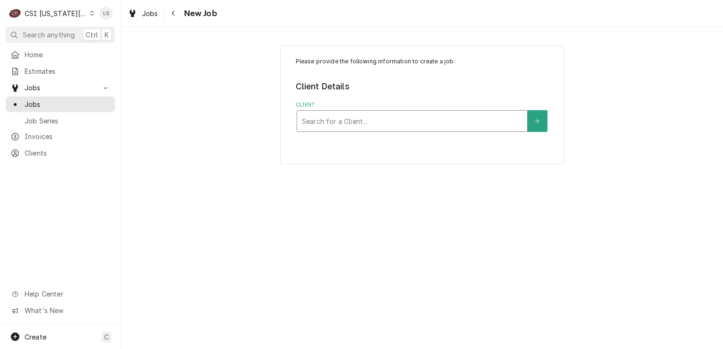
click at [364, 124] on div "Client" at bounding box center [412, 121] width 221 height 17
type input "delta delta delta"
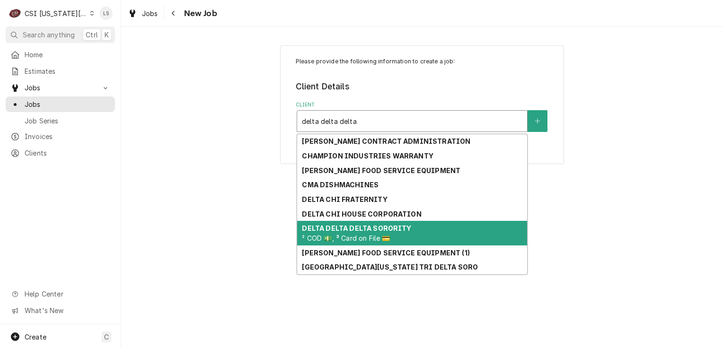
click at [369, 234] on span "² COD 💵, ³ Card on File 💳" at bounding box center [346, 238] width 88 height 8
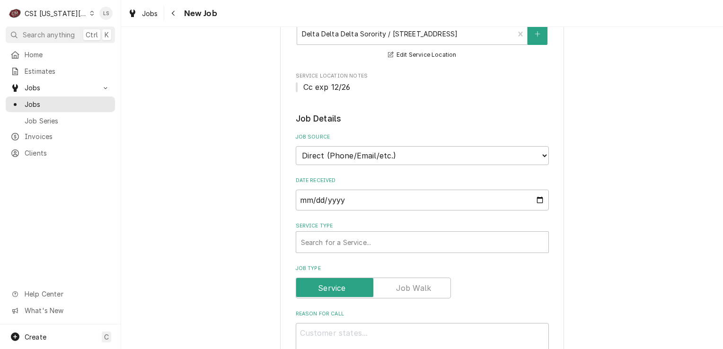
scroll to position [237, 0]
click at [343, 240] on div "Service Type" at bounding box center [422, 240] width 243 height 17
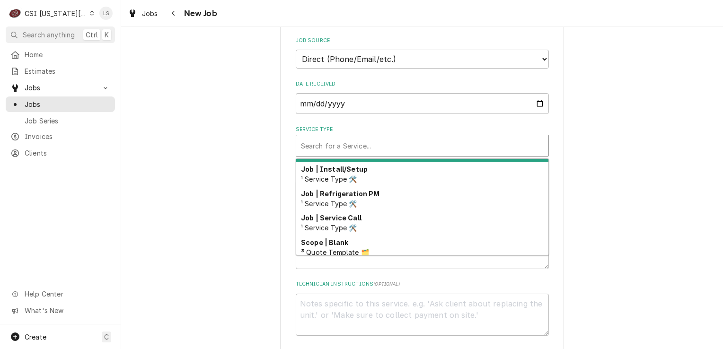
scroll to position [581, 0]
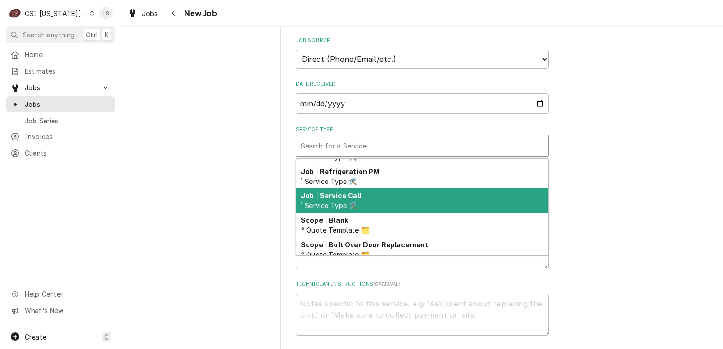
click at [327, 202] on span "¹ Service Type 🛠️" at bounding box center [329, 206] width 56 height 8
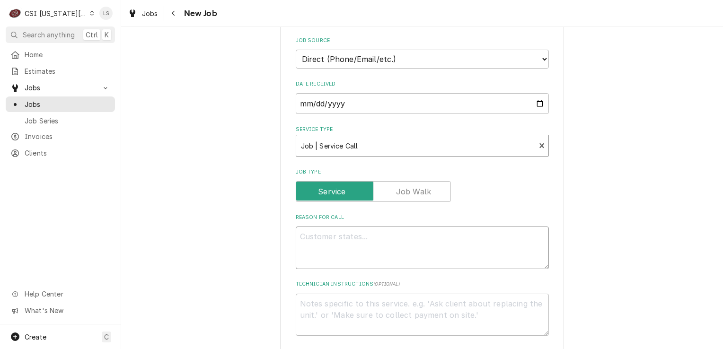
click at [331, 231] on textarea "Reason For Call" at bounding box center [422, 248] width 253 height 43
click at [346, 309] on textarea "Technician Instructions ( optional )" at bounding box center [422, 315] width 253 height 43
type textarea "x"
type textarea "*"
type textarea "x"
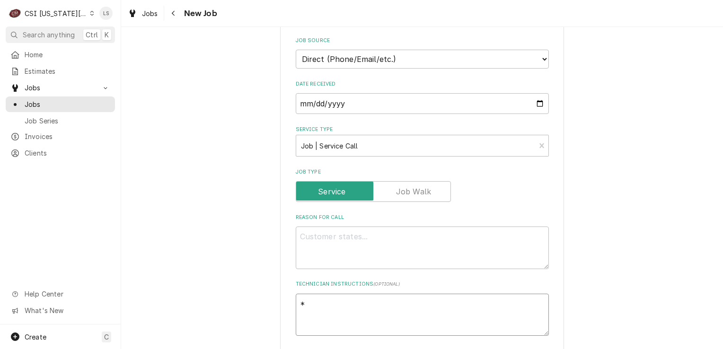
type textarea "**"
type textarea "x"
type textarea "**"
type textarea "x"
type textarea "** C"
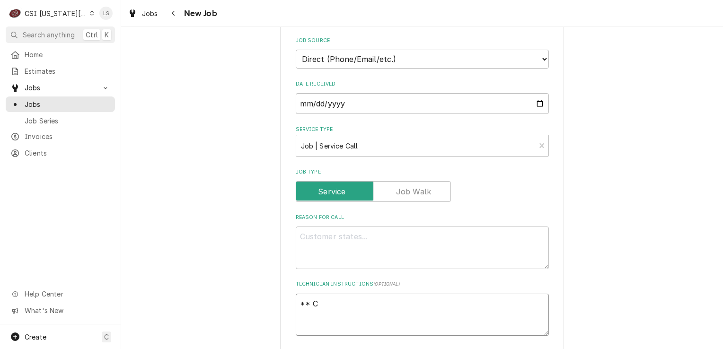
type textarea "x"
type textarea "** CI"
type textarea "x"
type textarea "** CID"
type textarea "x"
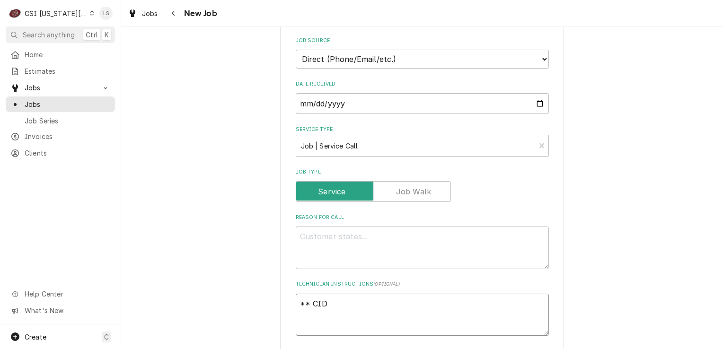
type textarea "** CI"
type textarea "x"
type textarea "** C"
type textarea "x"
type textarea "** CO"
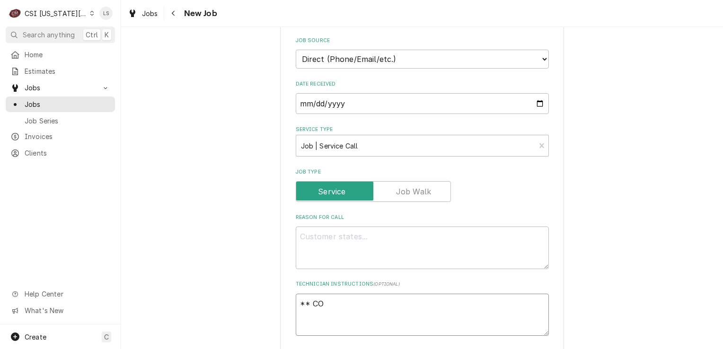
type textarea "x"
type textarea "** COD"
type textarea "x"
type textarea "** COD"
type textarea "x"
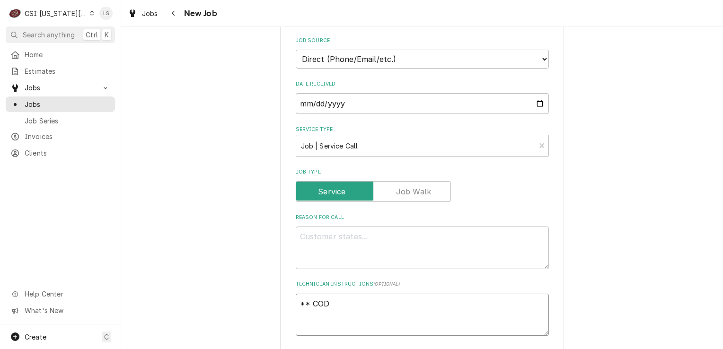
type textarea "** COD *"
type textarea "x"
type textarea "** COD **"
type textarea "x"
type textarea "** COD **"
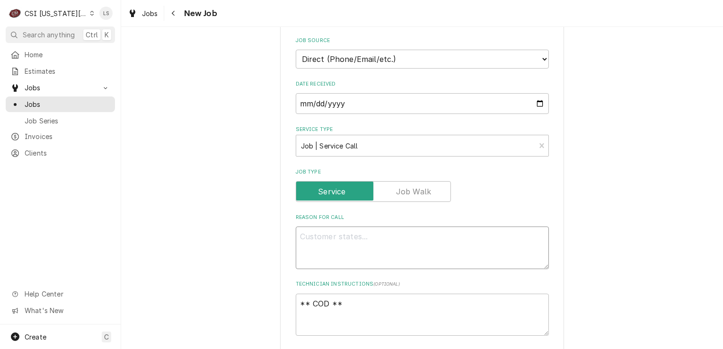
click at [351, 236] on textarea "Reason For Call" at bounding box center [422, 248] width 253 height 43
type textarea "x"
type textarea "D"
type textarea "x"
type textarea "Di"
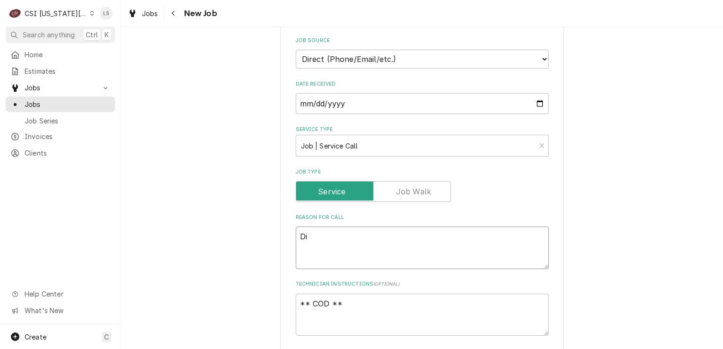
type textarea "x"
type textarea "Diw"
type textarea "x"
type textarea "Diwa"
type textarea "x"
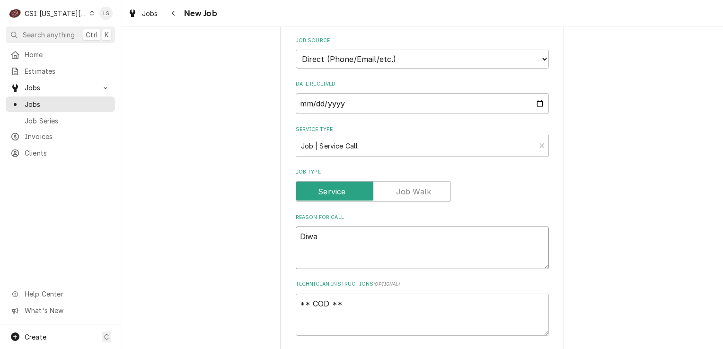
type textarea "Diwas"
type textarea "x"
type textarea "Diwa"
type textarea "x"
type textarea "Diw"
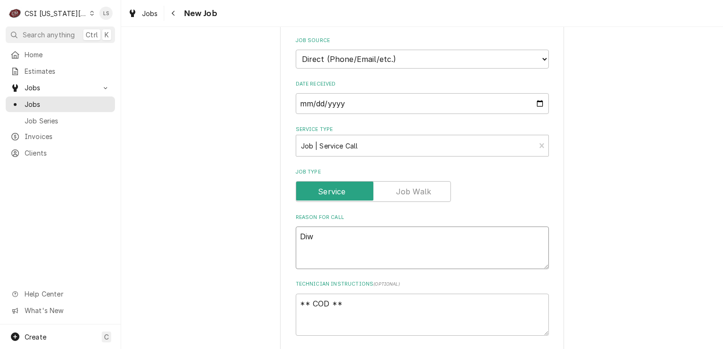
type textarea "x"
type textarea "Di"
type textarea "x"
type textarea "D"
type textarea "x"
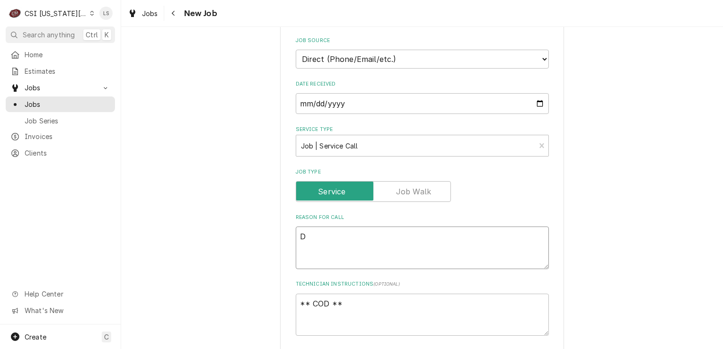
type textarea "Di"
type textarea "x"
type textarea "Dis"
type textarea "x"
type textarea "Dish"
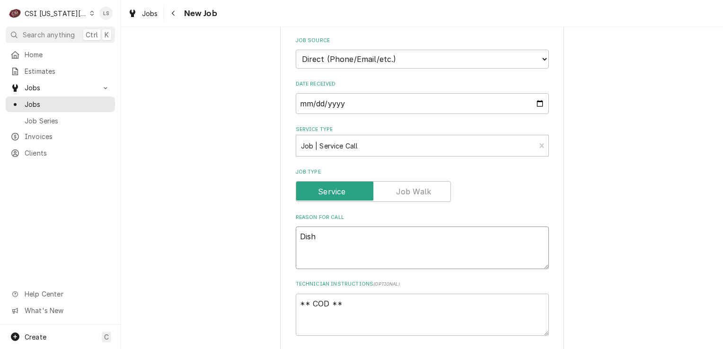
type textarea "x"
type textarea "Dishw"
type textarea "x"
type textarea "Dishwa"
type textarea "x"
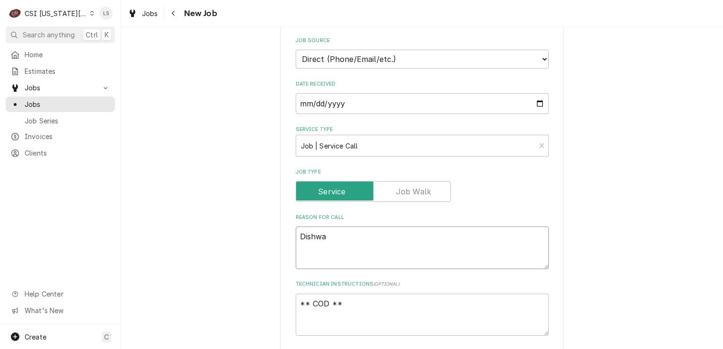
type textarea "Dishwas"
type textarea "x"
type textarea "Dishwase"
type textarea "x"
type textarea "Dishwaser"
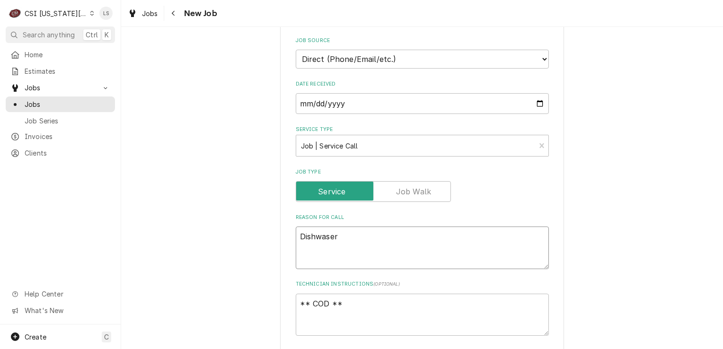
type textarea "x"
type textarea "Dishwaser"
type textarea "x"
type textarea "Dishwaser"
type textarea "x"
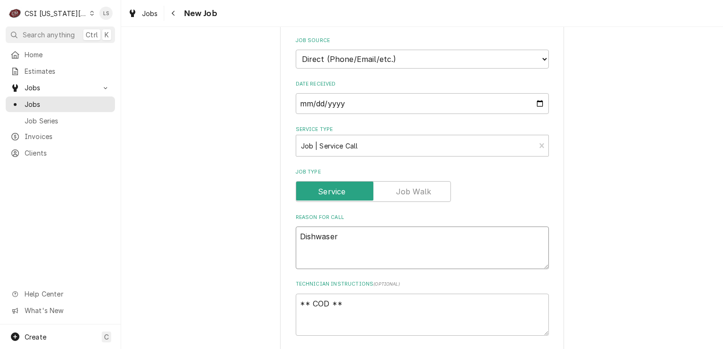
type textarea "Dishwase"
type textarea "x"
type textarea "Dishwas"
type textarea "x"
type textarea "Dishwash"
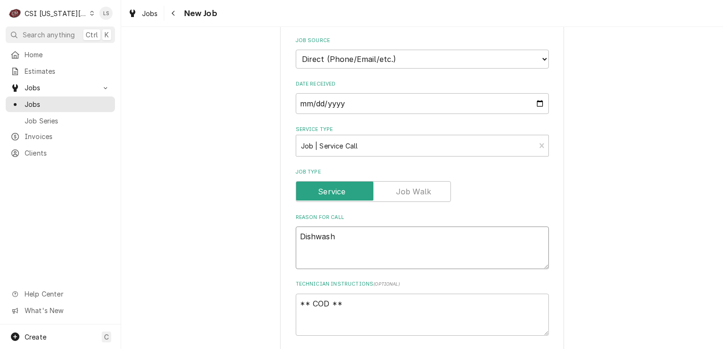
type textarea "x"
type textarea "Dishwashe"
type textarea "x"
type textarea "Dishwasher"
type textarea "x"
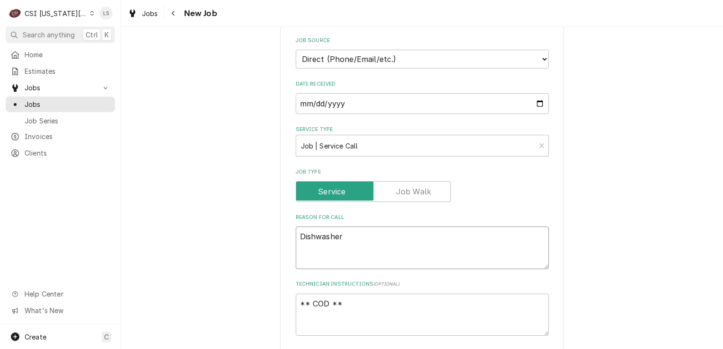
type textarea "Dishwasher"
type textarea "x"
type textarea "Dishwasher 0"
type textarea "x"
type textarea "Dishwasher 0"
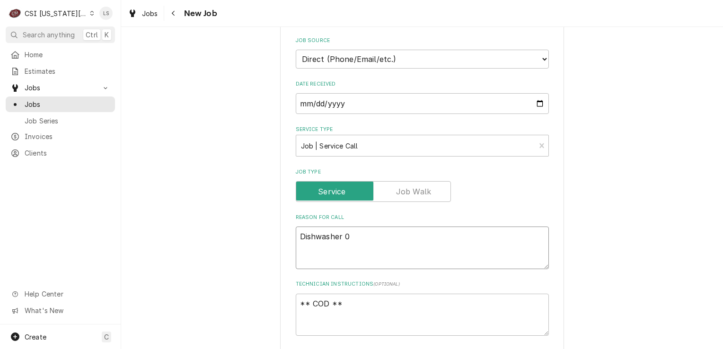
type textarea "x"
type textarea "Dishwasher 0"
type textarea "x"
type textarea "Dishwasher"
type textarea "x"
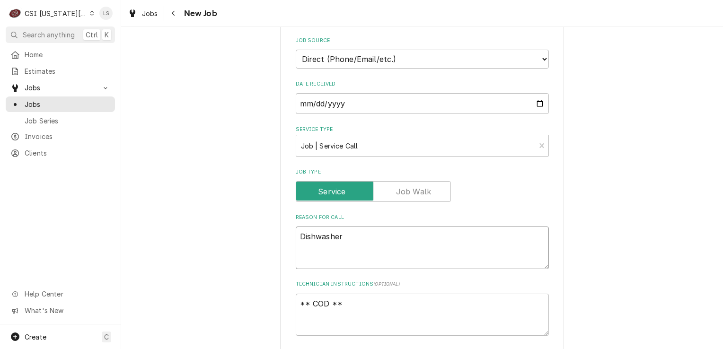
type textarea "Dishwasher -"
type textarea "x"
type textarea "Dishwasher -"
type textarea "x"
type textarea "Dishwasher - u"
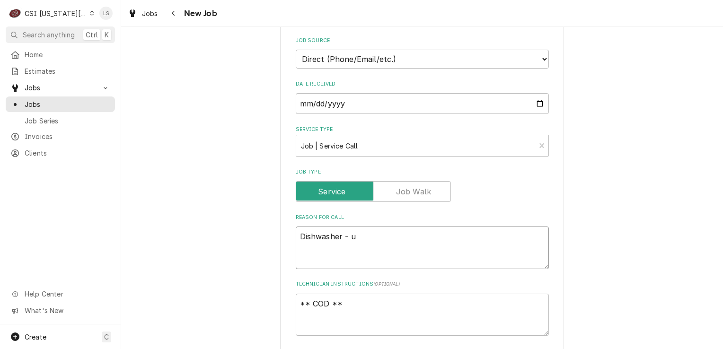
type textarea "x"
type textarea "Dishwasher - un"
type textarea "x"
type textarea "Dishwasher - uni"
type textarea "x"
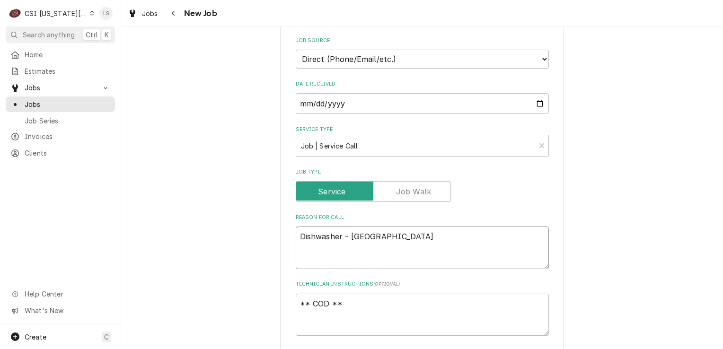
type textarea "Dishwasher - unit"
type textarea "x"
type textarea "Dishwasher - unit"
type textarea "x"
type textarea "Dishwasher - unit i"
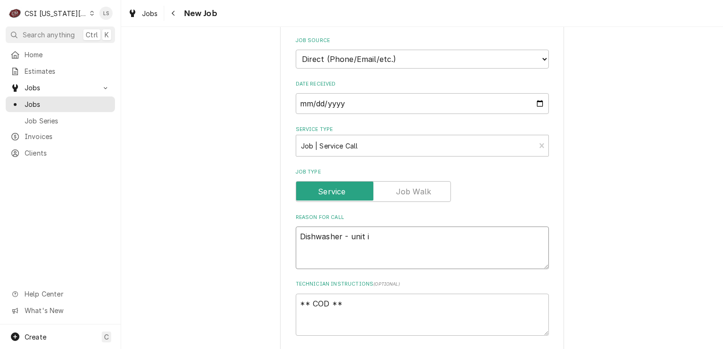
type textarea "x"
type textarea "Dishwasher - unit is"
type textarea "x"
type textarea "Dishwasher - unit is"
type textarea "x"
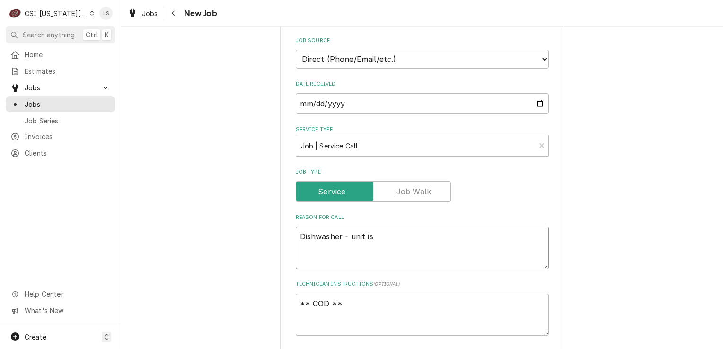
type textarea "Dishwasher - unit is l"
type textarea "x"
type textarea "Dishwasher - unit is le"
type textarea "x"
type textarea "Dishwasher - unit is lea"
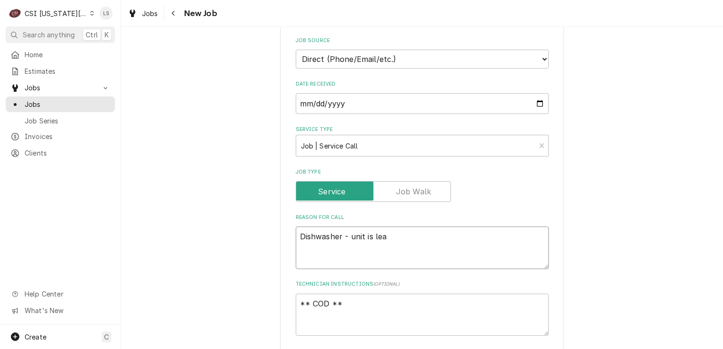
type textarea "x"
type textarea "Dishwasher - unit is leak"
type textarea "x"
type textarea "Dishwasher - unit is leaki"
type textarea "x"
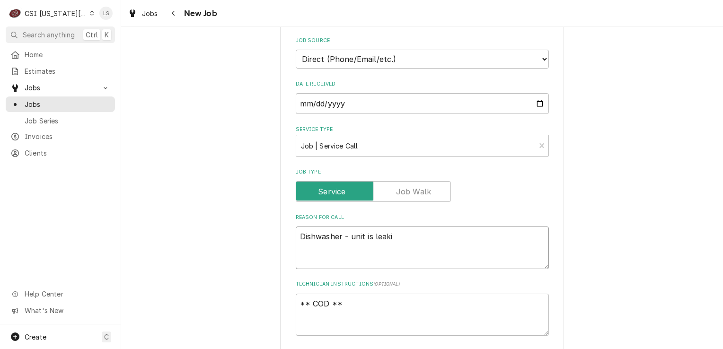
type textarea "Dishwasher - unit is leakin"
type textarea "x"
type textarea "Dishwasher - unit is leaking"
type textarea "x"
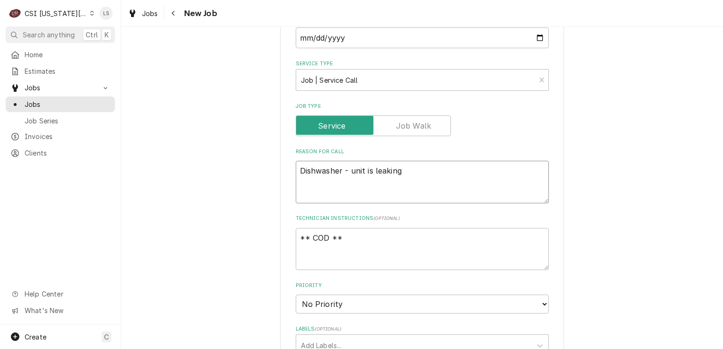
scroll to position [473, 0]
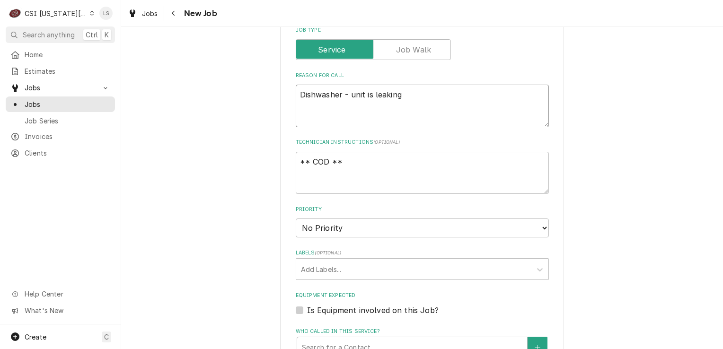
type textarea "Dishwasher - unit is leaking"
click at [327, 236] on fieldset "Job Details Job Source Direct (Phone/Email/etc.) Service Channel Corrigo Ecotra…" at bounding box center [422, 225] width 253 height 703
drag, startPoint x: 324, startPoint y: 227, endPoint x: 326, endPoint y: 234, distance: 7.2
click at [324, 227] on select "No Priority Urgent High Medium Low" at bounding box center [422, 228] width 253 height 19
select select "4"
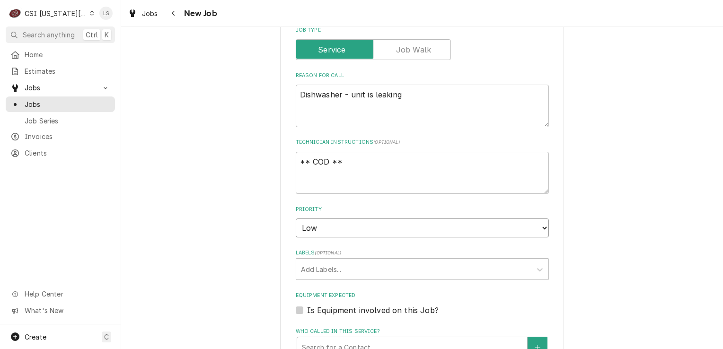
click at [296, 219] on select "No Priority Urgent High Medium Low" at bounding box center [422, 228] width 253 height 19
click at [320, 272] on div "Labels" at bounding box center [414, 269] width 226 height 17
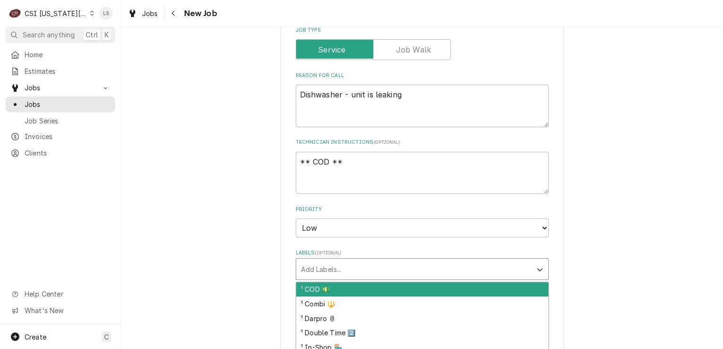
type textarea "x"
type input "dis"
type textarea "x"
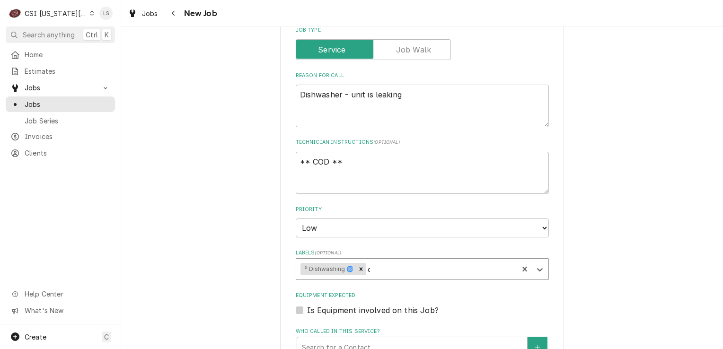
type input "co"
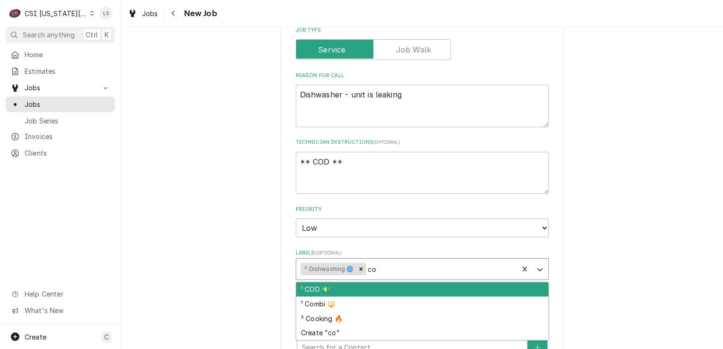
type textarea "x"
type input "cod"
type textarea "x"
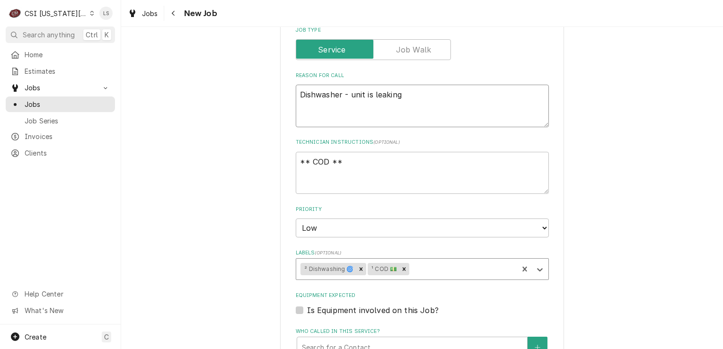
click at [407, 93] on textarea "Dishwasher - unit is leaking" at bounding box center [422, 106] width 253 height 43
type textarea "x"
type textarea "Dishwasher - unit is leaking a"
type textarea "x"
type textarea "Dishwasher - unit is leaking at"
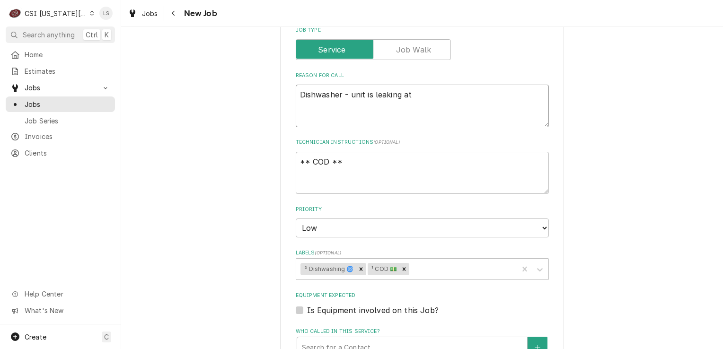
type textarea "x"
type textarea "Dishwasher - unit is leaking at"
type textarea "x"
type textarea "Dishwasher - unit is leaking at b"
type textarea "x"
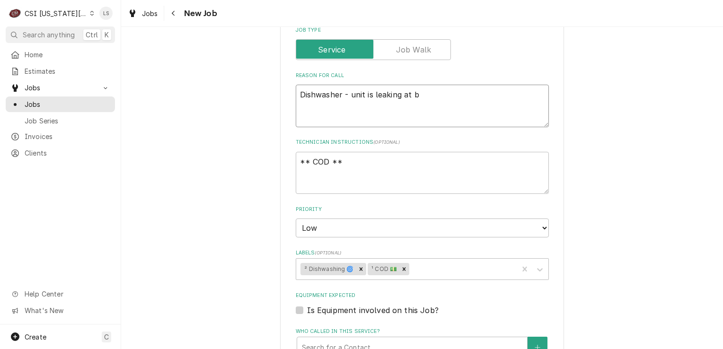
type textarea "Dishwasher - unit is leaking at ba"
type textarea "x"
type textarea "Dishwasher - unit is leaking at b"
type textarea "x"
type textarea "Dishwasher - unit is leaking at"
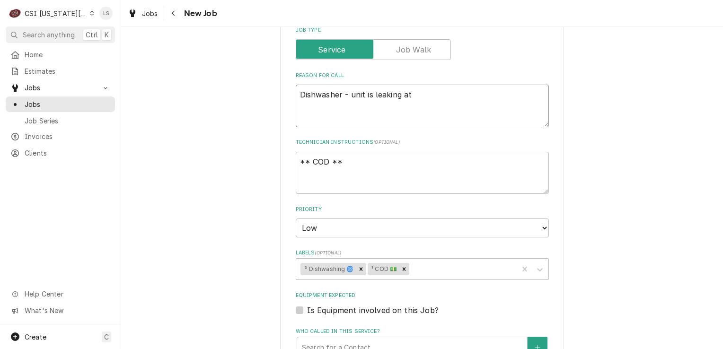
type textarea "x"
type textarea "Dishwasher - unit is leaking at t"
type textarea "x"
type textarea "Dishwasher - unit is leaking at th"
type textarea "x"
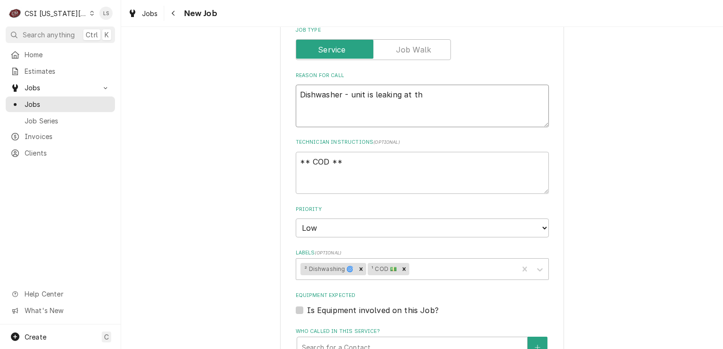
type textarea "Dishwasher - unit is leaking at the"
type textarea "x"
type textarea "Dishwasher - unit is leaking at the"
type textarea "x"
type textarea "Dishwasher - unit is leaking at the va"
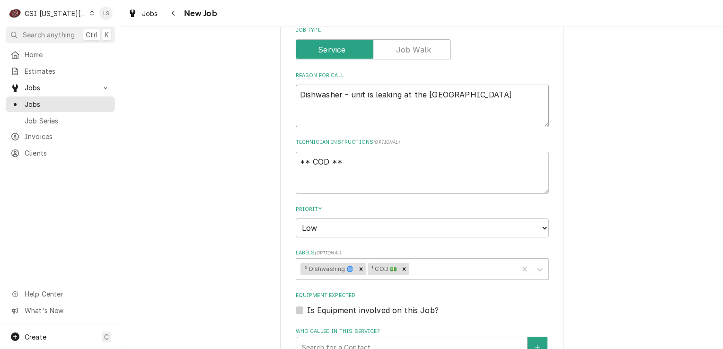
type textarea "x"
type textarea "Dishwasher - unit is leaking at the vac"
type textarea "x"
type textarea "Dishwasher - unit is leaking at the vacu"
type textarea "x"
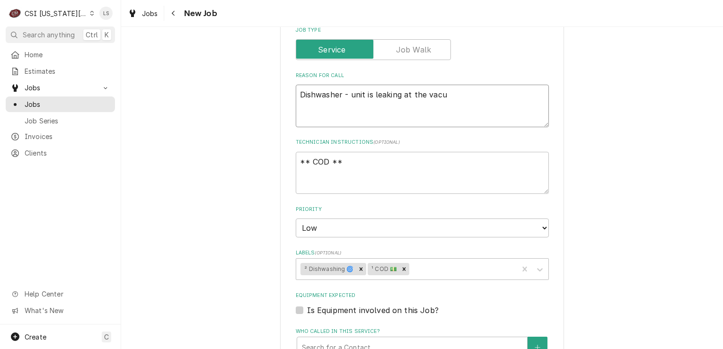
type textarea "Dishwasher - unit is leaking at the vacuu"
type textarea "x"
type textarea "Dishwasher - unit is leaking at the vacuum"
type textarea "x"
type textarea "Dishwasher - unit is leaking at the vacuum"
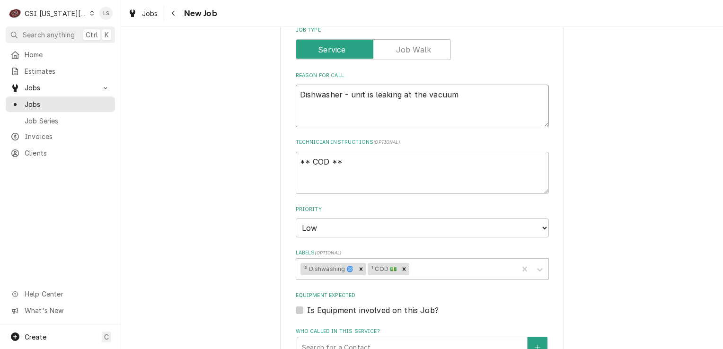
type textarea "x"
type textarea "Dishwasher - unit is leaking at the vacuum b"
type textarea "x"
type textarea "Dishwasher - unit is leaking at the vacuum br"
type textarea "x"
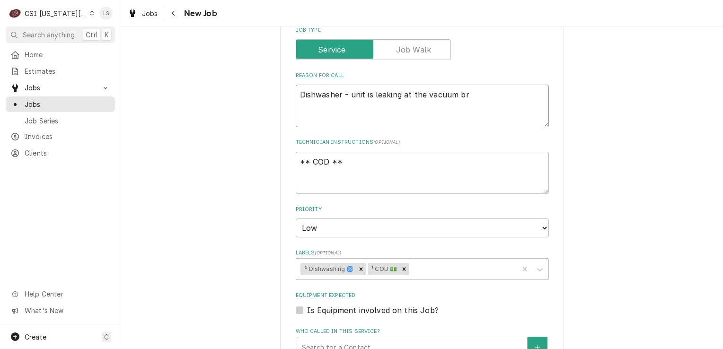
type textarea "Dishwasher - unit is leaking at the vacuum bre"
type textarea "x"
type textarea "Dishwasher - unit is leaking at the vacuum break"
type textarea "x"
type textarea "Dishwasher - unit is leaking at the vacuum breake"
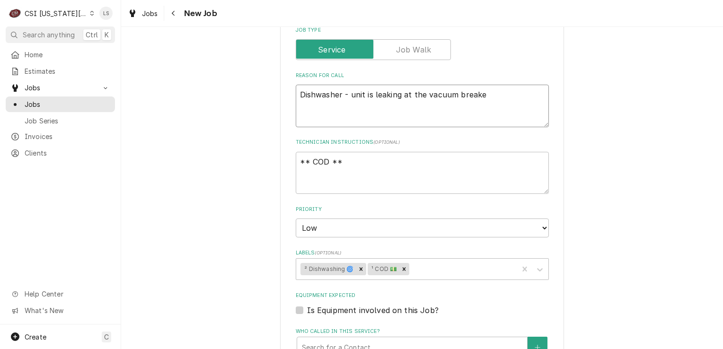
type textarea "x"
type textarea "Dishwasher - unit is leaking at the vacuum breaker"
type textarea "x"
type textarea "Dishwasher - unit is leaking at the vacuum breaker"
type textarea "x"
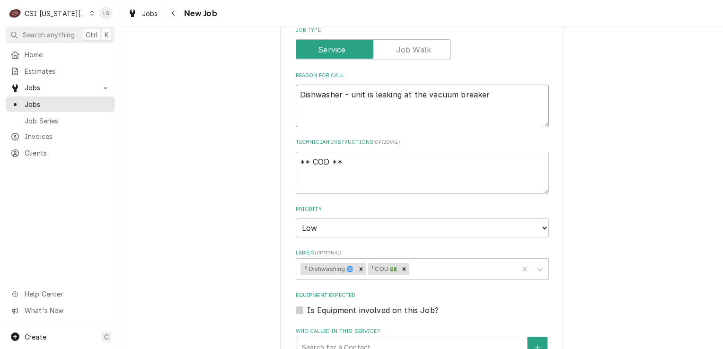
type textarea "Dishwasher - unit is leaking at the vacuum breaker o"
type textarea "x"
type textarea "Dishwasher - unit is leaking at the vacuum breaker on"
type textarea "x"
type textarea "Dishwasher - unit is leaking at the vacuum breaker on"
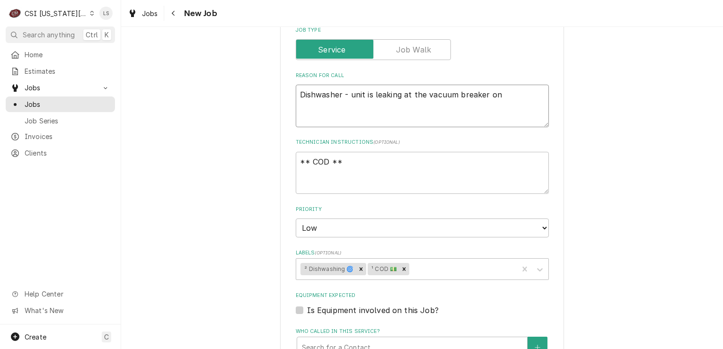
type textarea "x"
type textarea "Dishwasher - unit is leaking at the vacuum breaker on b"
type textarea "x"
type textarea "Dishwasher - unit is leaking at the vacuum breaker on ba"
type textarea "x"
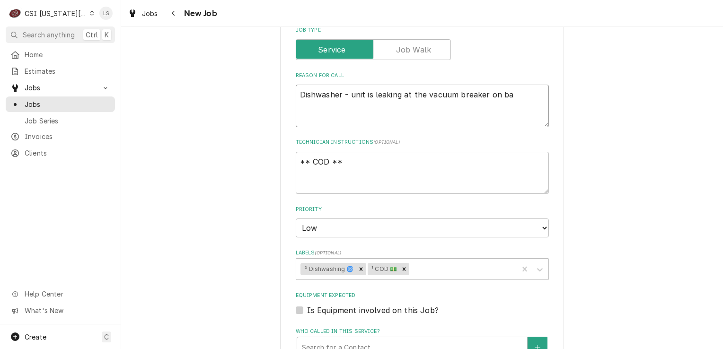
type textarea "Dishwasher - unit is leaking at the vacuum breaker on bac"
type textarea "x"
type textarea "Dishwasher - unit is leaking at the vacuum breaker on back"
type textarea "x"
type textarea "Dishwasher - unit is leaking at the vacuum breaker on back"
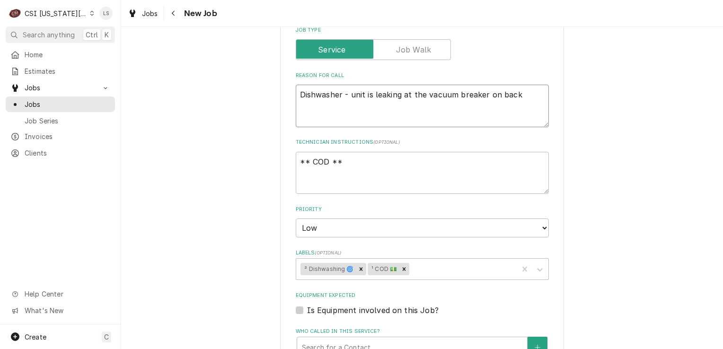
type textarea "x"
type textarea "Dishwasher - unit is leaking at the vacuum breaker on back s"
type textarea "x"
click at [360, 160] on textarea "** COD **" at bounding box center [422, 173] width 253 height 43
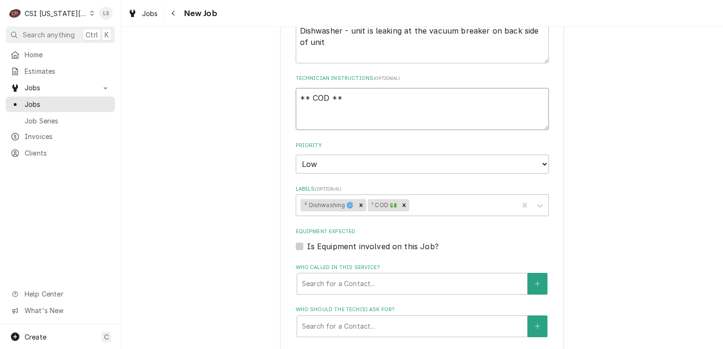
scroll to position [615, 0]
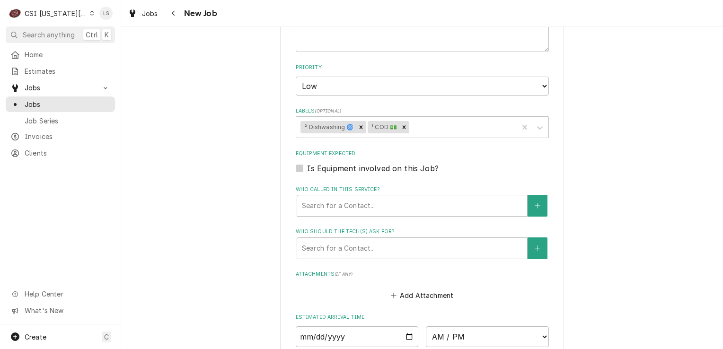
click at [296, 170] on div "Is Equipment involved on this Job?" at bounding box center [422, 168] width 253 height 11
click at [307, 169] on label "Is Equipment involved on this Job?" at bounding box center [373, 168] width 132 height 11
click at [307, 169] on input "Equipment Expected" at bounding box center [433, 173] width 253 height 21
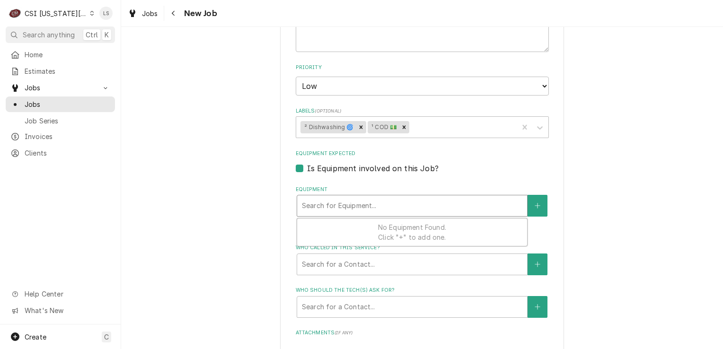
click at [356, 199] on div "Equipment" at bounding box center [412, 205] width 221 height 17
click at [358, 205] on div "Equipment" at bounding box center [412, 205] width 221 height 17
click at [535, 203] on icon "Create New Equipment" at bounding box center [538, 206] width 6 height 7
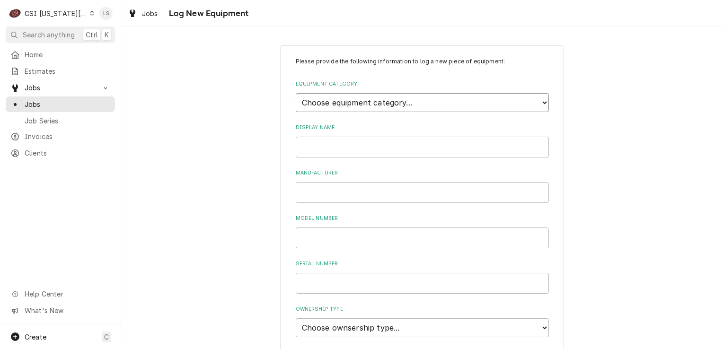
click at [337, 101] on select "Choose equipment category... Cooking Equipment Fryers Ice Machines Ovens and Ra…" at bounding box center [422, 102] width 253 height 19
click at [296, 93] on select "Choose equipment category... Cooking Equipment Fryers Ice Machines Ovens and Ra…" at bounding box center [422, 102] width 253 height 19
click at [311, 146] on select "Choose equipment type... Burnisher Dishtable Dishwasher Garbage Disposer Glass …" at bounding box center [422, 146] width 253 height 19
click at [311, 99] on select "Choose equipment category... Cooking Equipment Fryers Ice Machines Ovens and Ra…" at bounding box center [422, 102] width 253 height 19
click at [296, 93] on select "Choose equipment category... Cooking Equipment Fryers Ice Machines Ovens and Ra…" at bounding box center [422, 102] width 253 height 19
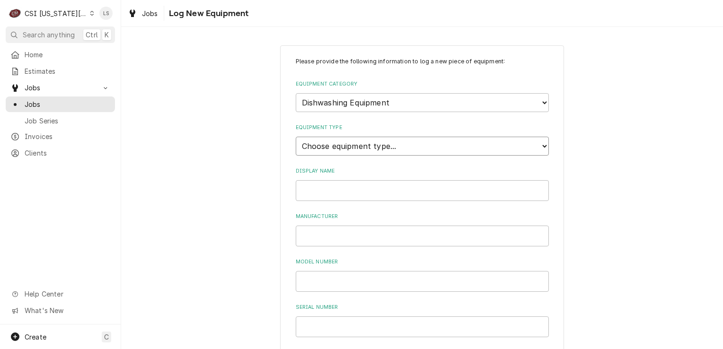
click at [317, 144] on select "Choose equipment type... Burnisher Dishtable Dishwasher Garbage Disposer Glass …" at bounding box center [422, 146] width 253 height 19
click at [296, 137] on select "Choose equipment type... Burnisher Dishtable Dishwasher Garbage Disposer Glass …" at bounding box center [422, 146] width 253 height 19
click at [317, 196] on input "Display Name" at bounding box center [422, 190] width 253 height 21
click at [312, 241] on input "Manufacturer" at bounding box center [422, 236] width 253 height 21
click at [328, 283] on input "Model Number" at bounding box center [422, 281] width 253 height 21
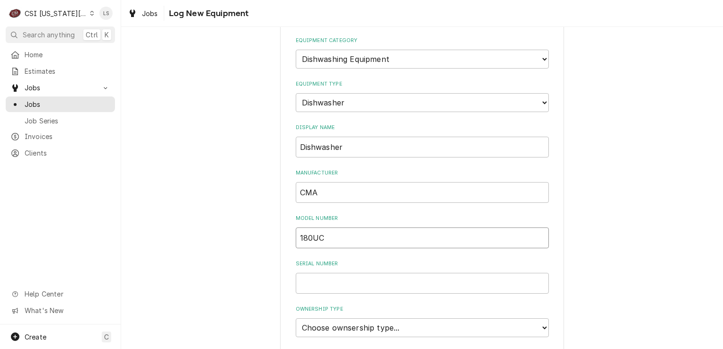
scroll to position [95, 0]
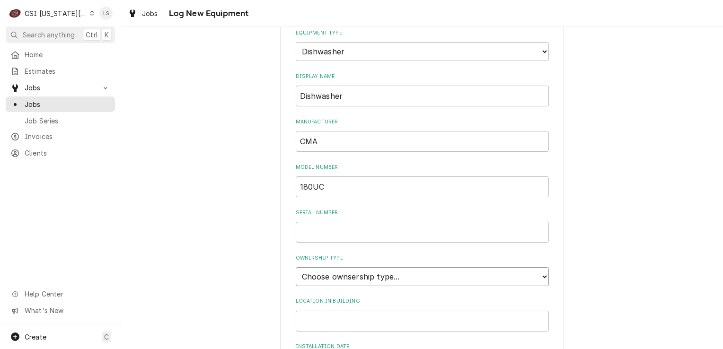
click at [320, 272] on select "Choose ownsership type... Unknown Owned Leased Rented" at bounding box center [422, 276] width 253 height 19
click at [296, 267] on select "Choose ownsership type... Unknown Owned Leased Rented" at bounding box center [422, 276] width 253 height 19
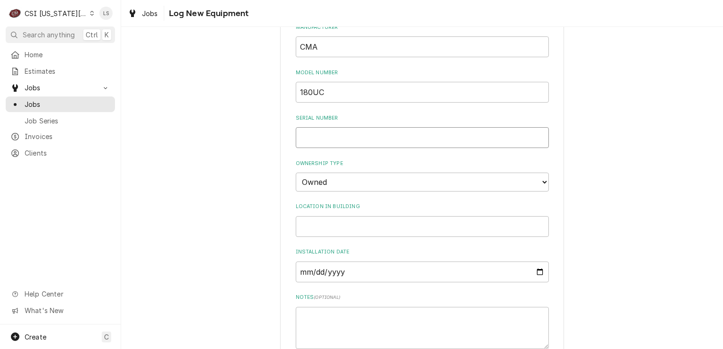
click at [311, 141] on input "Serial Number" at bounding box center [422, 137] width 253 height 21
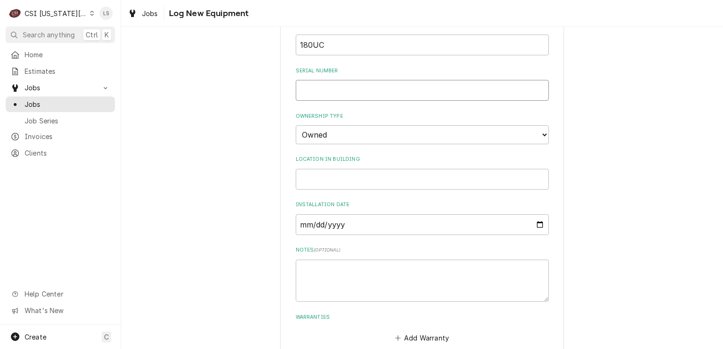
scroll to position [287, 0]
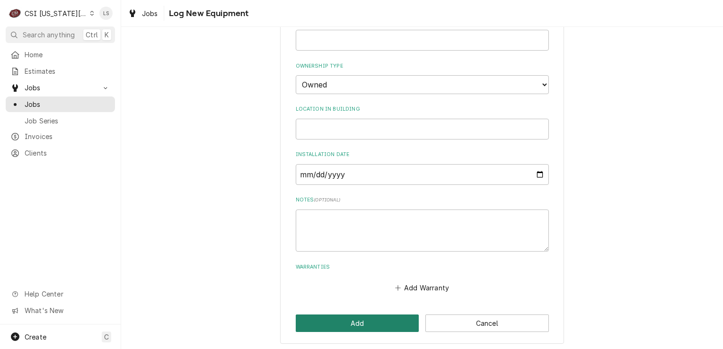
click at [367, 326] on button "Add" at bounding box center [358, 324] width 124 height 18
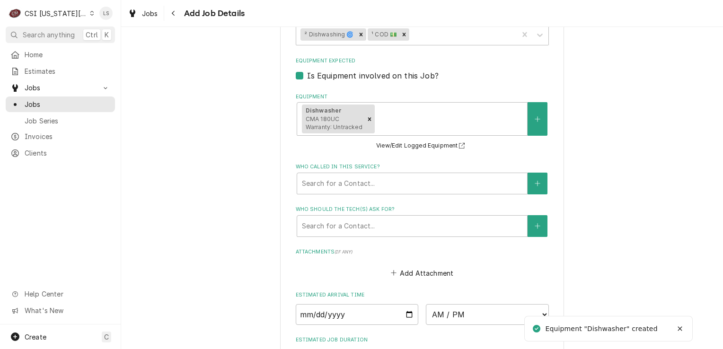
scroll to position [710, 0]
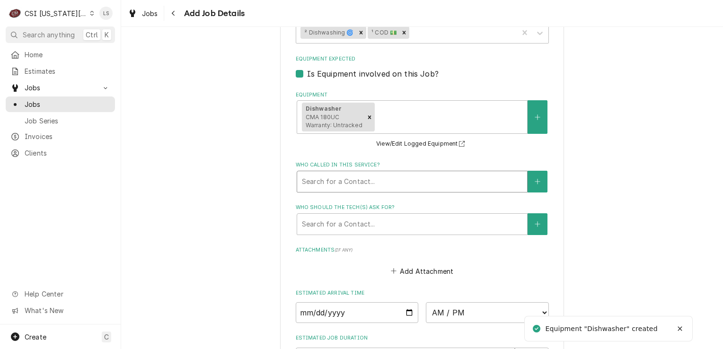
click at [337, 184] on div "Who called in this service?" at bounding box center [412, 181] width 221 height 17
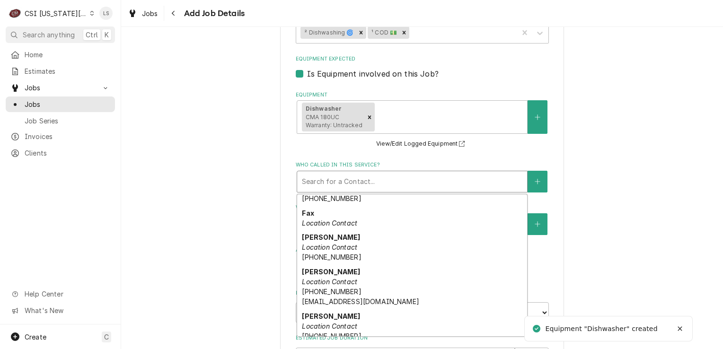
scroll to position [89, 0]
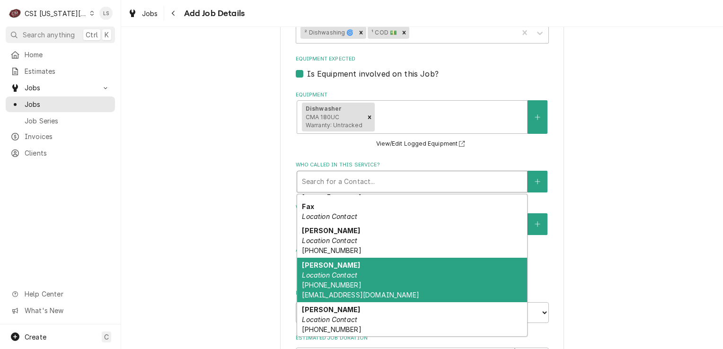
click at [405, 277] on div "Scott Braddock Location Contact (785) 979-6450 scott1960braddock@gmail.com" at bounding box center [412, 280] width 230 height 45
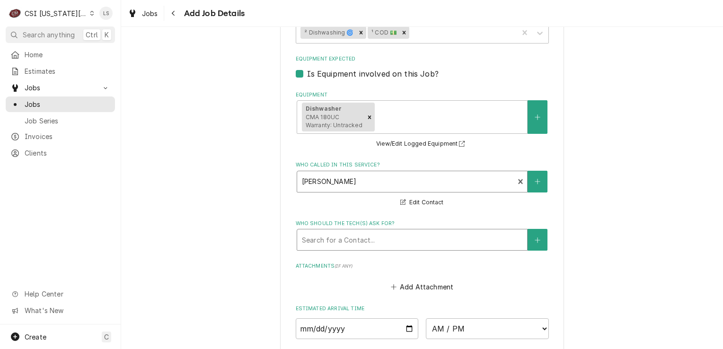
click at [341, 235] on div "Who should the tech(s) ask for?" at bounding box center [412, 239] width 221 height 17
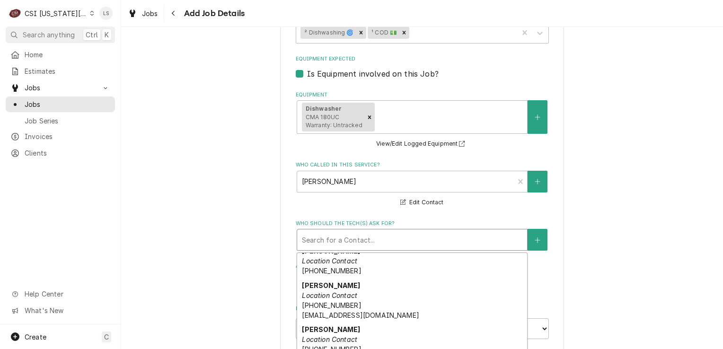
scroll to position [132, 0]
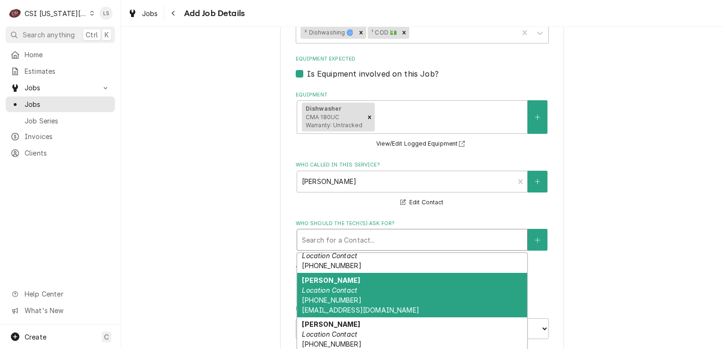
click at [346, 286] on em "Location Contact" at bounding box center [329, 290] width 55 height 8
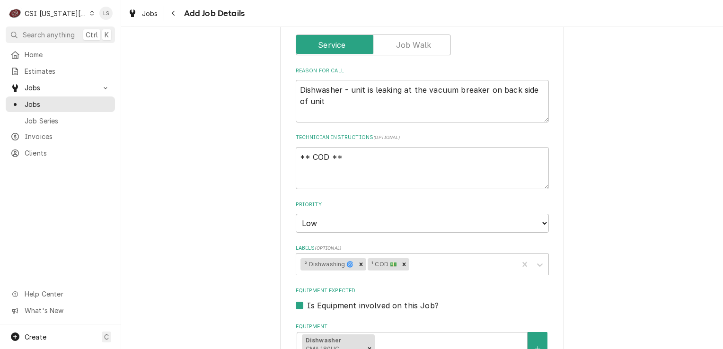
scroll to position [473, 0]
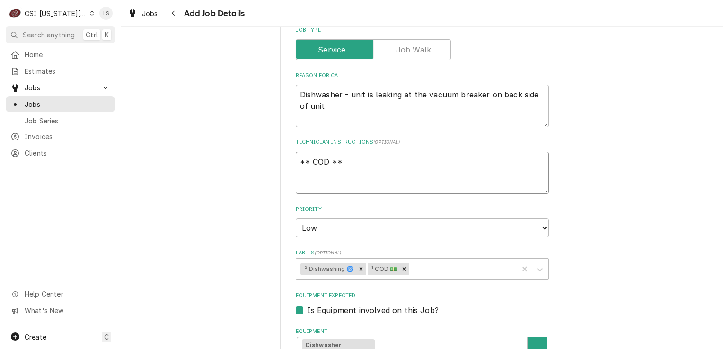
click at [349, 165] on textarea "** COD **" at bounding box center [422, 173] width 253 height 43
click at [312, 179] on textarea "** COD **" at bounding box center [422, 173] width 253 height 43
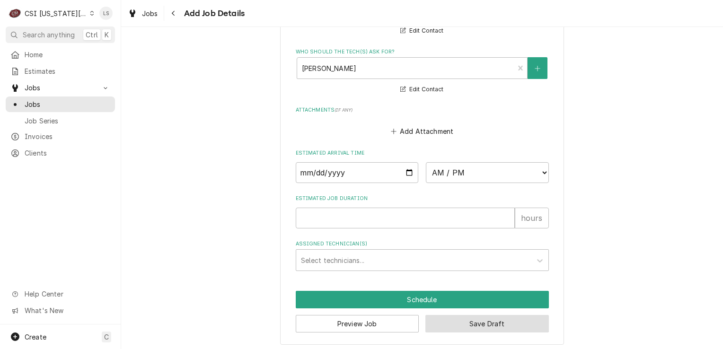
click at [462, 324] on button "Save Draft" at bounding box center [488, 324] width 124 height 18
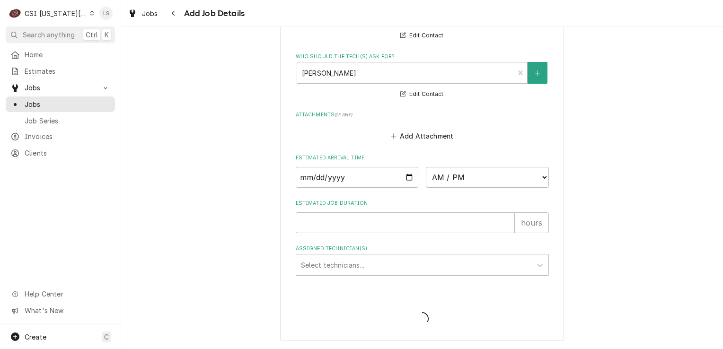
scroll to position [873, 0]
